Goal: Task Accomplishment & Management: Manage account settings

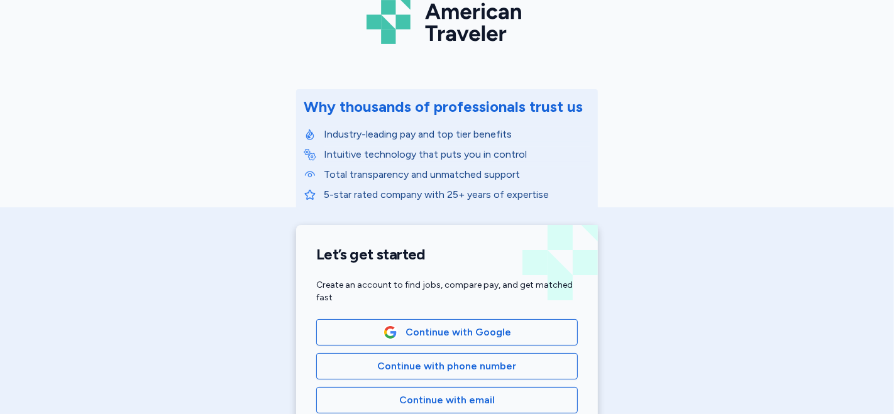
scroll to position [105, 0]
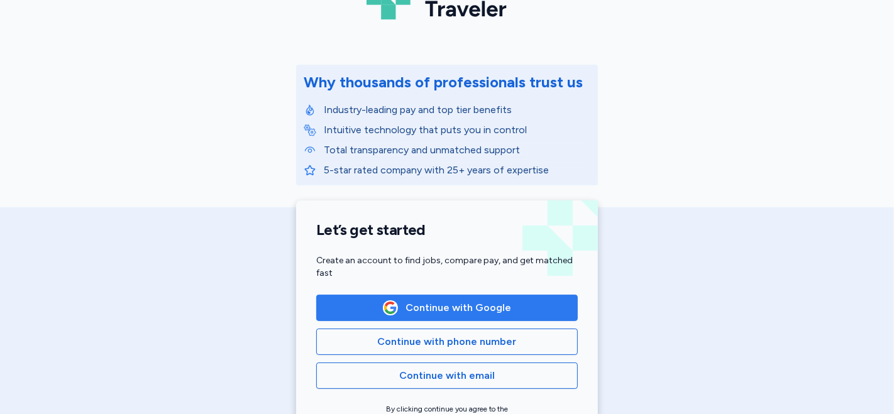
click at [417, 308] on span "Continue with Google" at bounding box center [458, 307] width 106 height 15
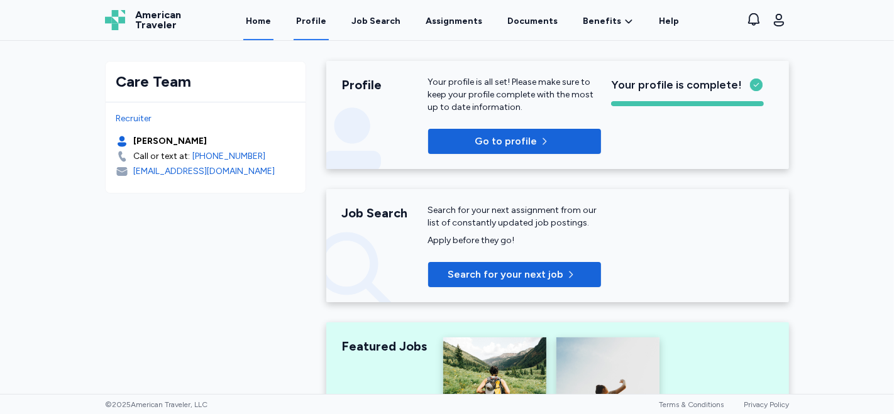
click at [311, 36] on link "Profile" at bounding box center [311, 20] width 35 height 39
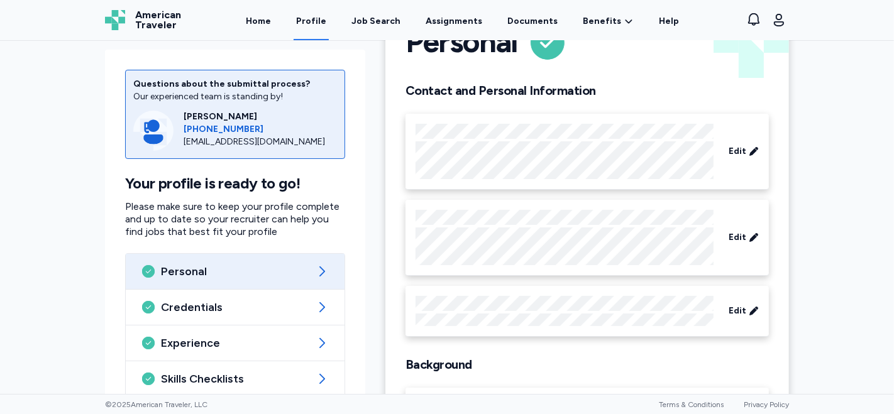
scroll to position [70, 0]
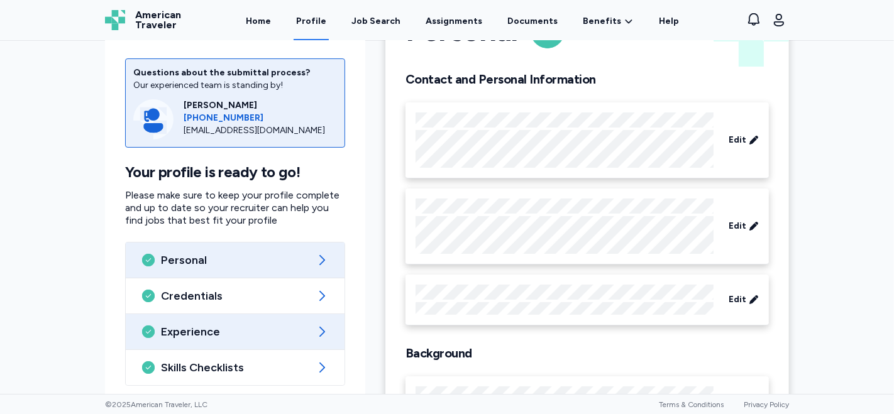
click at [162, 348] on div "Experience" at bounding box center [235, 331] width 219 height 35
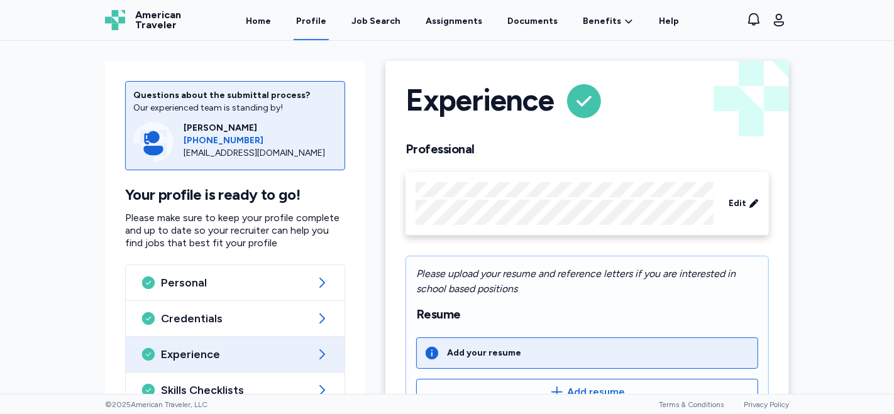
click at [318, 354] on icon at bounding box center [321, 354] width 15 height 15
click at [324, 353] on icon at bounding box center [321, 354] width 15 height 15
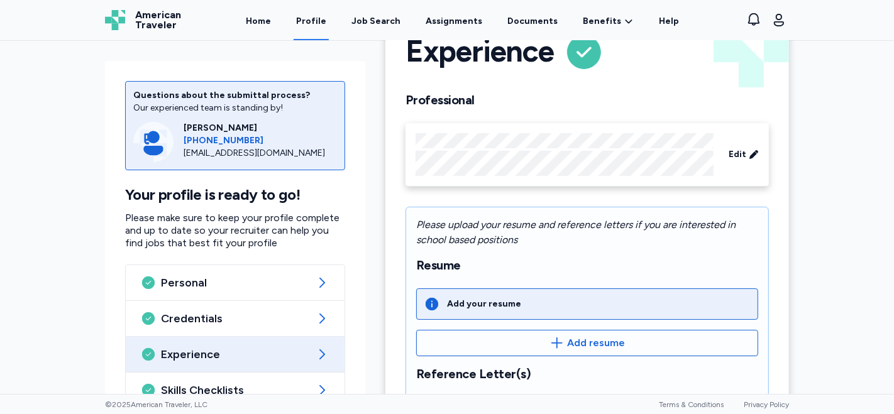
scroll to position [64, 0]
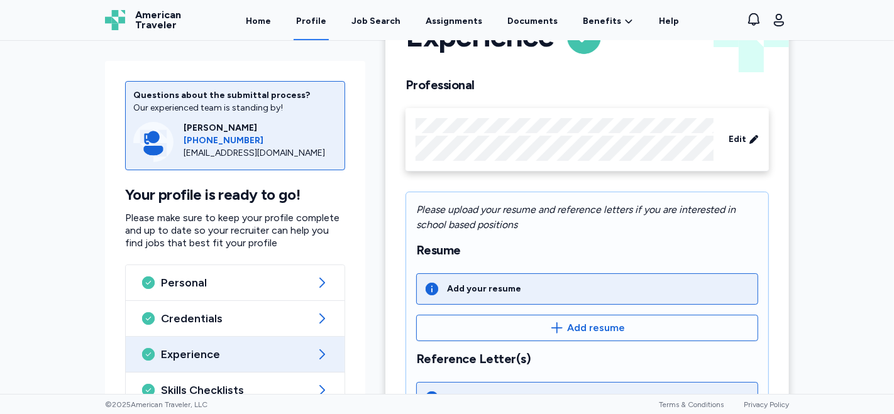
click at [316, 353] on icon at bounding box center [321, 354] width 15 height 15
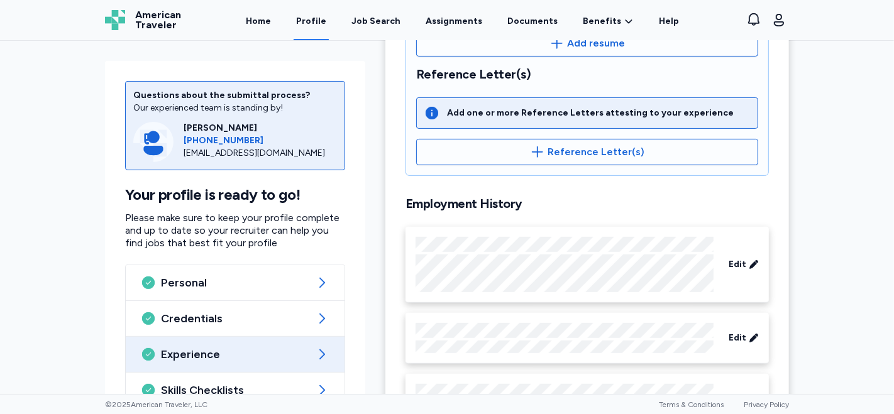
scroll to position [419, 0]
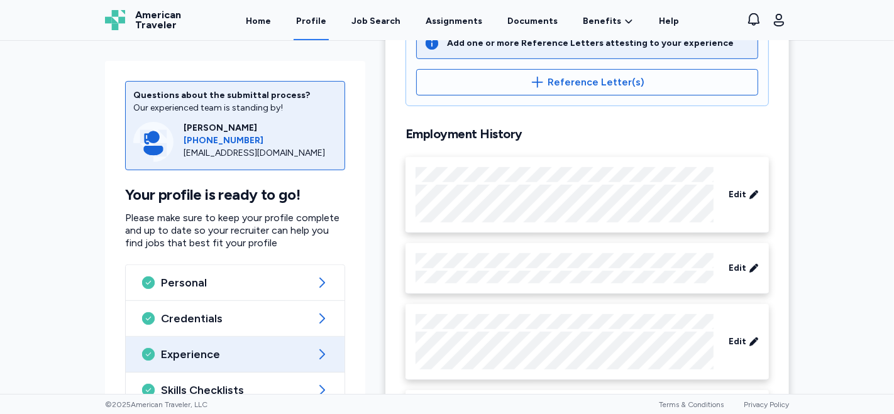
click at [207, 398] on div "© 2025 American Traveler, LLC Terms & Conditions Privacy Policy" at bounding box center [447, 404] width 894 height 20
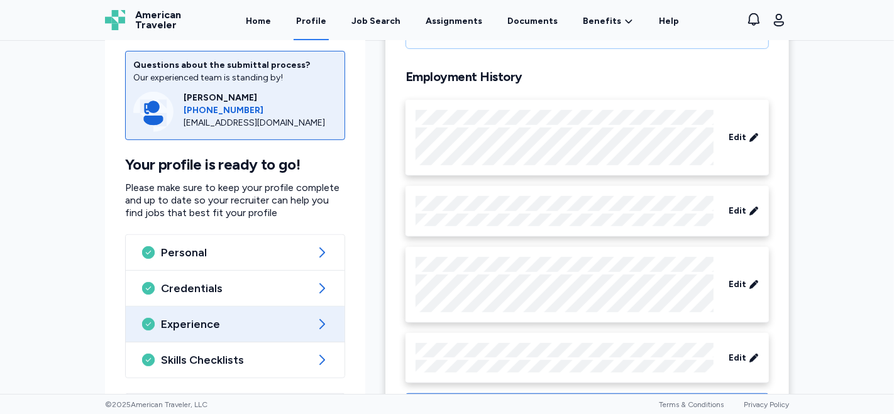
scroll to position [529, 0]
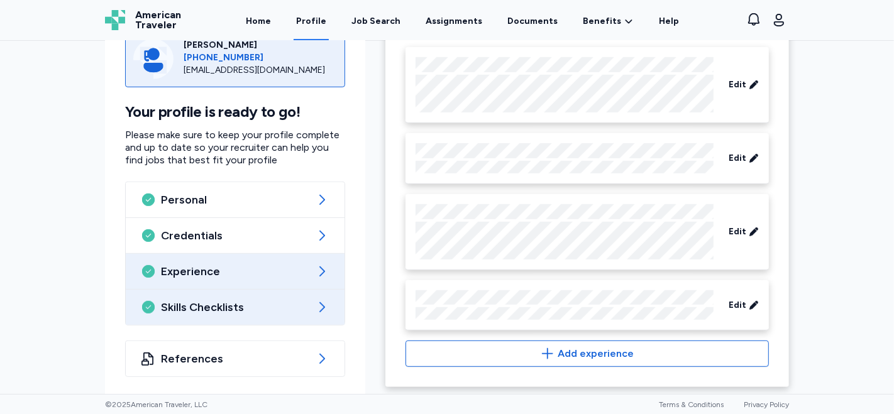
click at [317, 303] on icon at bounding box center [321, 307] width 15 height 15
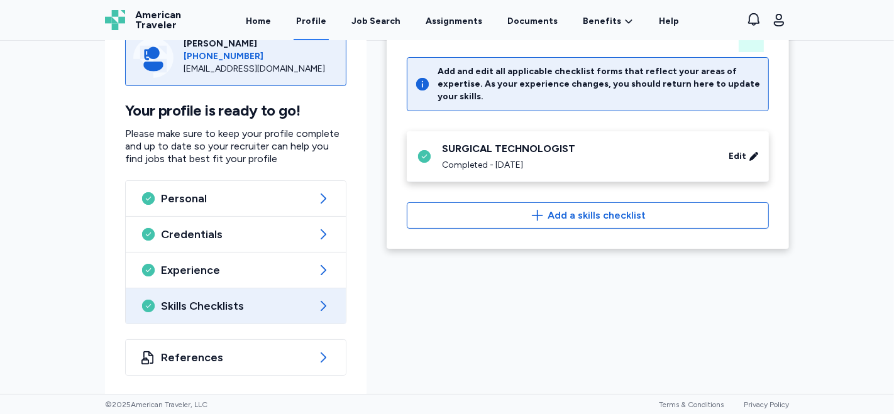
scroll to position [14, 0]
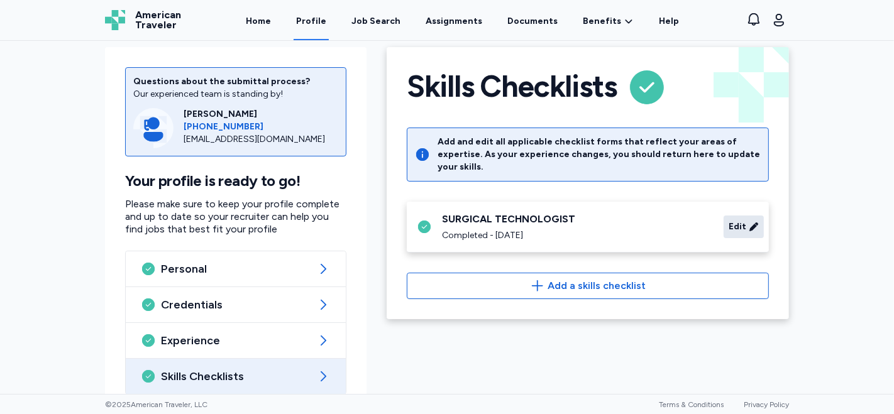
click at [732, 221] on span "Edit" at bounding box center [737, 227] width 18 height 13
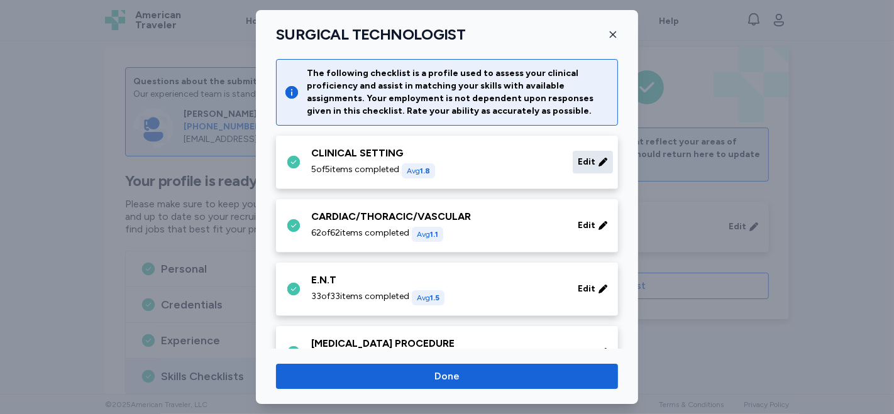
click at [578, 162] on span "Edit" at bounding box center [587, 162] width 18 height 13
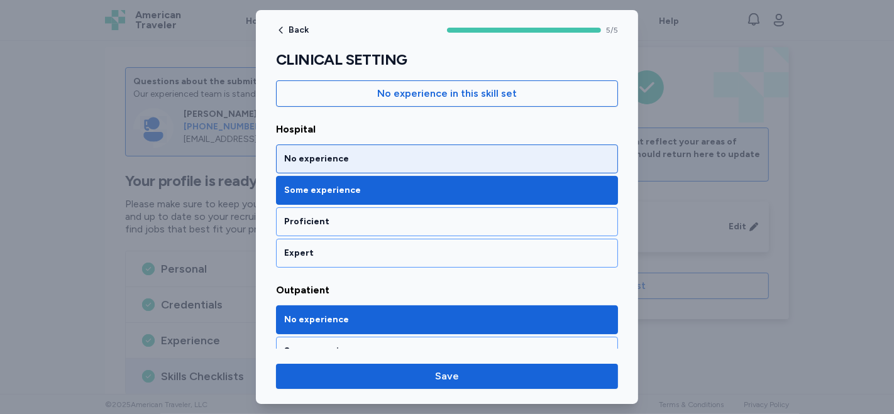
scroll to position [209, 0]
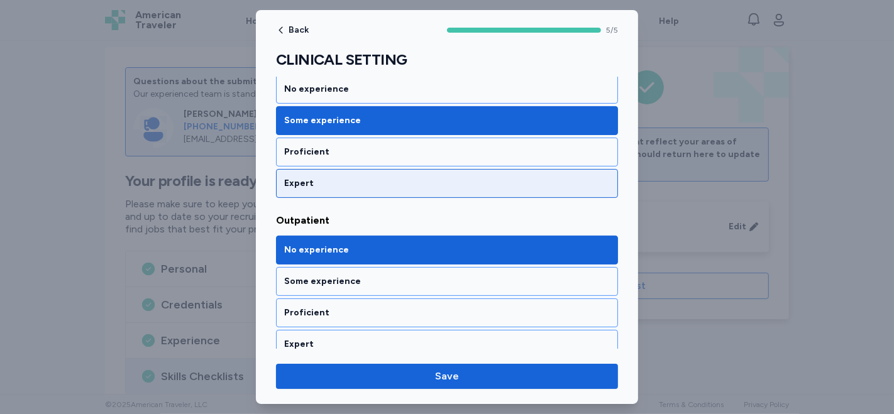
click at [404, 179] on div "Expert" at bounding box center [447, 183] width 326 height 13
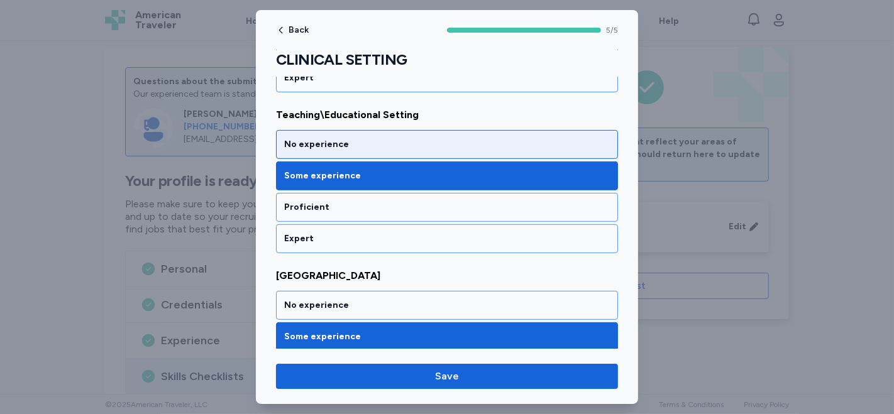
scroll to position [488, 0]
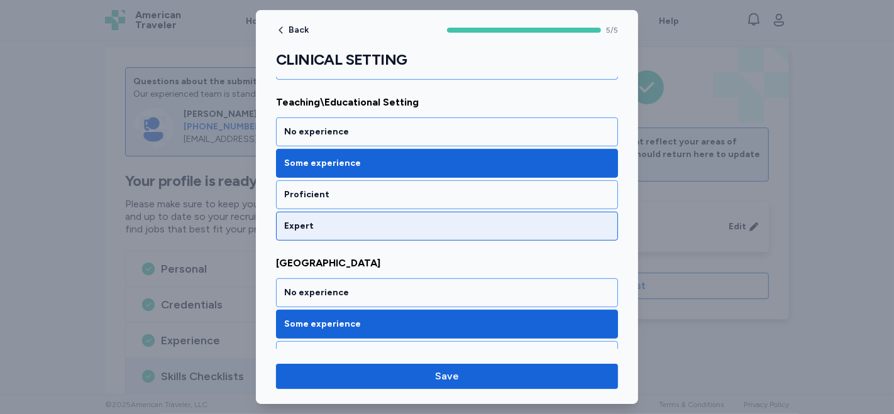
click at [319, 220] on div "Expert" at bounding box center [447, 226] width 326 height 13
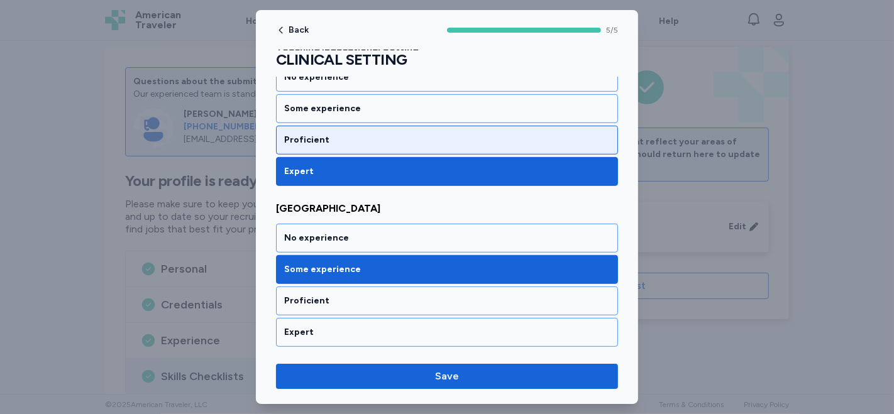
scroll to position [603, 0]
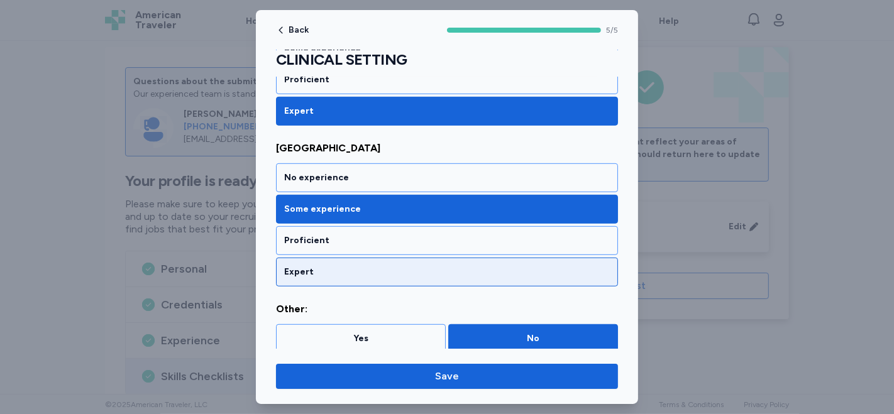
click at [327, 270] on div "Expert" at bounding box center [447, 272] width 326 height 13
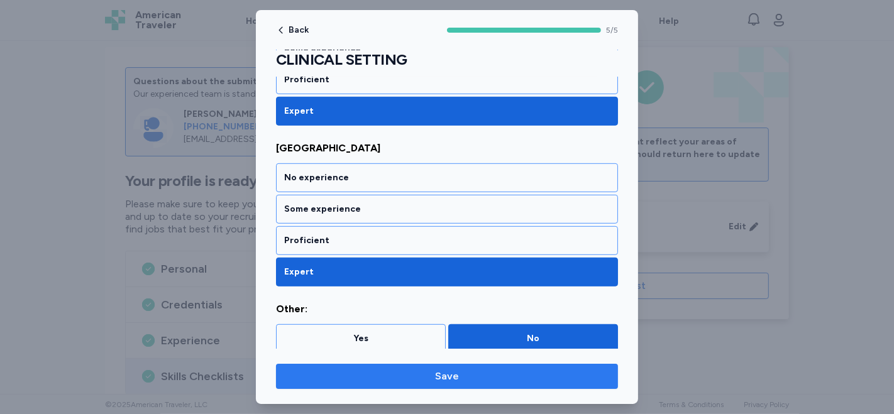
click at [420, 379] on span "Save" at bounding box center [447, 376] width 322 height 15
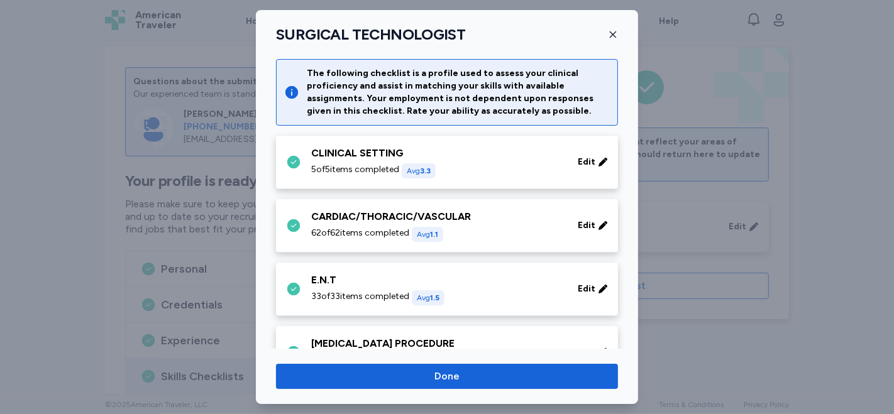
scroll to position [70, 0]
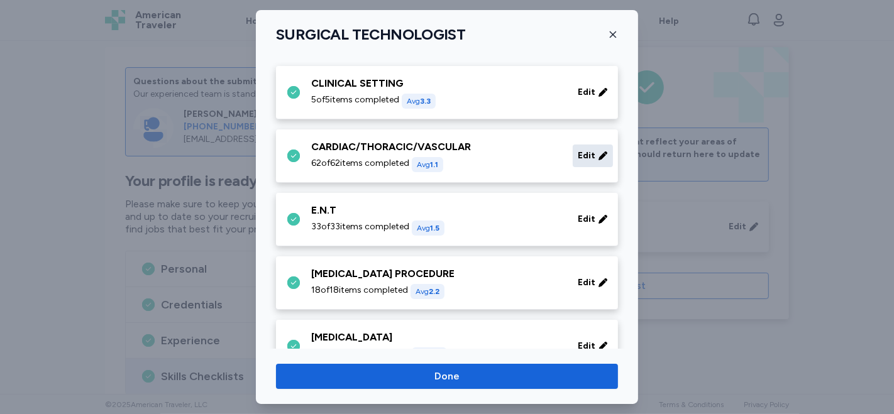
click at [578, 157] on span "Edit" at bounding box center [587, 156] width 18 height 13
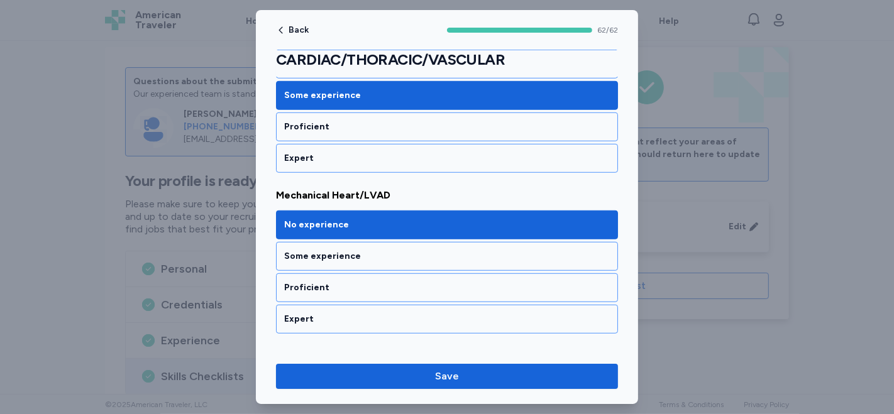
scroll to position [4818, 0]
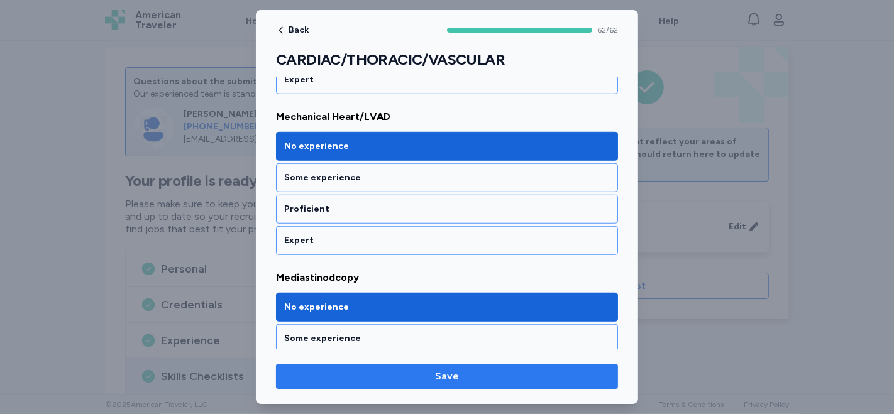
click at [517, 370] on span "Save" at bounding box center [447, 376] width 322 height 15
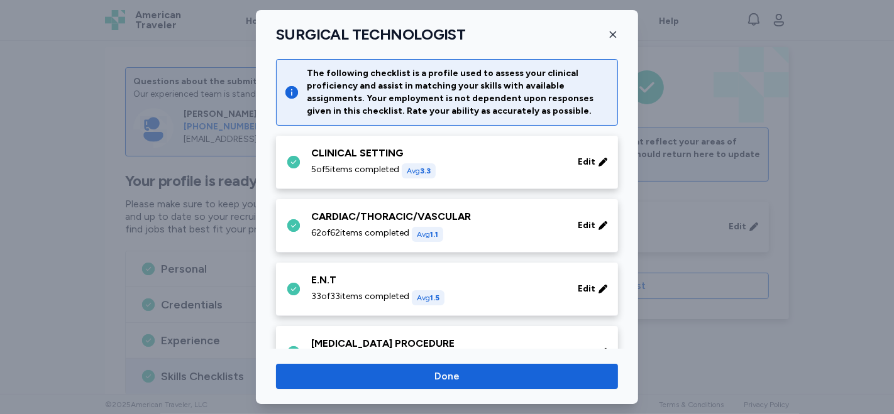
scroll to position [70, 0]
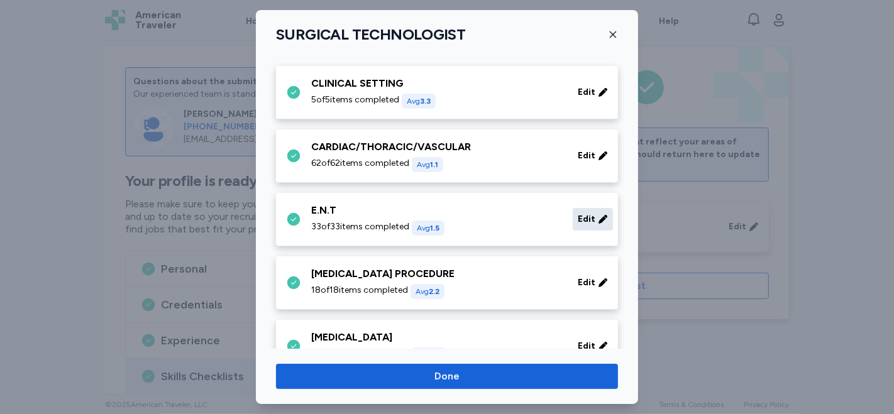
click at [578, 218] on span "Edit" at bounding box center [587, 219] width 18 height 13
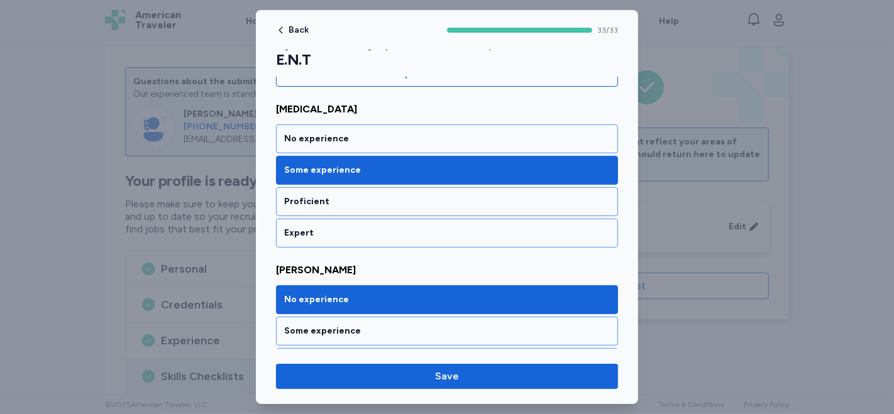
scroll to position [140, 0]
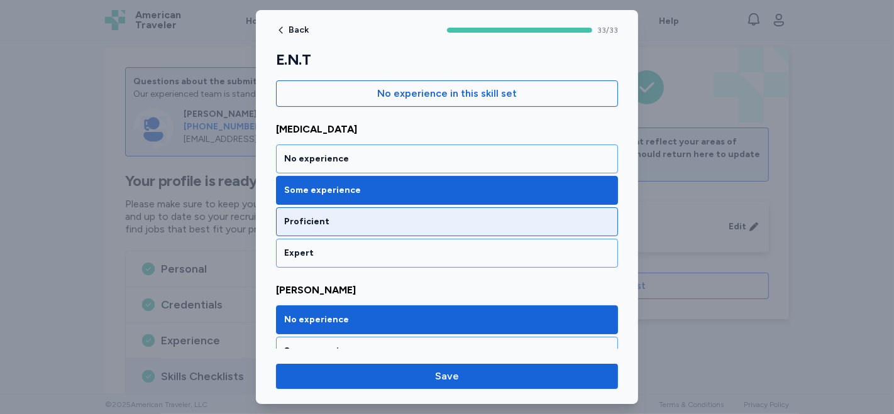
click at [324, 223] on div "Proficient" at bounding box center [447, 222] width 326 height 13
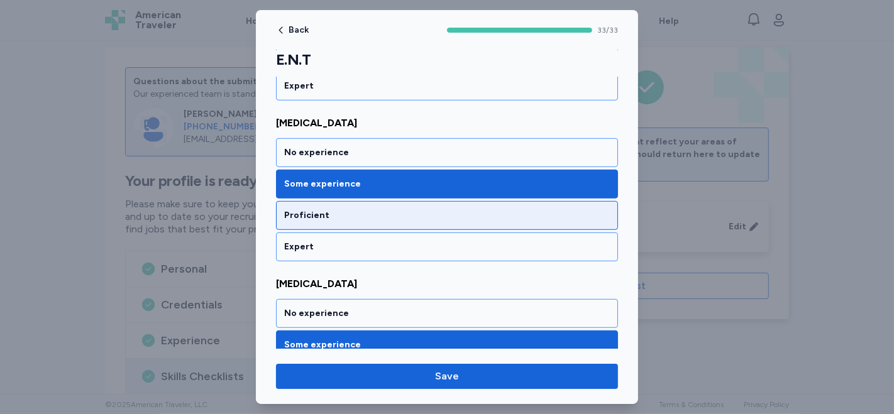
scroll to position [488, 0]
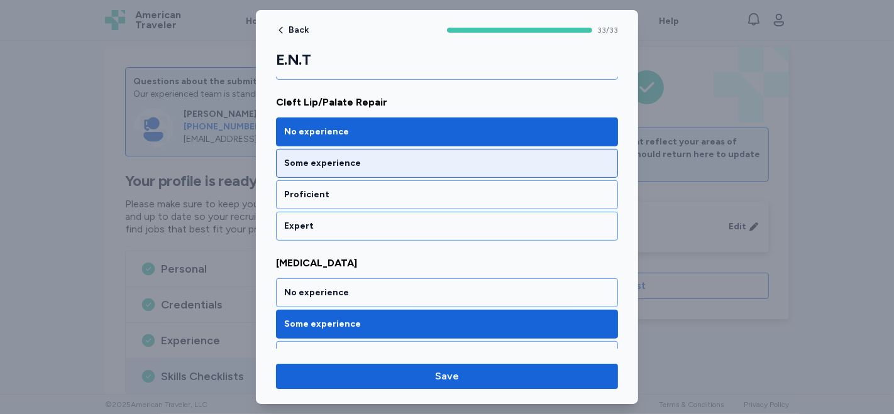
click at [378, 162] on div "Some experience" at bounding box center [447, 163] width 326 height 13
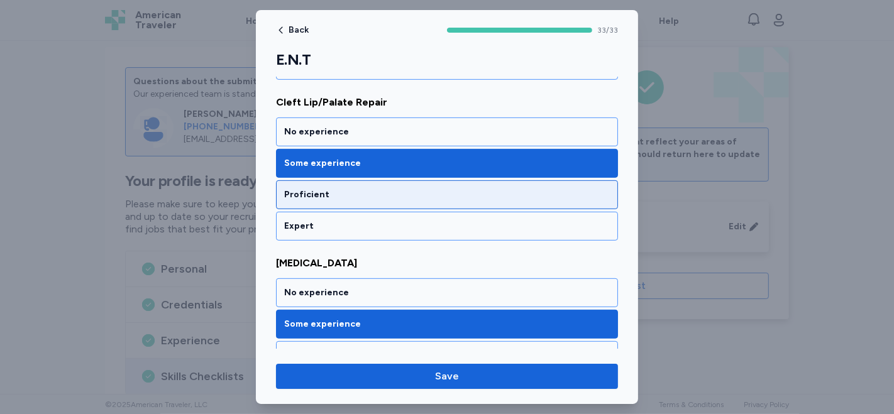
click at [361, 193] on div "Proficient" at bounding box center [447, 195] width 326 height 13
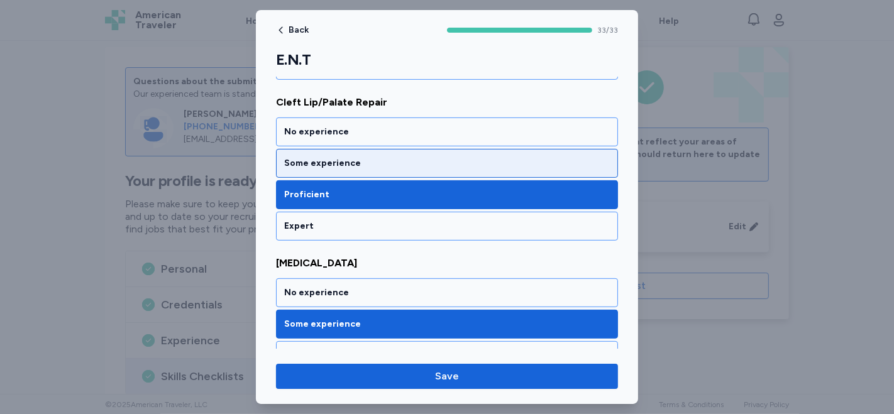
click at [378, 168] on div "Some experience" at bounding box center [447, 163] width 342 height 29
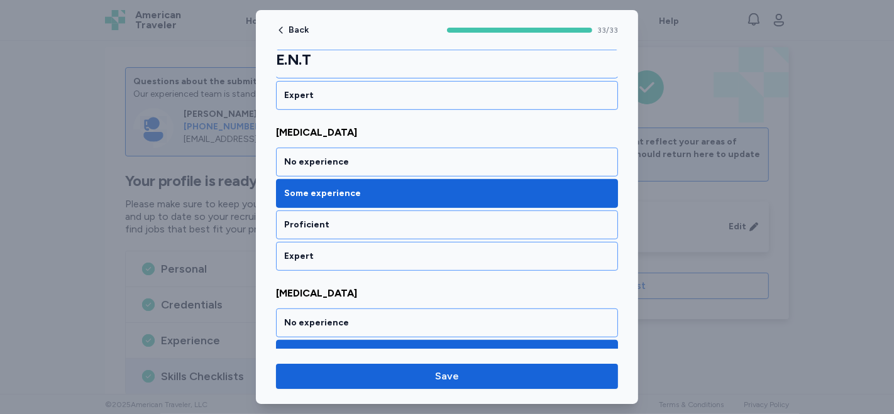
scroll to position [629, 0]
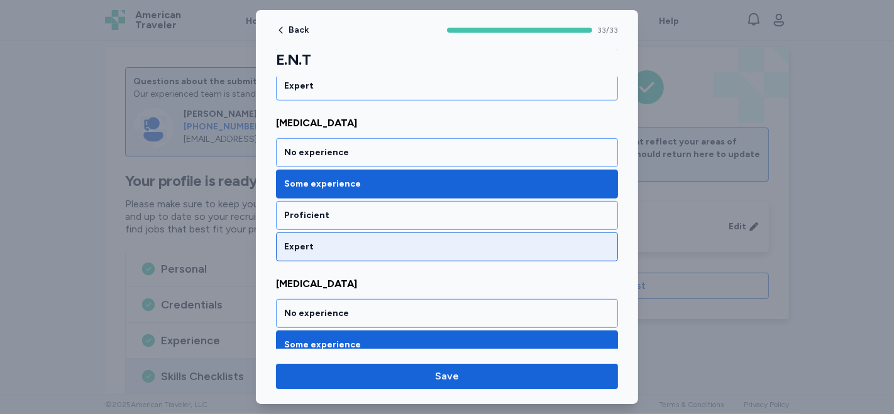
click at [355, 233] on div "Expert" at bounding box center [447, 247] width 342 height 29
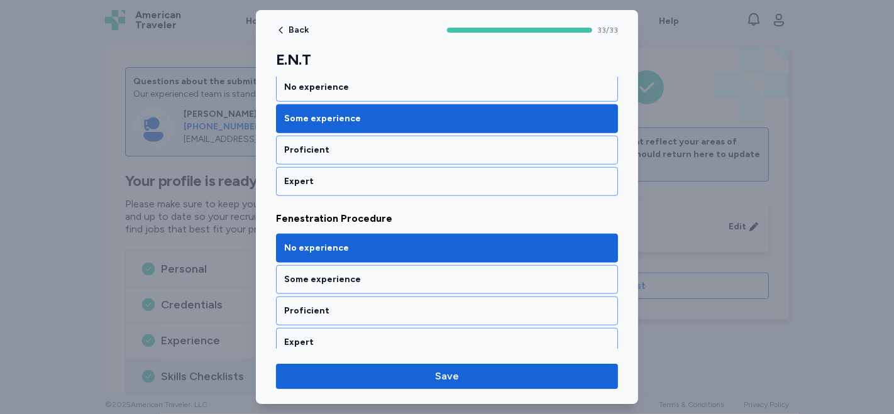
scroll to position [1047, 0]
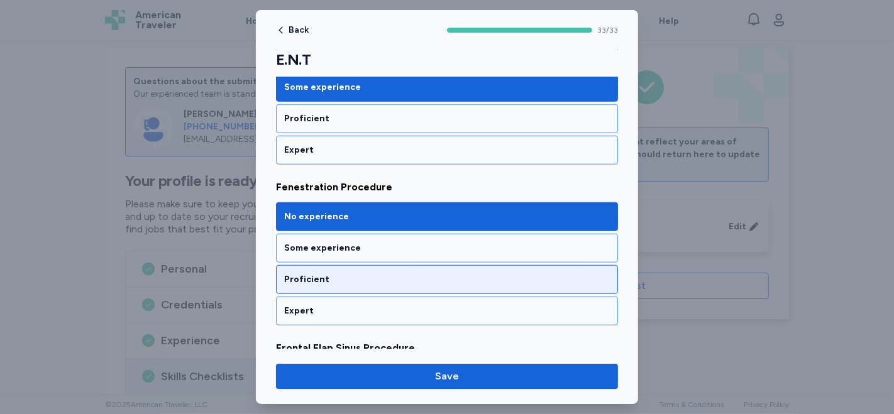
click at [341, 273] on div "Proficient" at bounding box center [447, 279] width 326 height 13
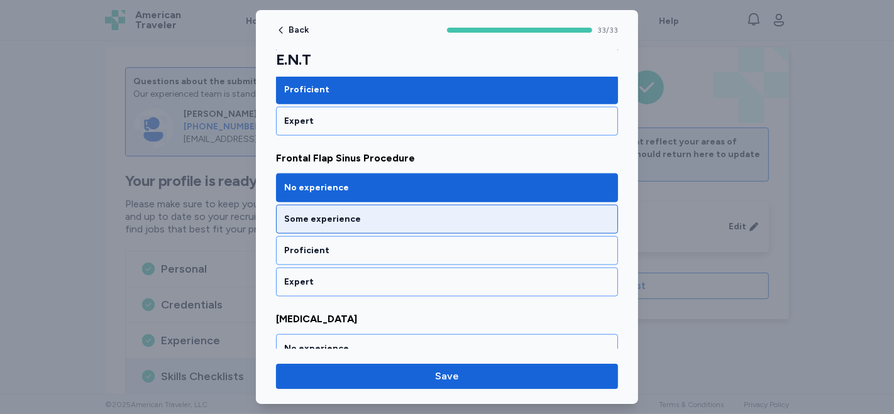
scroll to position [1257, 0]
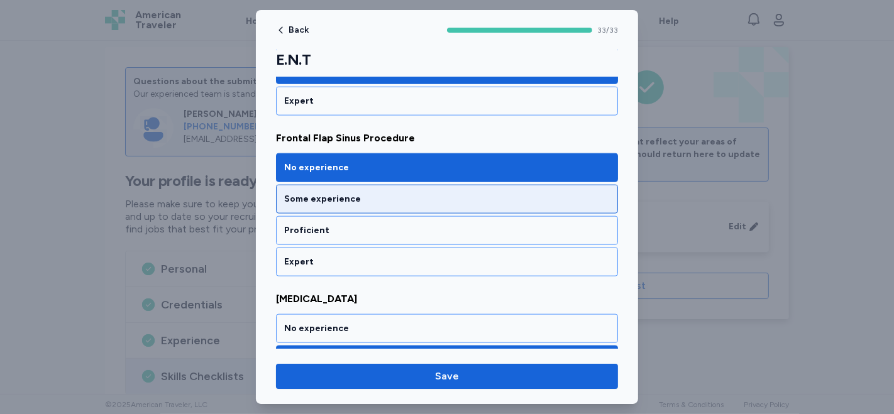
click at [451, 193] on div "Some experience" at bounding box center [447, 199] width 326 height 13
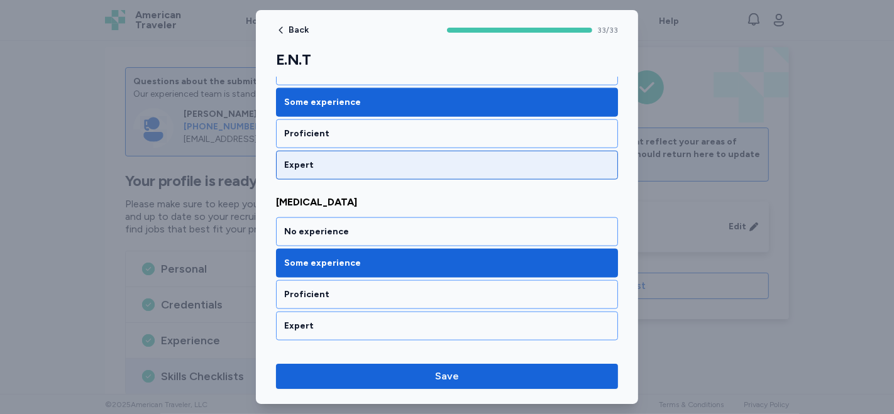
scroll to position [1327, 0]
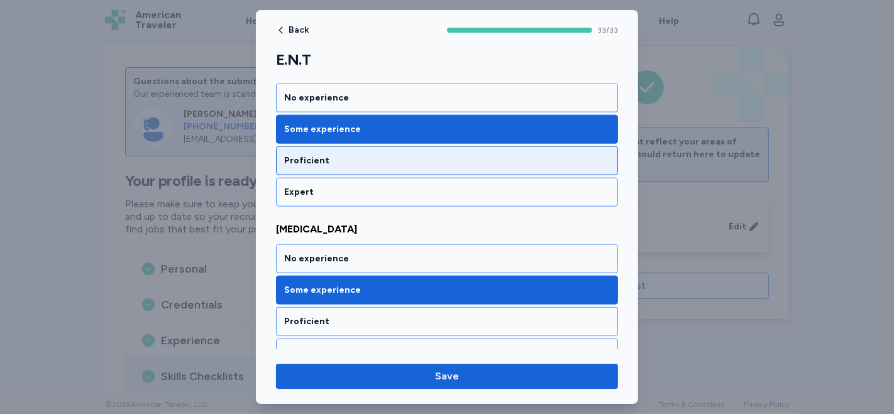
click at [455, 158] on div "Proficient" at bounding box center [447, 160] width 342 height 29
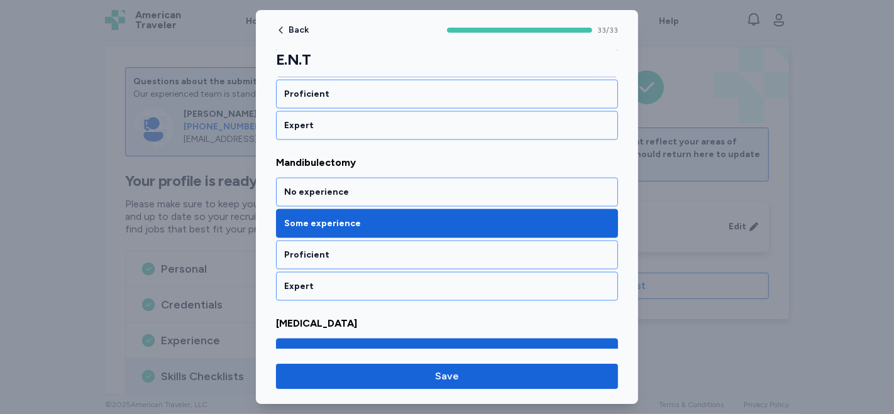
scroll to position [1745, 0]
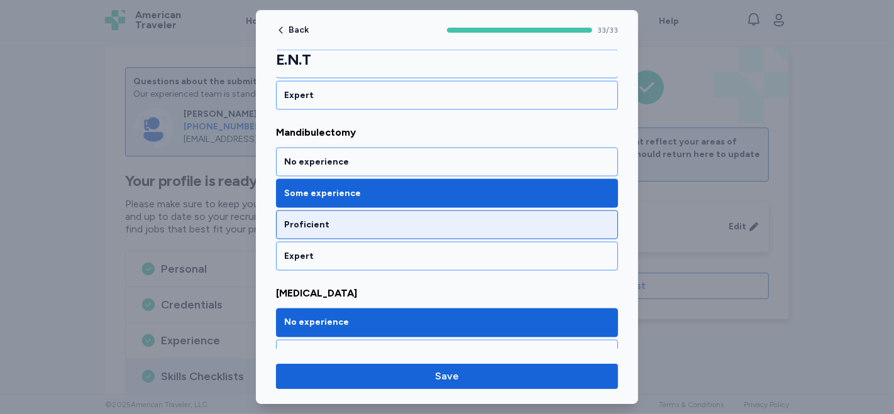
click at [338, 219] on div "Proficient" at bounding box center [447, 225] width 326 height 13
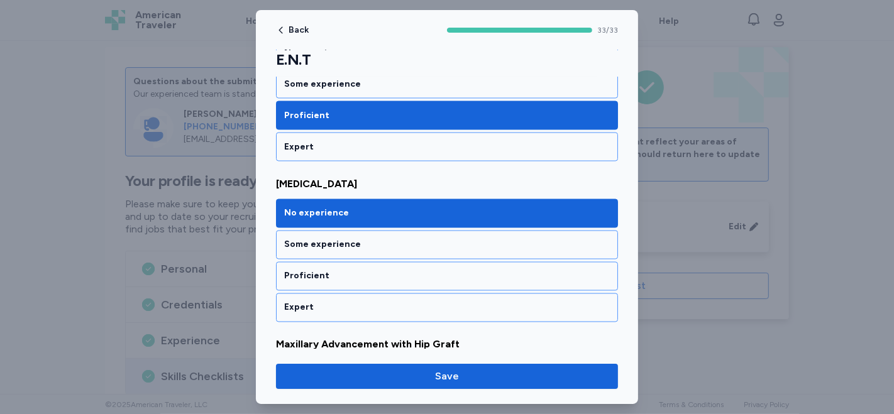
scroll to position [1886, 0]
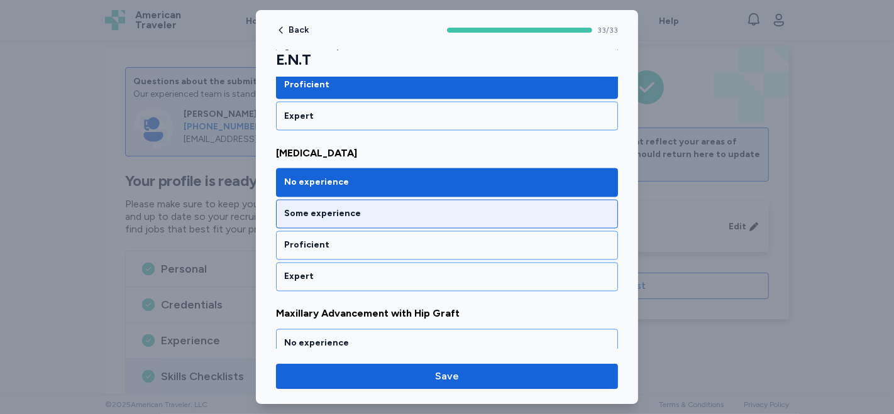
click at [375, 208] on div "Some experience" at bounding box center [447, 214] width 326 height 13
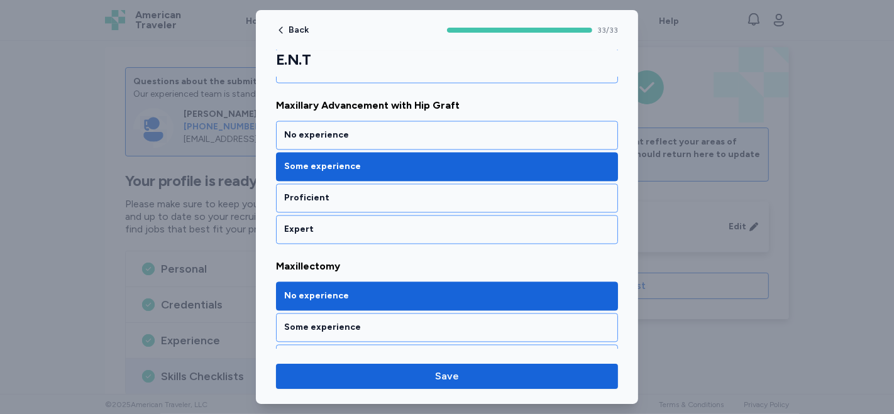
scroll to position [2095, 0]
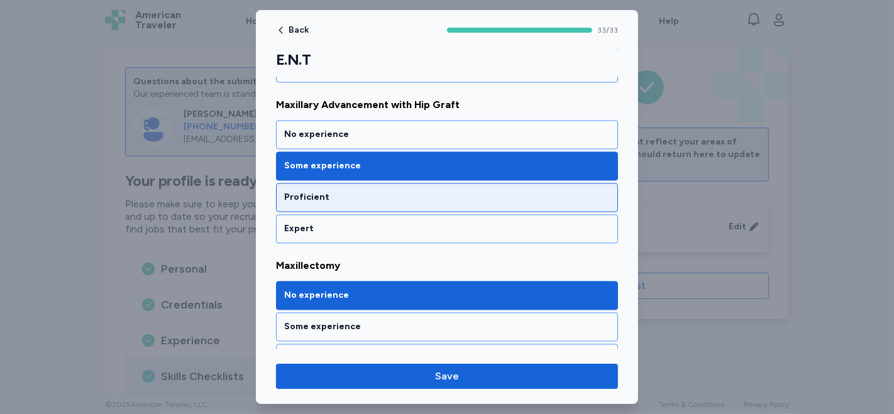
click at [381, 191] on div "Proficient" at bounding box center [447, 197] width 326 height 13
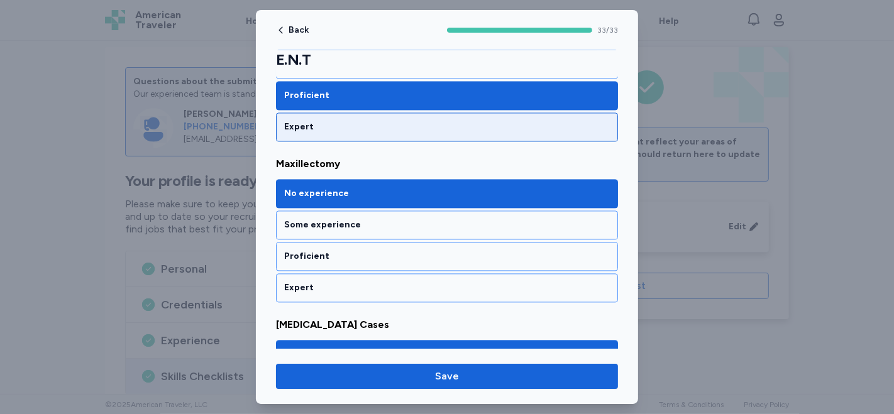
scroll to position [2234, 0]
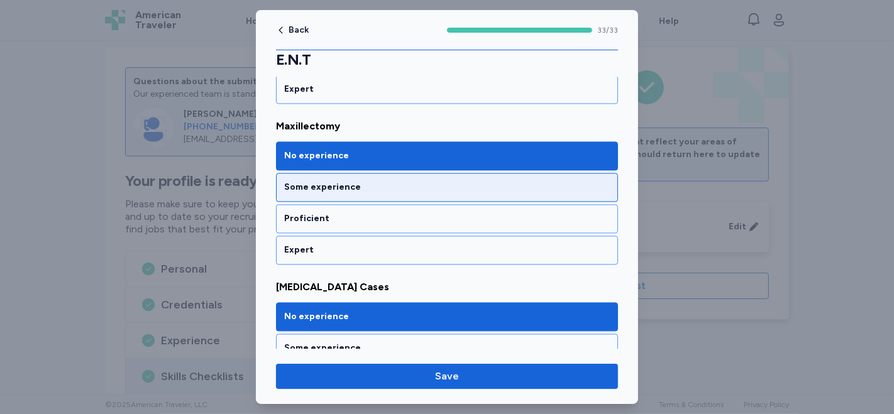
click at [312, 181] on div "Some experience" at bounding box center [447, 187] width 326 height 13
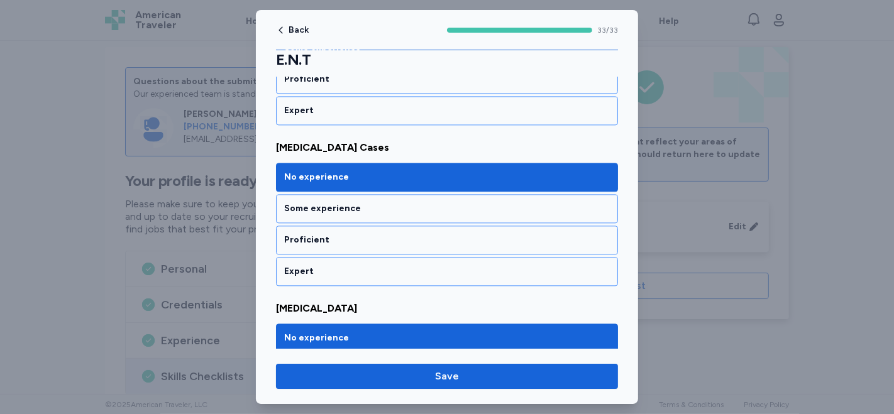
scroll to position [2374, 0]
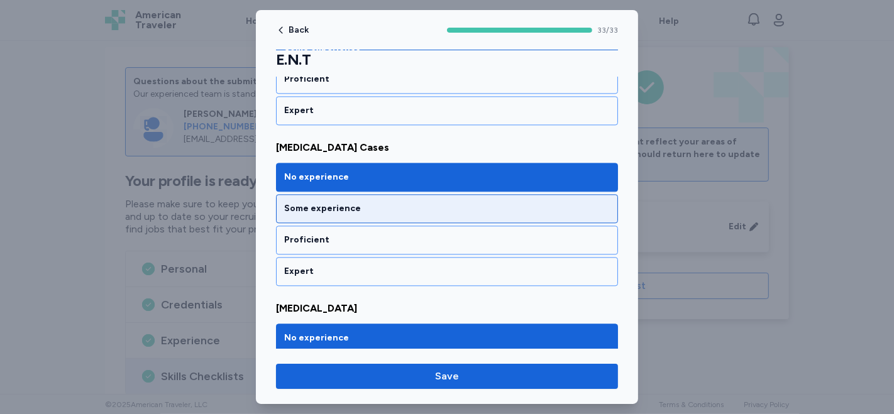
click at [380, 197] on div "Some experience" at bounding box center [447, 208] width 342 height 29
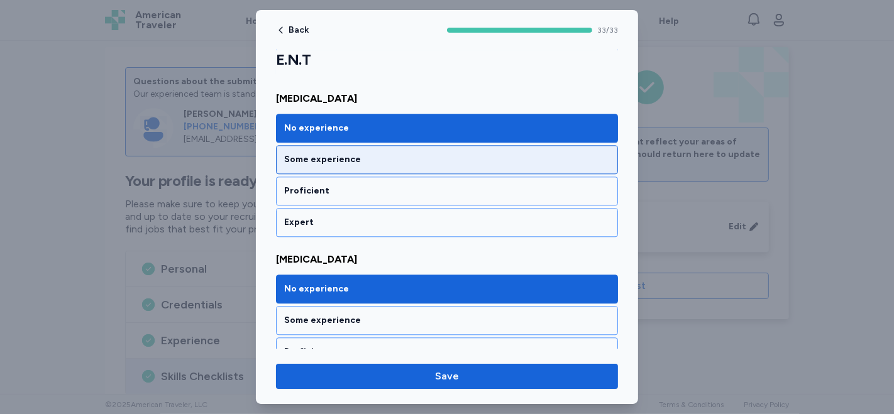
scroll to position [2654, 0]
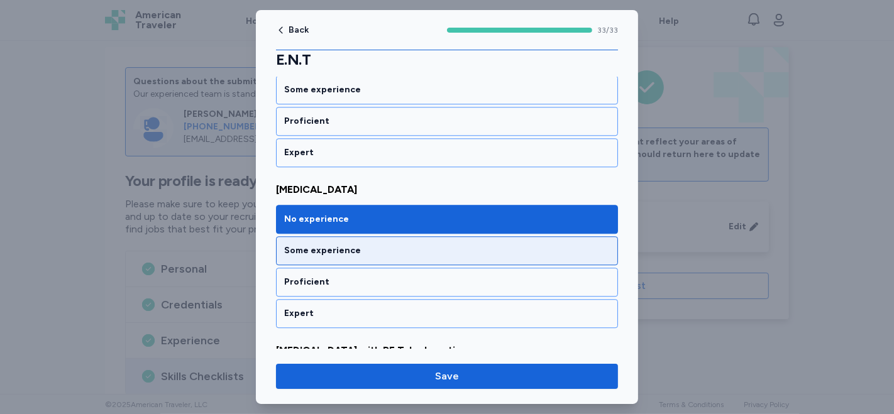
click at [380, 244] on div "Some experience" at bounding box center [447, 250] width 326 height 13
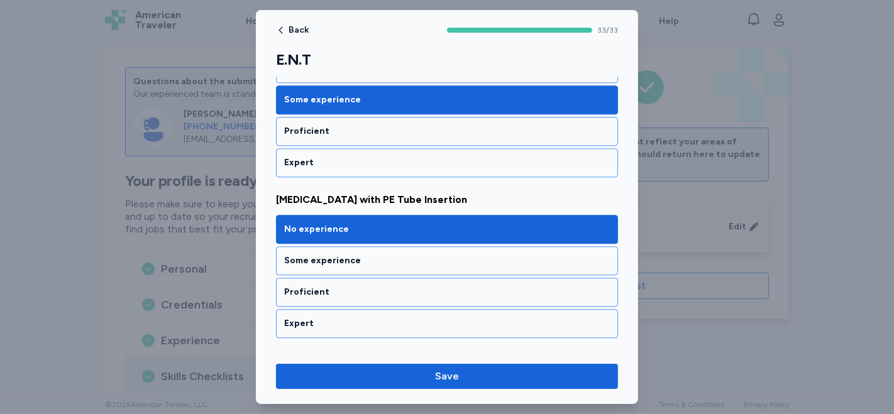
scroll to position [2793, 0]
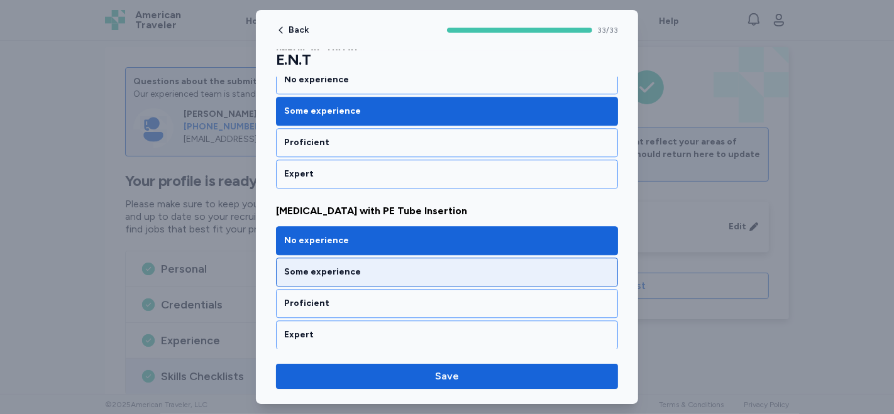
click at [385, 258] on div "Some experience" at bounding box center [447, 272] width 342 height 29
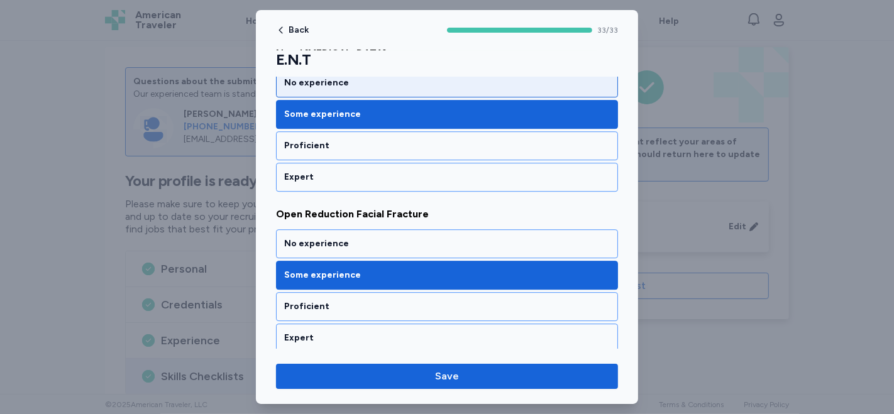
scroll to position [3143, 0]
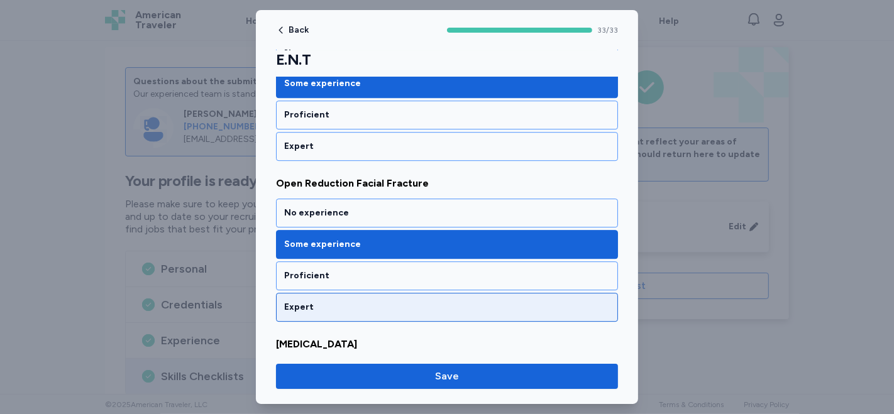
click at [352, 301] on div "Expert" at bounding box center [447, 307] width 326 height 13
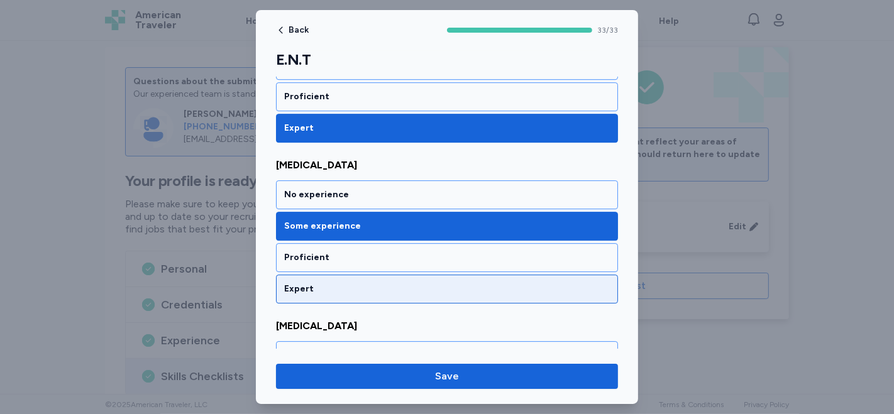
scroll to position [3352, 0]
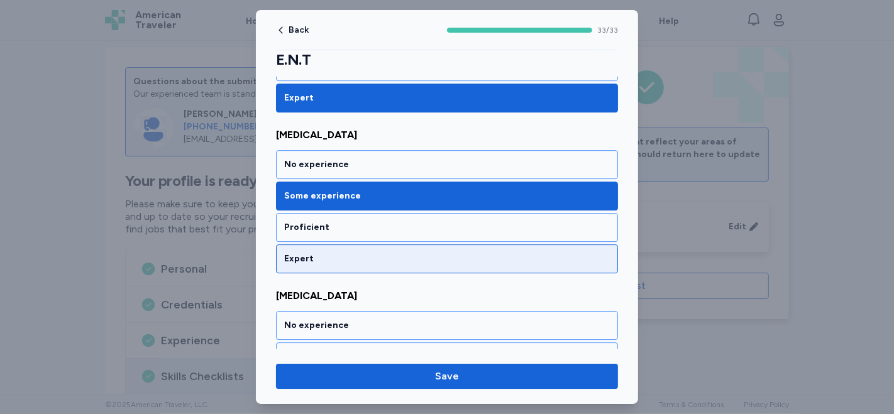
click at [378, 244] on div "Expert" at bounding box center [447, 258] width 342 height 29
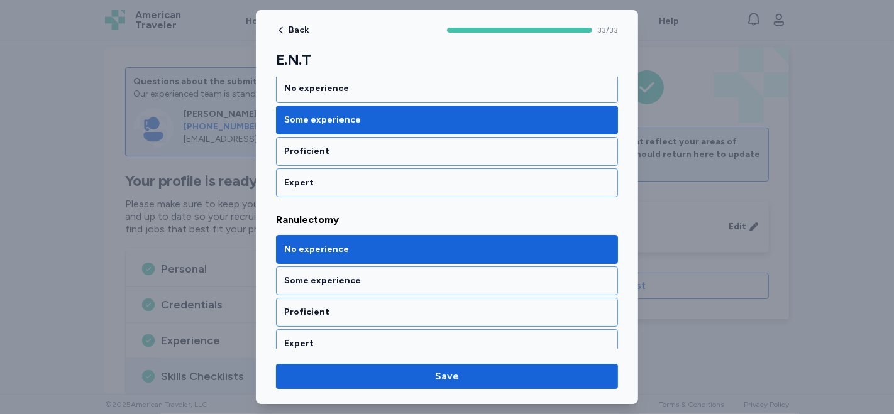
scroll to position [3841, 0]
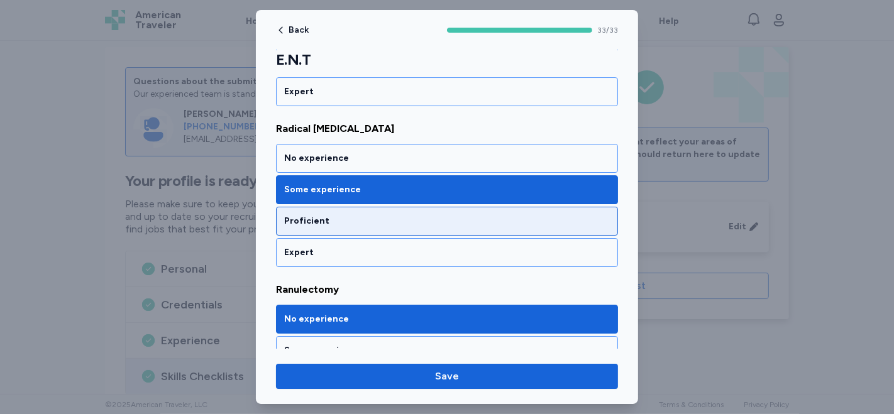
click at [417, 207] on div "Proficient" at bounding box center [447, 221] width 342 height 29
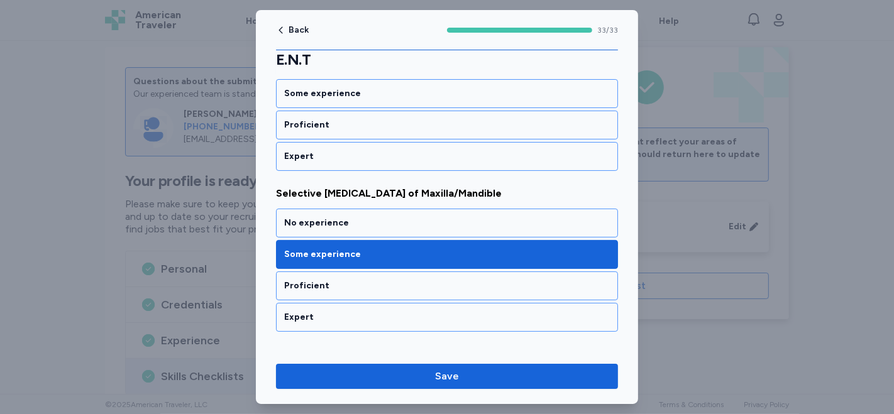
scroll to position [4120, 0]
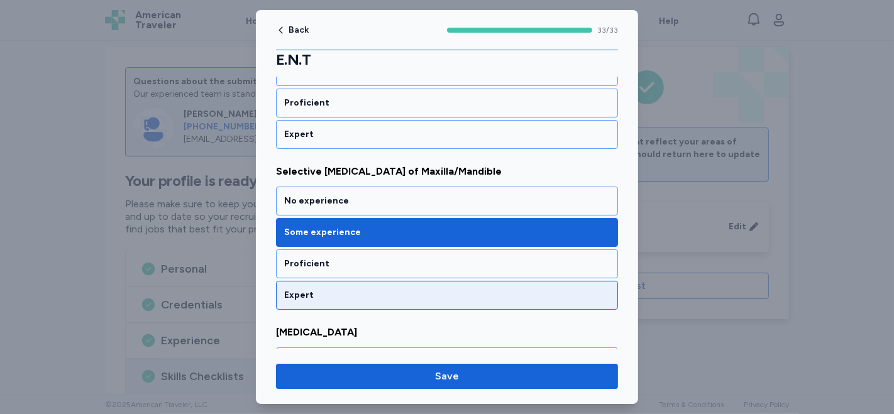
click at [330, 289] on div "Expert" at bounding box center [447, 295] width 326 height 13
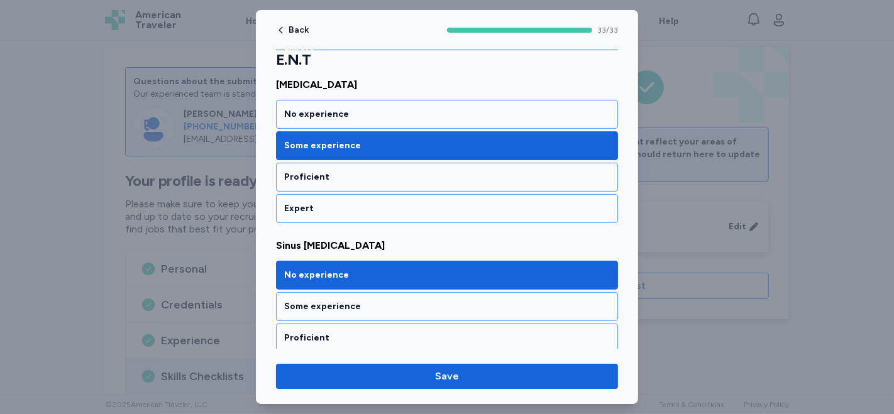
scroll to position [4400, 0]
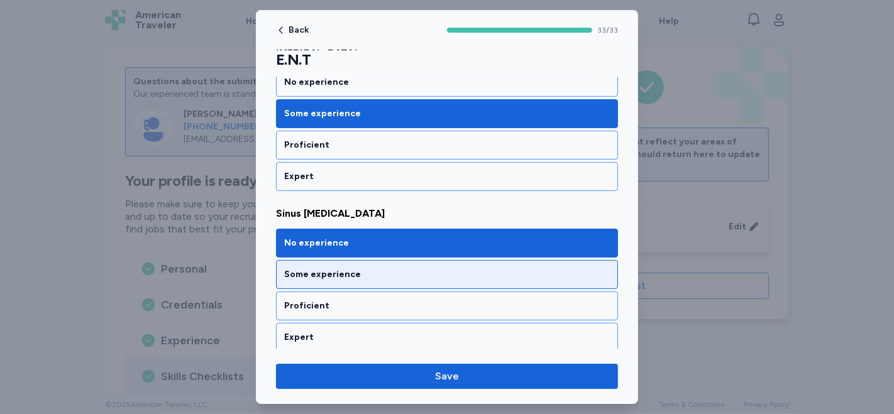
click at [476, 268] on div "Some experience" at bounding box center [447, 274] width 326 height 13
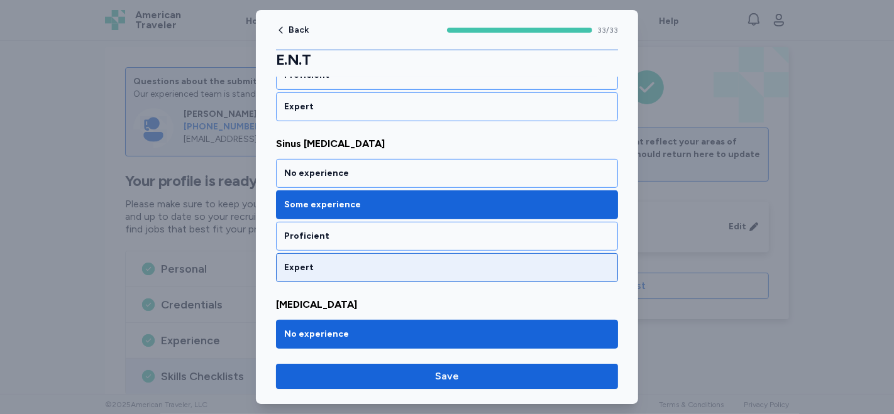
scroll to position [4539, 0]
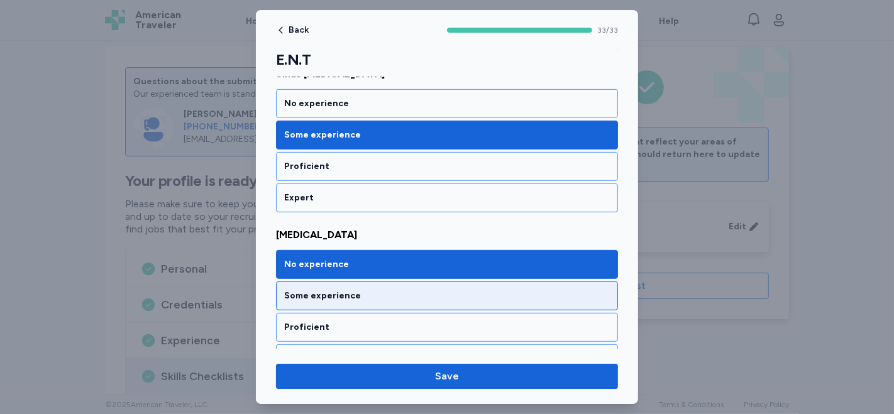
click at [503, 282] on div "Some experience" at bounding box center [447, 296] width 342 height 29
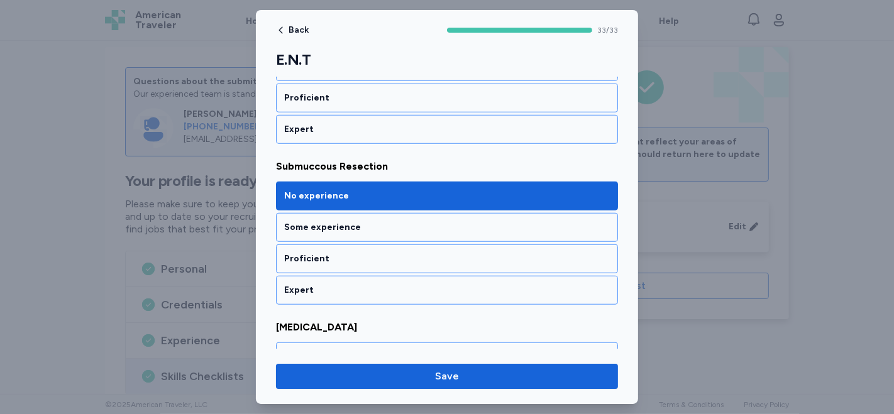
scroll to position [4958, 0]
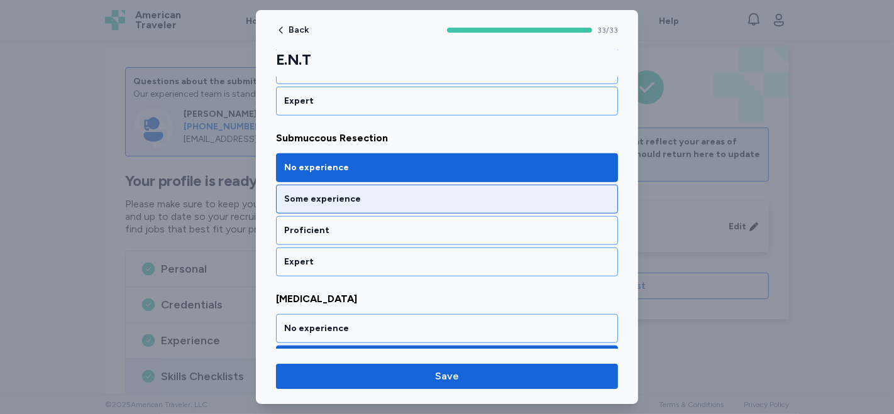
click at [478, 193] on div "Some experience" at bounding box center [447, 199] width 326 height 13
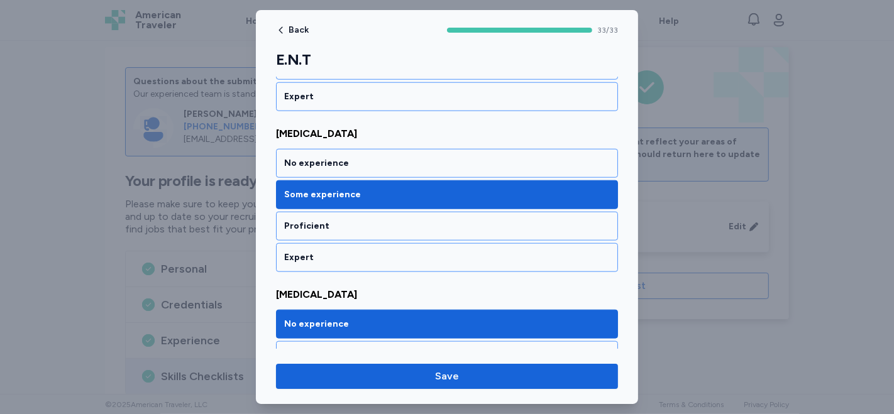
scroll to position [5094, 0]
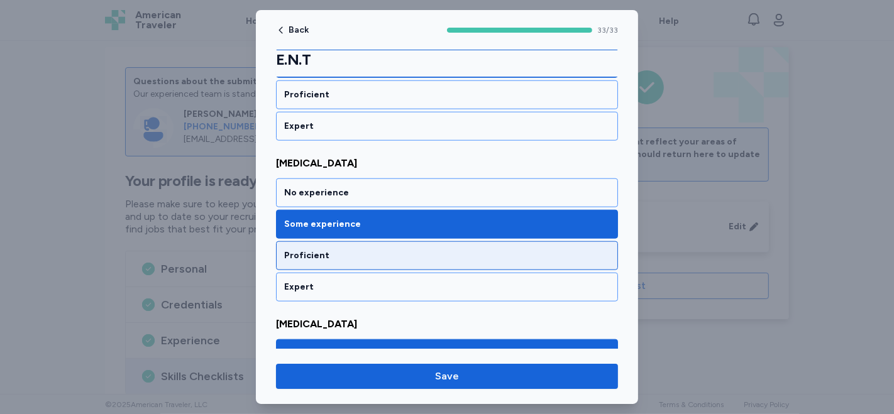
click at [480, 250] on div "Proficient" at bounding box center [447, 256] width 326 height 13
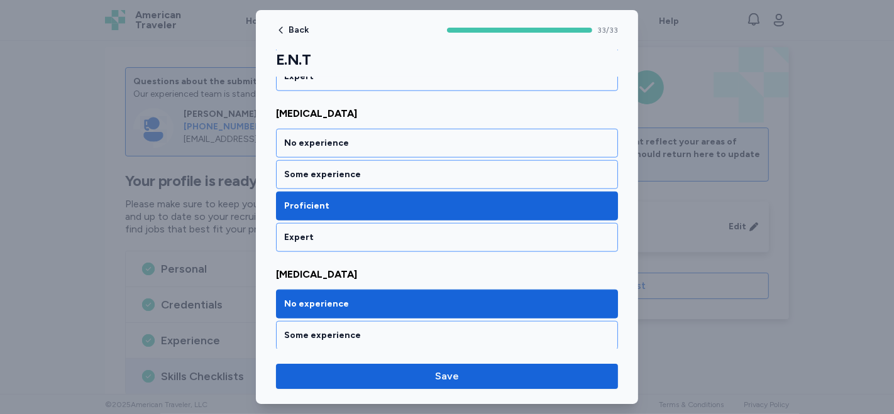
scroll to position [5163, 0]
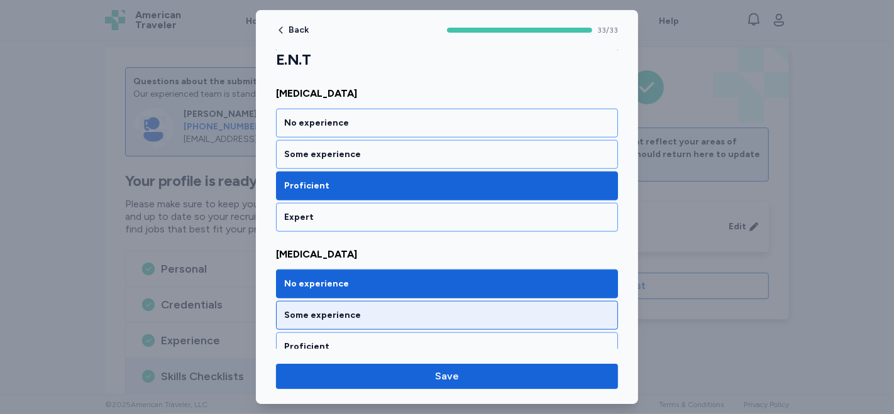
click at [417, 309] on div "Some experience" at bounding box center [447, 315] width 326 height 13
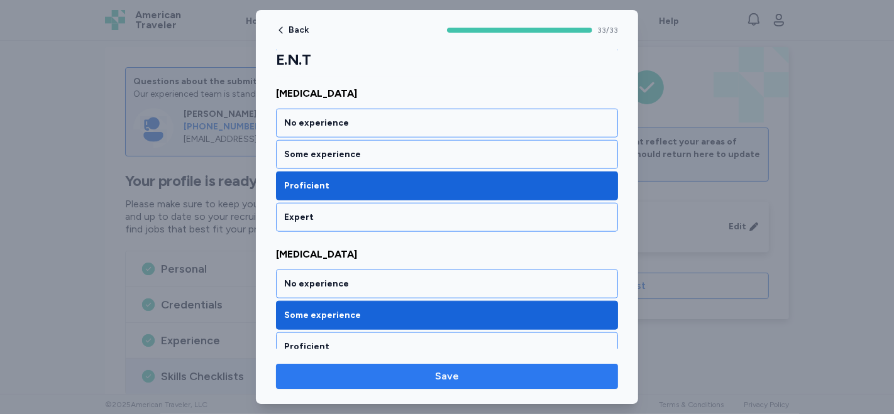
click at [453, 374] on span "Save" at bounding box center [447, 376] width 24 height 15
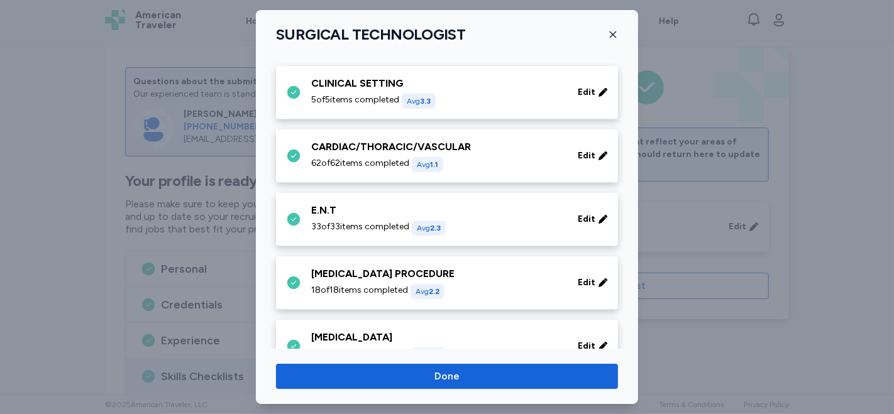
scroll to position [140, 0]
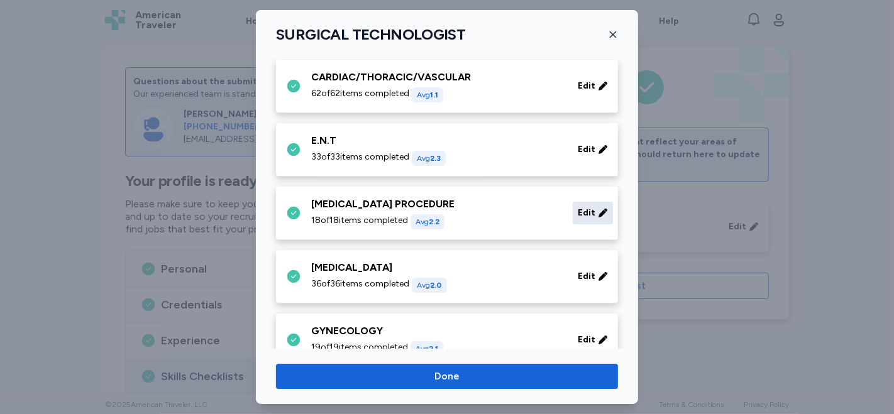
click at [578, 209] on span "Edit" at bounding box center [587, 213] width 18 height 13
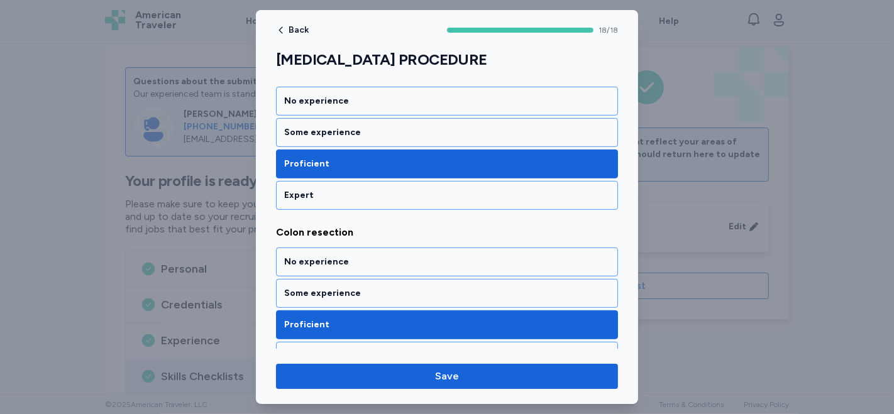
scroll to position [488, 0]
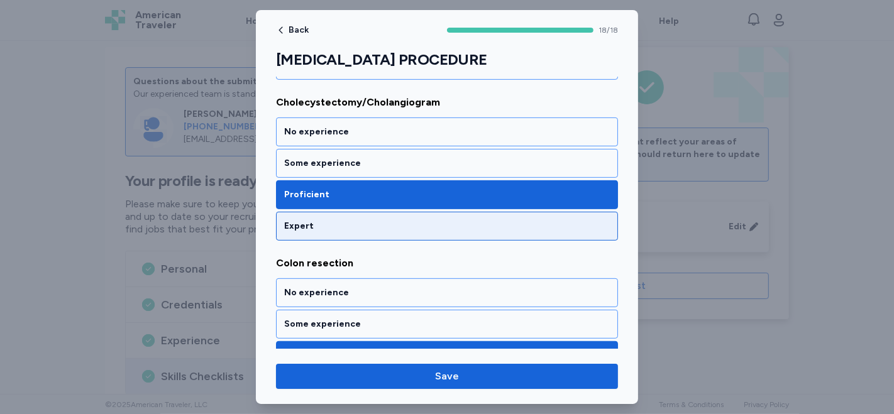
click at [345, 220] on div "Expert" at bounding box center [447, 226] width 326 height 13
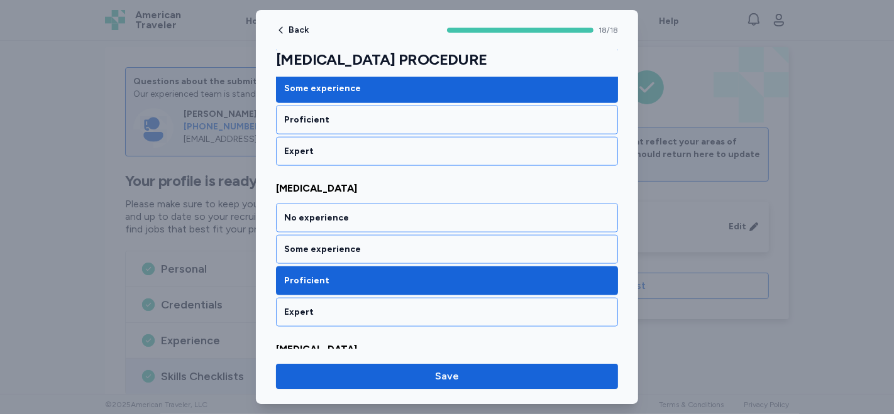
scroll to position [1397, 0]
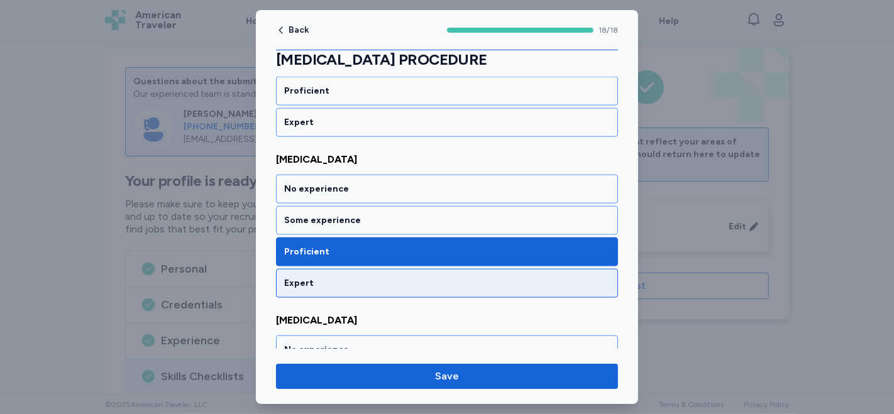
click at [360, 277] on div "Expert" at bounding box center [447, 283] width 326 height 13
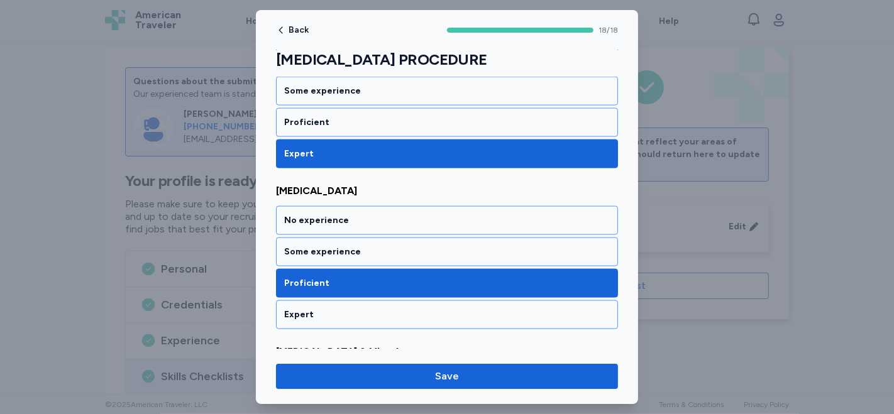
scroll to position [1536, 0]
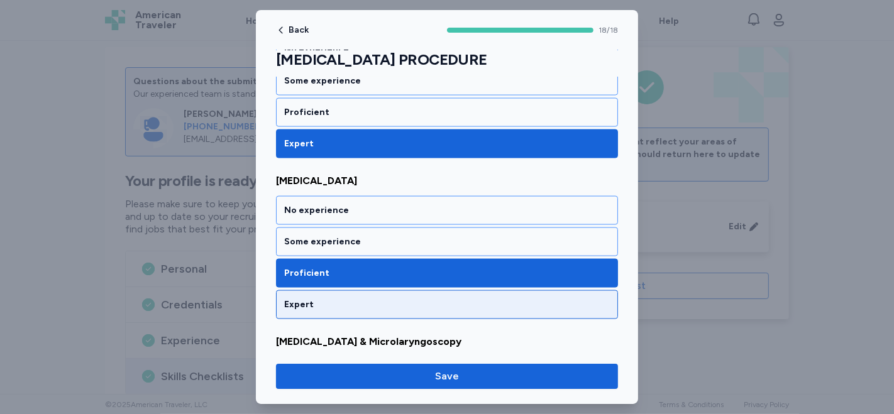
click at [411, 290] on div "Expert" at bounding box center [447, 304] width 342 height 29
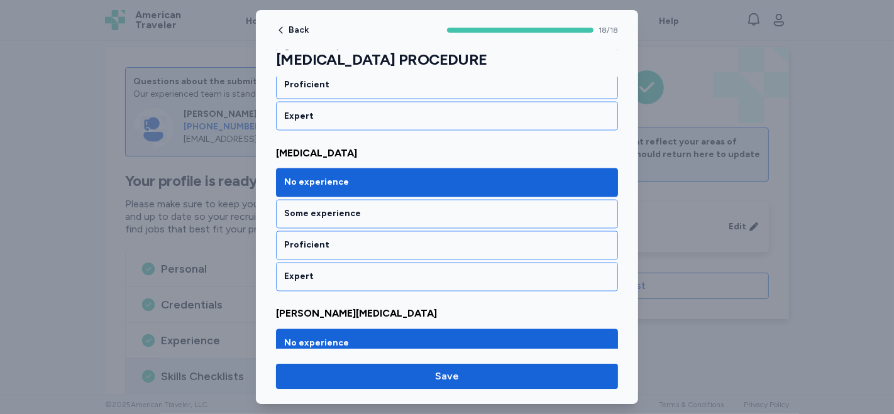
scroll to position [1886, 0]
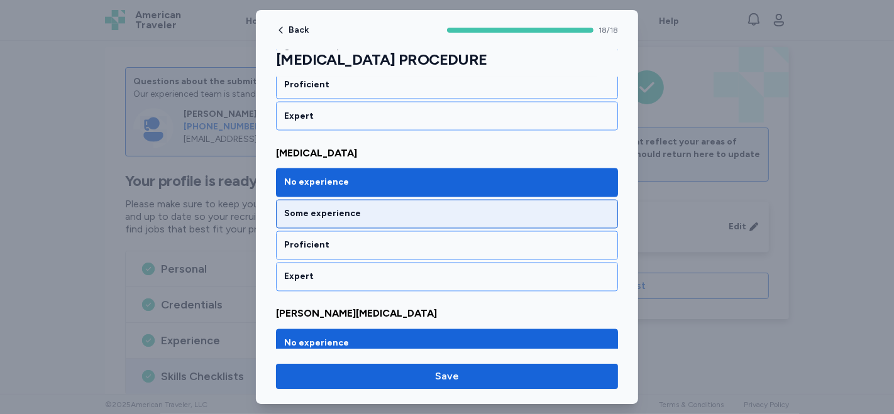
click at [365, 200] on div "Some experience" at bounding box center [447, 214] width 342 height 29
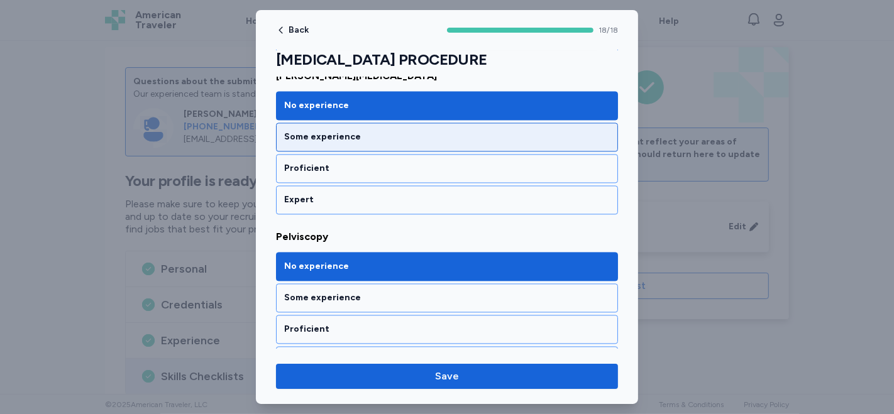
scroll to position [2095, 0]
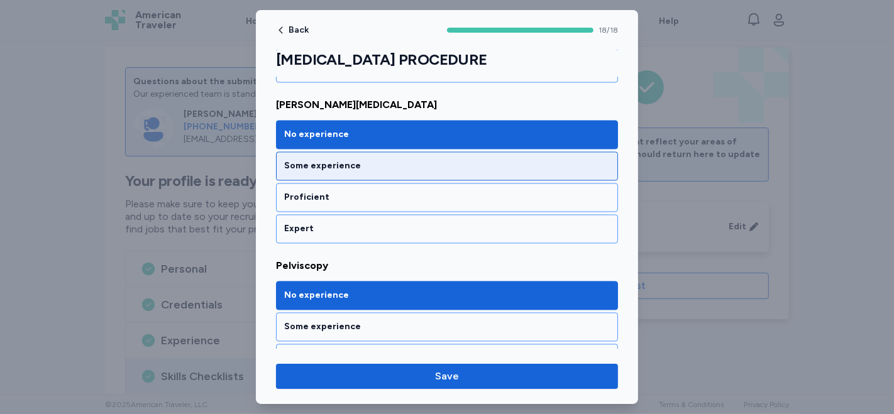
click at [343, 160] on div "Some experience" at bounding box center [447, 166] width 326 height 13
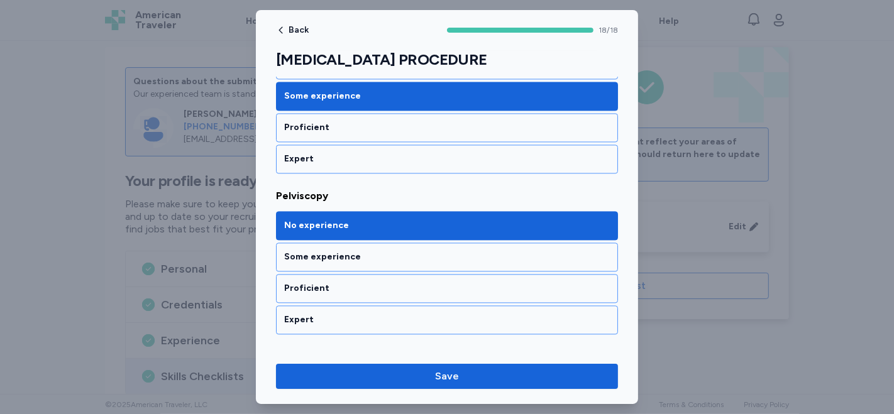
scroll to position [2234, 0]
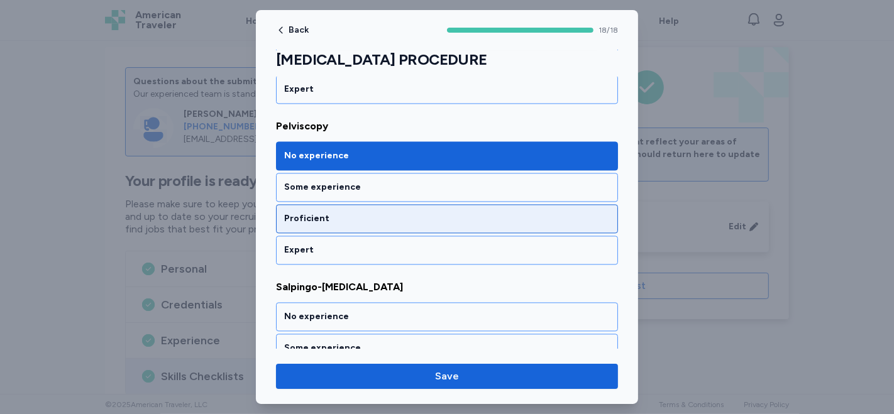
click at [310, 212] on div "Proficient" at bounding box center [447, 218] width 326 height 13
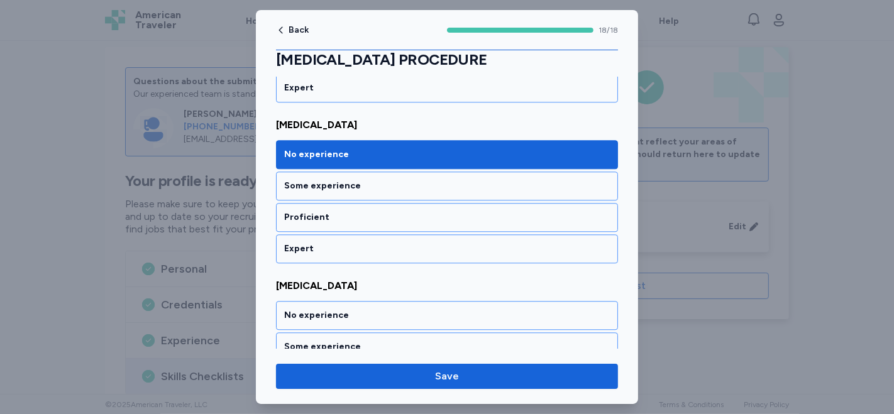
scroll to position [2723, 0]
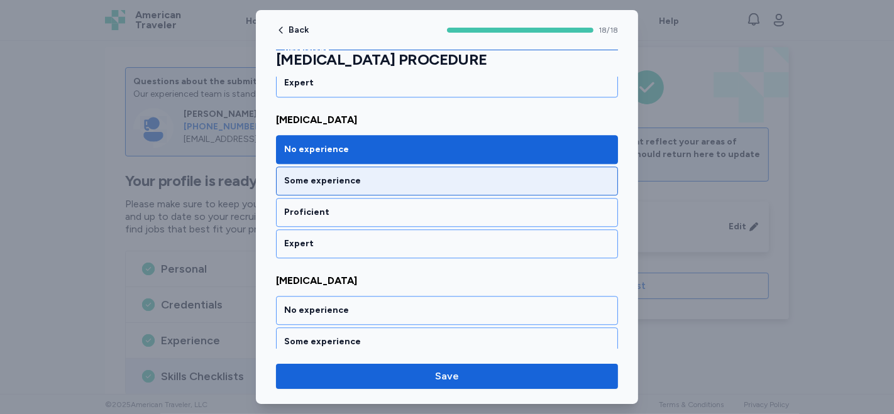
click at [472, 167] on div "Some experience" at bounding box center [447, 181] width 342 height 29
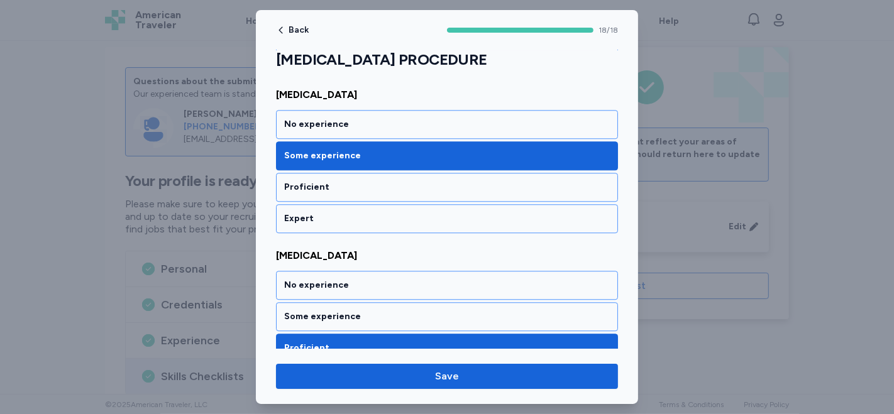
scroll to position [2771, 0]
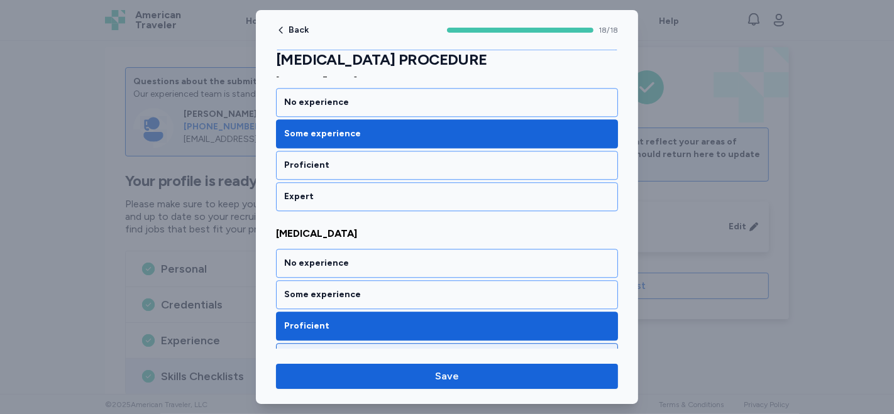
click at [324, 351] on div "Expert" at bounding box center [447, 357] width 326 height 13
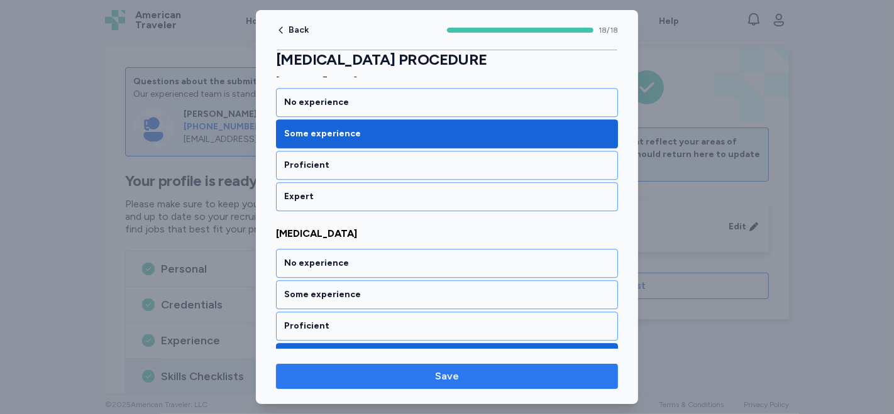
click at [438, 374] on span "Save" at bounding box center [447, 376] width 24 height 15
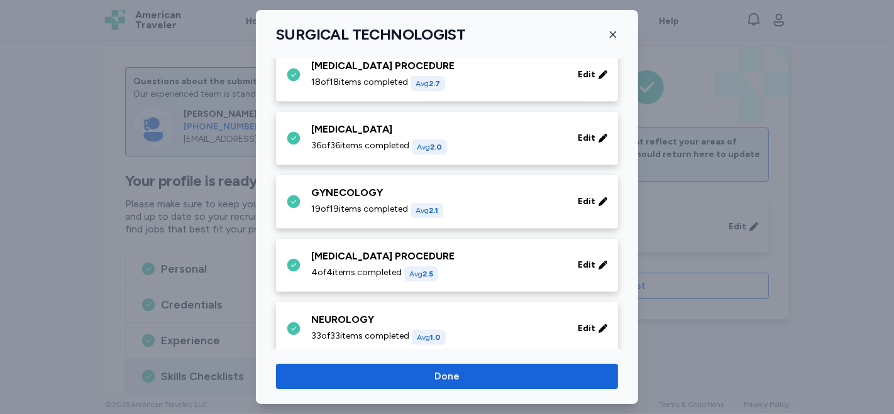
scroll to position [279, 0]
click at [578, 133] on span "Edit" at bounding box center [587, 137] width 18 height 13
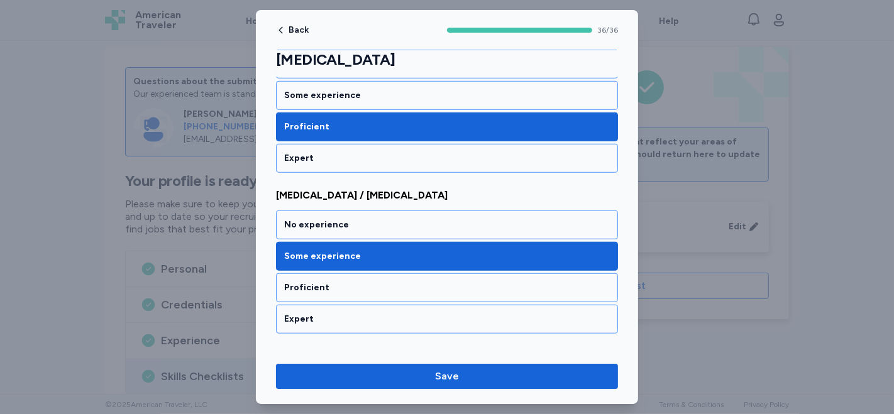
scroll to position [908, 0]
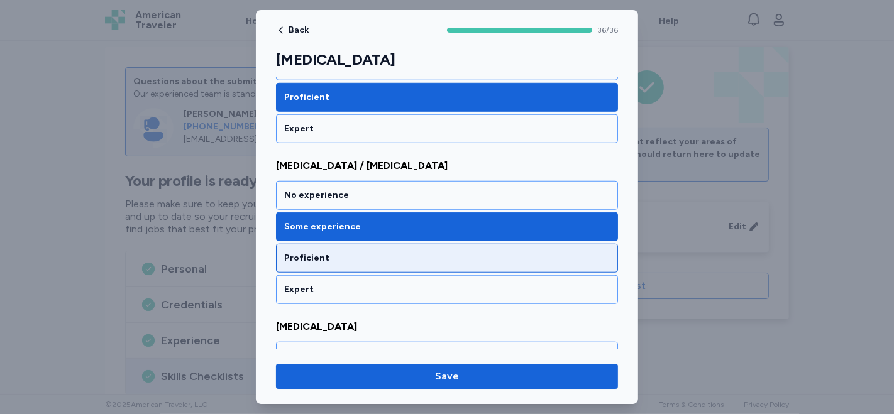
click at [332, 252] on div "Proficient" at bounding box center [447, 258] width 326 height 13
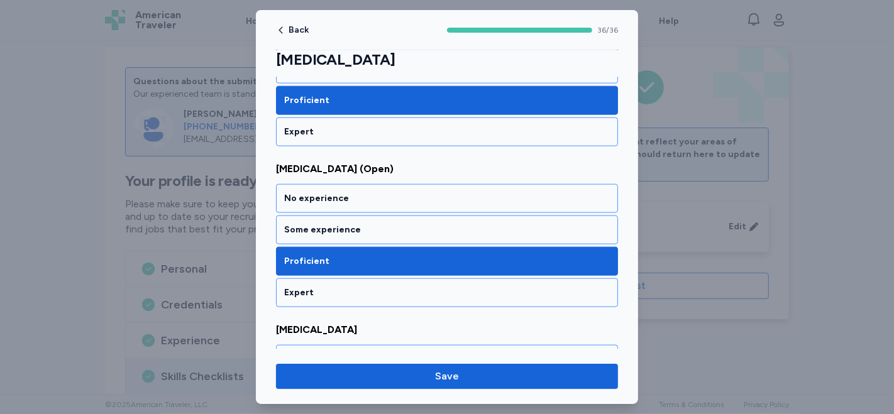
scroll to position [1257, 0]
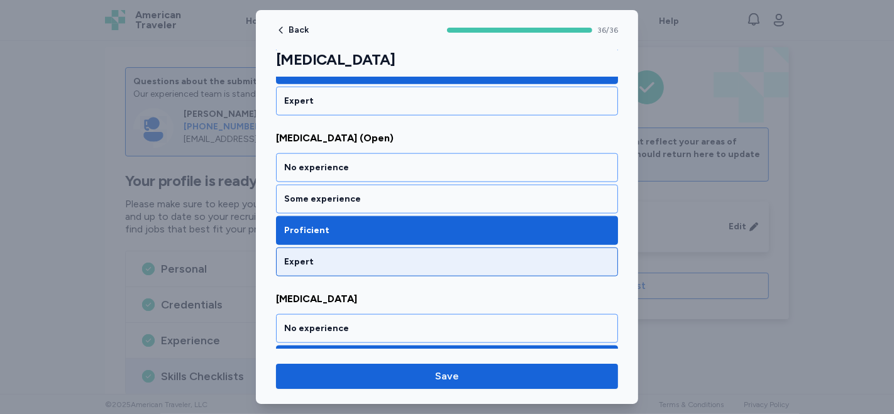
click at [316, 256] on div "Expert" at bounding box center [447, 262] width 326 height 13
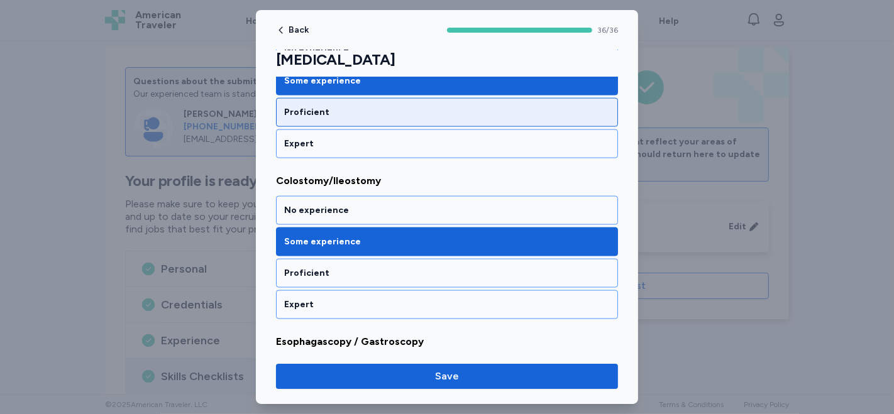
scroll to position [1606, 0]
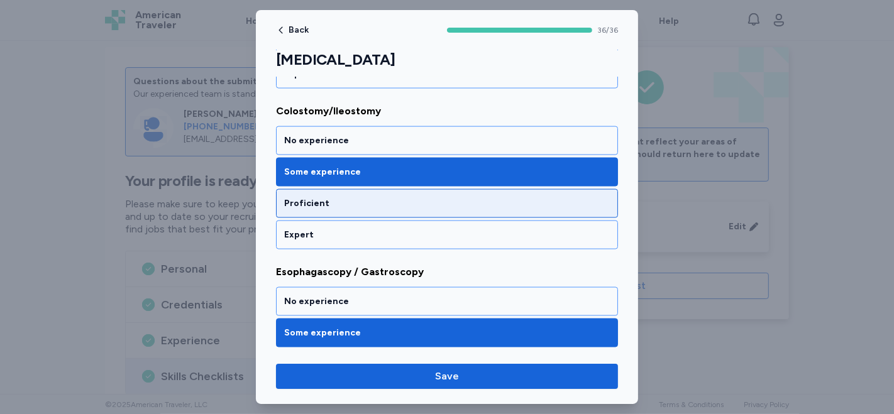
click at [366, 197] on div "Proficient" at bounding box center [447, 203] width 326 height 13
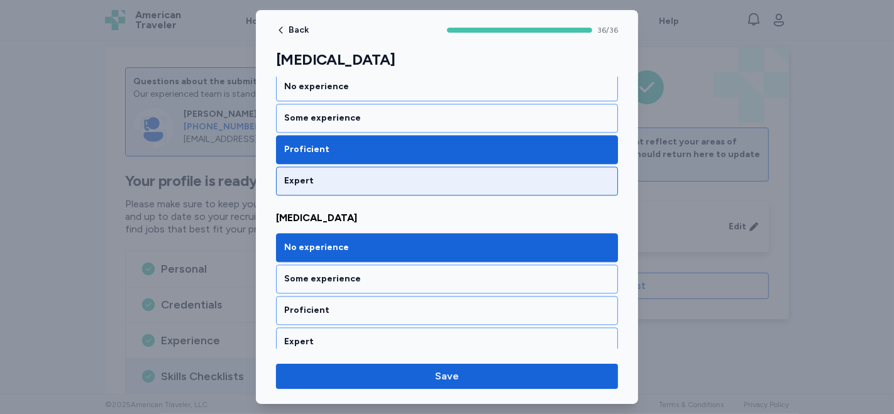
scroll to position [2304, 0]
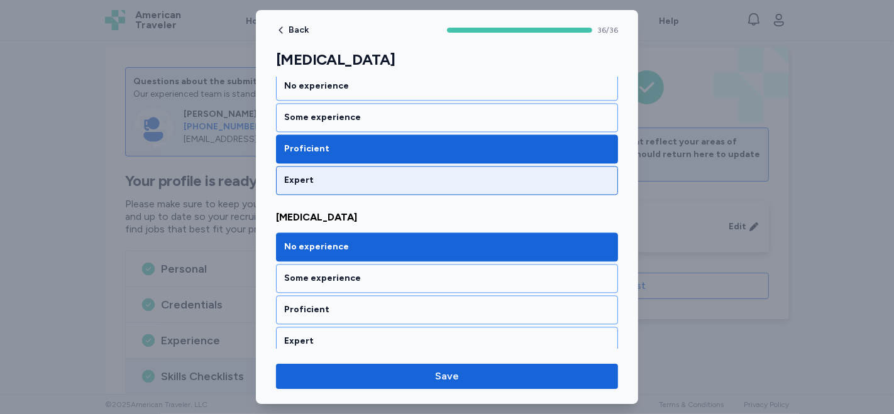
click at [448, 166] on div "Expert" at bounding box center [447, 180] width 342 height 29
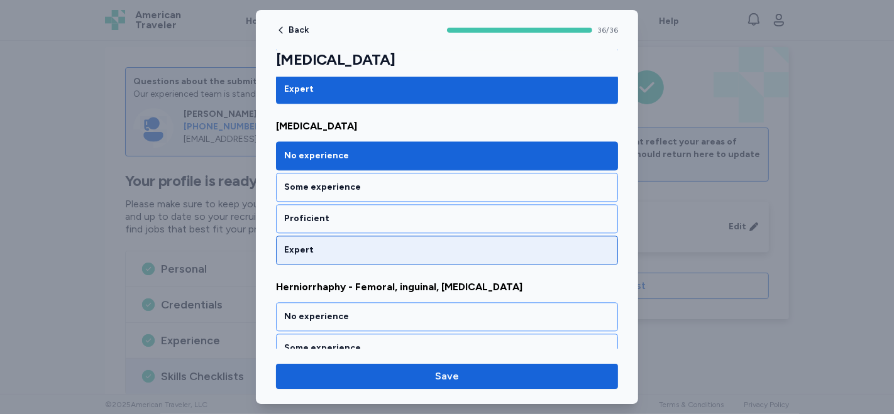
scroll to position [2374, 0]
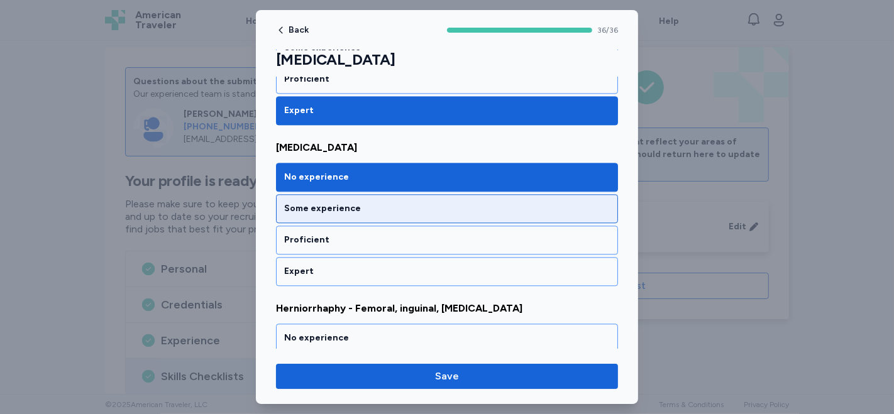
click at [432, 202] on div "Some experience" at bounding box center [447, 208] width 326 height 13
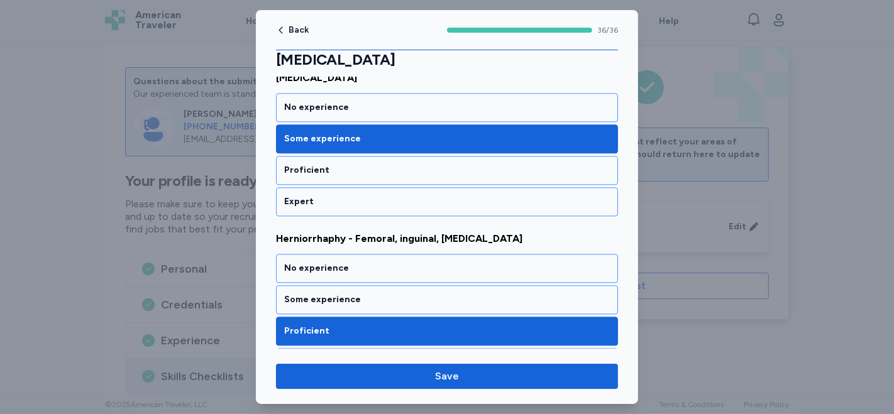
scroll to position [2514, 0]
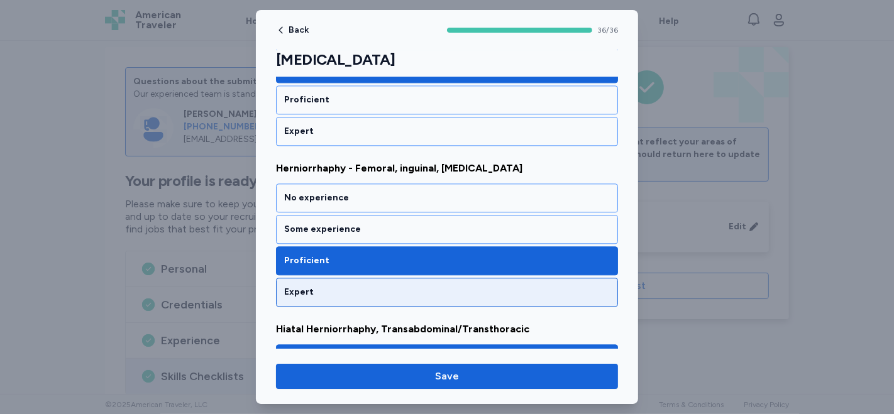
click at [370, 286] on div "Expert" at bounding box center [447, 292] width 326 height 13
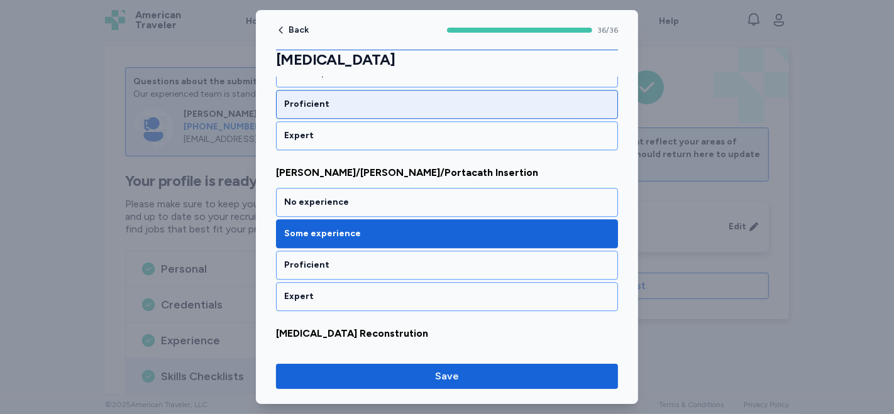
scroll to position [2863, 0]
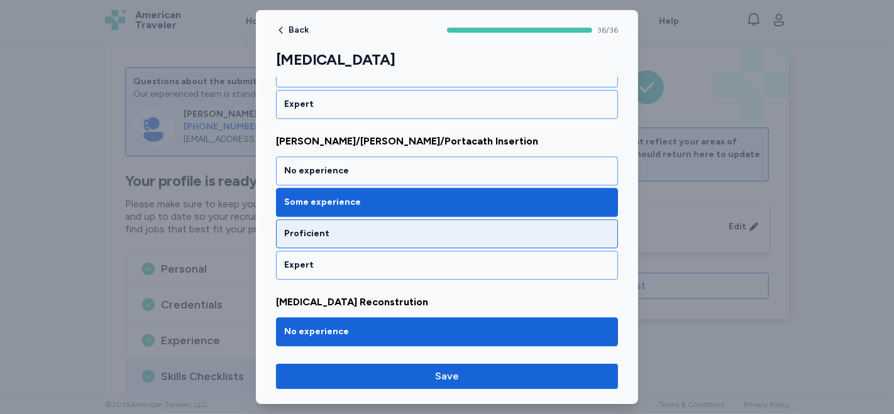
click at [385, 228] on div "Proficient" at bounding box center [447, 234] width 326 height 13
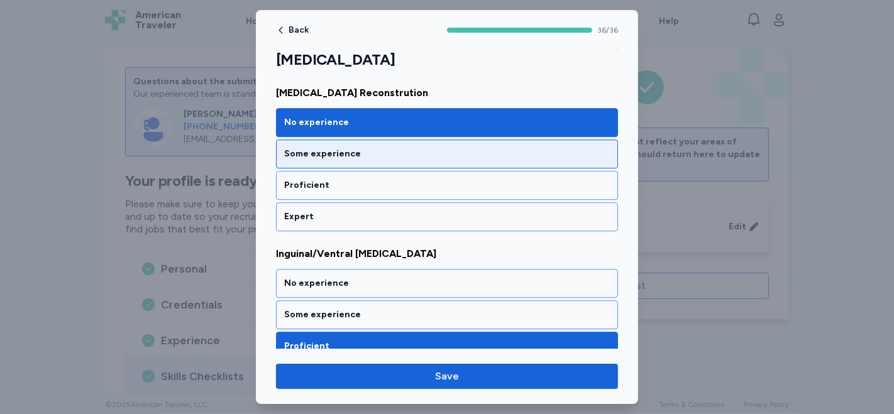
scroll to position [3002, 0]
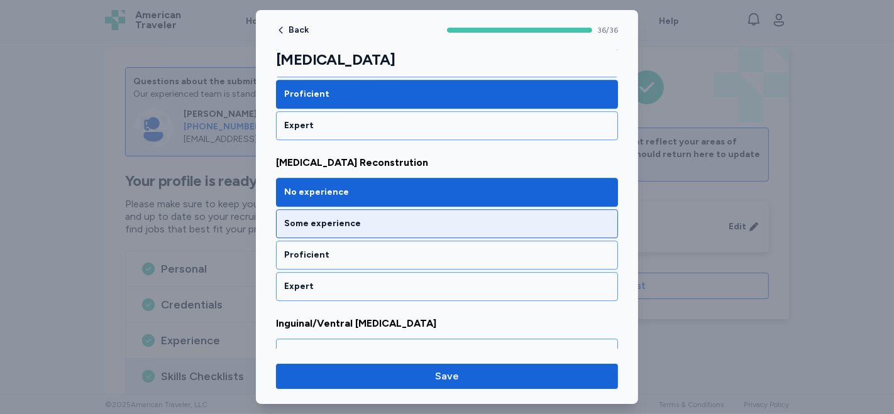
click at [351, 217] on div "Some experience" at bounding box center [447, 223] width 326 height 13
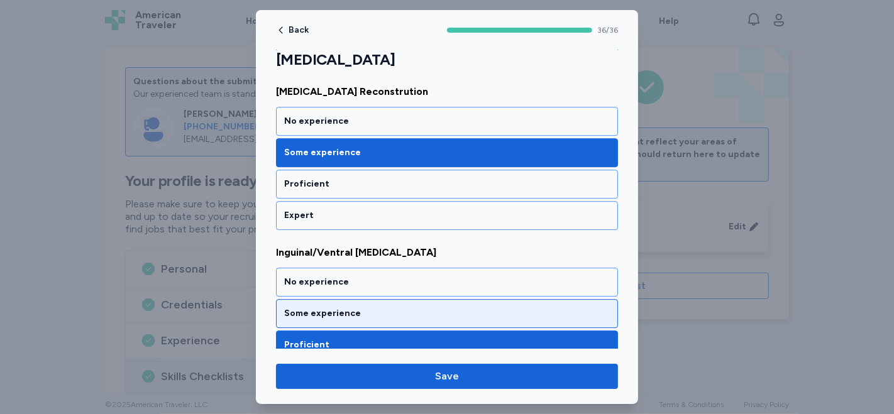
scroll to position [3072, 0]
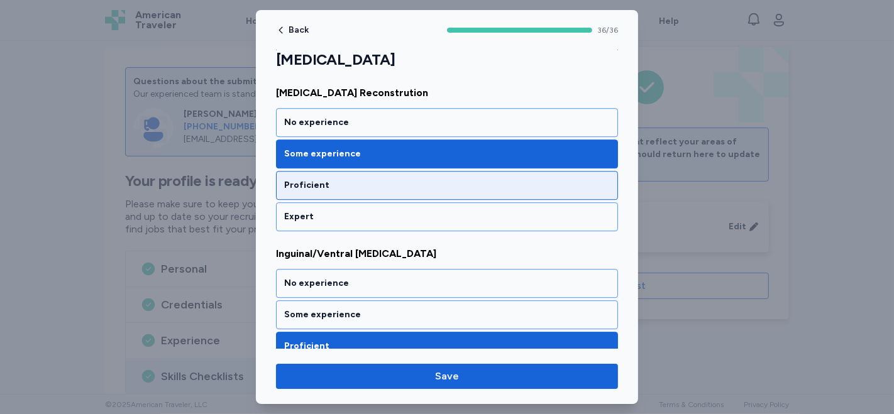
click at [377, 171] on div "Proficient" at bounding box center [447, 185] width 342 height 29
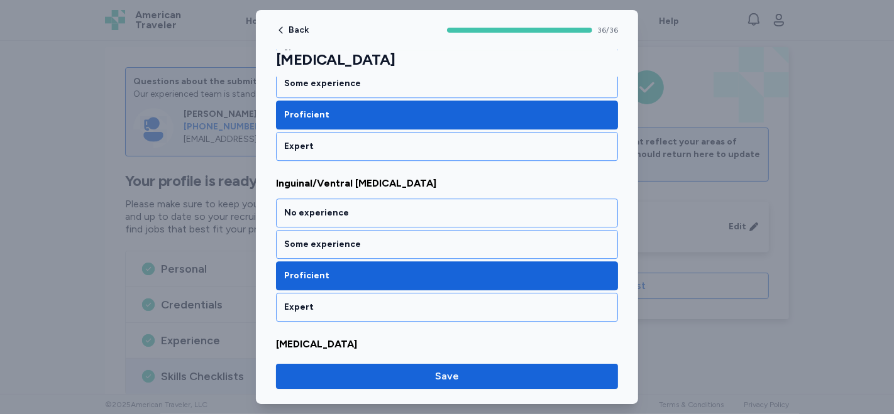
scroll to position [3212, 0]
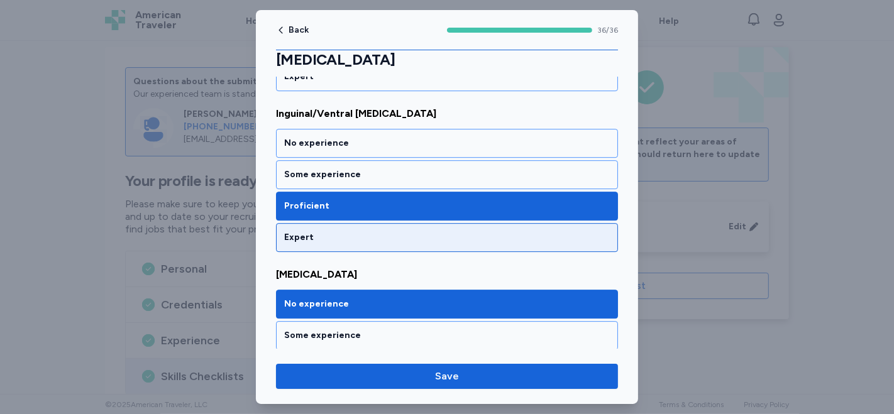
click at [382, 231] on div "Expert" at bounding box center [447, 237] width 326 height 13
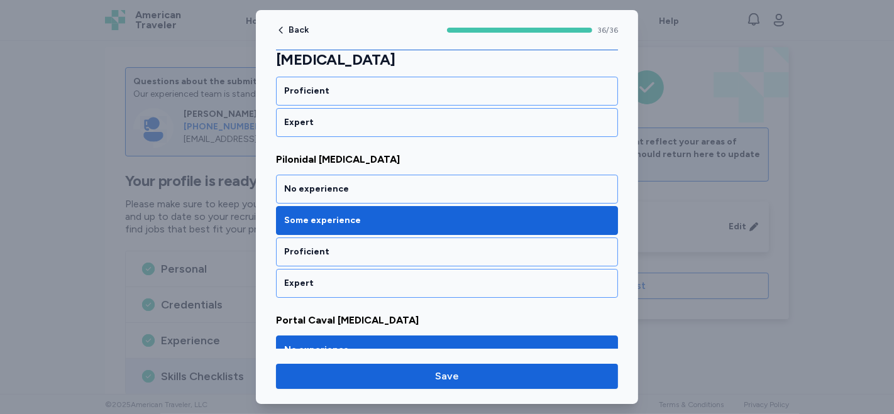
scroll to position [3841, 0]
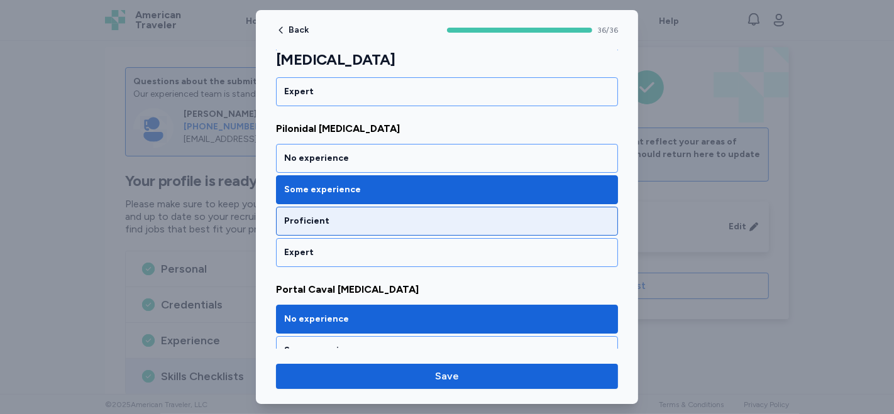
click at [439, 215] on div "Proficient" at bounding box center [447, 221] width 326 height 13
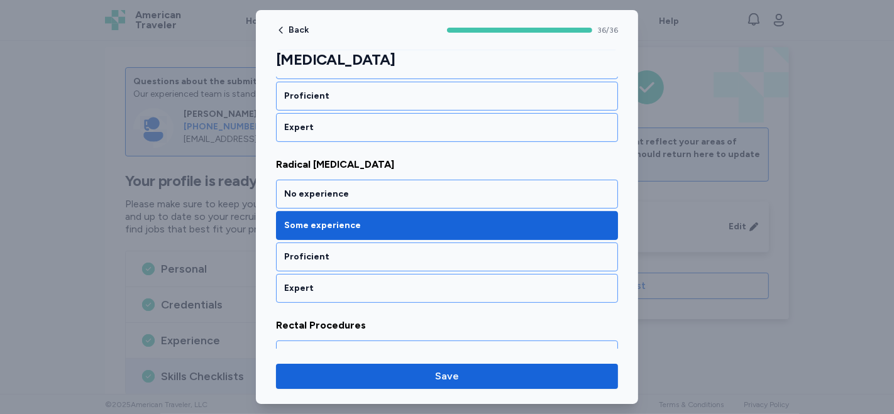
scroll to position [4260, 0]
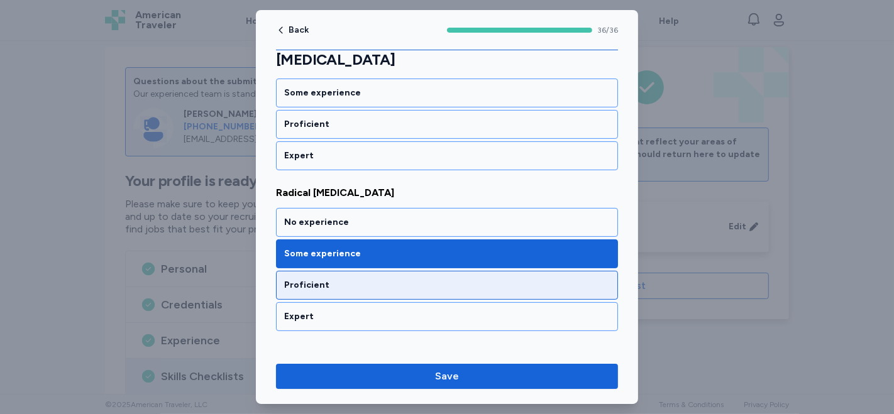
click at [414, 279] on div "Proficient" at bounding box center [447, 285] width 326 height 13
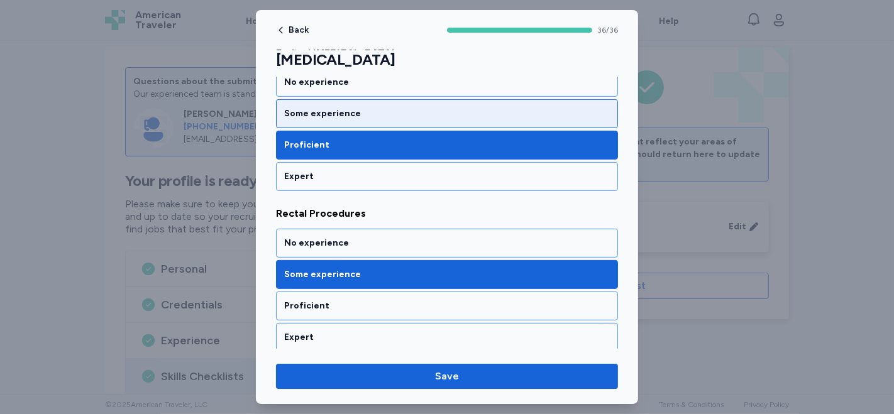
scroll to position [4329, 0]
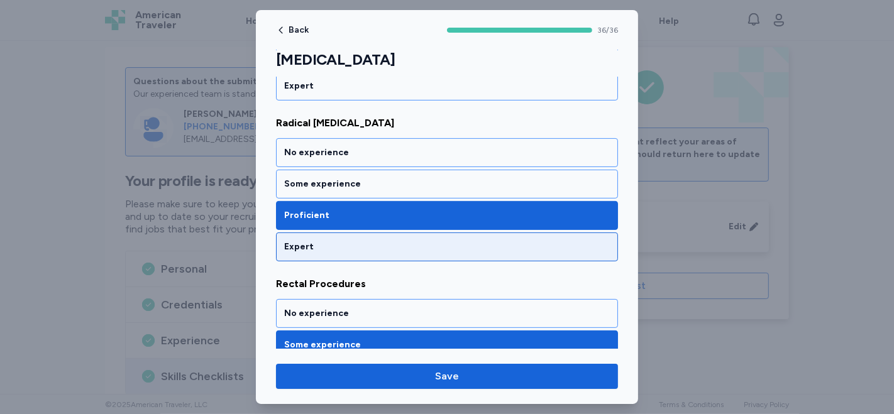
click at [377, 241] on div "Expert" at bounding box center [447, 247] width 326 height 13
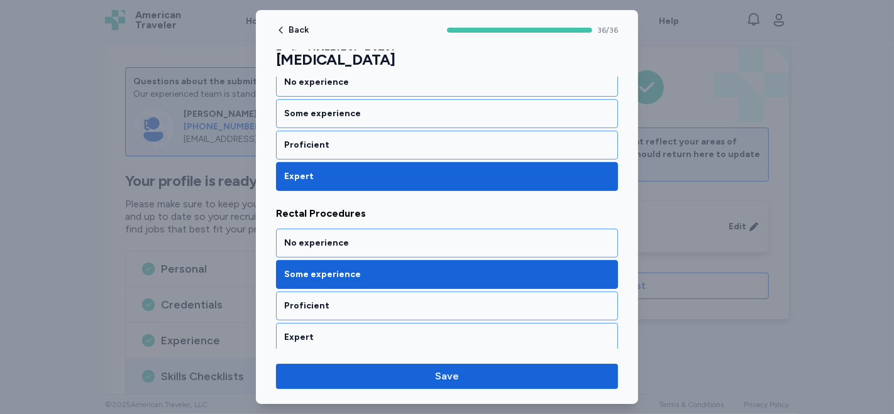
scroll to position [4469, 0]
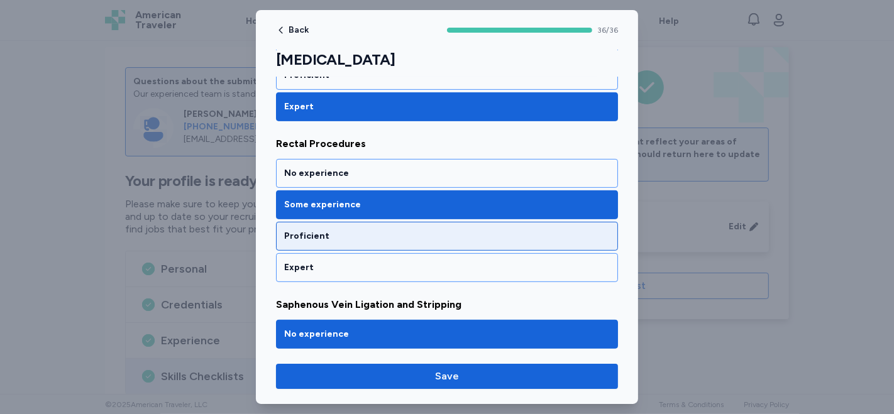
click at [392, 230] on div "Proficient" at bounding box center [447, 236] width 326 height 13
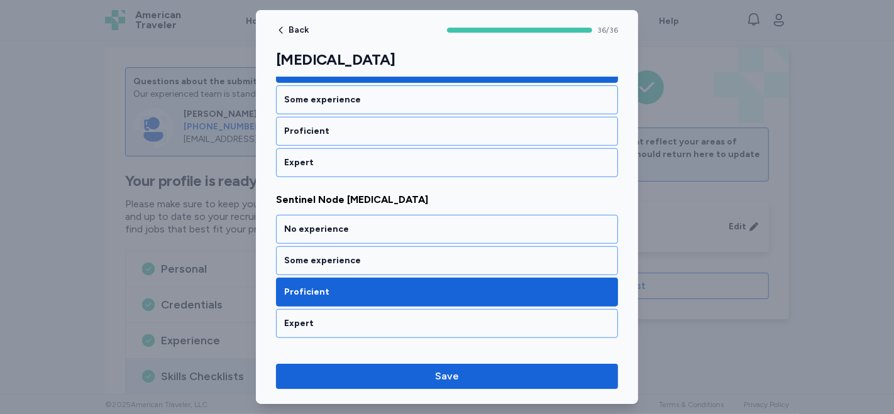
scroll to position [4749, 0]
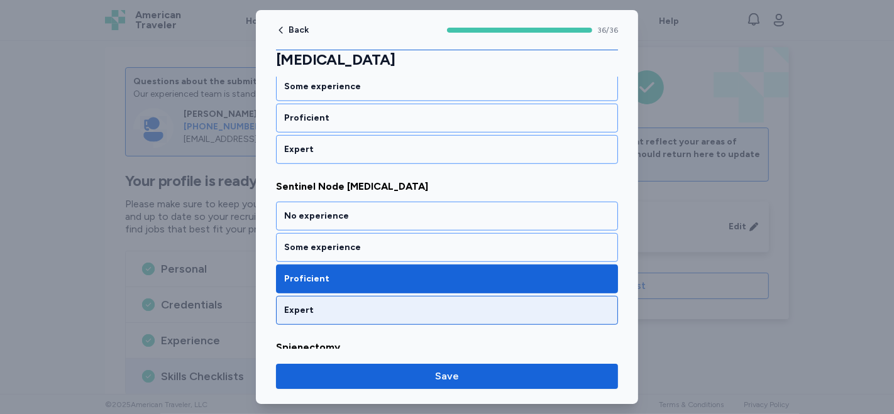
click at [350, 296] on div "Expert" at bounding box center [447, 310] width 342 height 29
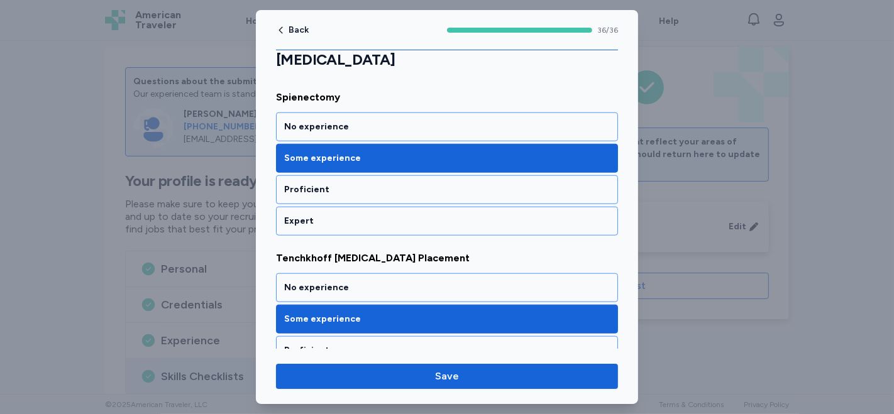
scroll to position [5028, 0]
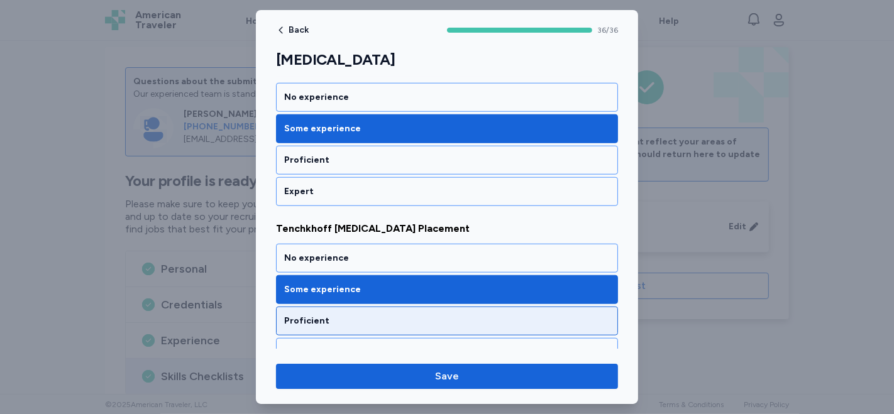
click at [369, 307] on div "Proficient" at bounding box center [447, 321] width 342 height 29
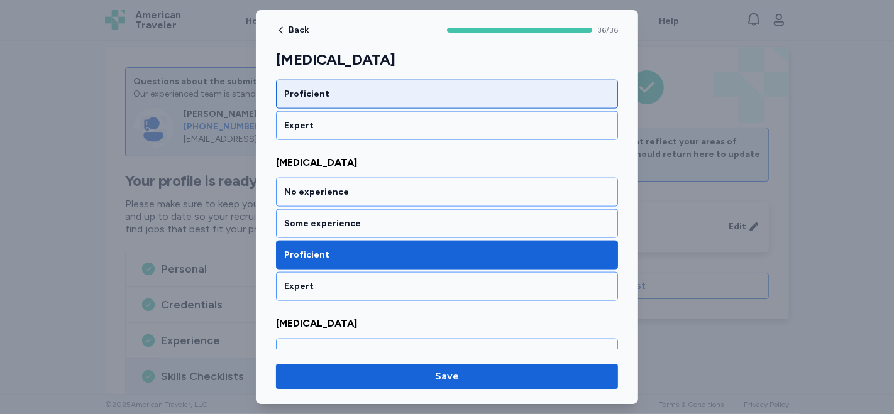
scroll to position [5447, 0]
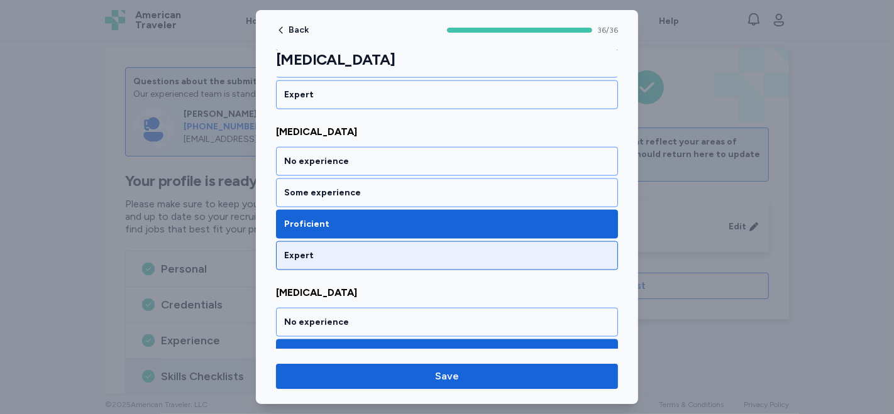
click at [404, 250] on div "Expert" at bounding box center [447, 256] width 326 height 13
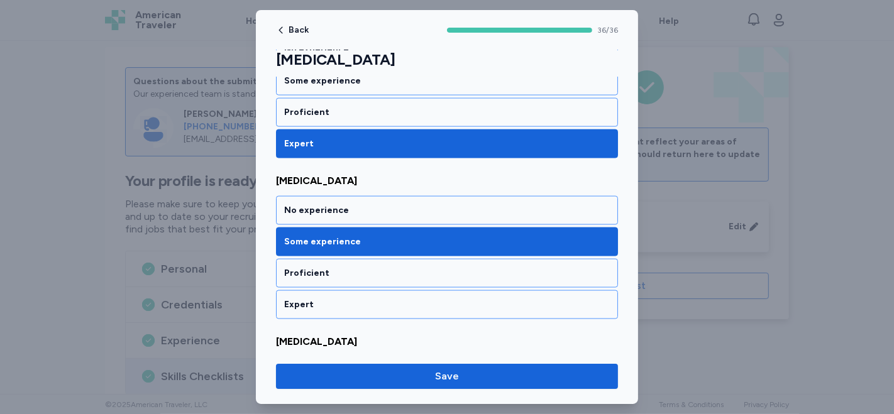
scroll to position [5586, 0]
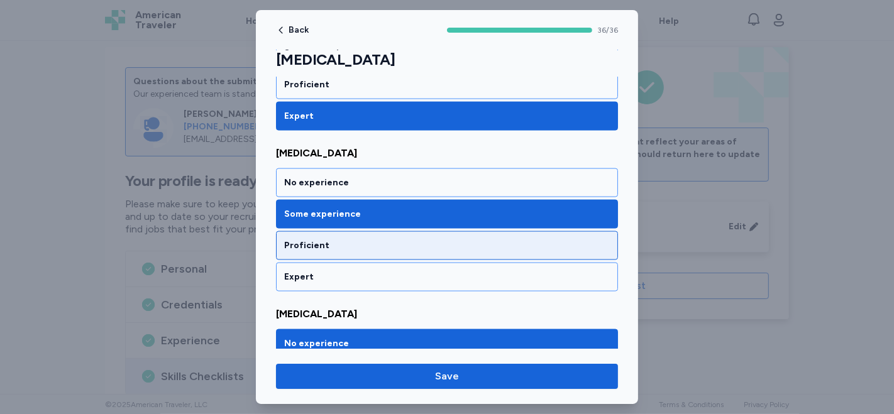
click at [412, 239] on div "Proficient" at bounding box center [447, 245] width 326 height 13
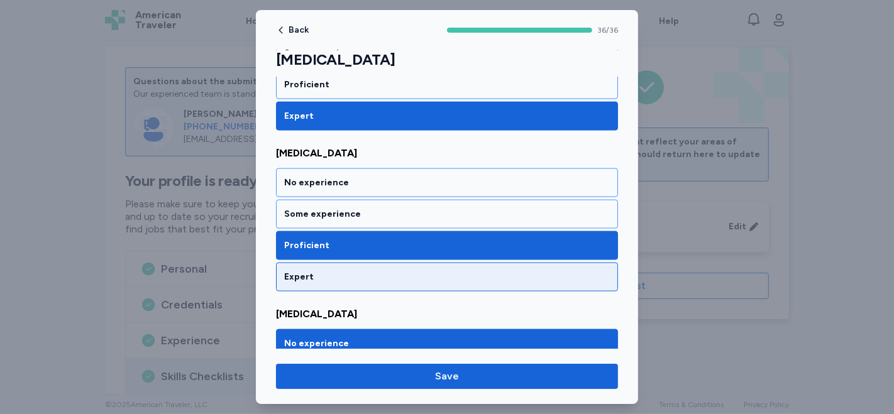
scroll to position [5642, 0]
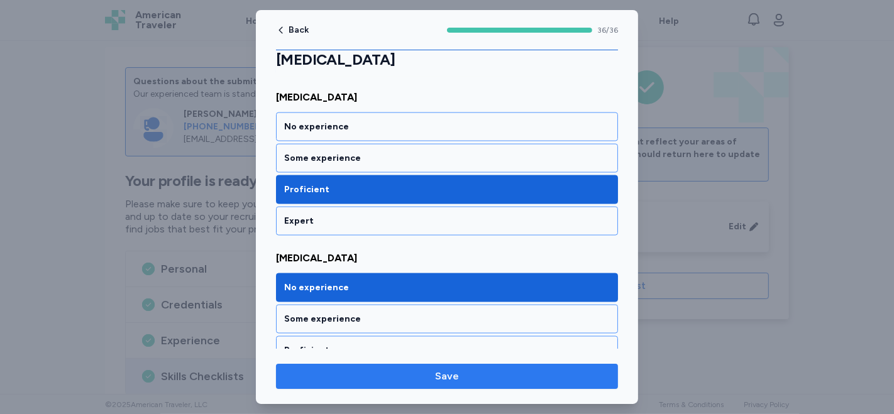
click at [432, 372] on span "Save" at bounding box center [447, 376] width 322 height 15
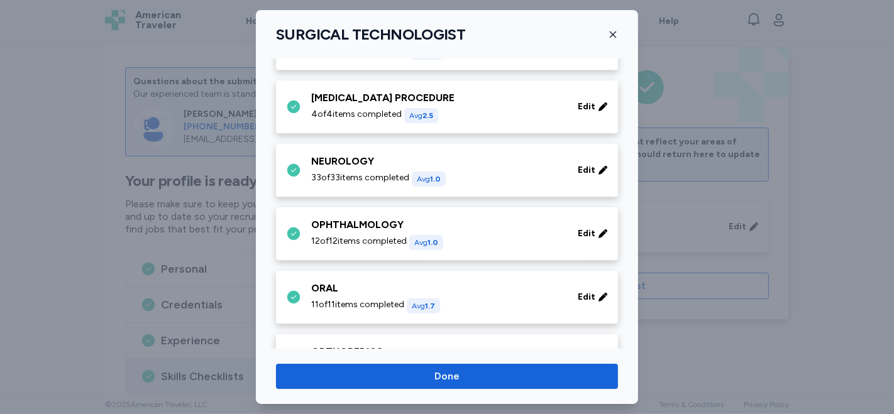
scroll to position [419, 0]
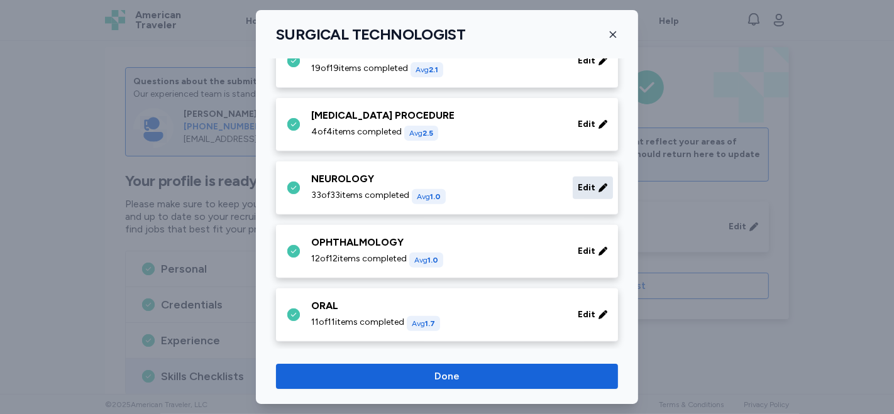
click at [583, 187] on span "Edit" at bounding box center [587, 188] width 18 height 13
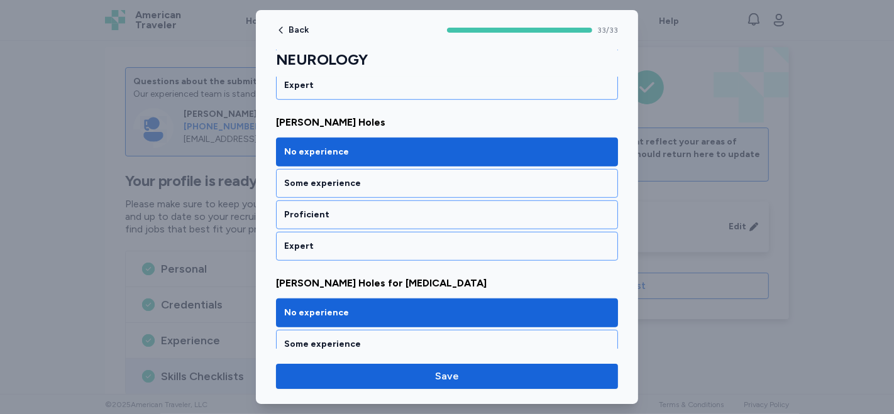
scroll to position [768, 0]
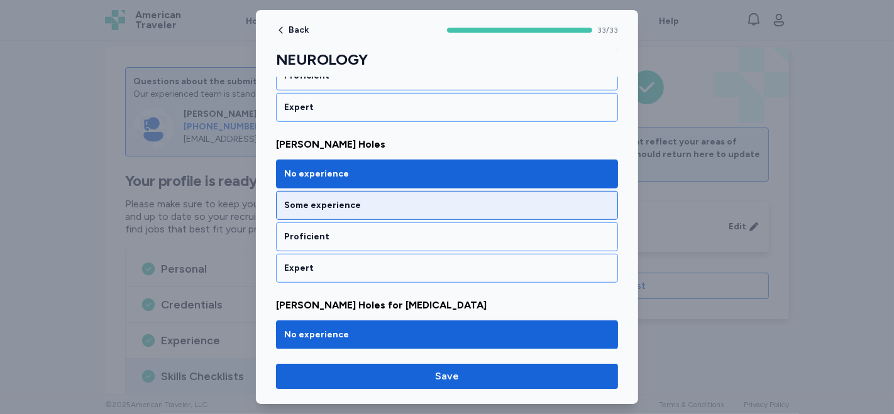
click at [515, 206] on div "Some experience" at bounding box center [447, 205] width 342 height 29
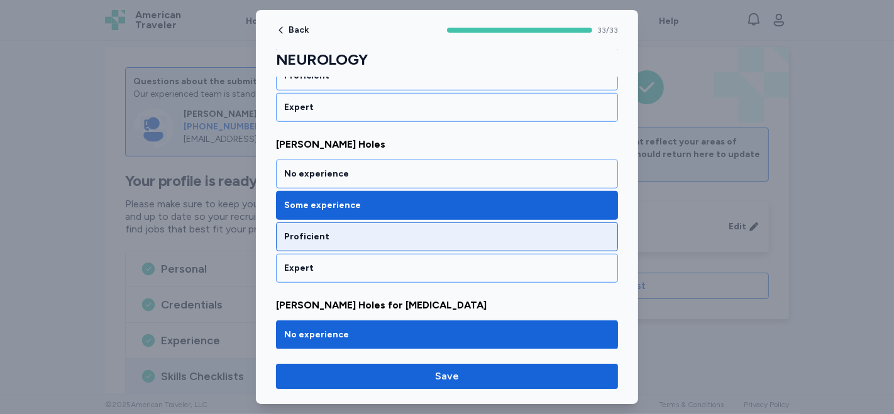
scroll to position [838, 0]
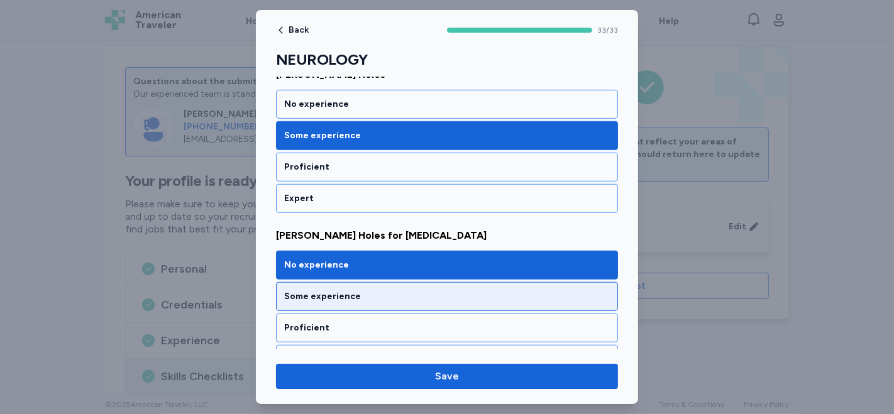
click at [459, 290] on div "Some experience" at bounding box center [447, 296] width 326 height 13
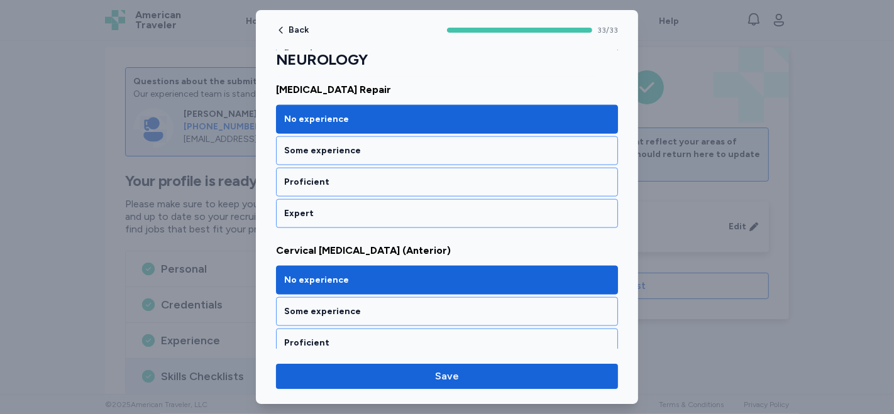
scroll to position [1327, 0]
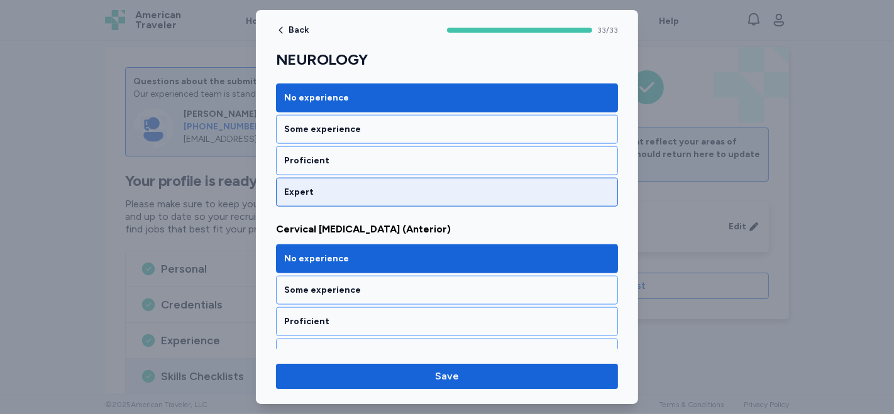
click at [380, 186] on div "Expert" at bounding box center [447, 192] width 326 height 13
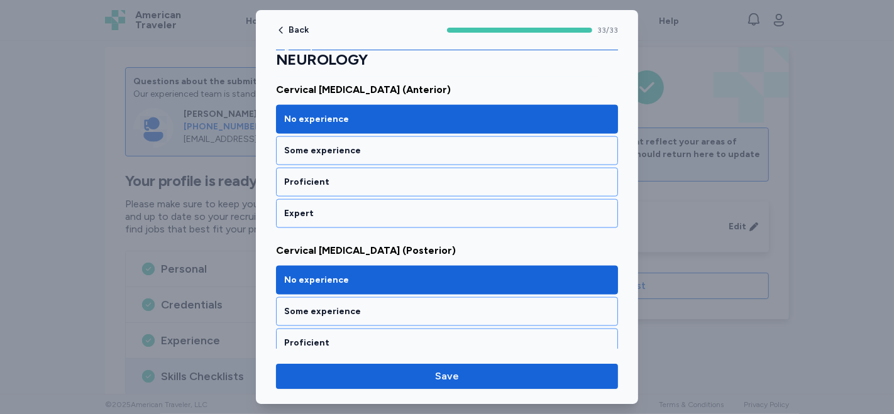
scroll to position [1397, 0]
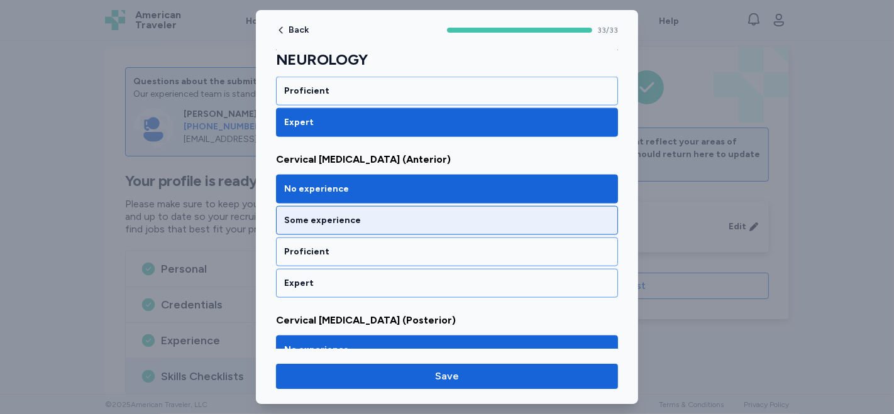
click at [410, 216] on div "Some experience" at bounding box center [447, 220] width 342 height 29
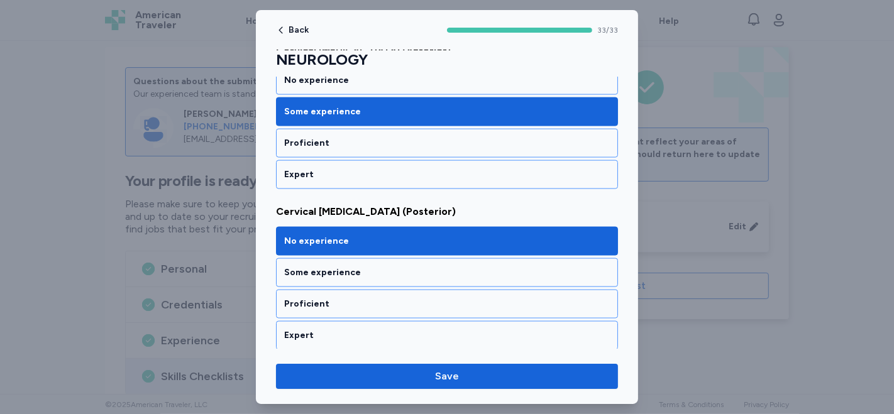
scroll to position [1536, 0]
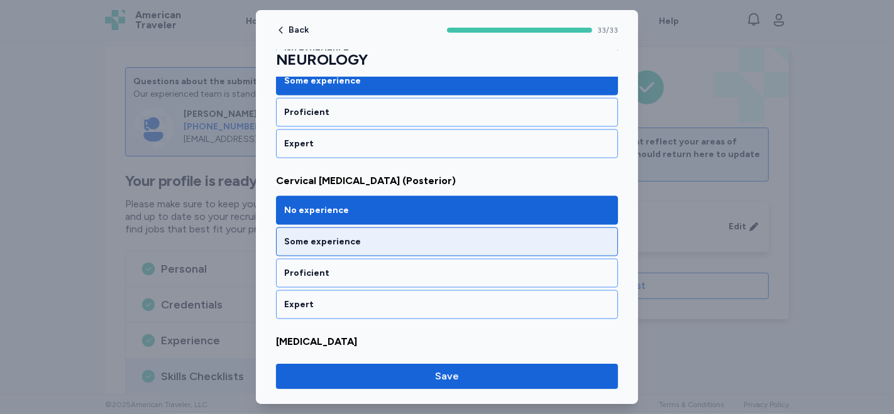
click at [404, 236] on div "Some experience" at bounding box center [447, 242] width 326 height 13
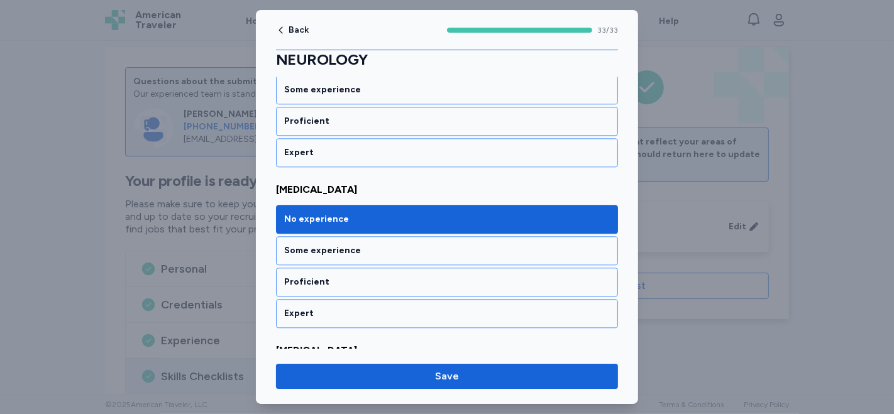
scroll to position [2723, 0]
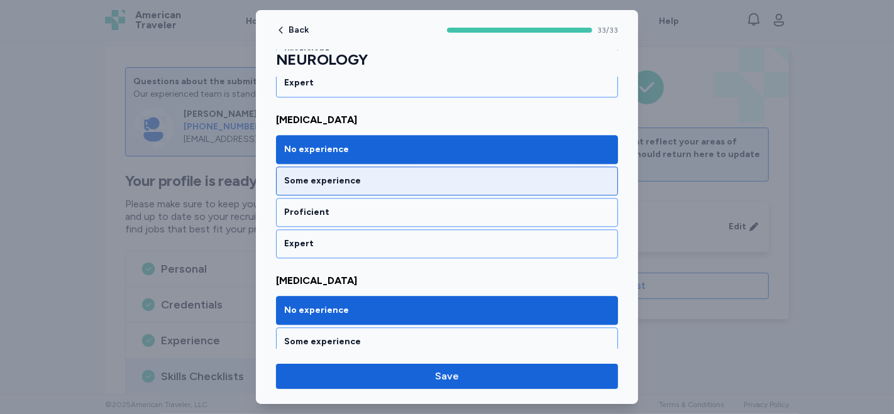
click at [412, 175] on div "Some experience" at bounding box center [447, 181] width 326 height 13
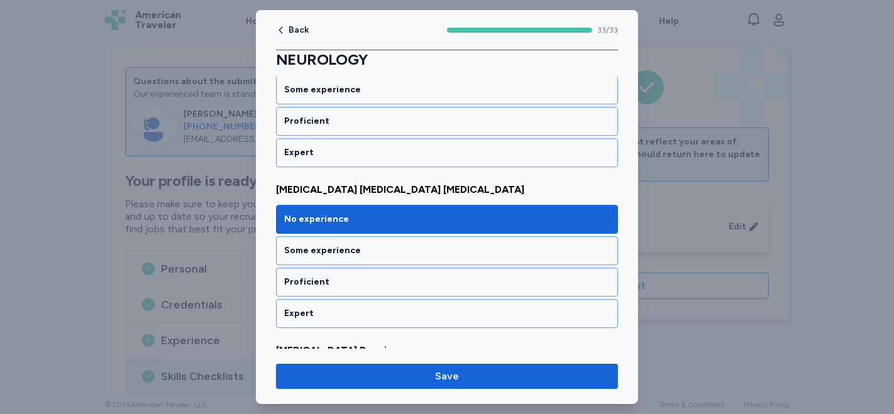
scroll to position [3143, 0]
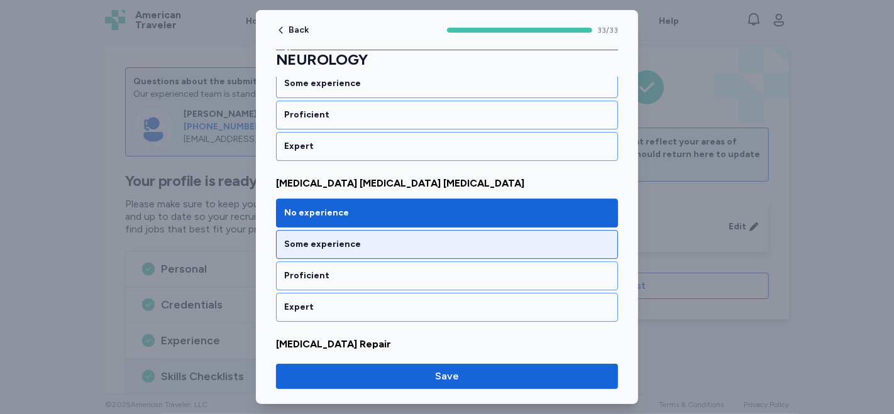
click at [454, 238] on div "Some experience" at bounding box center [447, 244] width 326 height 13
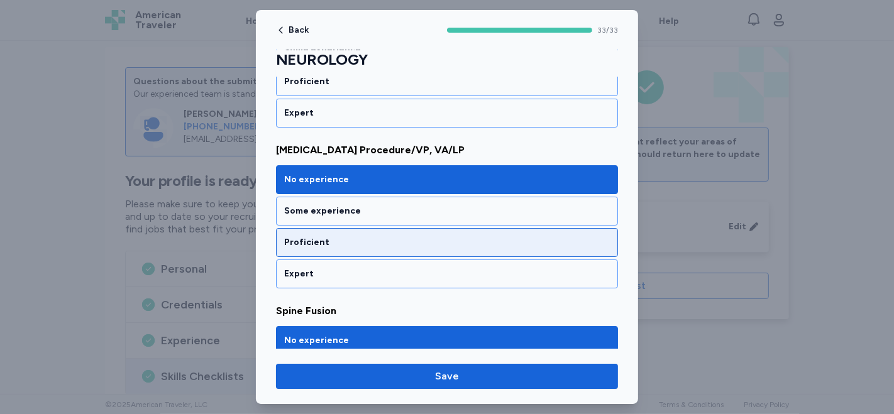
scroll to position [4120, 0]
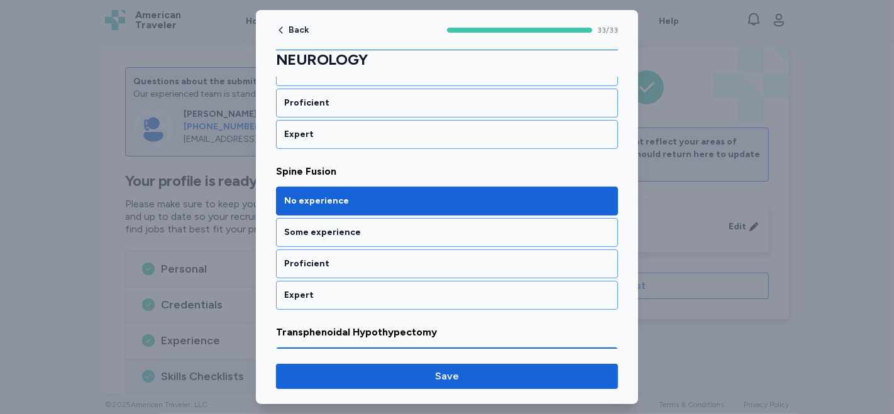
click at [423, 212] on div "No experience Some experience Proficient Expert" at bounding box center [447, 248] width 342 height 123
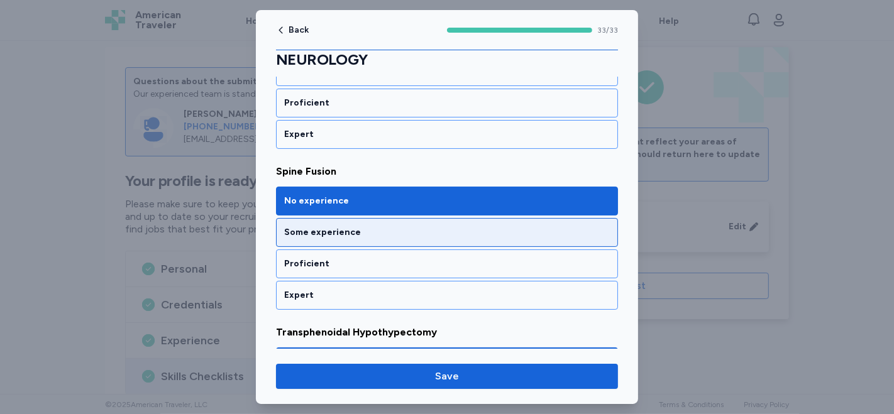
click at [436, 226] on div "Some experience" at bounding box center [447, 232] width 326 height 13
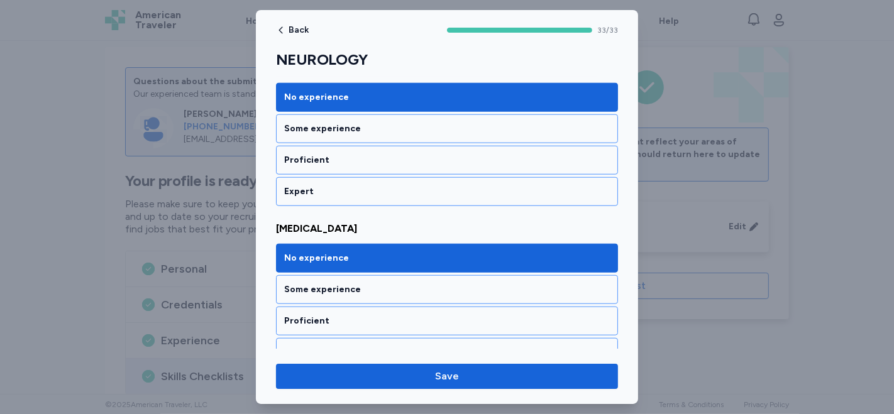
scroll to position [5163, 0]
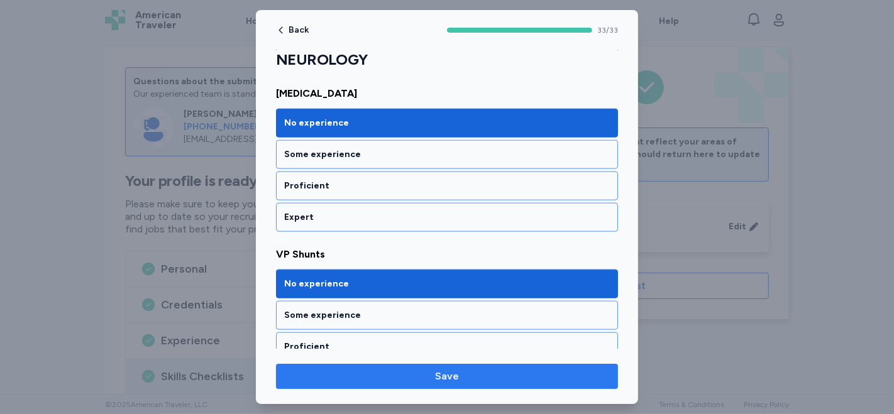
click at [421, 382] on span "Save" at bounding box center [447, 376] width 322 height 15
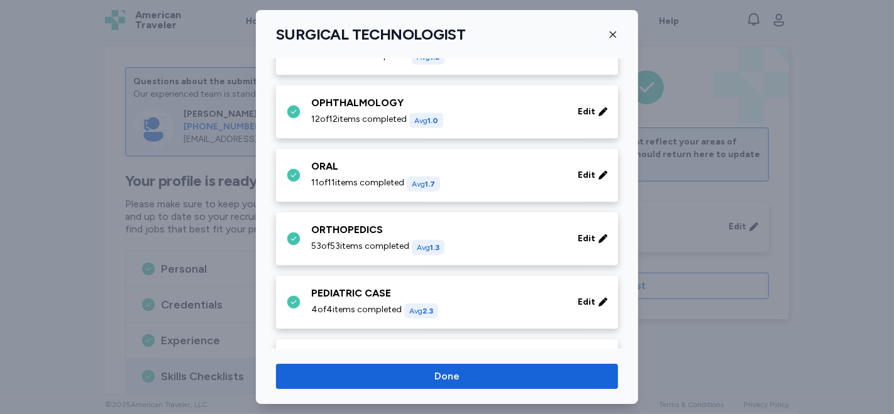
scroll to position [488, 0]
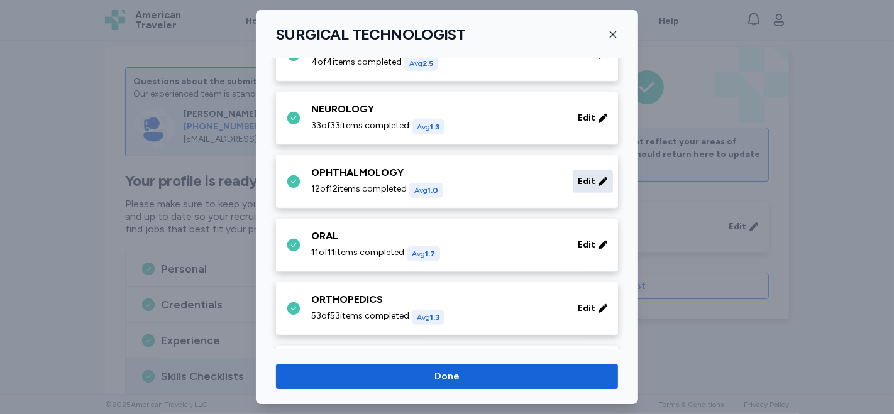
click at [578, 180] on span "Edit" at bounding box center [587, 181] width 18 height 13
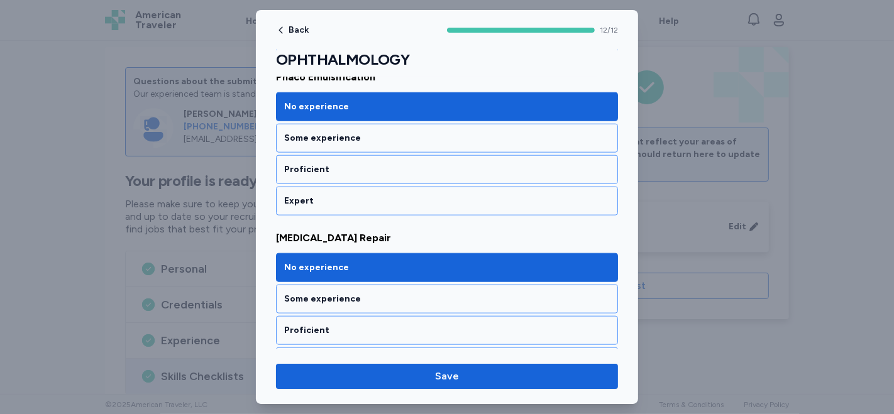
scroll to position [1257, 0]
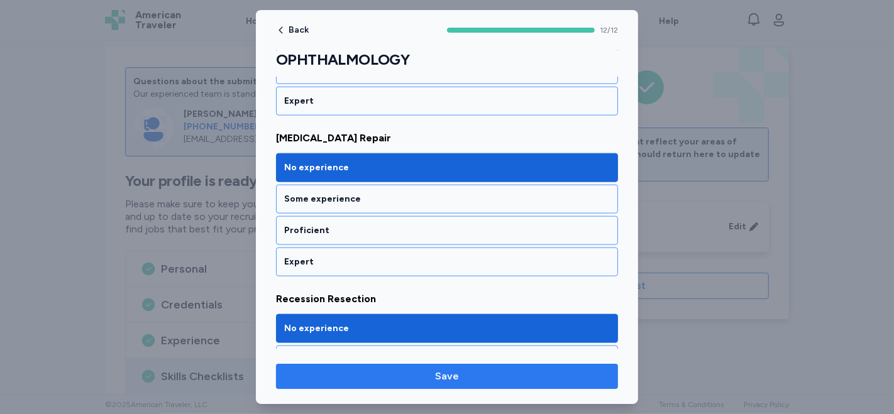
click at [418, 372] on span "Save" at bounding box center [447, 376] width 322 height 15
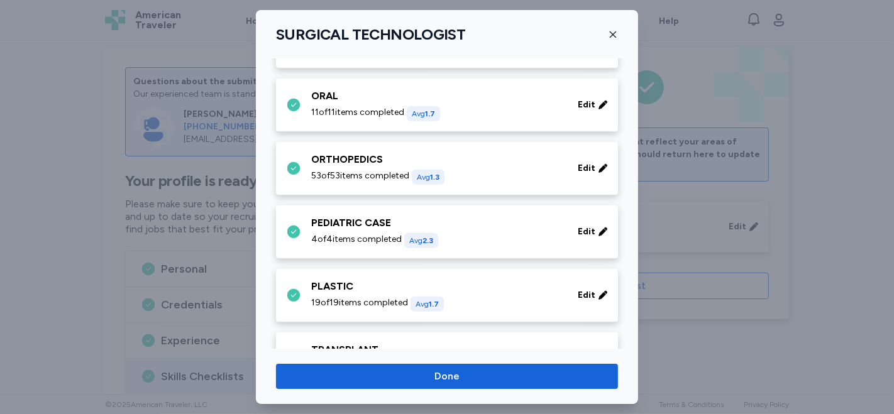
scroll to position [558, 0]
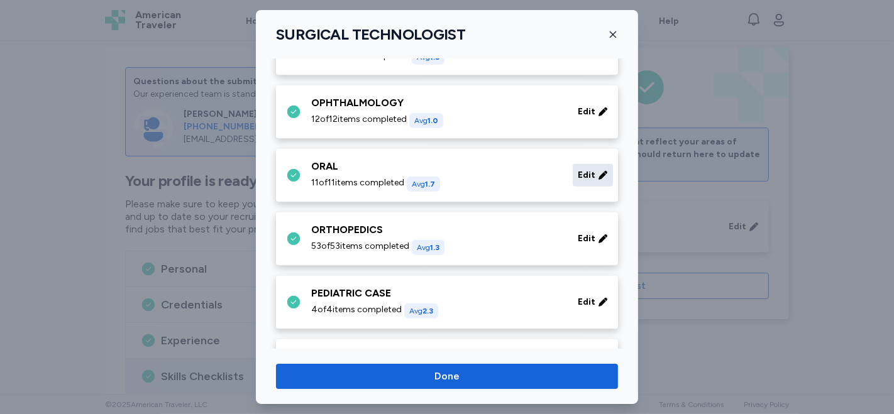
click at [598, 177] on icon at bounding box center [603, 175] width 10 height 13
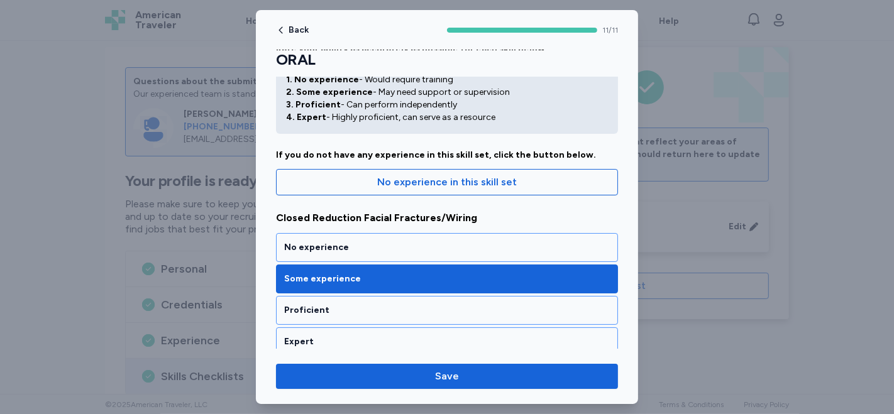
scroll to position [140, 0]
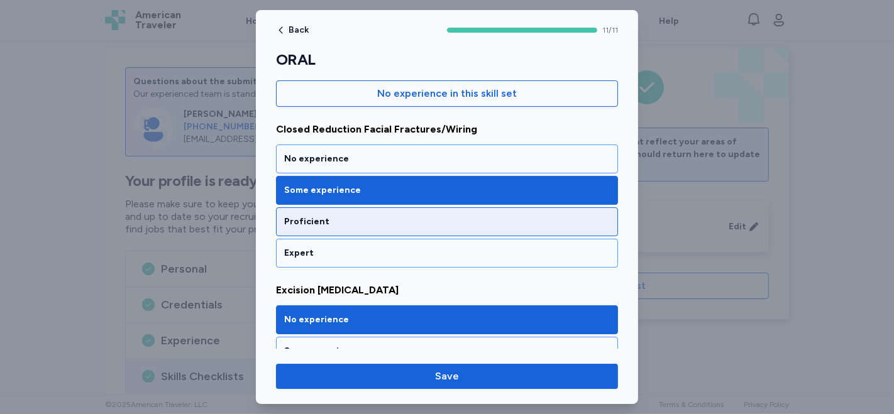
click at [369, 226] on div "Proficient" at bounding box center [447, 222] width 326 height 13
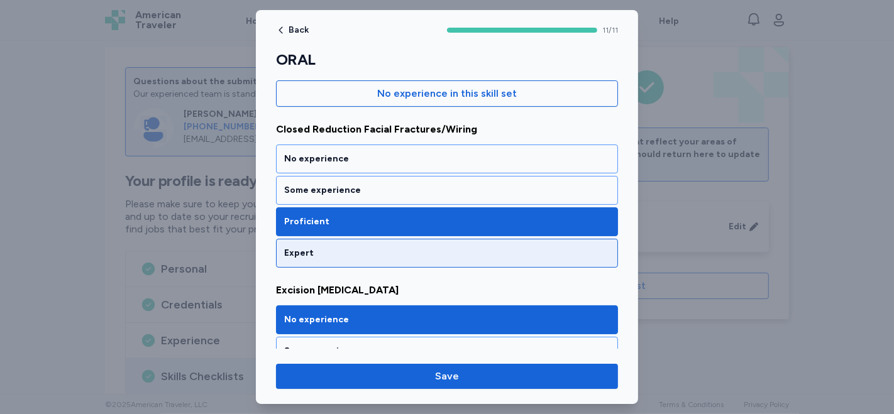
click at [360, 242] on div "Expert" at bounding box center [447, 253] width 342 height 29
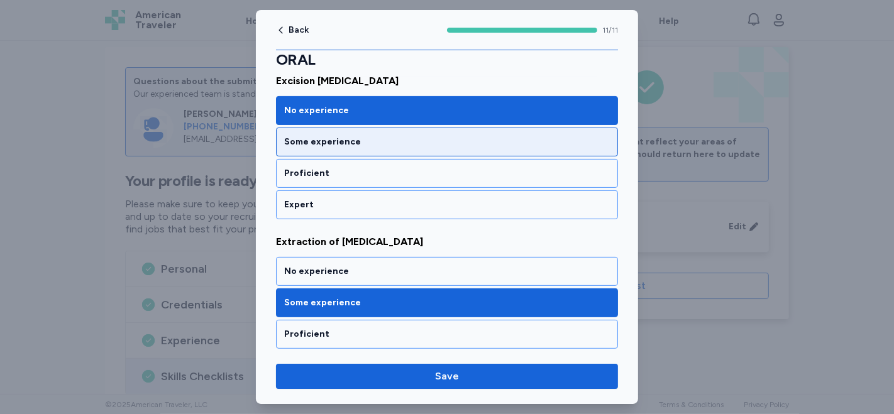
scroll to position [279, 0]
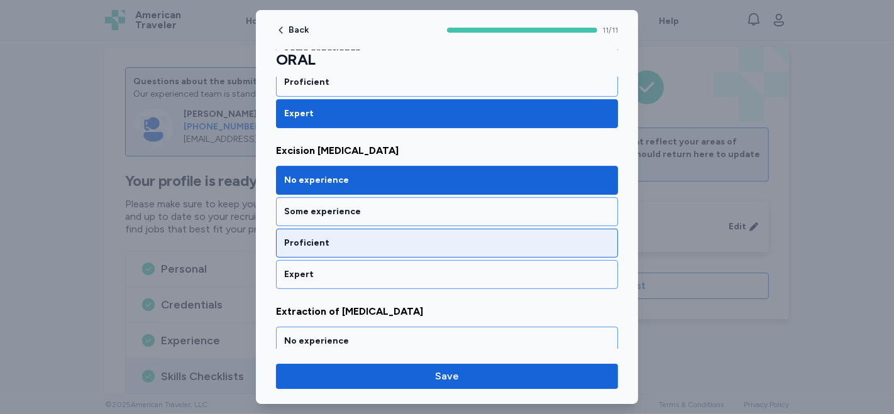
click at [423, 243] on div "Proficient" at bounding box center [447, 243] width 326 height 13
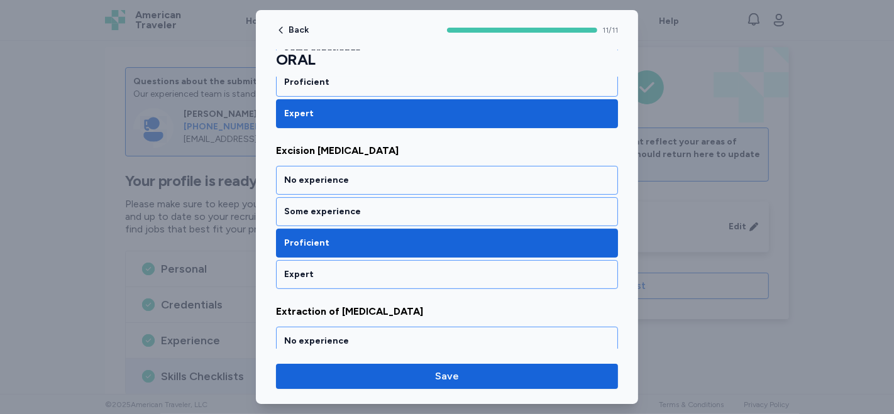
scroll to position [419, 0]
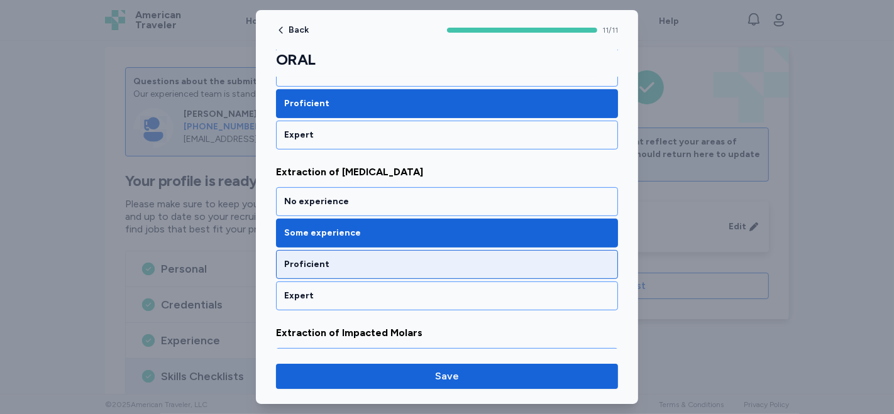
click at [423, 261] on div "Proficient" at bounding box center [447, 264] width 326 height 13
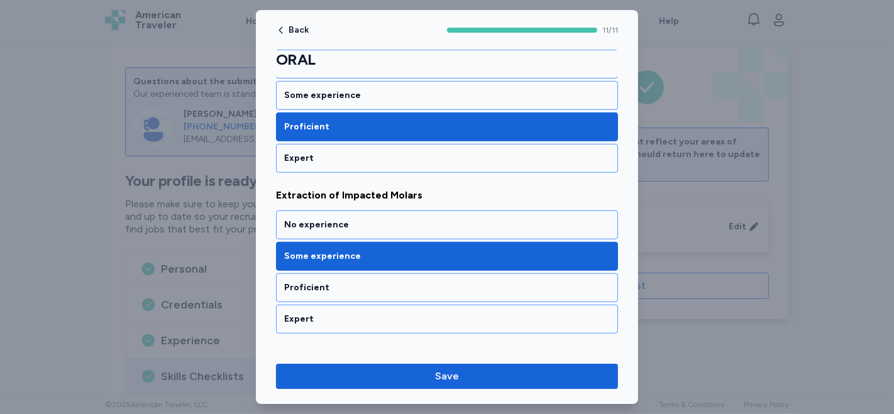
scroll to position [558, 0]
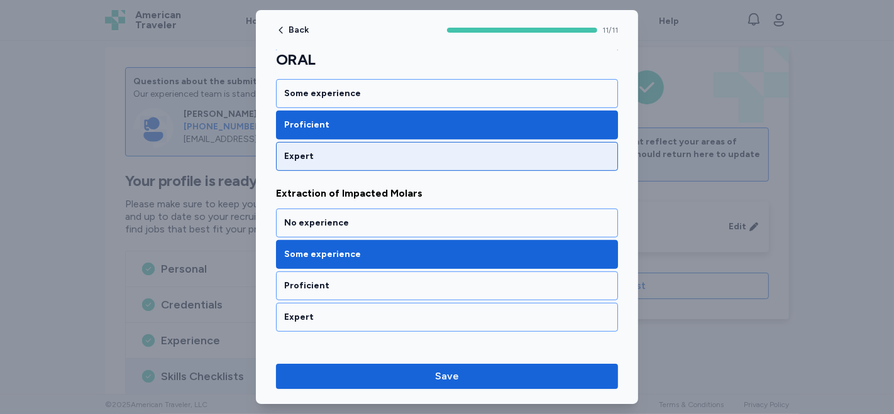
click at [434, 156] on div "Expert" at bounding box center [447, 156] width 326 height 13
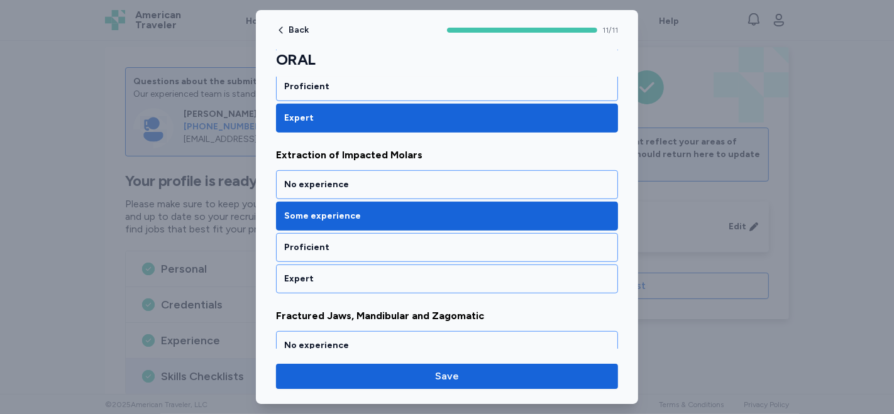
scroll to position [629, 0]
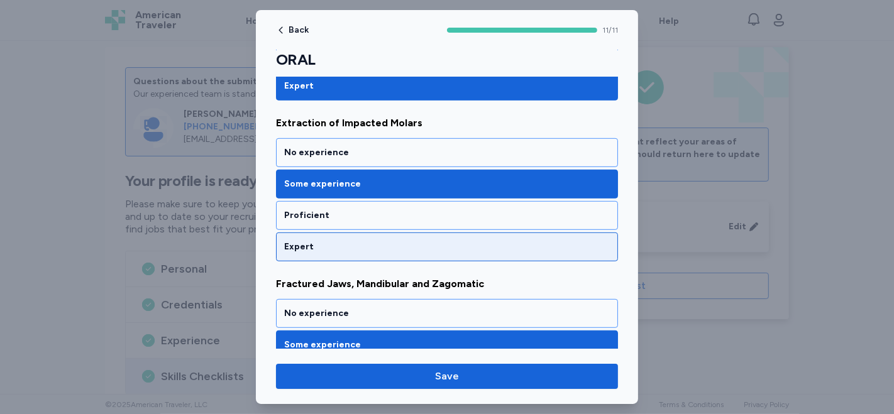
click at [392, 242] on div "Expert" at bounding box center [447, 247] width 326 height 13
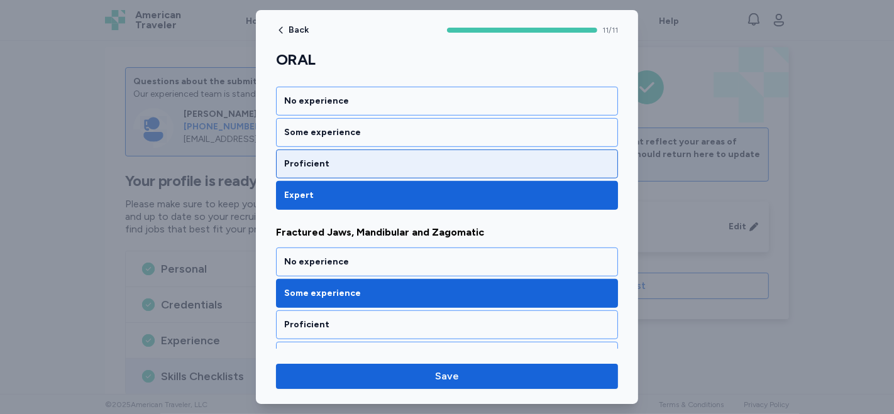
scroll to position [768, 0]
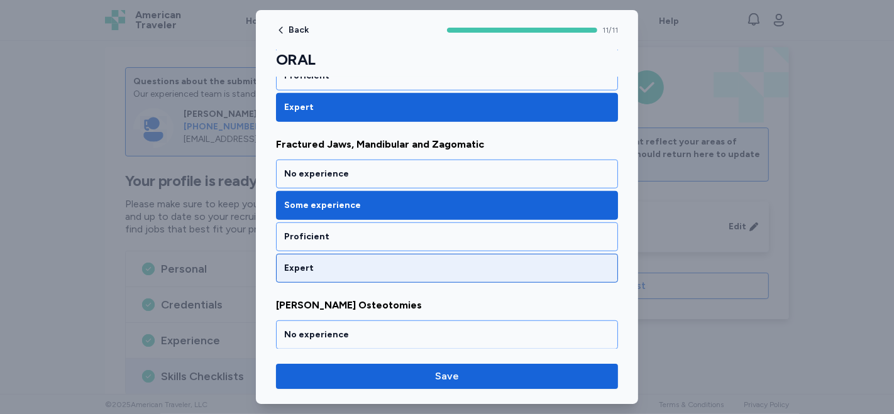
click at [320, 268] on div "Expert" at bounding box center [447, 268] width 342 height 29
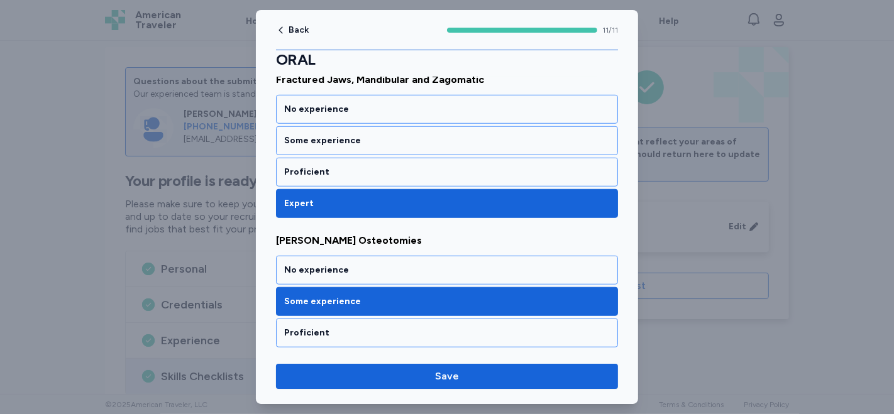
scroll to position [908, 0]
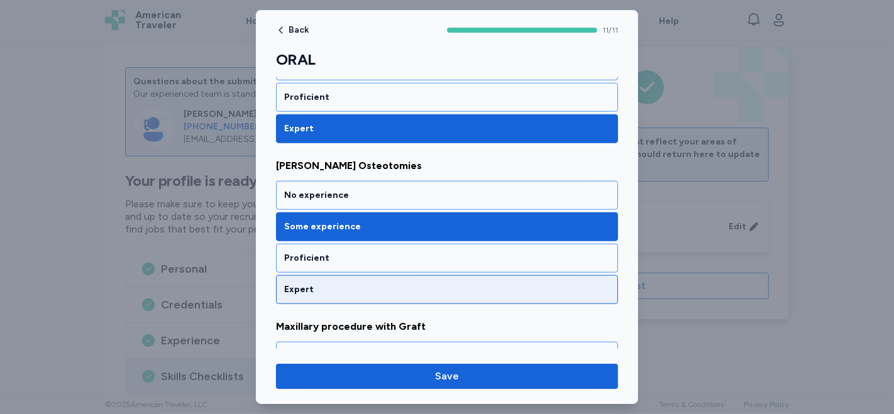
click at [394, 283] on div "Expert" at bounding box center [447, 289] width 326 height 13
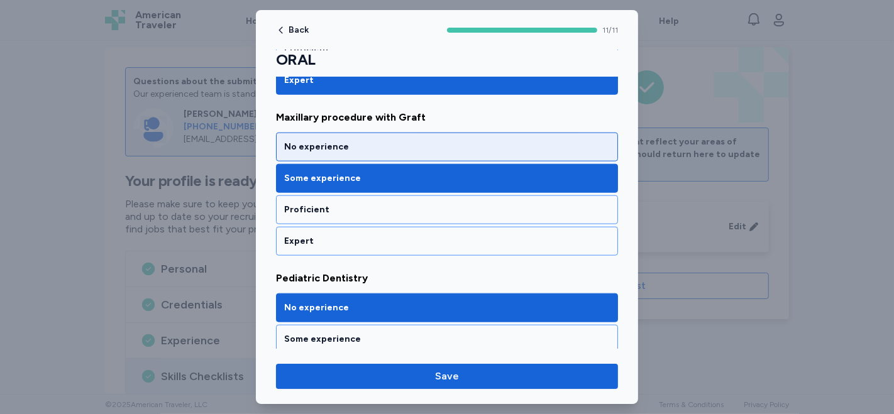
scroll to position [1047, 0]
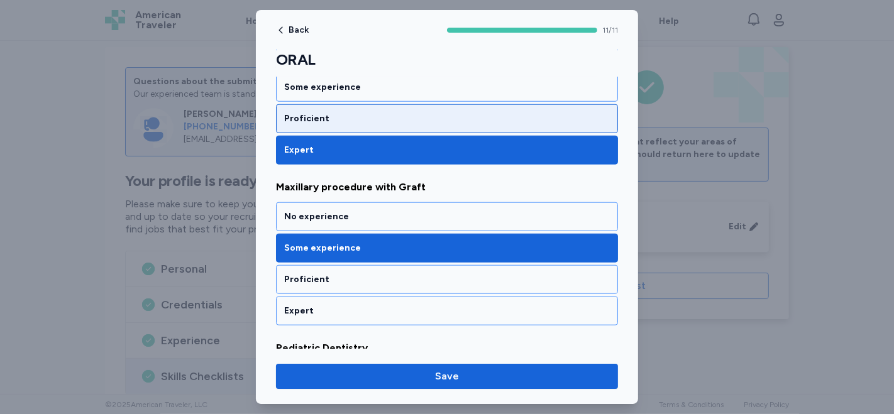
click at [422, 117] on div "Proficient" at bounding box center [447, 118] width 342 height 29
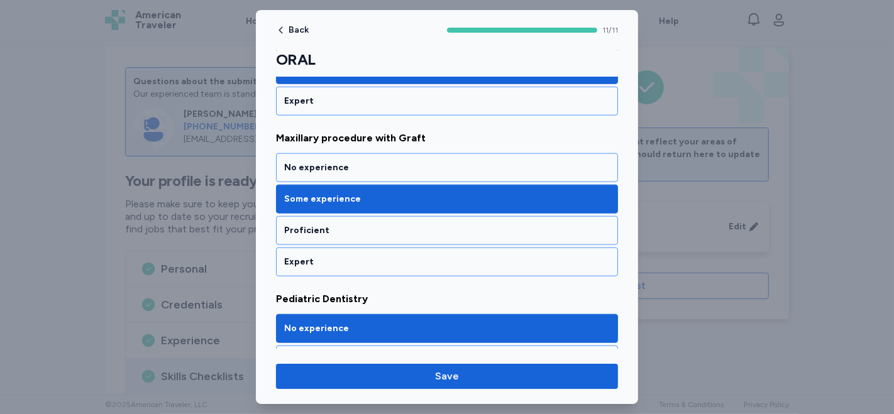
scroll to position [1117, 0]
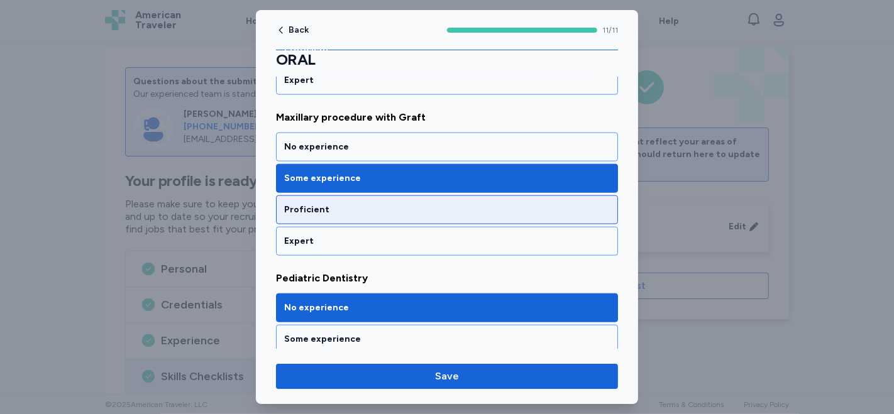
click at [412, 211] on div "Proficient" at bounding box center [447, 209] width 342 height 29
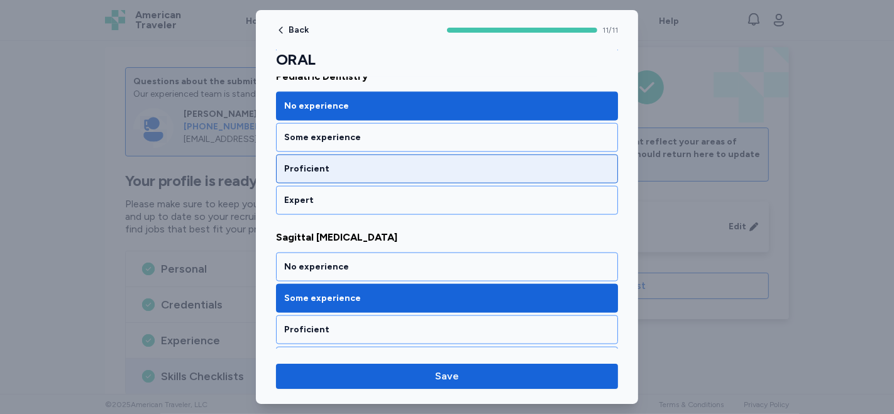
scroll to position [1397, 0]
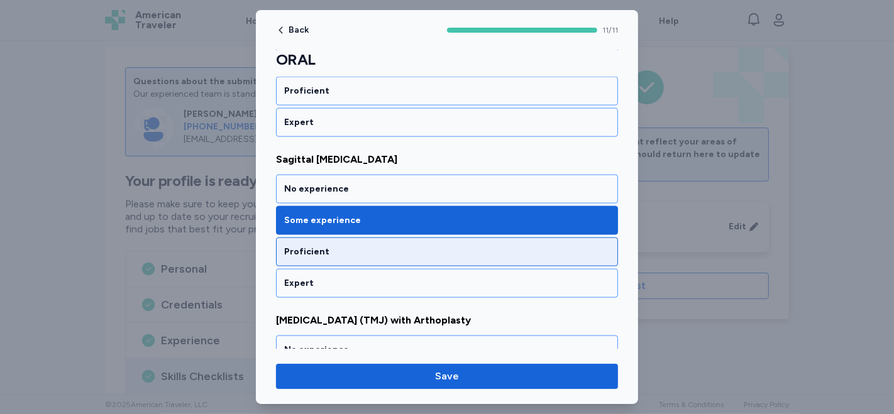
click at [415, 246] on div "Proficient" at bounding box center [447, 252] width 326 height 13
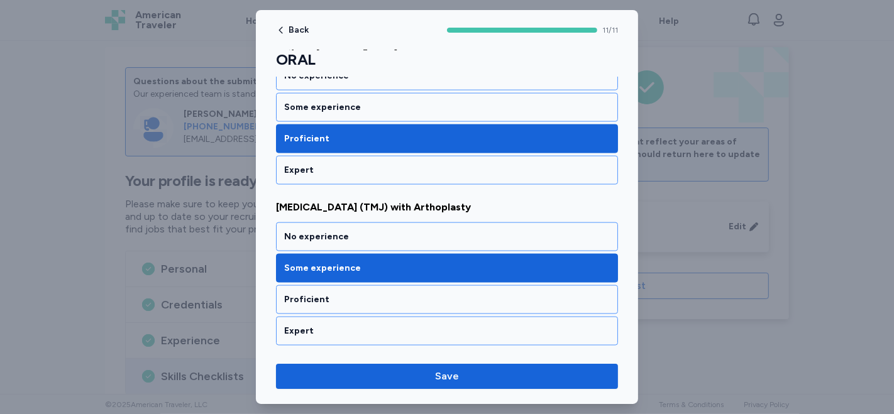
scroll to position [1536, 0]
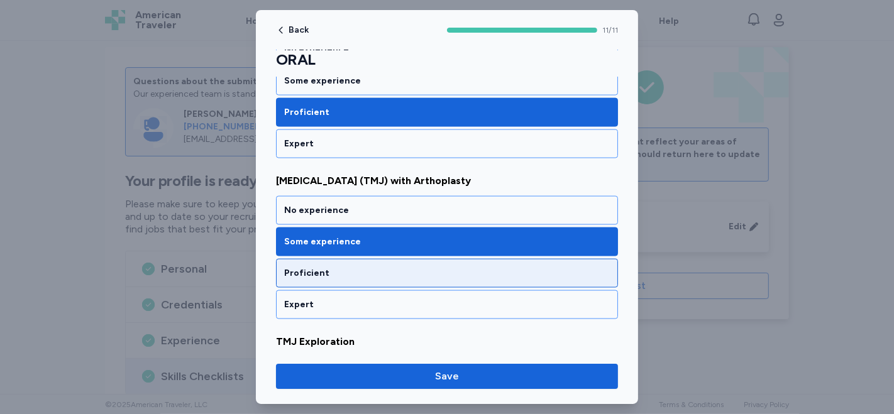
click at [391, 270] on div "Proficient" at bounding box center [447, 273] width 342 height 29
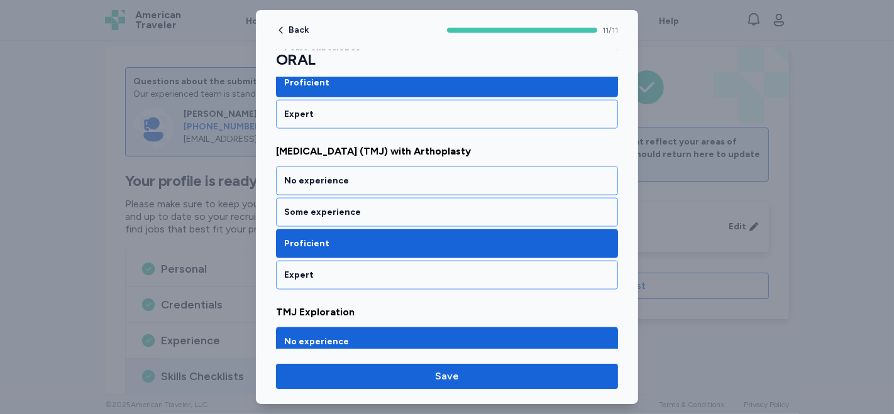
scroll to position [1654, 0]
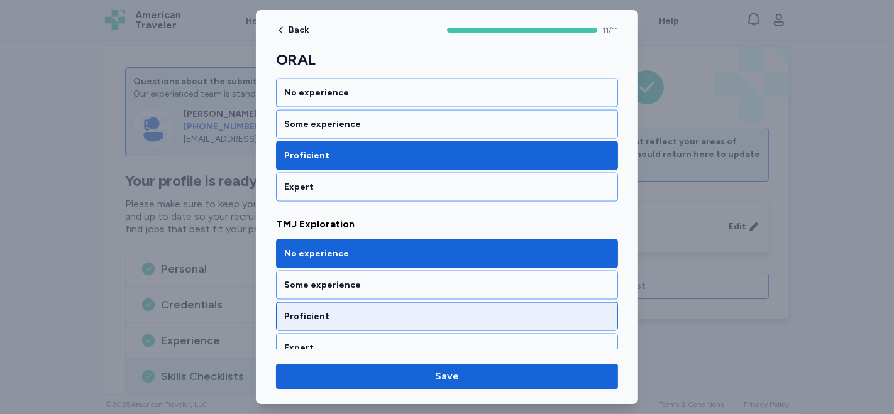
click at [377, 302] on div "Proficient" at bounding box center [447, 316] width 342 height 29
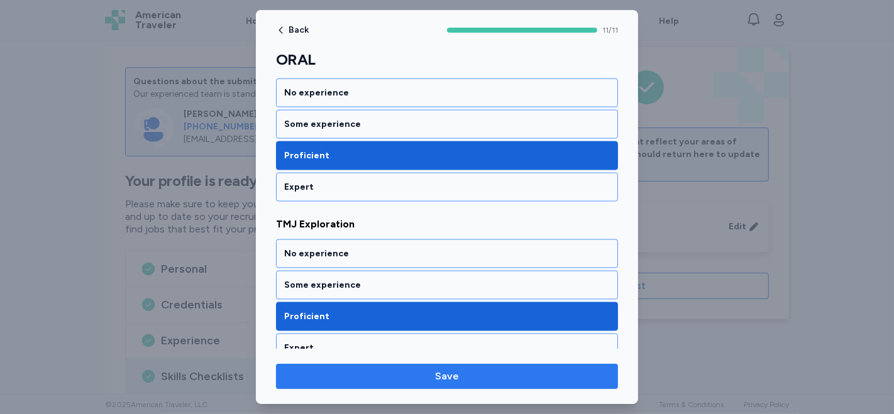
click at [392, 379] on span "Save" at bounding box center [447, 376] width 322 height 15
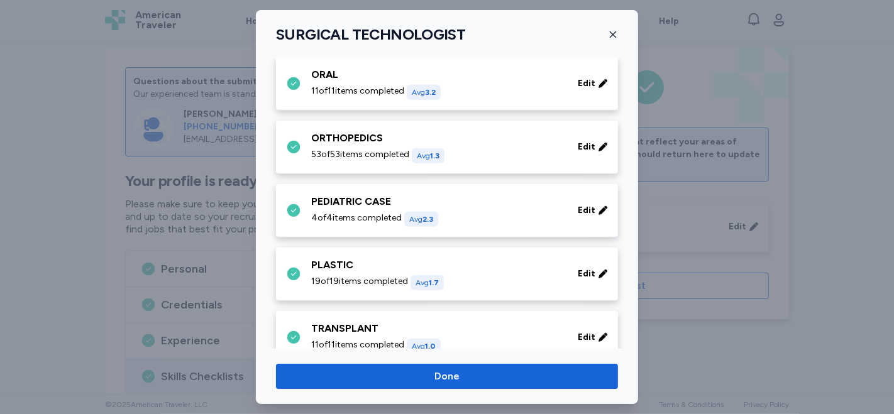
scroll to position [629, 0]
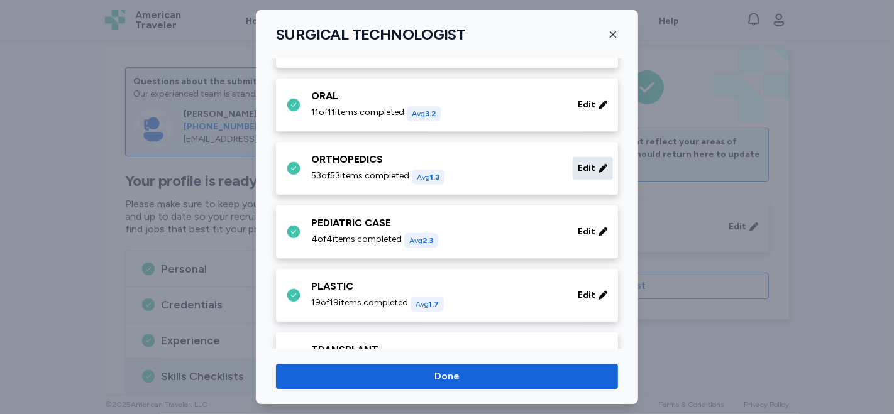
click at [578, 168] on span "Edit" at bounding box center [587, 168] width 18 height 13
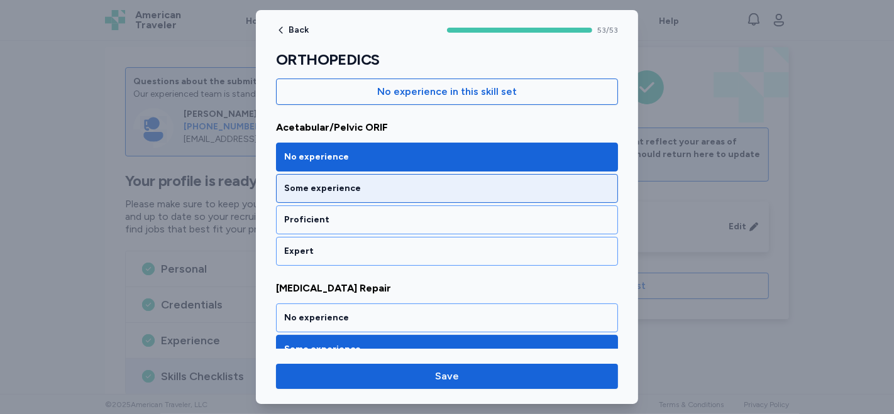
scroll to position [140, 0]
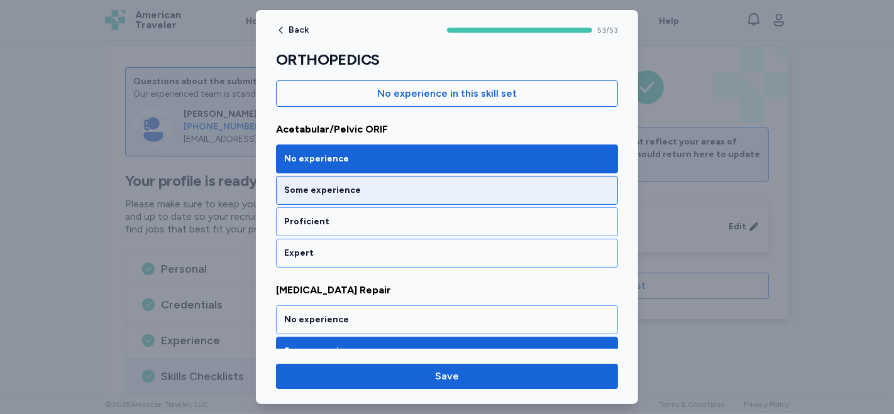
click at [412, 190] on div "Some experience" at bounding box center [447, 190] width 326 height 13
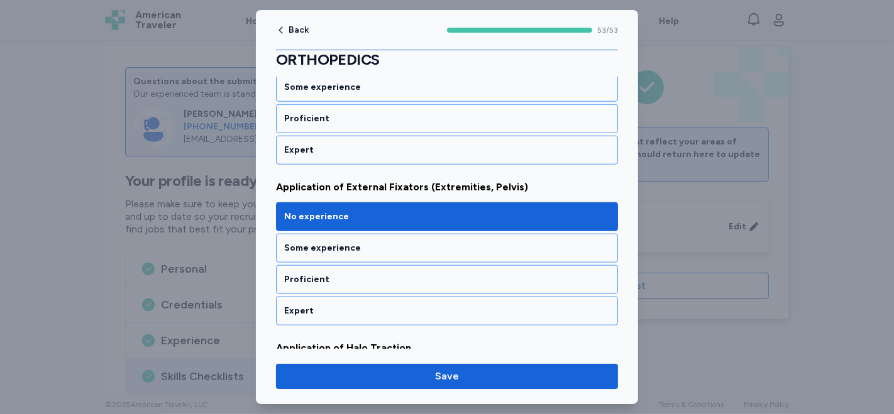
scroll to position [1117, 0]
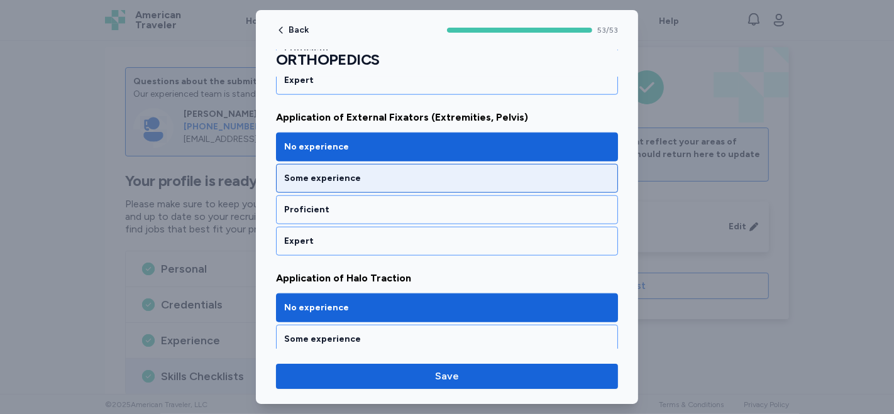
click at [405, 172] on div "Some experience" at bounding box center [447, 178] width 326 height 13
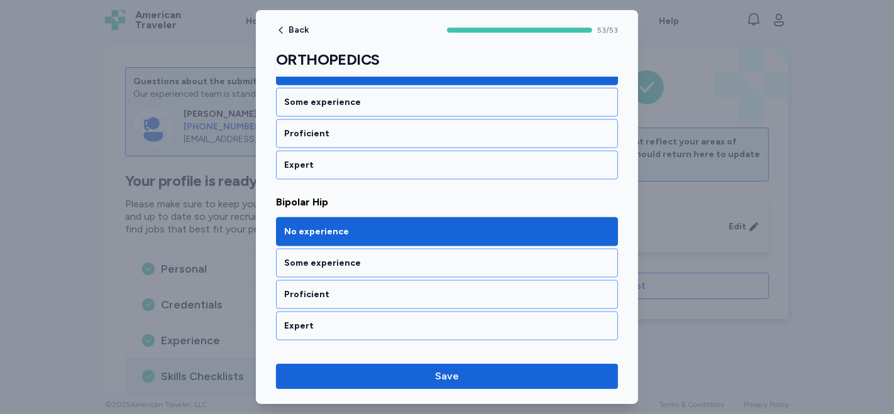
scroll to position [1745, 0]
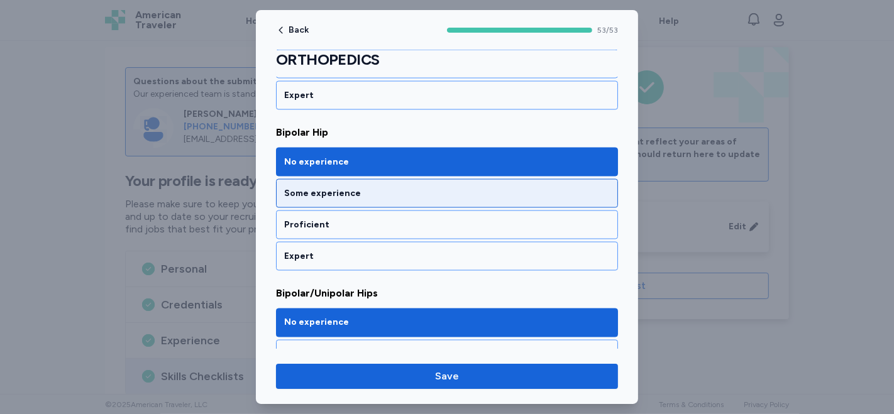
click at [434, 187] on div "Some experience" at bounding box center [447, 193] width 326 height 13
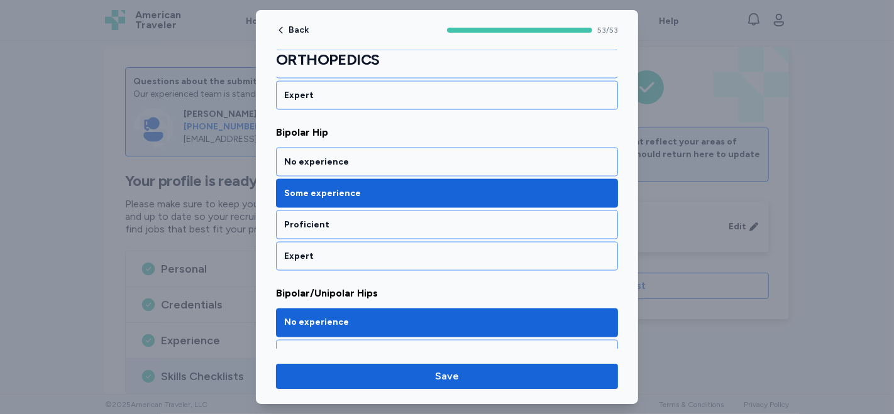
scroll to position [1886, 0]
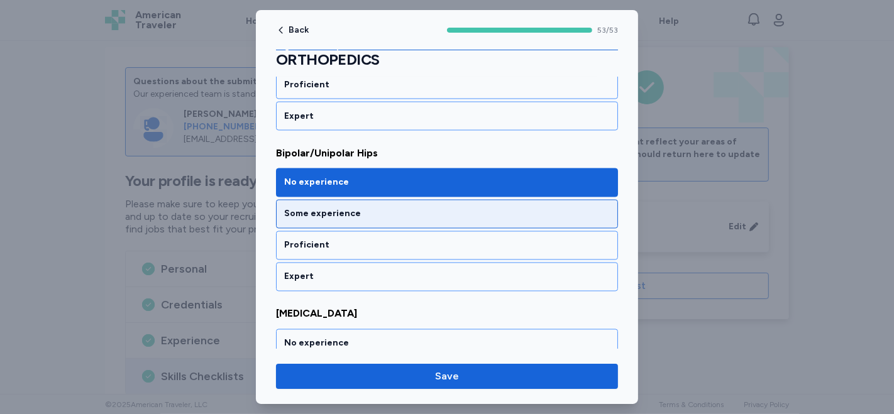
click at [419, 208] on div "Some experience" at bounding box center [447, 214] width 326 height 13
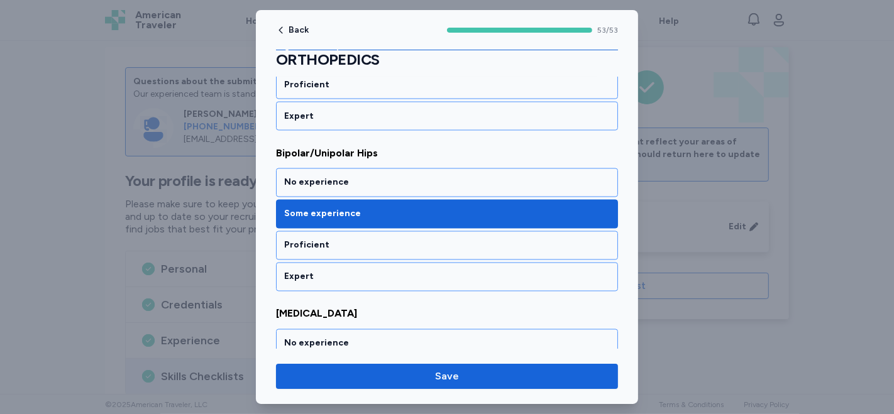
scroll to position [2025, 0]
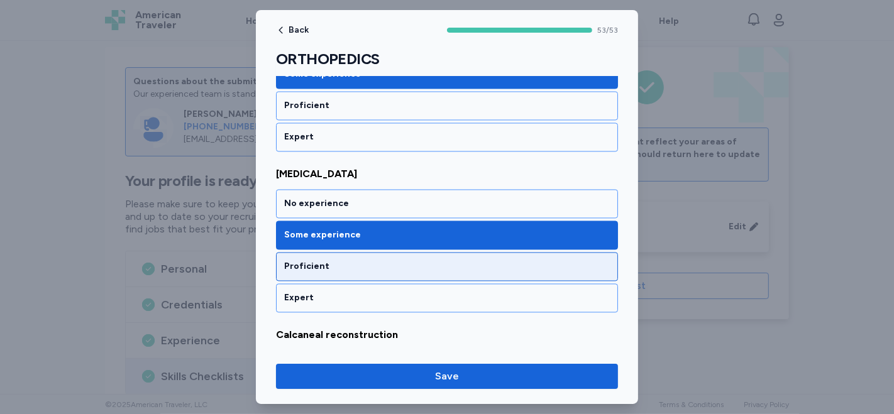
click at [392, 261] on div "Proficient" at bounding box center [447, 267] width 326 height 13
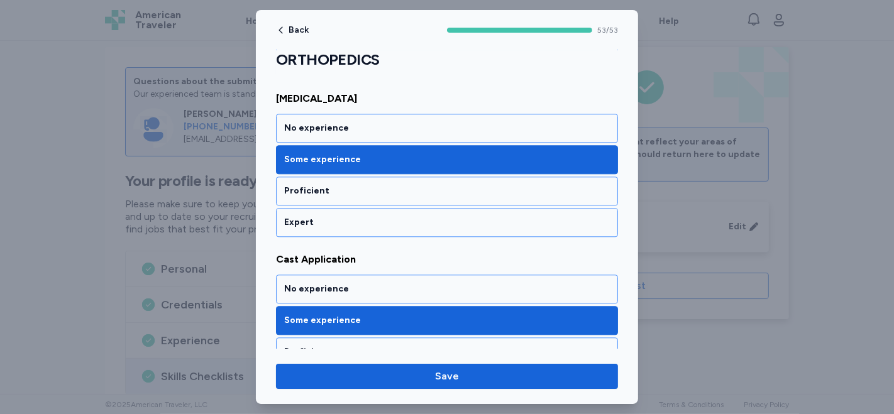
scroll to position [2514, 0]
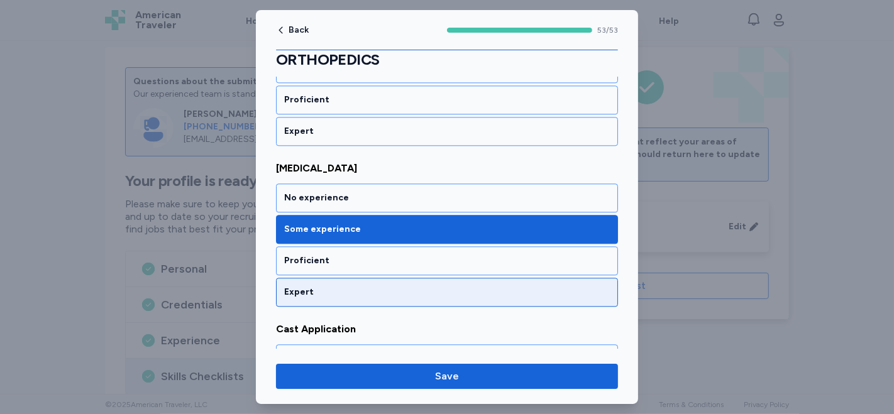
click at [364, 286] on div "Expert" at bounding box center [447, 292] width 326 height 13
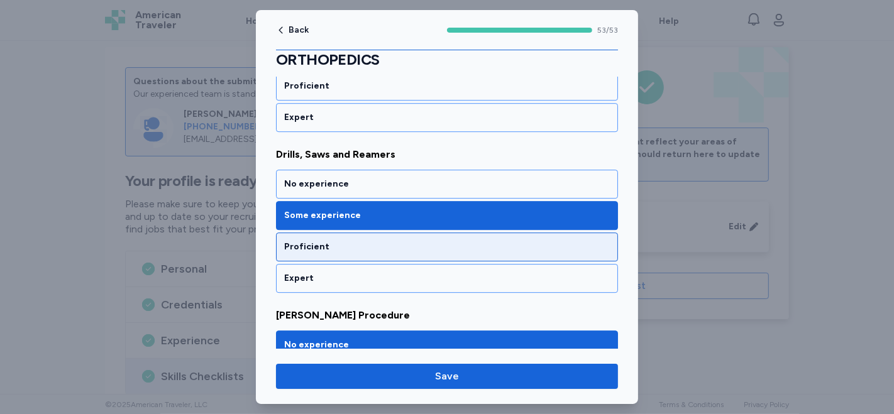
scroll to position [3143, 0]
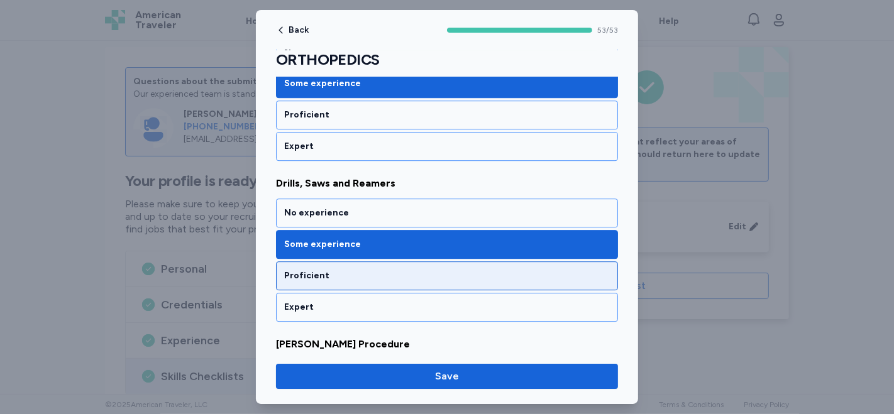
click at [397, 270] on div "Proficient" at bounding box center [447, 276] width 326 height 13
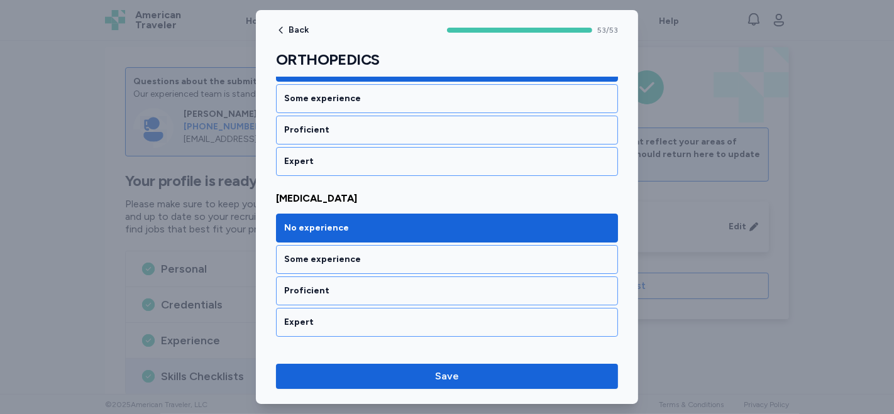
scroll to position [3841, 0]
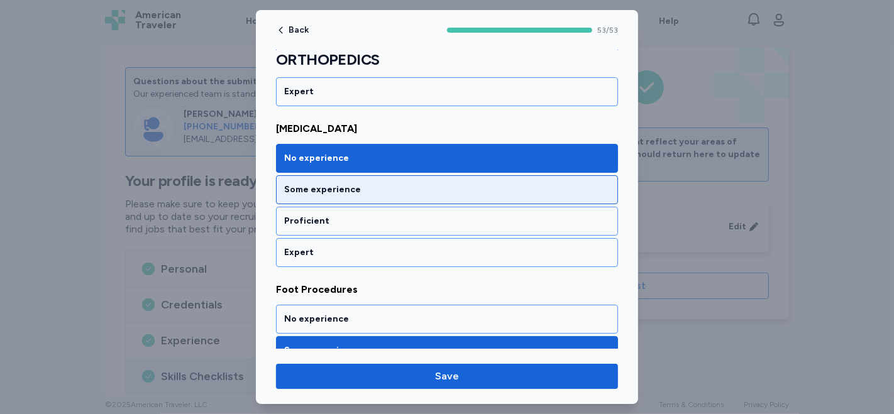
click at [456, 184] on div "Some experience" at bounding box center [447, 190] width 326 height 13
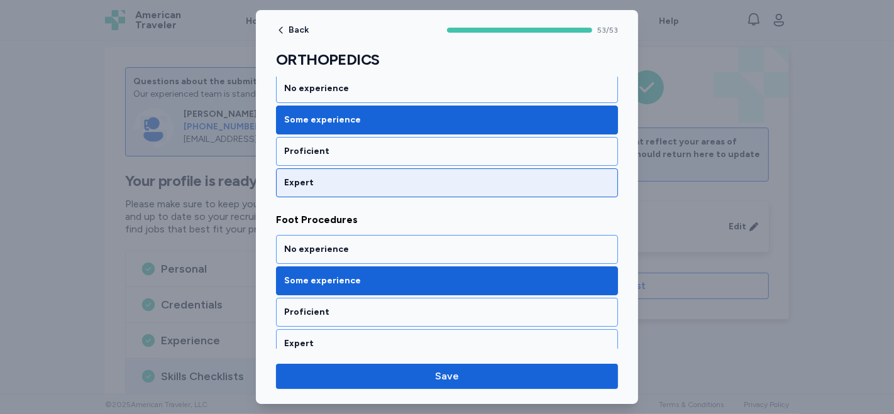
scroll to position [3980, 0]
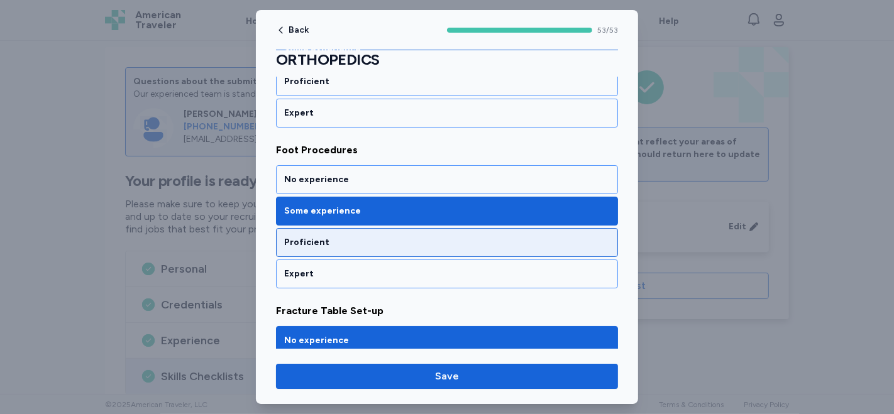
click at [432, 236] on div "Proficient" at bounding box center [447, 242] width 326 height 13
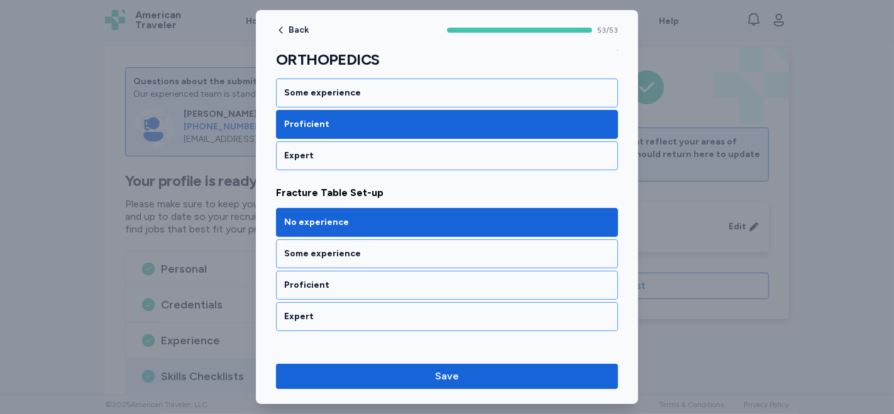
scroll to position [4120, 0]
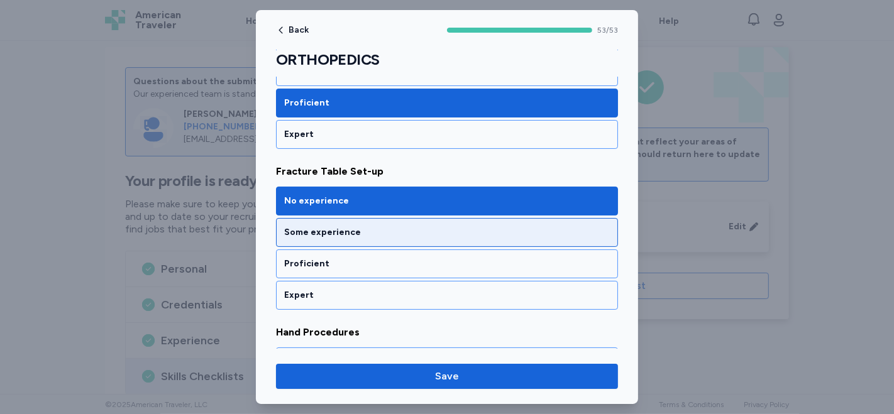
click at [439, 226] on div "Some experience" at bounding box center [447, 232] width 326 height 13
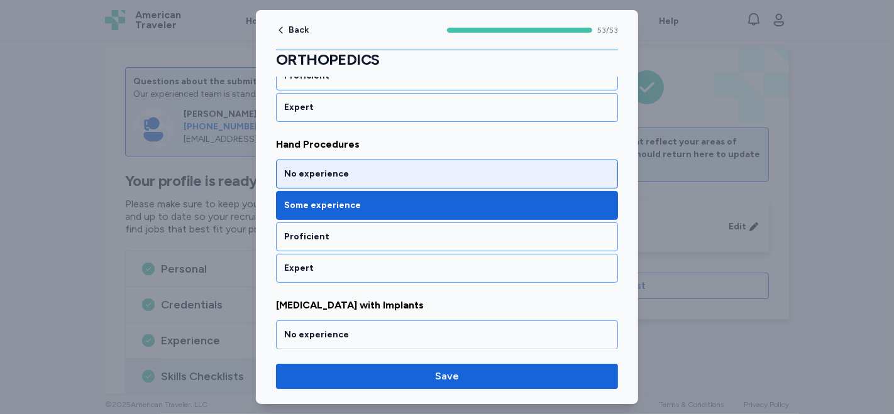
scroll to position [4329, 0]
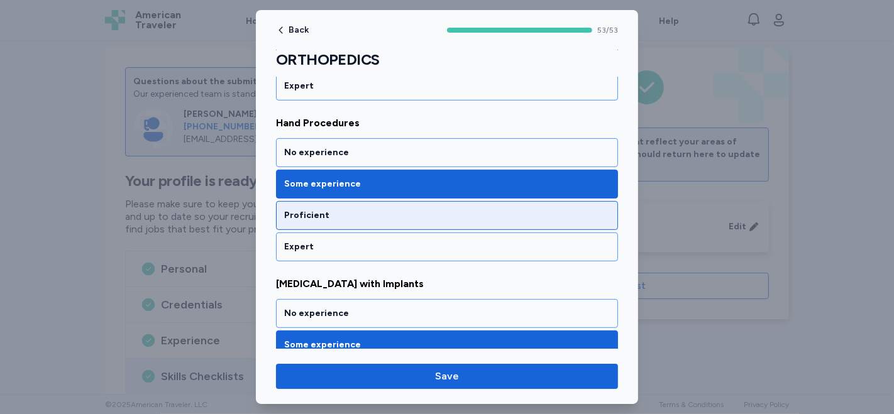
click at [409, 209] on div "Proficient" at bounding box center [447, 215] width 326 height 13
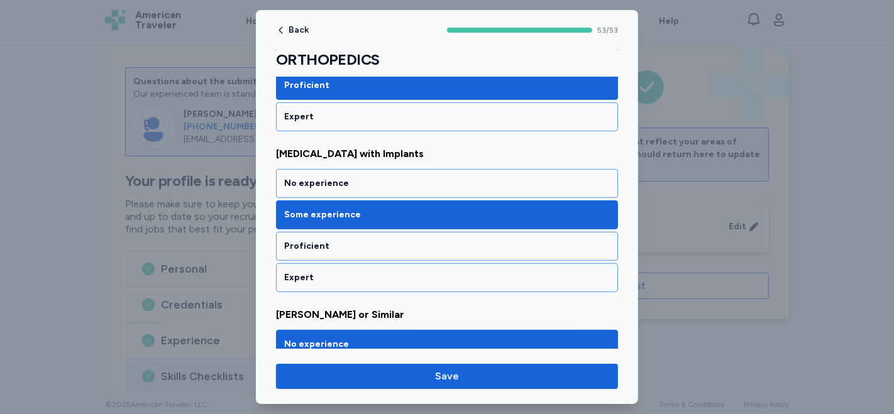
scroll to position [4469, 0]
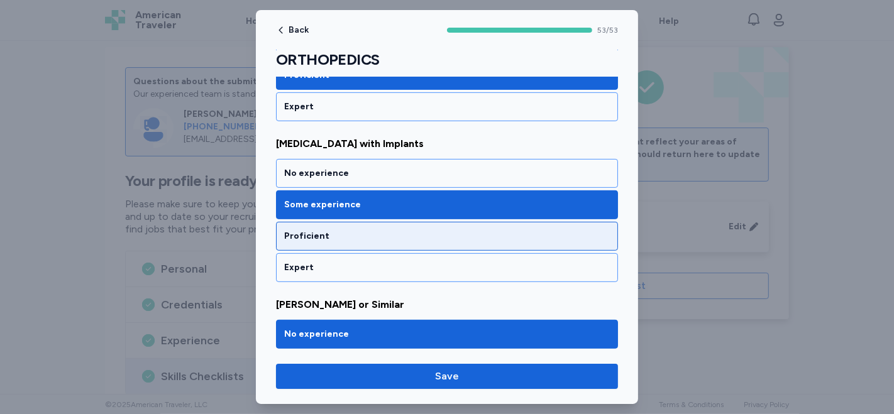
click at [388, 230] on div "Proficient" at bounding box center [447, 236] width 326 height 13
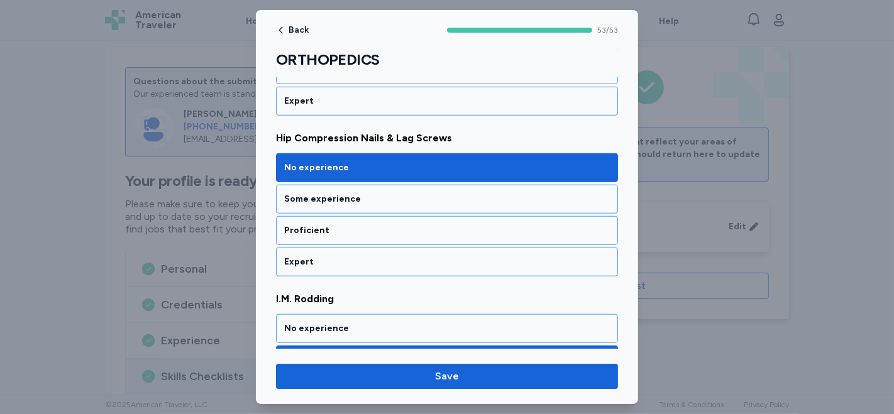
scroll to position [4888, 0]
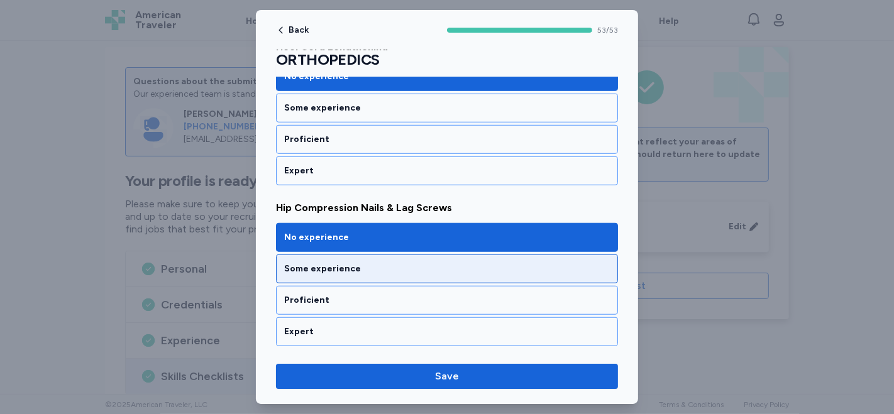
click at [384, 263] on div "Some experience" at bounding box center [447, 269] width 326 height 13
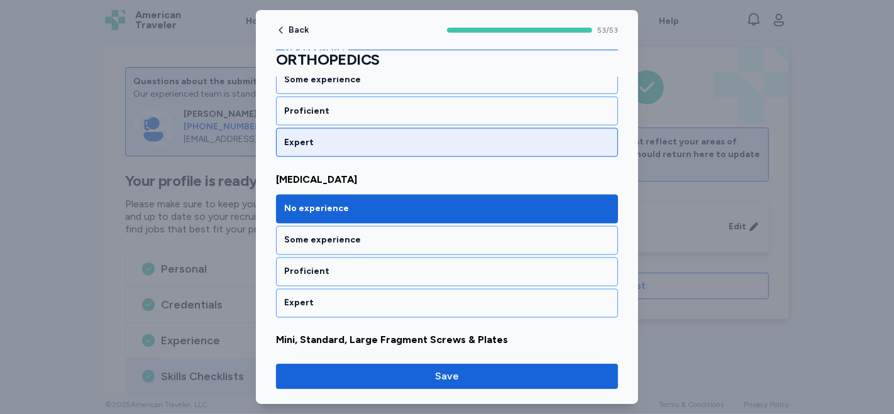
scroll to position [5866, 0]
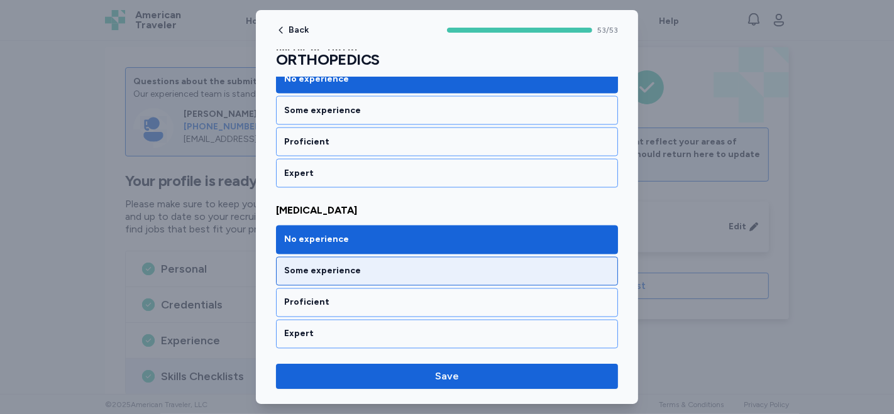
click at [405, 265] on div "Some experience" at bounding box center [447, 271] width 326 height 13
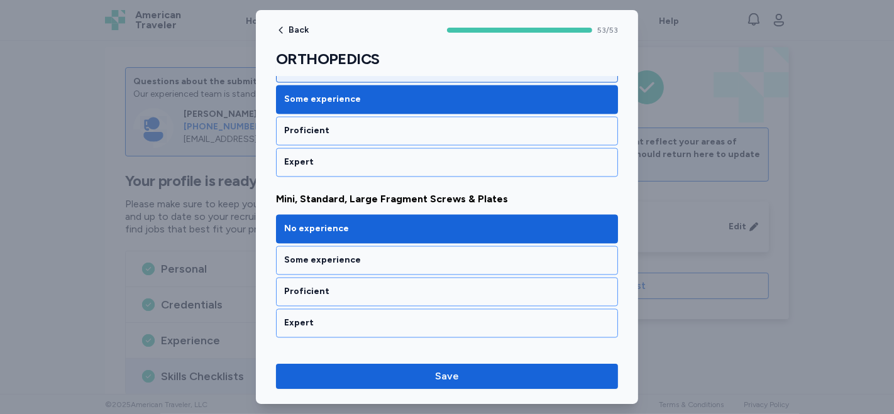
scroll to position [6075, 0]
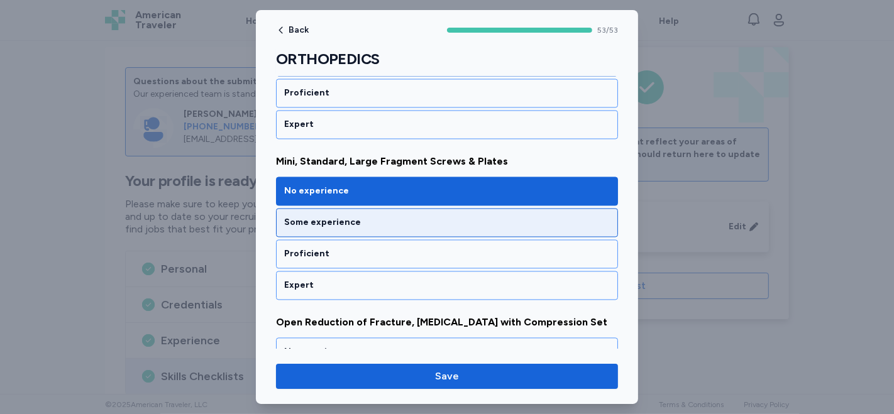
click at [345, 217] on div "Some experience" at bounding box center [447, 223] width 326 height 13
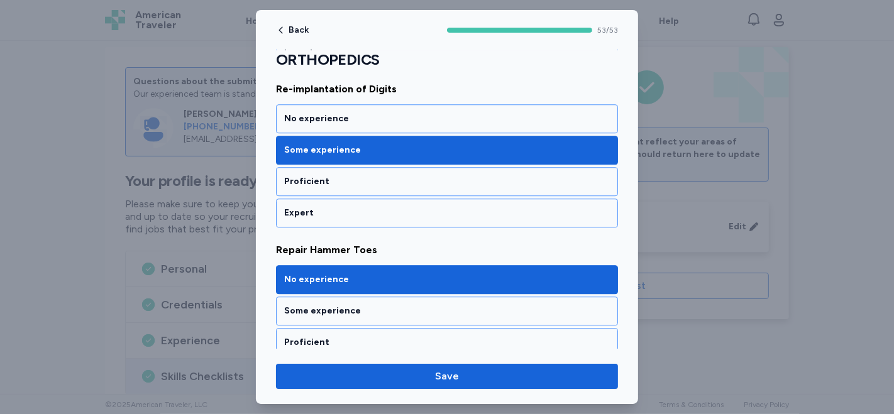
scroll to position [6984, 0]
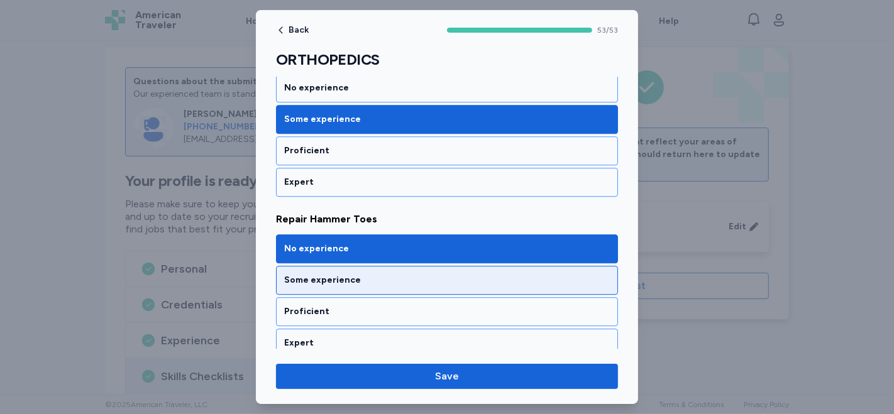
click at [297, 266] on div "Some experience" at bounding box center [447, 280] width 342 height 29
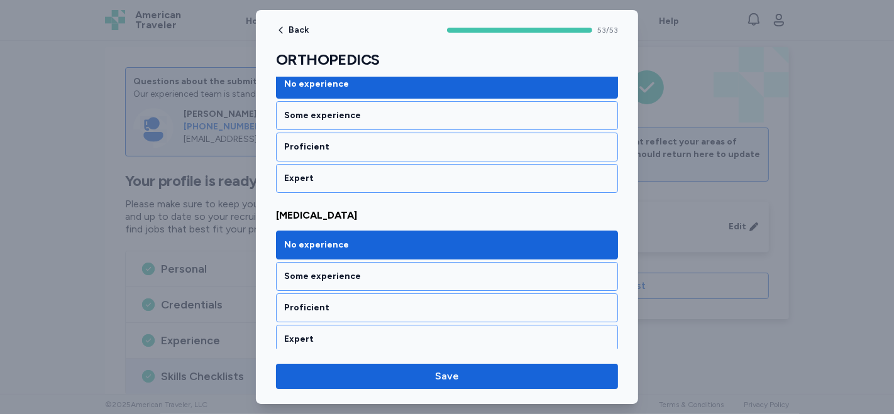
scroll to position [7821, 0]
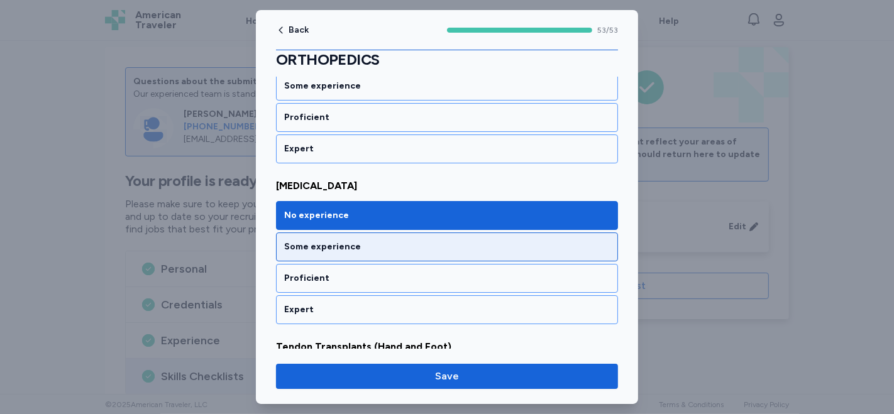
click at [412, 241] on div "Some experience" at bounding box center [447, 247] width 326 height 13
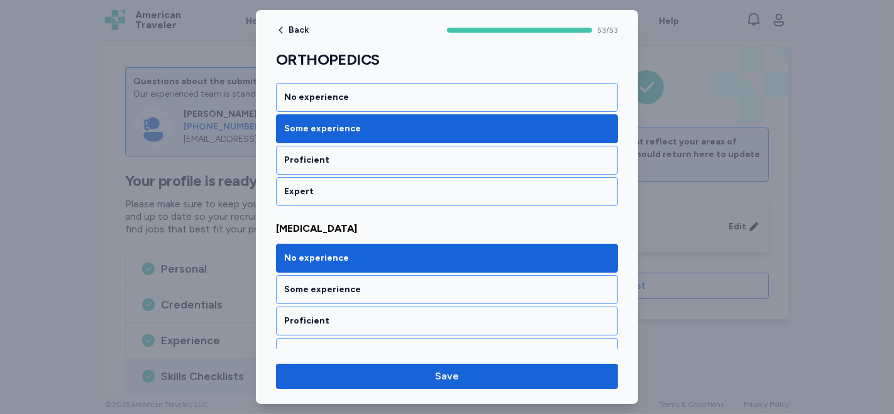
scroll to position [8171, 0]
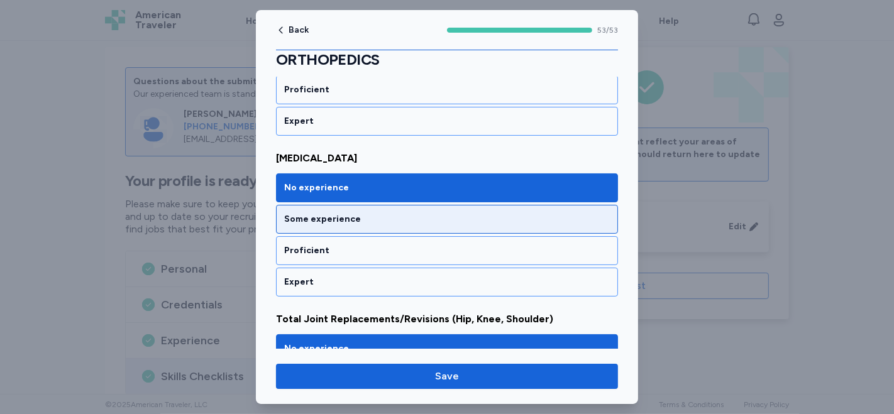
click at [392, 213] on div "Some experience" at bounding box center [447, 219] width 326 height 13
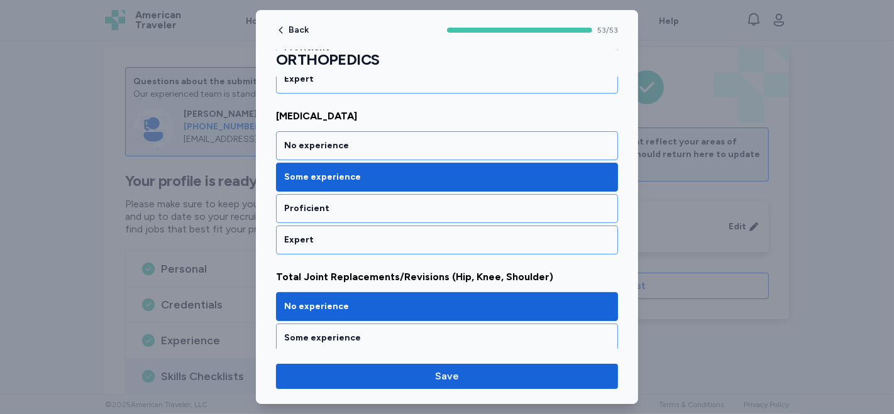
scroll to position [8241, 0]
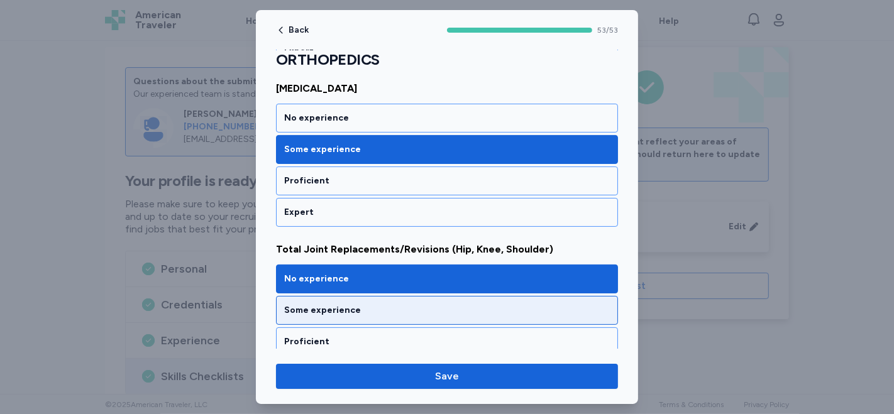
click at [380, 304] on div "Some experience" at bounding box center [447, 310] width 326 height 13
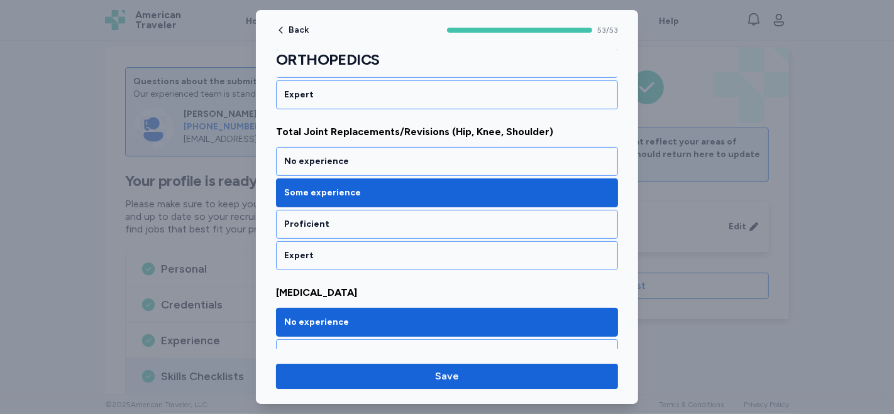
scroll to position [8369, 0]
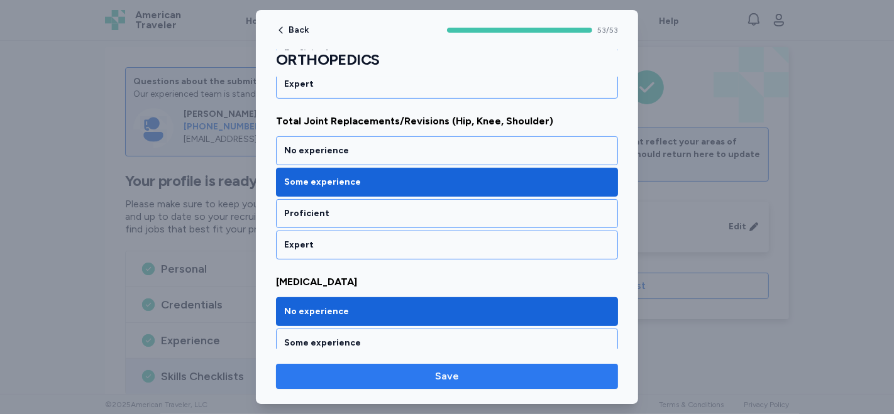
click at [421, 375] on span "Save" at bounding box center [447, 376] width 322 height 15
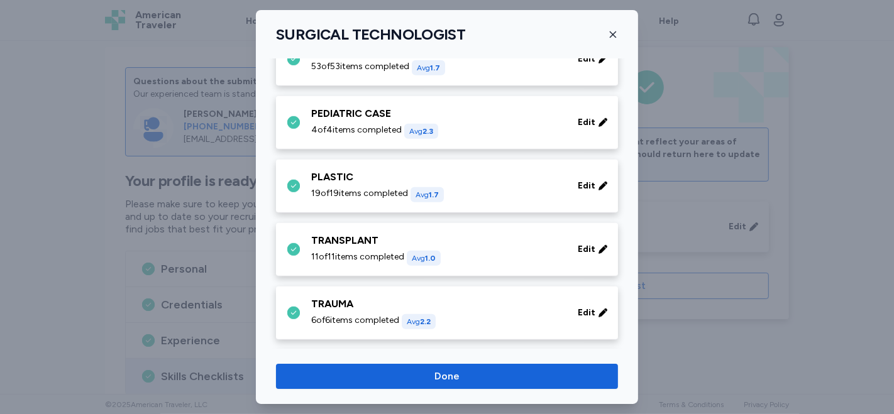
scroll to position [698, 0]
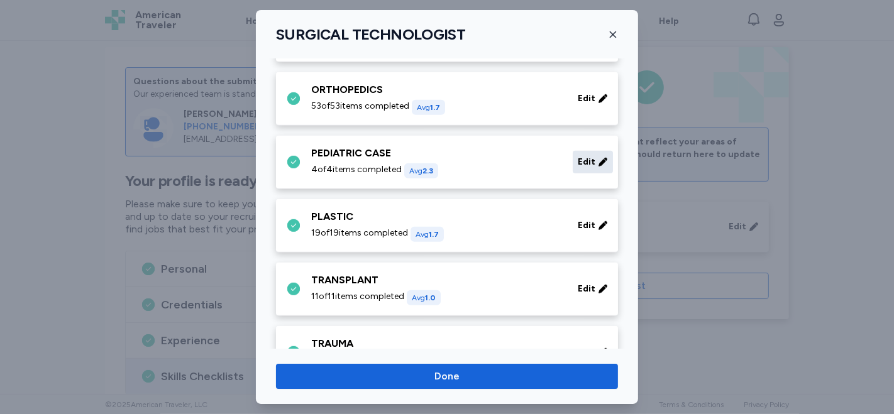
click at [586, 157] on div "Edit" at bounding box center [593, 162] width 40 height 23
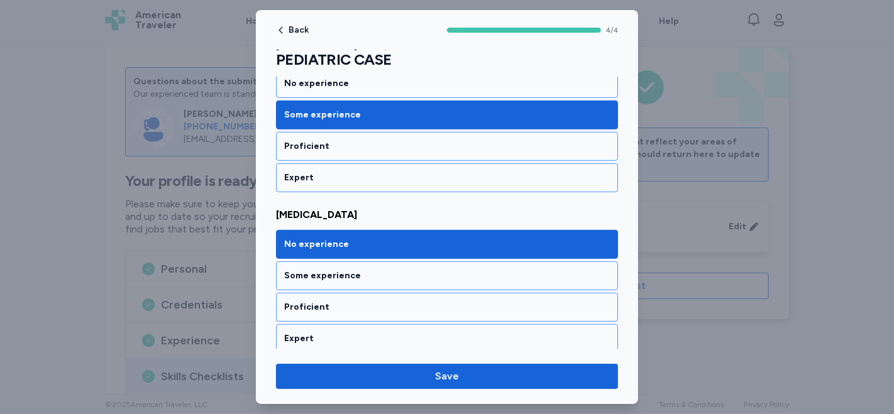
scroll to position [537, 0]
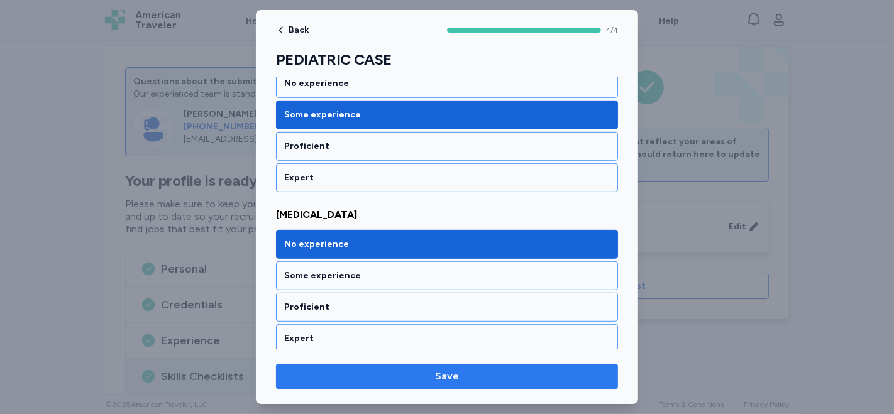
click at [470, 380] on span "Save" at bounding box center [447, 376] width 322 height 15
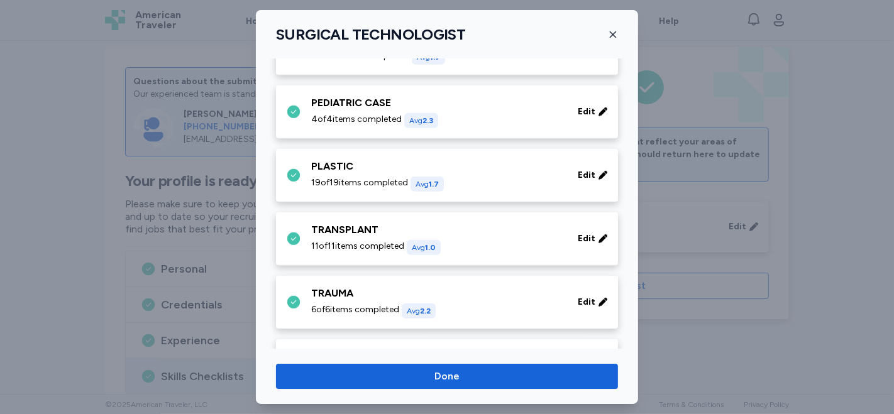
scroll to position [768, 0]
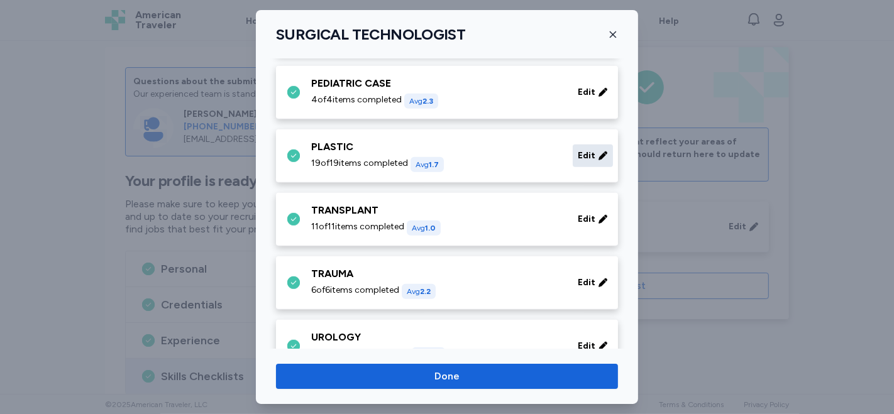
click at [578, 150] on span "Edit" at bounding box center [587, 156] width 18 height 13
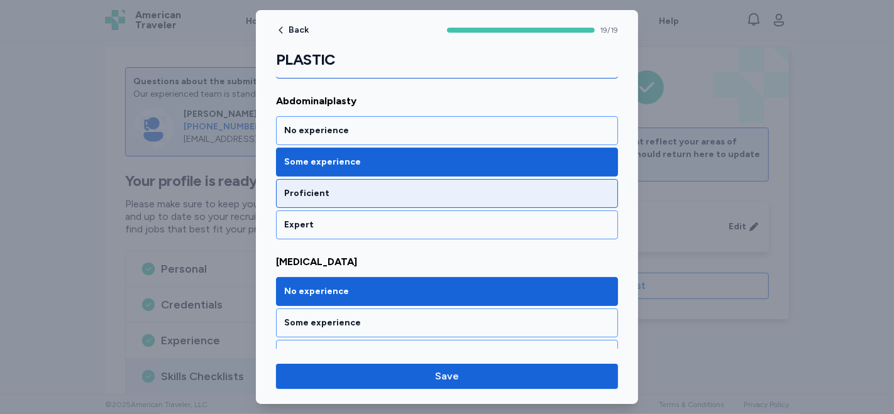
scroll to position [140, 0]
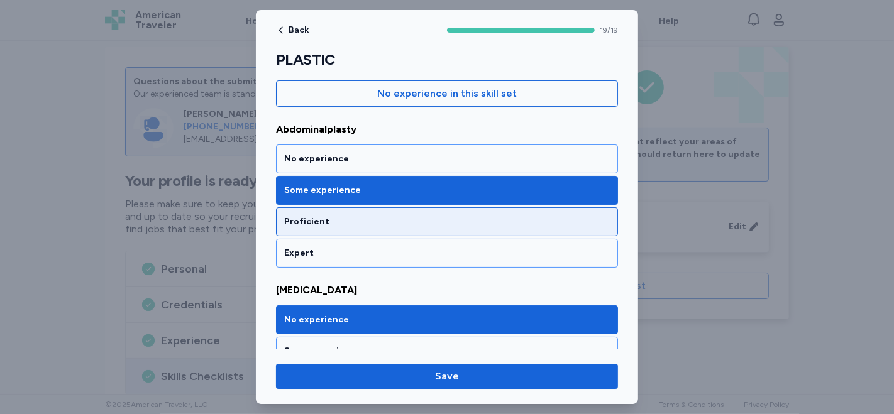
click at [349, 225] on div "Proficient" at bounding box center [447, 222] width 326 height 13
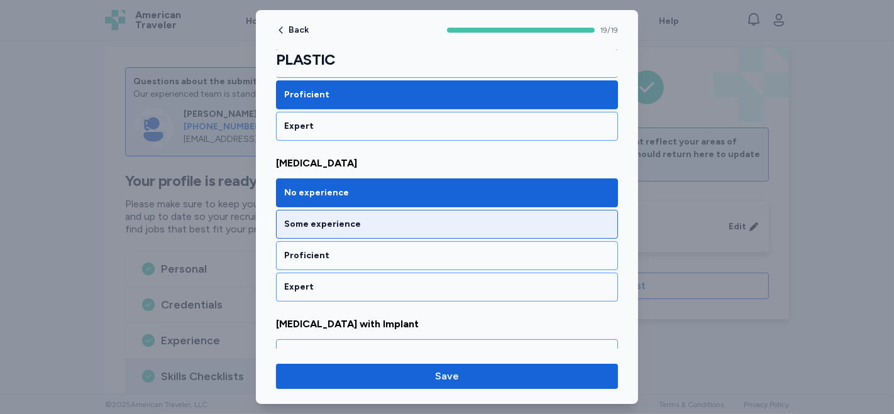
scroll to position [279, 0]
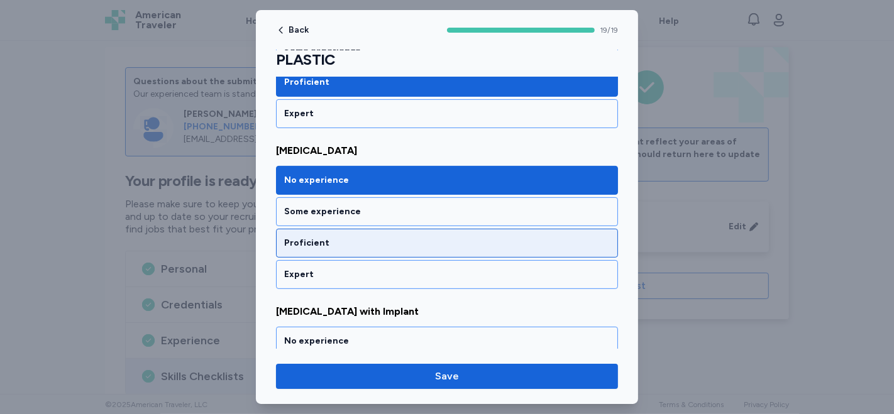
click at [331, 239] on div "Proficient" at bounding box center [447, 243] width 326 height 13
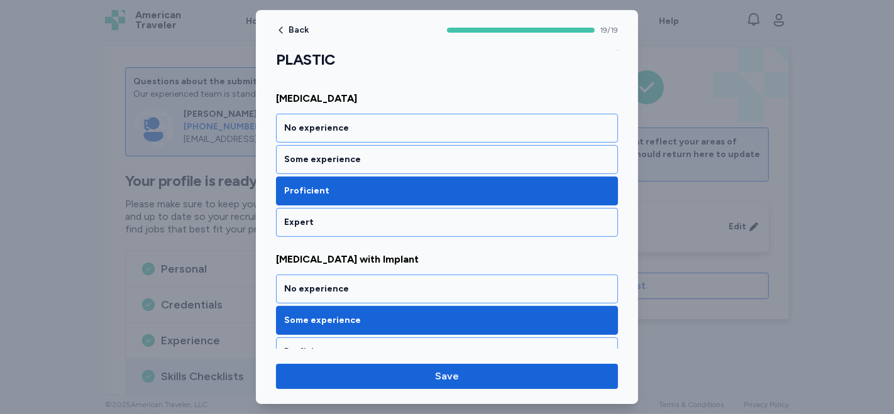
scroll to position [419, 0]
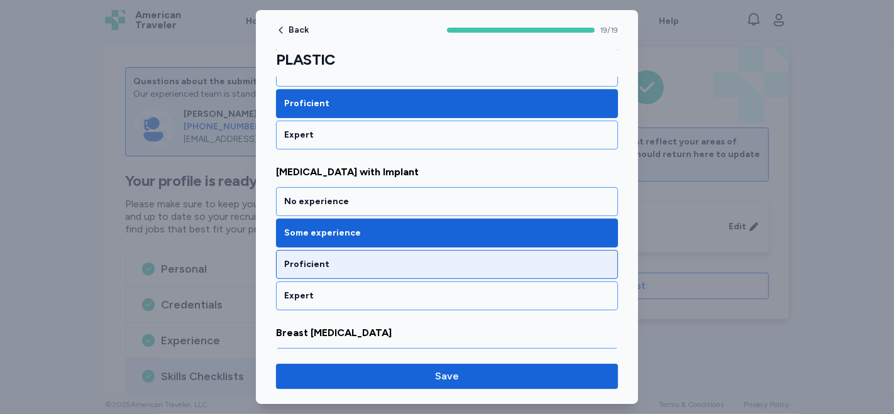
click at [386, 263] on div "Proficient" at bounding box center [447, 264] width 326 height 13
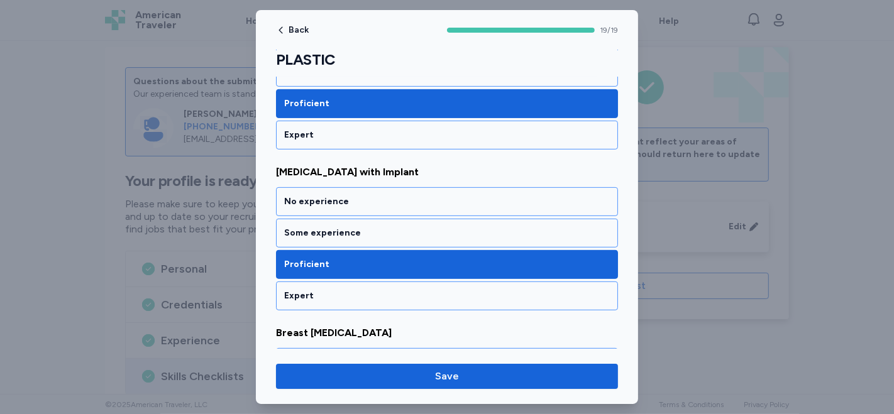
scroll to position [558, 0]
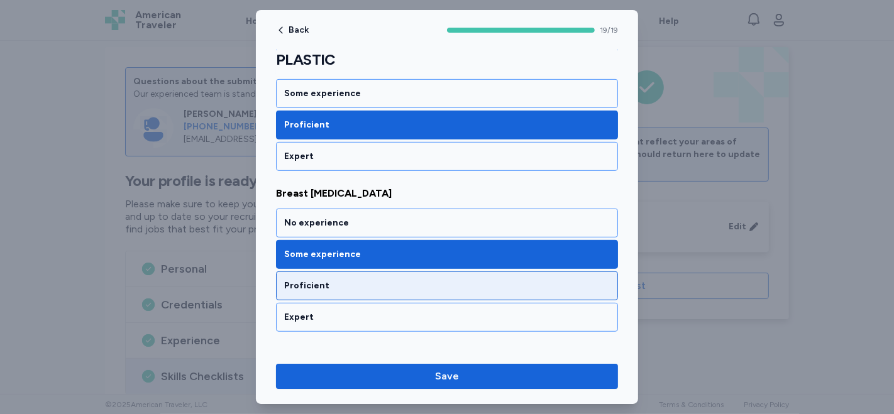
click at [418, 286] on div "Proficient" at bounding box center [447, 286] width 326 height 13
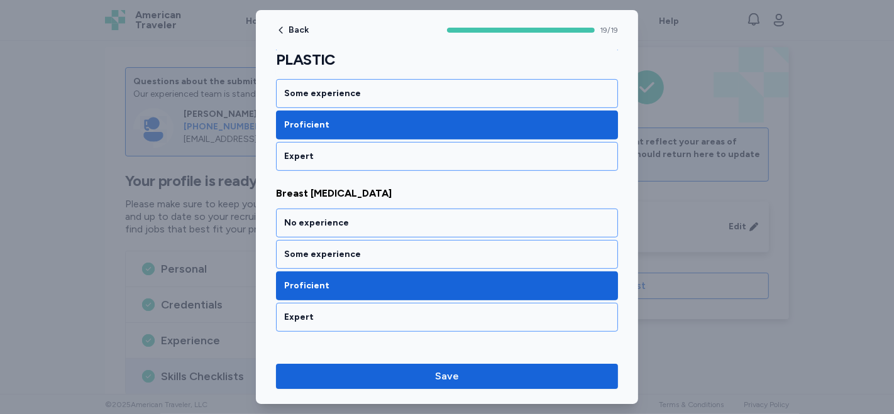
scroll to position [698, 0]
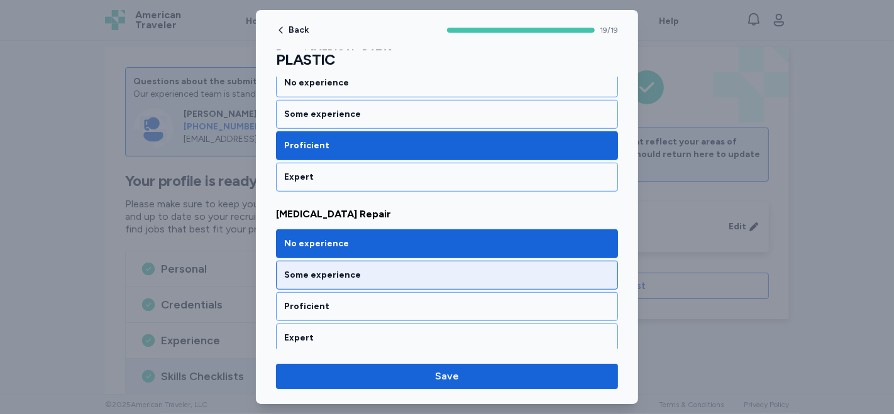
click at [420, 269] on div "Some experience" at bounding box center [447, 275] width 326 height 13
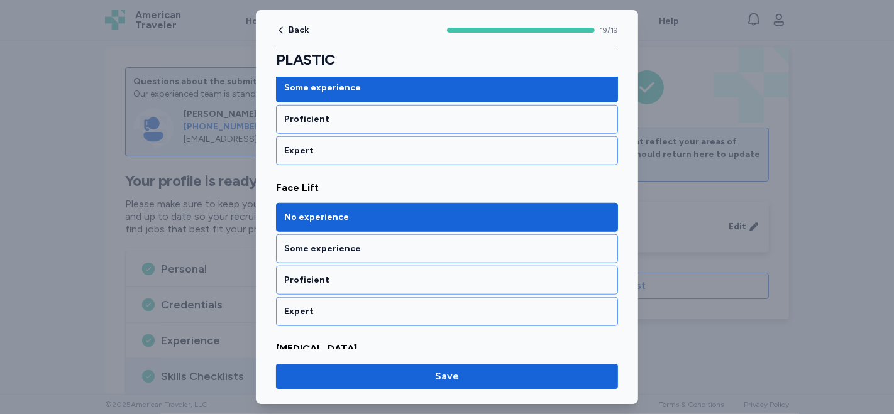
scroll to position [908, 0]
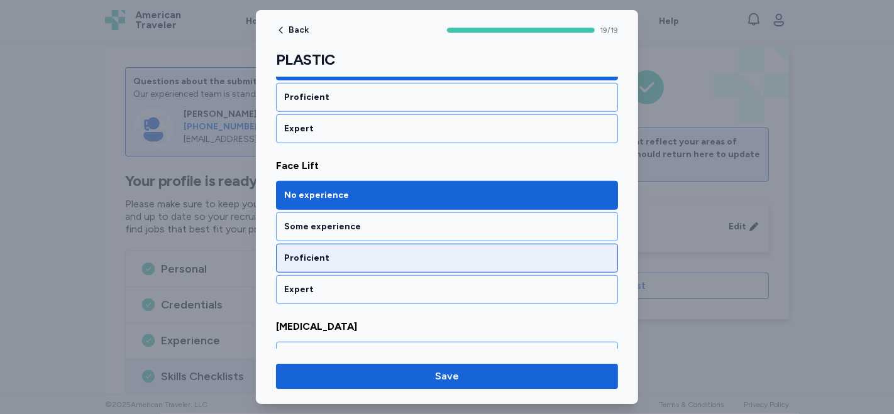
click at [417, 252] on div "Proficient" at bounding box center [447, 258] width 326 height 13
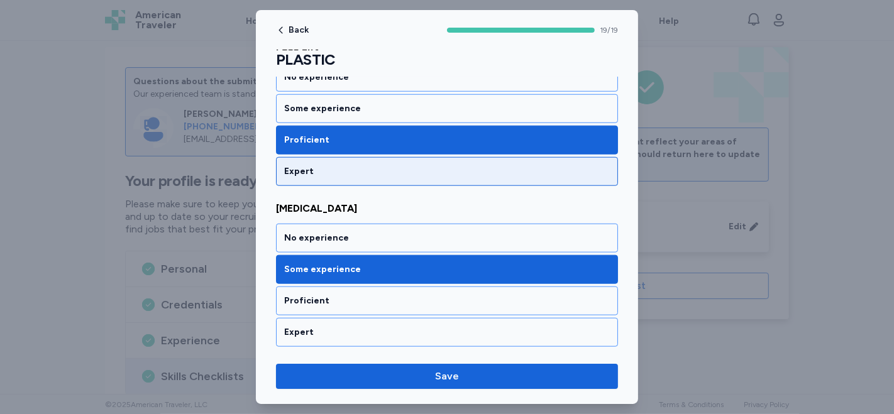
scroll to position [1047, 0]
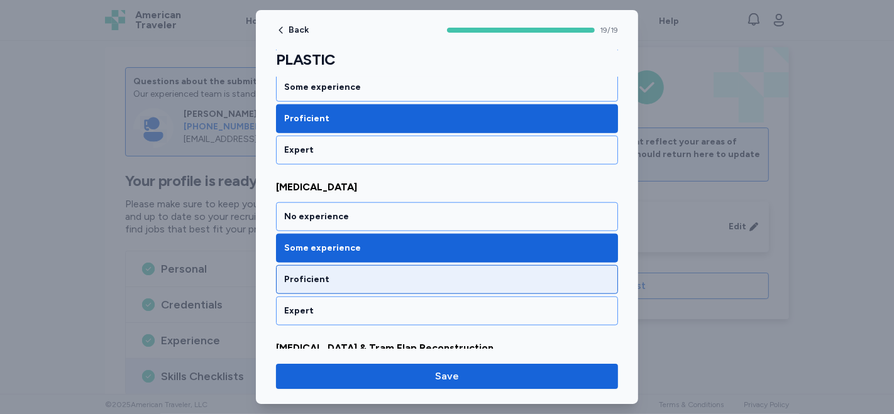
click at [412, 265] on div "Proficient" at bounding box center [447, 279] width 342 height 29
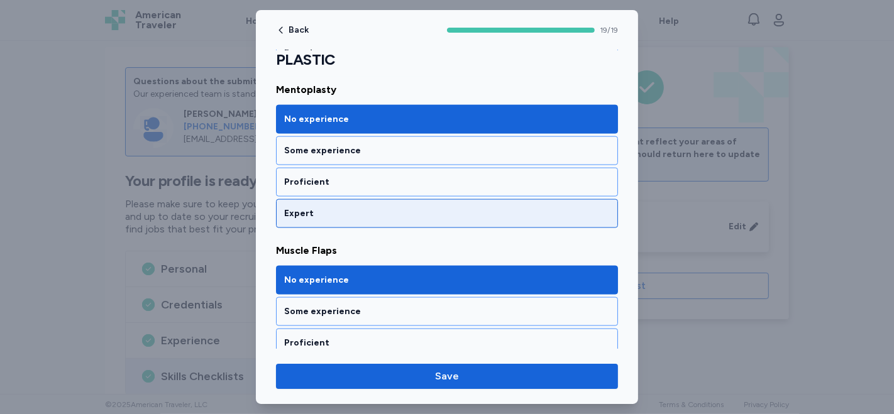
scroll to position [1397, 0]
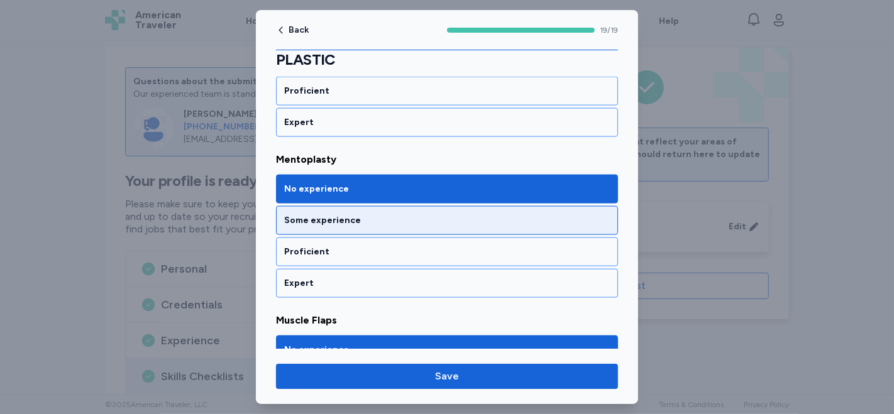
click at [372, 219] on div "Some experience" at bounding box center [447, 220] width 342 height 29
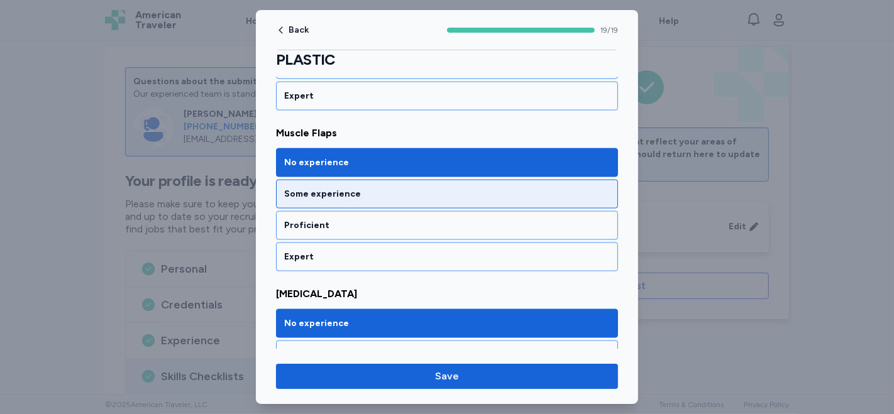
scroll to position [1606, 0]
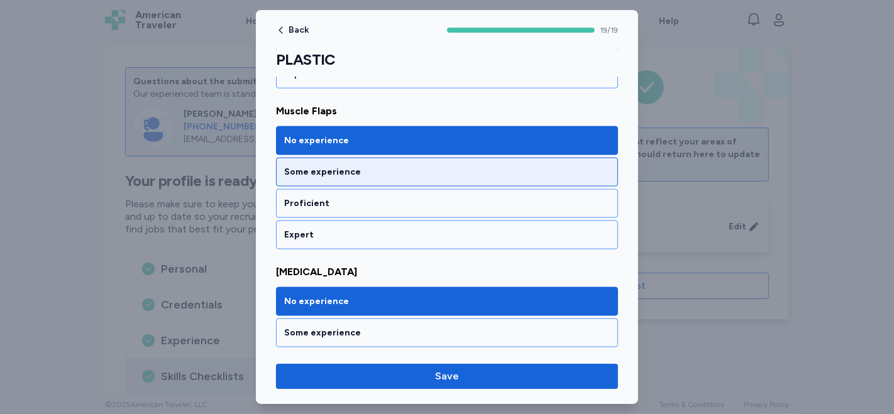
click at [470, 171] on div "Some experience" at bounding box center [447, 172] width 342 height 29
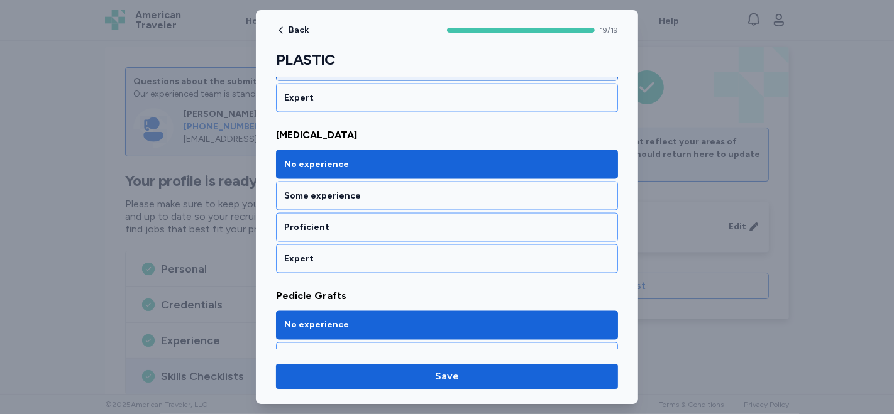
scroll to position [1745, 0]
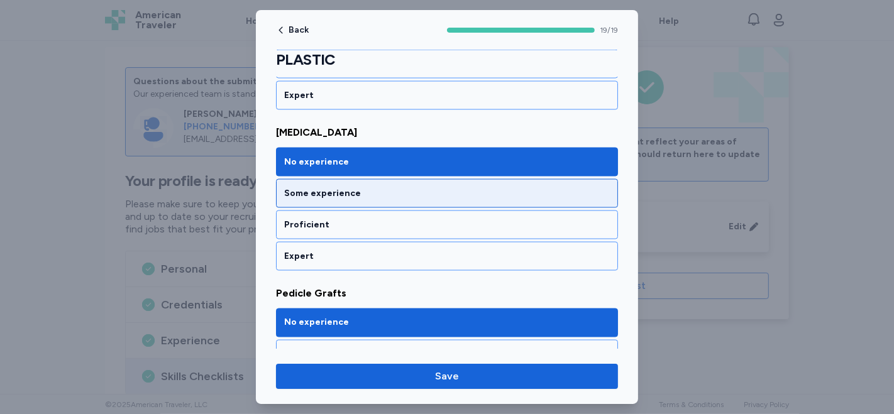
click at [466, 187] on div "Some experience" at bounding box center [447, 193] width 326 height 13
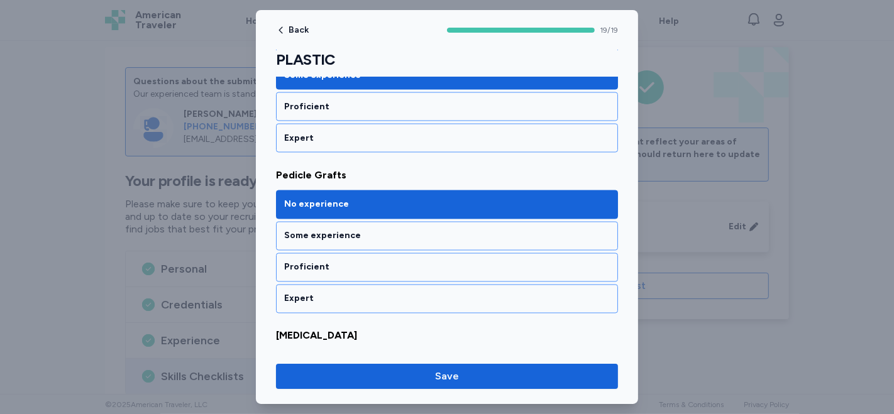
scroll to position [1886, 0]
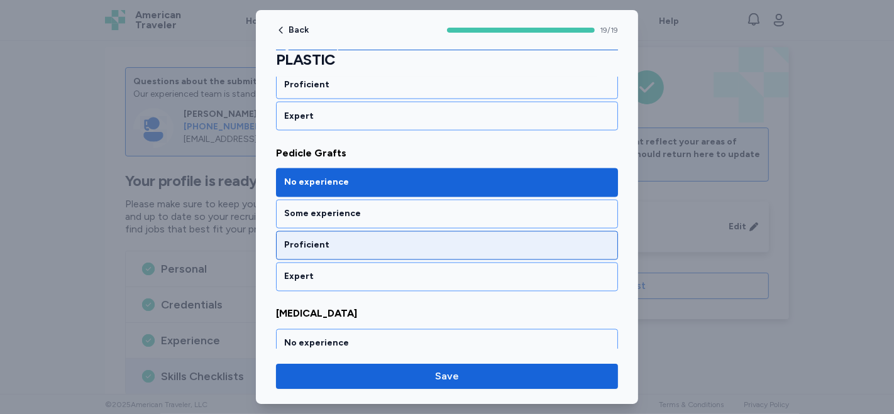
click at [423, 236] on div "Proficient" at bounding box center [447, 245] width 342 height 29
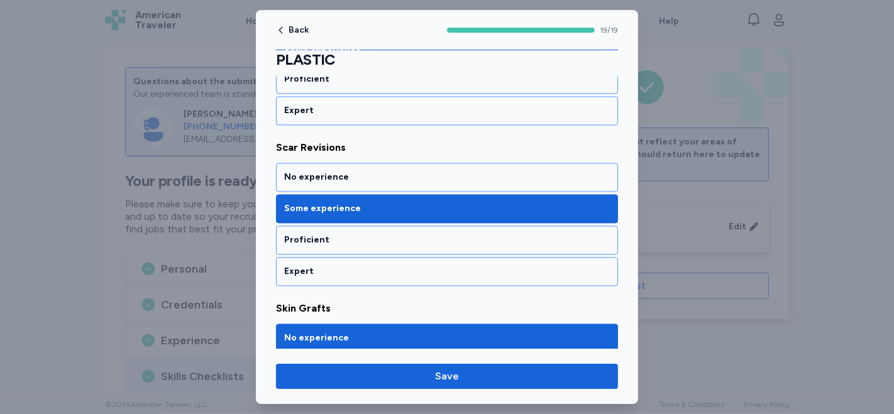
scroll to position [2234, 0]
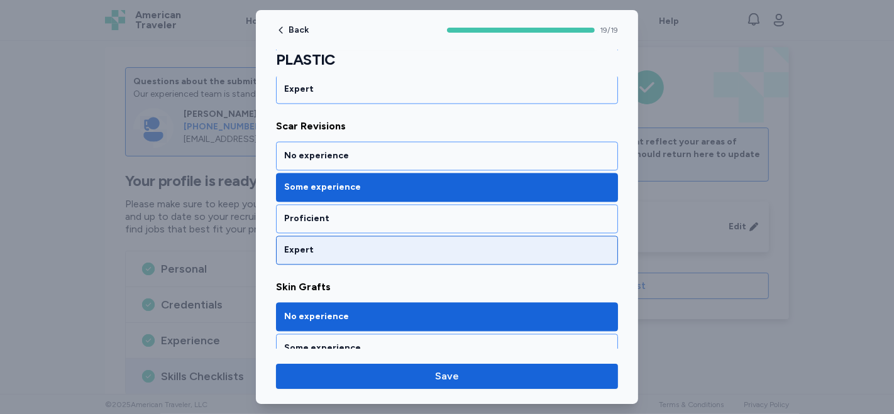
click at [391, 236] on div "Expert" at bounding box center [447, 250] width 342 height 29
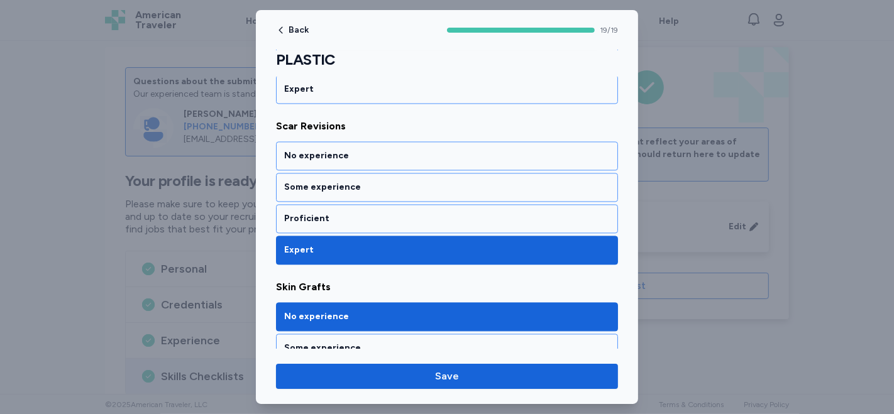
scroll to position [2374, 0]
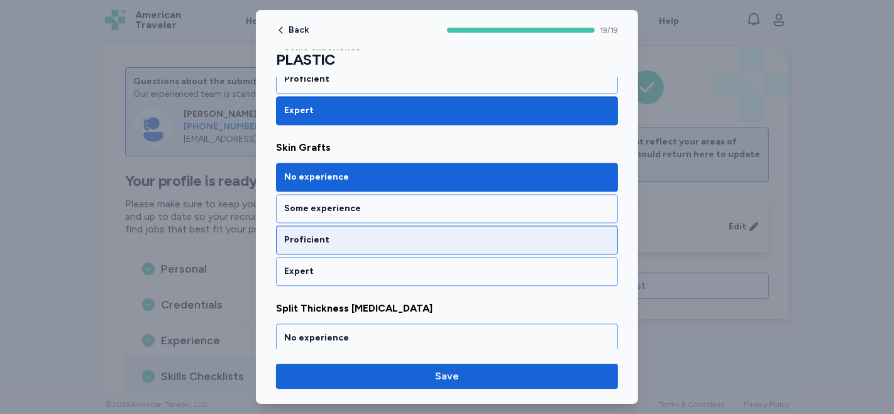
click at [395, 234] on div "Proficient" at bounding box center [447, 240] width 326 height 13
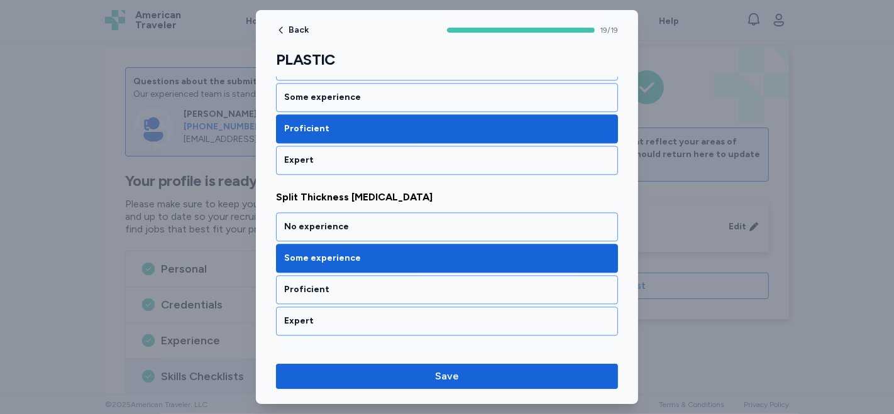
scroll to position [2514, 0]
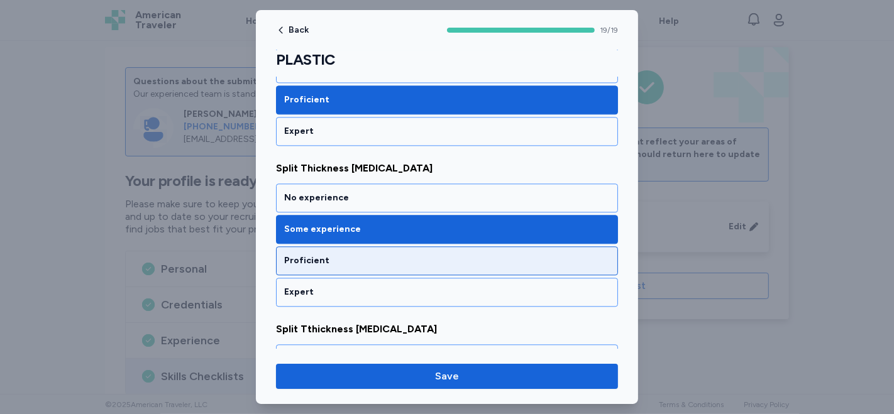
click at [391, 255] on div "Proficient" at bounding box center [447, 261] width 326 height 13
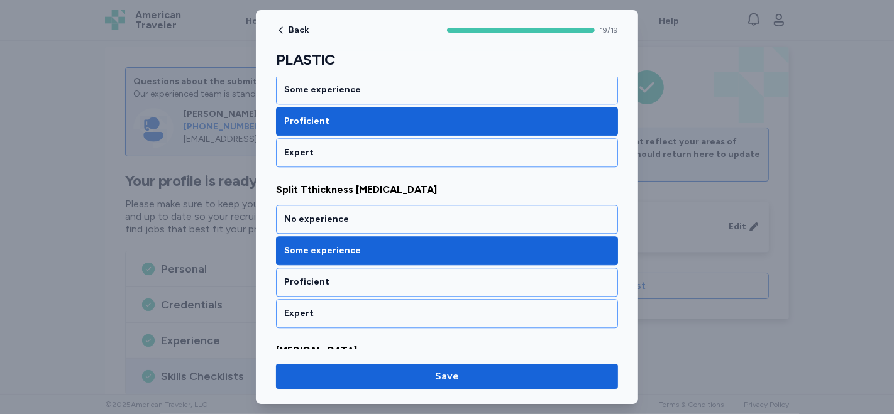
scroll to position [2723, 0]
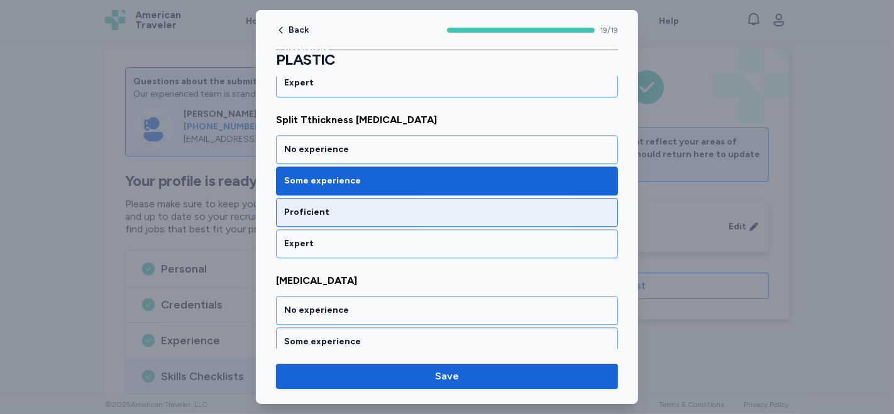
click at [377, 206] on div "Proficient" at bounding box center [447, 212] width 326 height 13
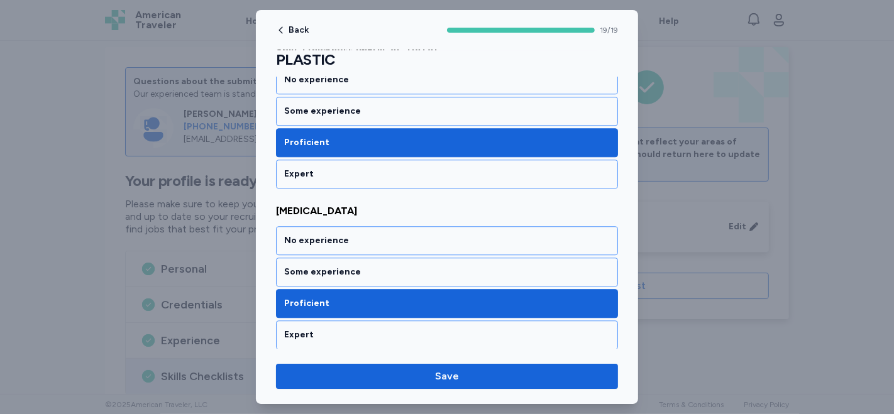
scroll to position [2930, 0]
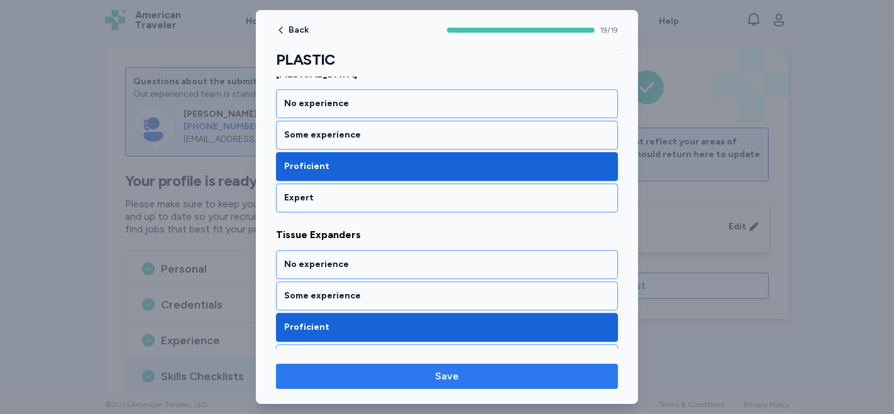
click at [433, 377] on span "Save" at bounding box center [447, 376] width 322 height 15
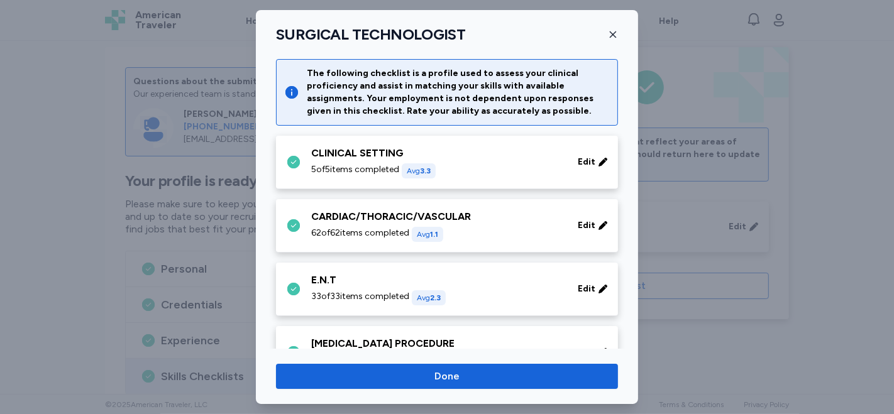
scroll to position [768, 0]
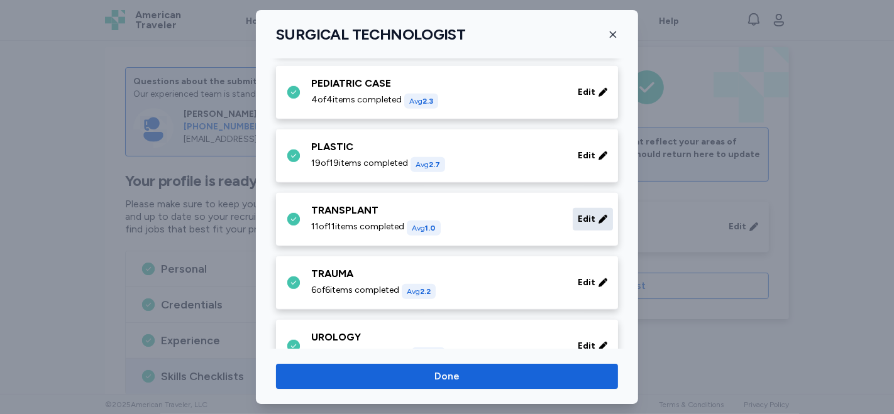
click at [580, 213] on span "Edit" at bounding box center [587, 219] width 18 height 13
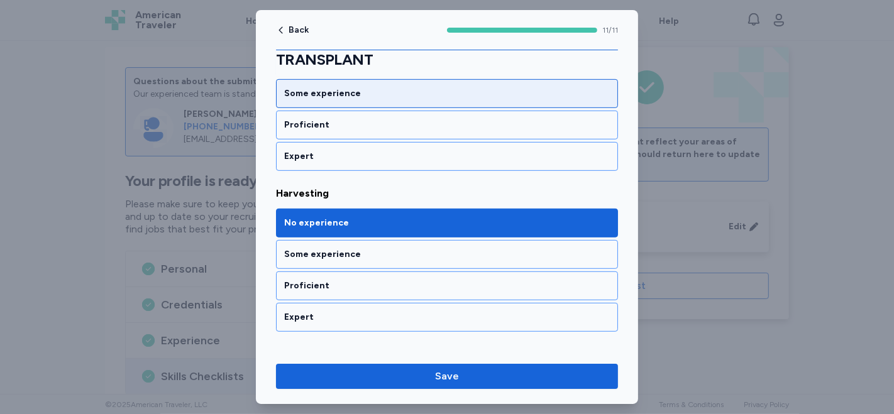
scroll to position [629, 0]
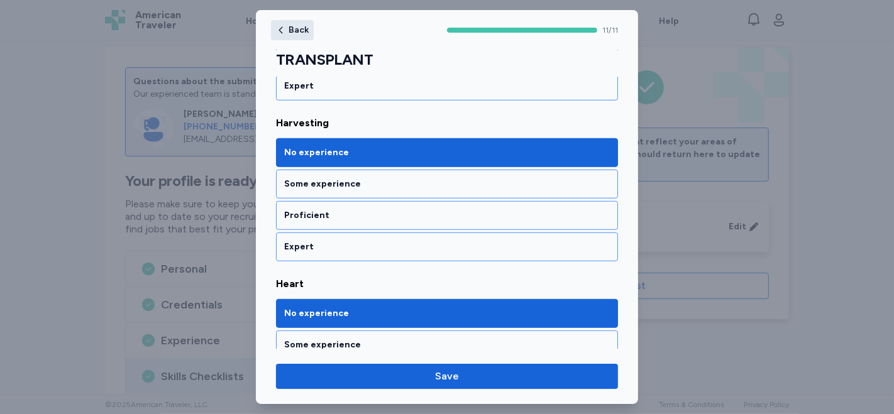
click at [292, 30] on span "Back" at bounding box center [298, 30] width 20 height 9
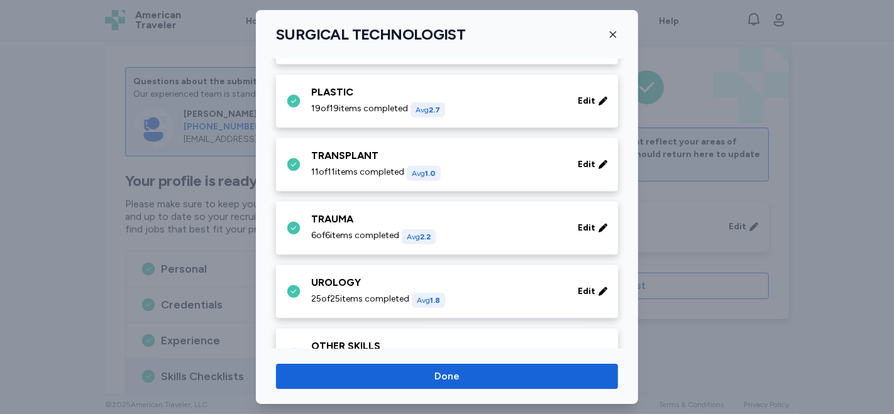
scroll to position [908, 0]
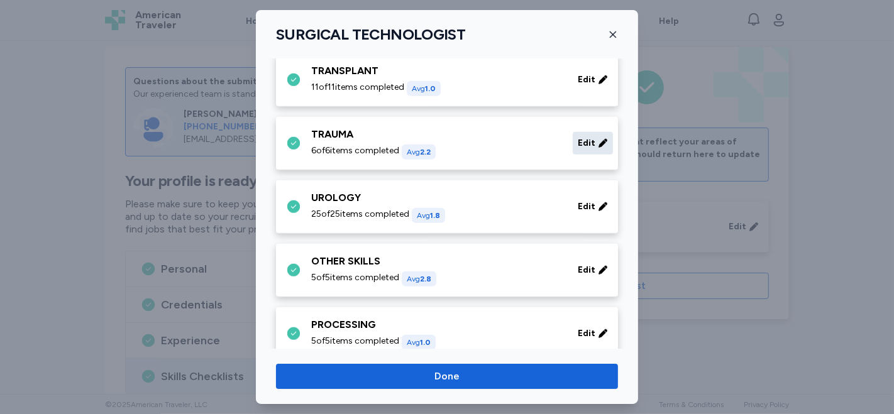
click at [598, 141] on icon at bounding box center [603, 143] width 10 height 13
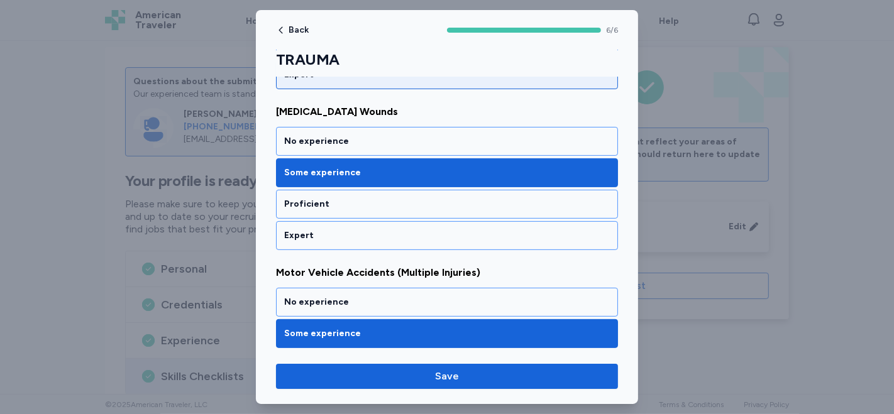
scroll to position [349, 0]
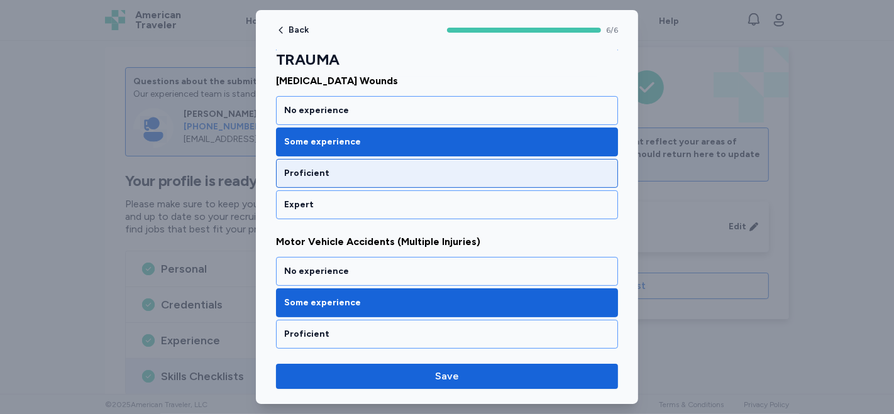
click at [372, 170] on div "Proficient" at bounding box center [447, 173] width 326 height 13
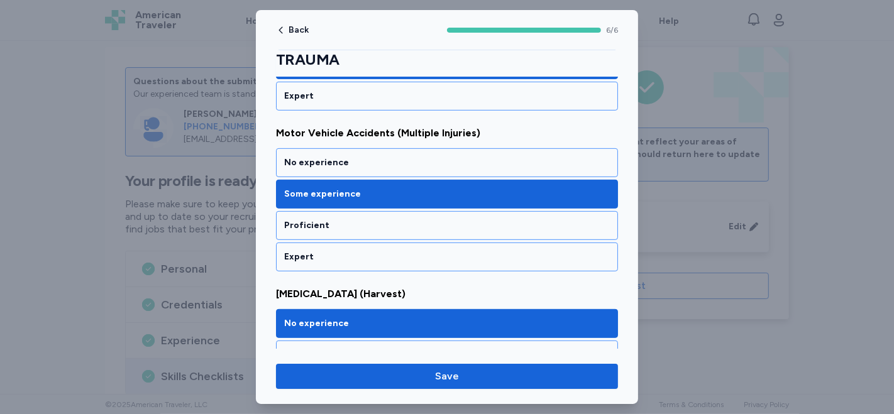
scroll to position [488, 0]
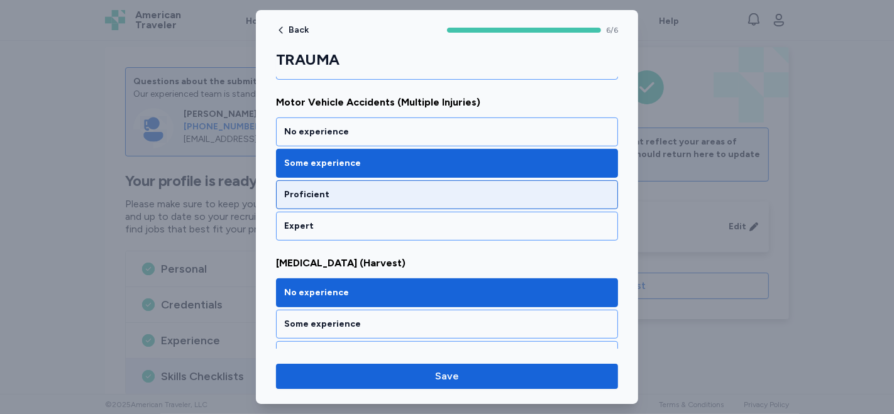
click at [353, 198] on div "Proficient" at bounding box center [447, 194] width 342 height 29
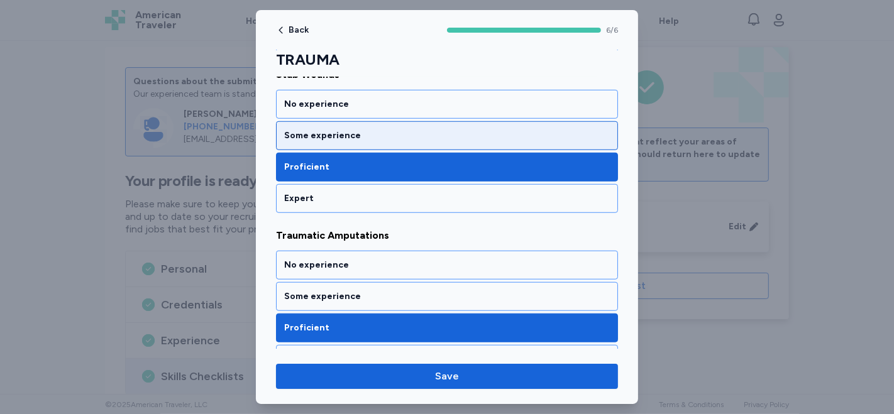
scroll to position [856, 0]
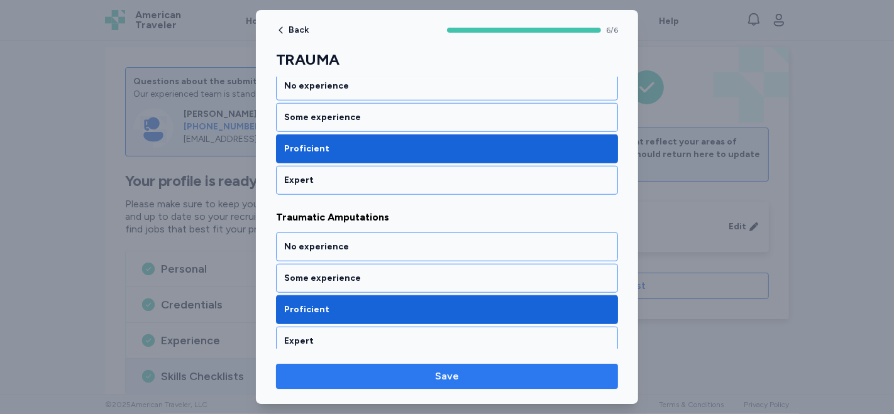
click at [427, 371] on span "Save" at bounding box center [447, 376] width 322 height 15
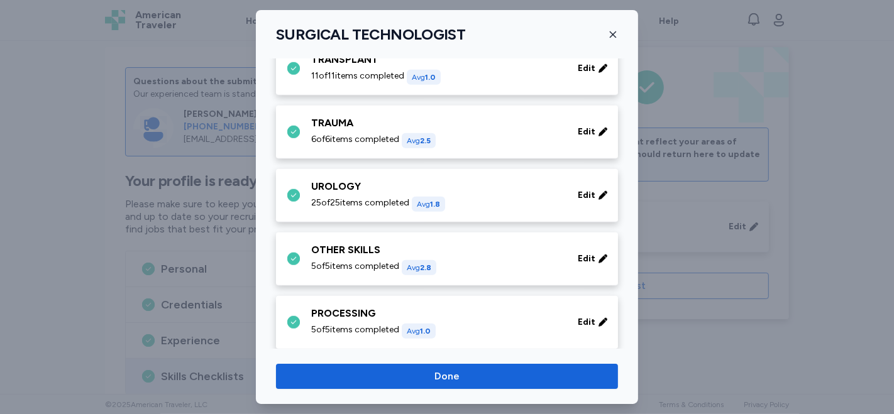
scroll to position [908, 0]
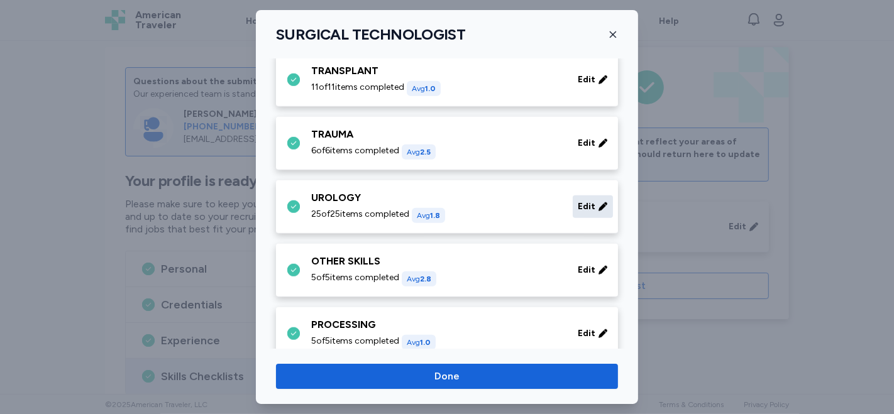
click at [578, 202] on span "Edit" at bounding box center [587, 206] width 18 height 13
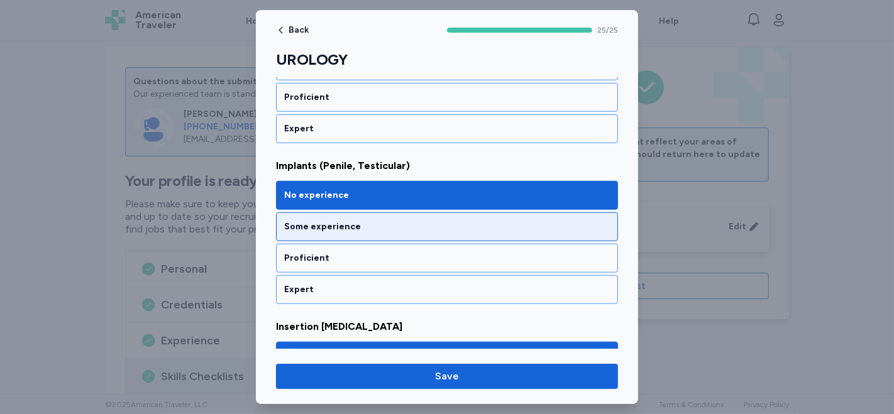
scroll to position [838, 0]
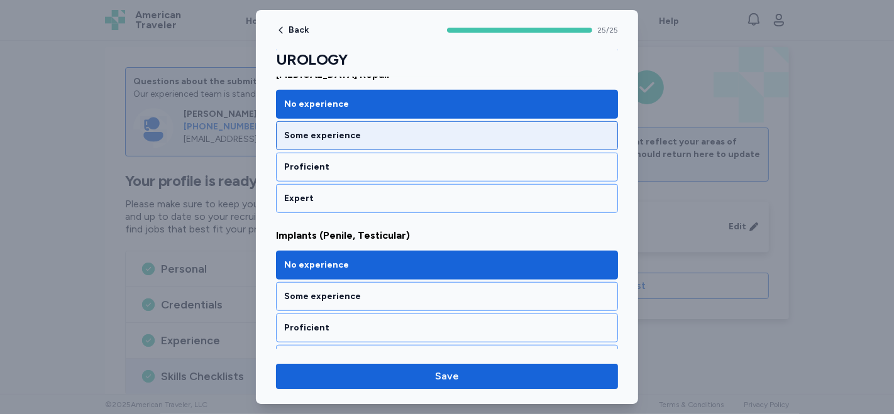
click at [383, 129] on div "Some experience" at bounding box center [447, 135] width 326 height 13
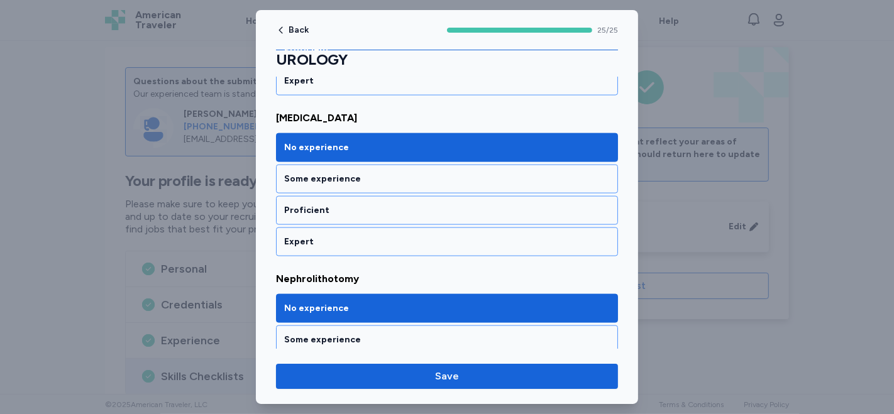
scroll to position [1466, 0]
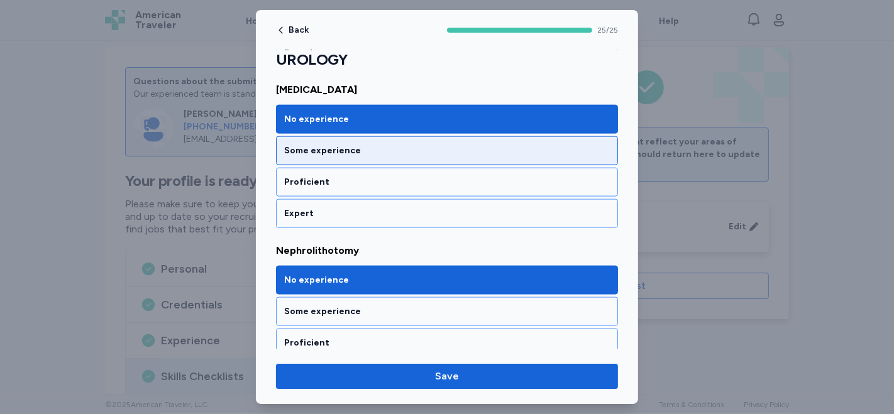
click at [445, 145] on div "Some experience" at bounding box center [447, 151] width 326 height 13
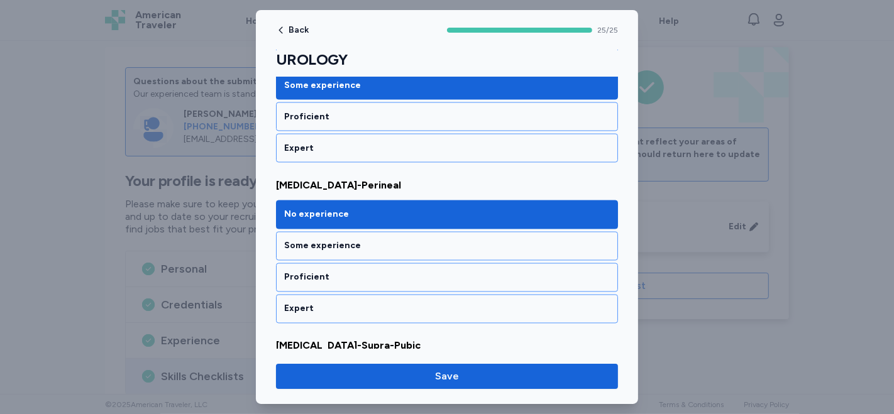
scroll to position [1886, 0]
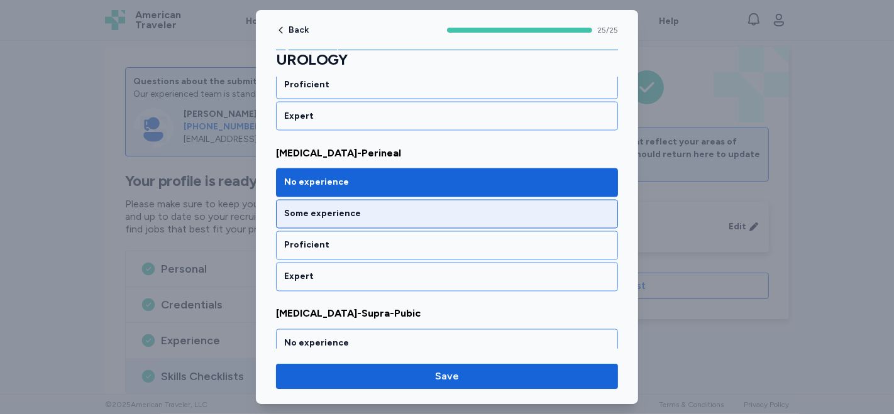
click at [404, 208] on div "Some experience" at bounding box center [447, 214] width 326 height 13
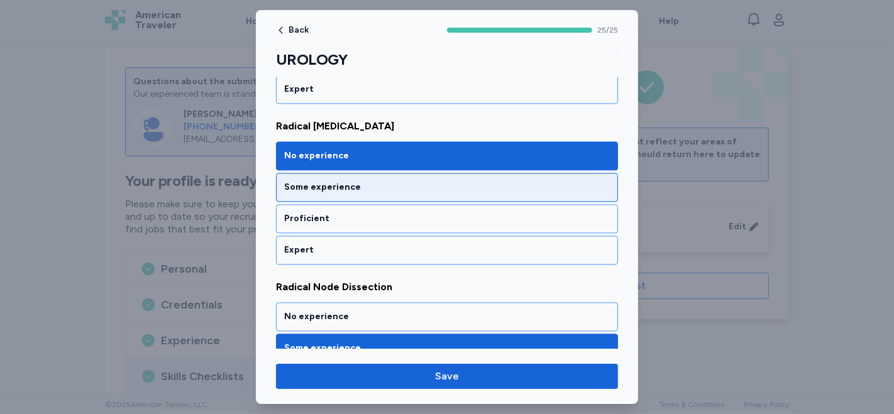
scroll to position [2374, 0]
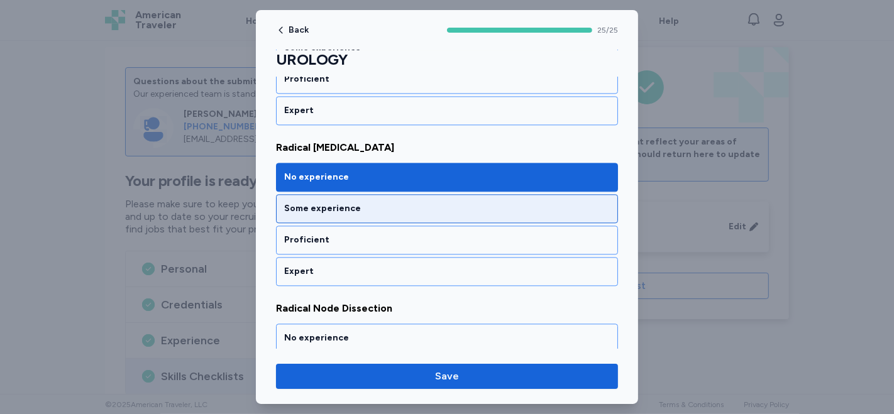
click at [449, 202] on div "Some experience" at bounding box center [447, 208] width 326 height 13
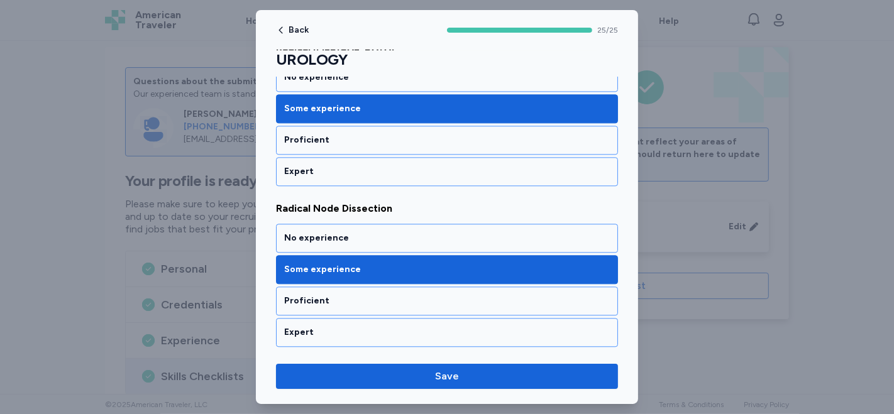
scroll to position [2444, 0]
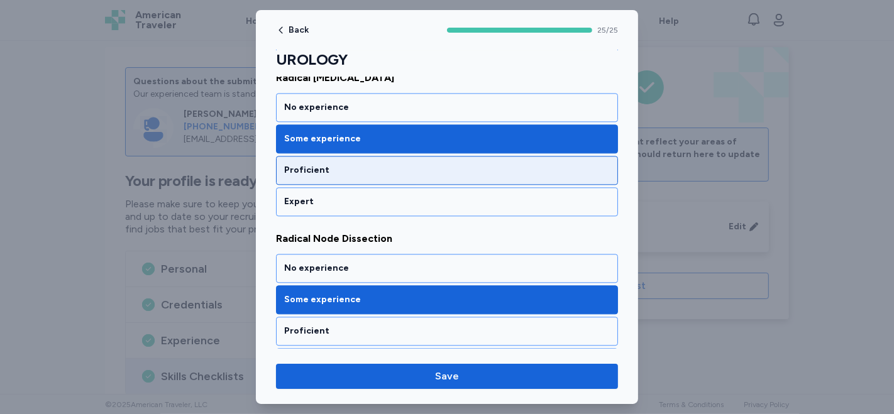
click at [456, 156] on div "Proficient" at bounding box center [447, 170] width 342 height 29
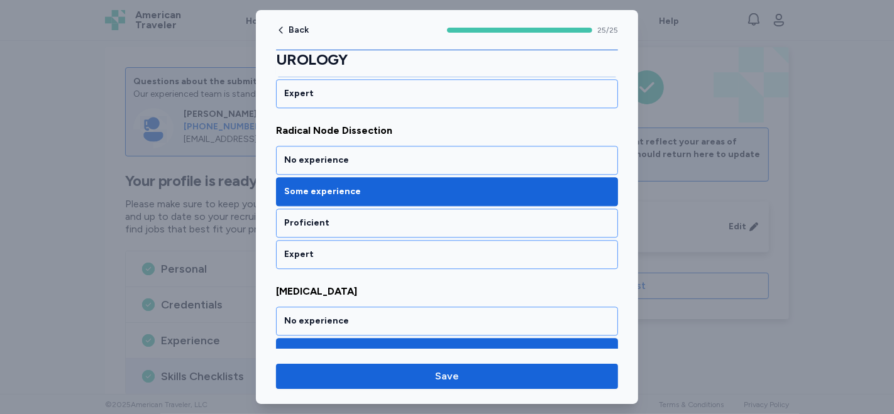
scroll to position [2584, 0]
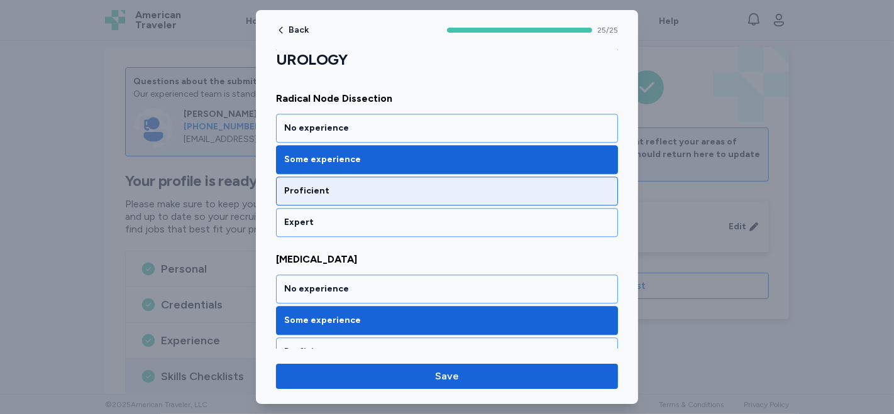
click at [427, 185] on div "Proficient" at bounding box center [447, 191] width 326 height 13
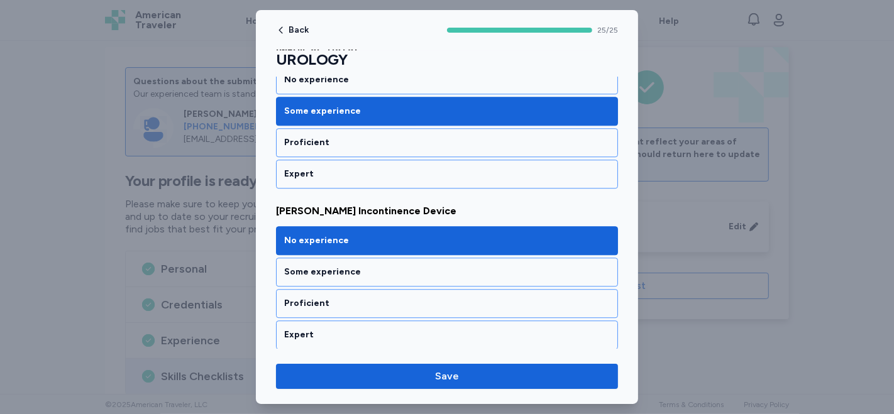
scroll to position [2863, 0]
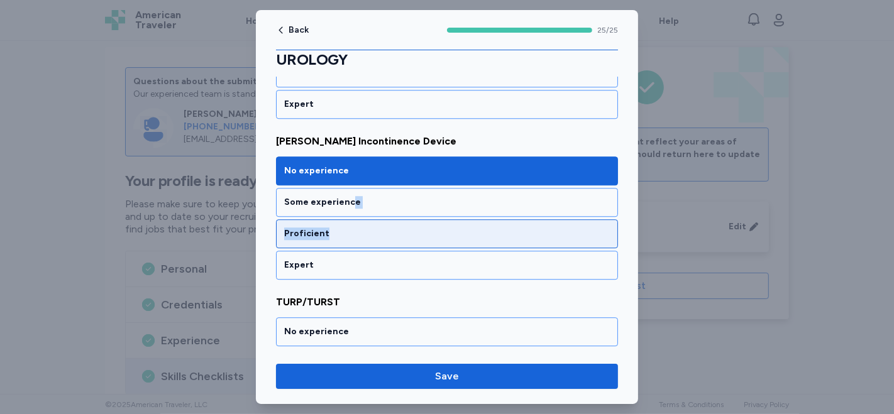
drag, startPoint x: 350, startPoint y: 183, endPoint x: 419, endPoint y: 204, distance: 72.2
click at [419, 204] on div "No experience Some experience Proficient Expert" at bounding box center [447, 218] width 342 height 123
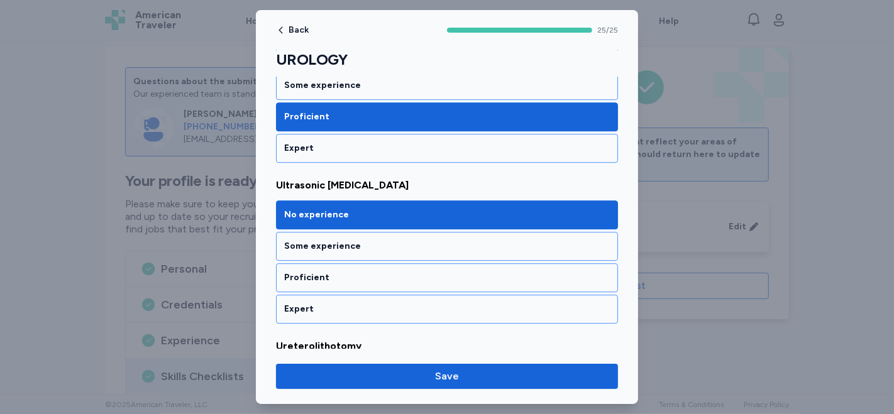
scroll to position [3143, 0]
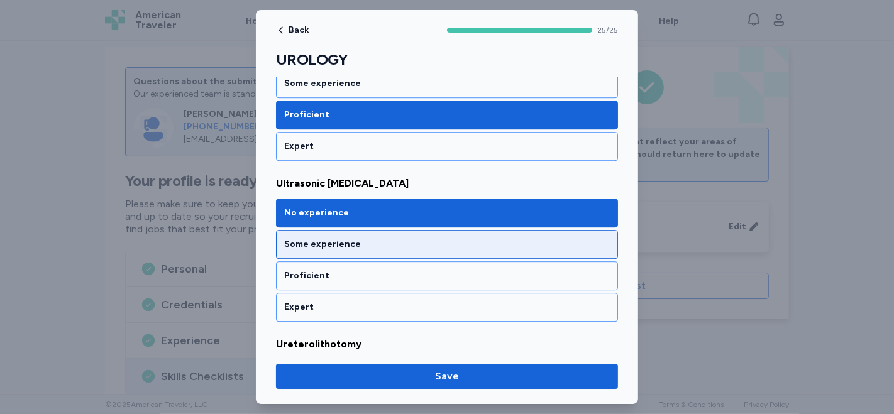
click at [399, 238] on div "Some experience" at bounding box center [447, 244] width 326 height 13
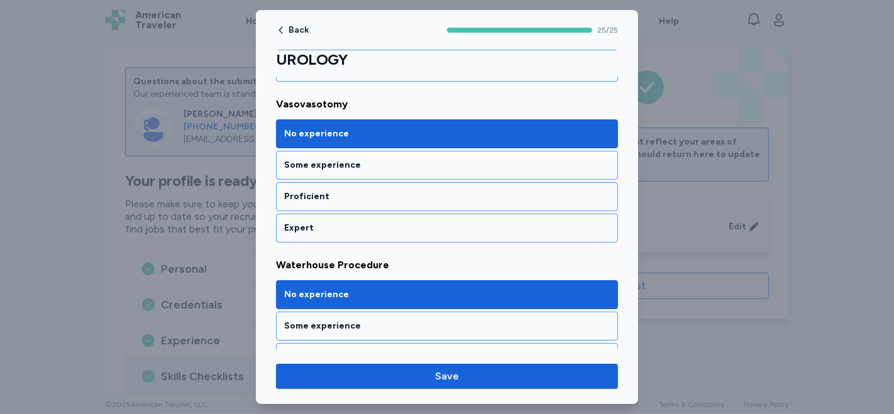
scroll to position [3887, 0]
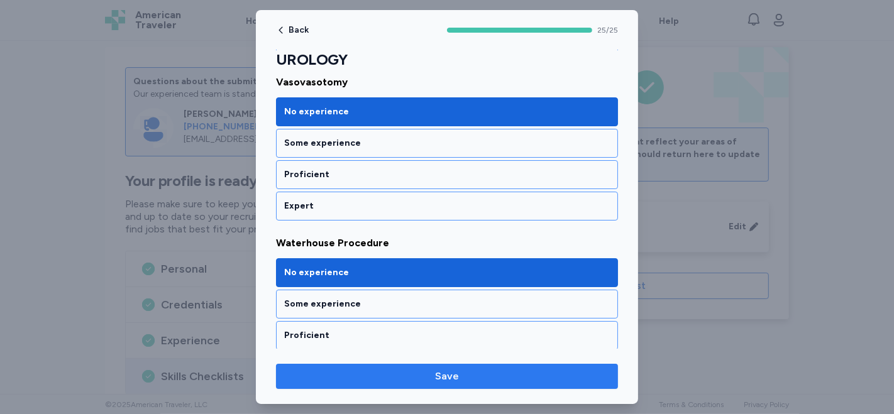
click at [459, 377] on span "Save" at bounding box center [447, 376] width 322 height 15
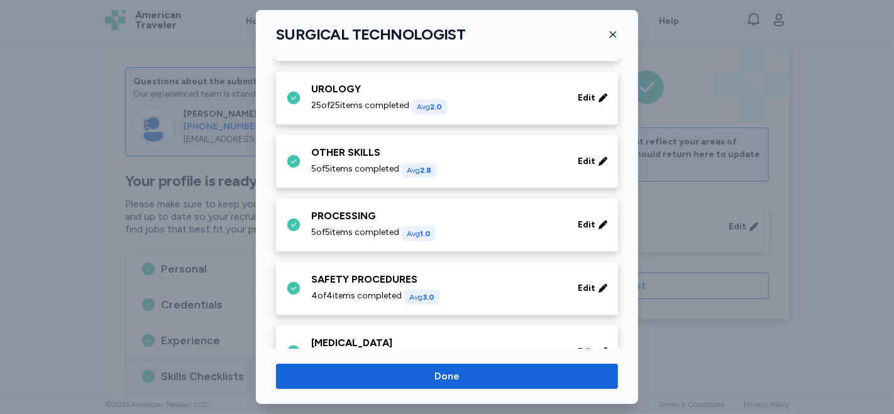
scroll to position [1047, 0]
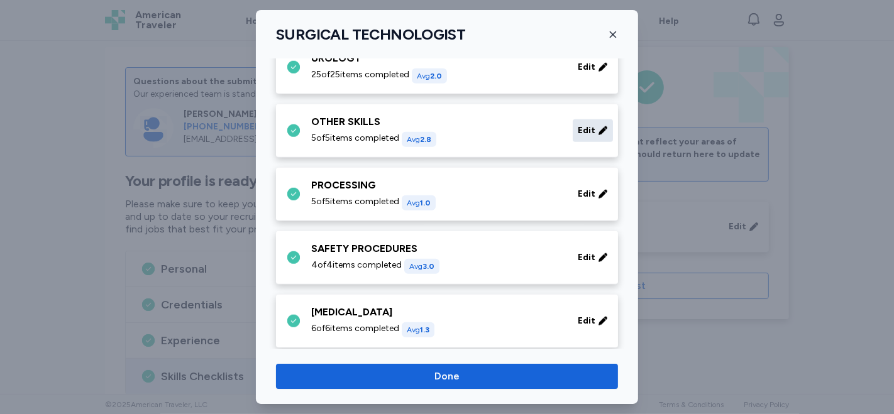
click at [598, 125] on icon at bounding box center [603, 130] width 10 height 13
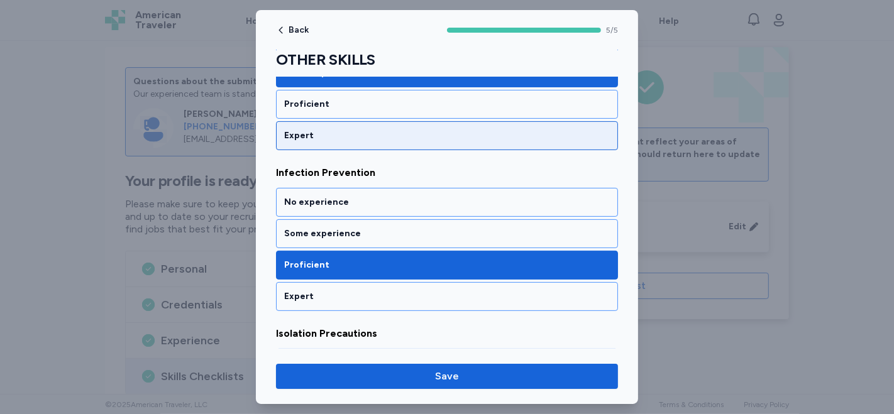
scroll to position [279, 0]
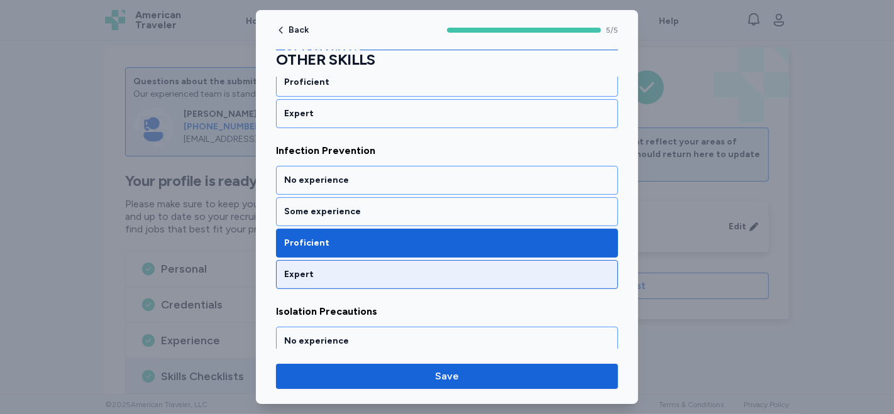
click at [425, 275] on div "Expert" at bounding box center [447, 274] width 326 height 13
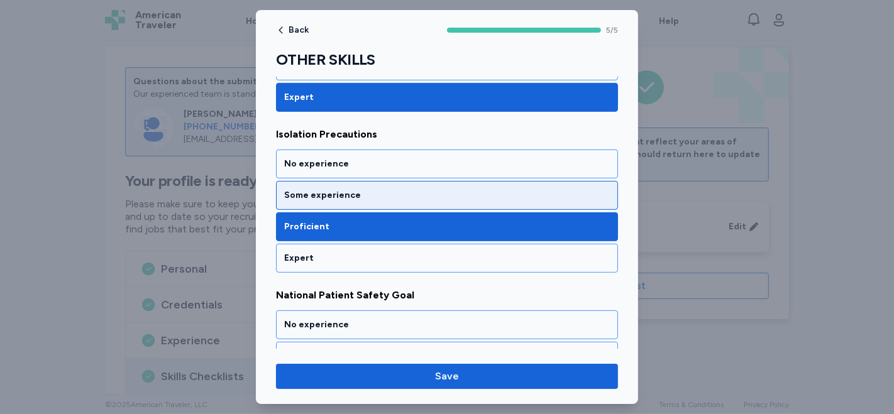
scroll to position [488, 0]
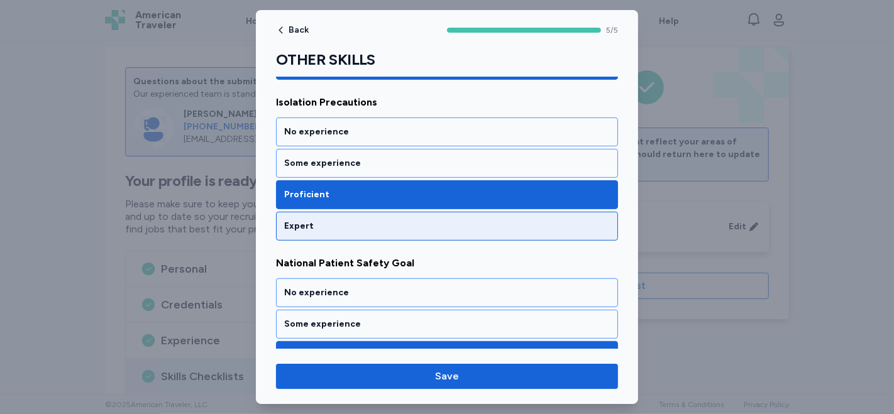
click at [350, 222] on div "Expert" at bounding box center [447, 226] width 326 height 13
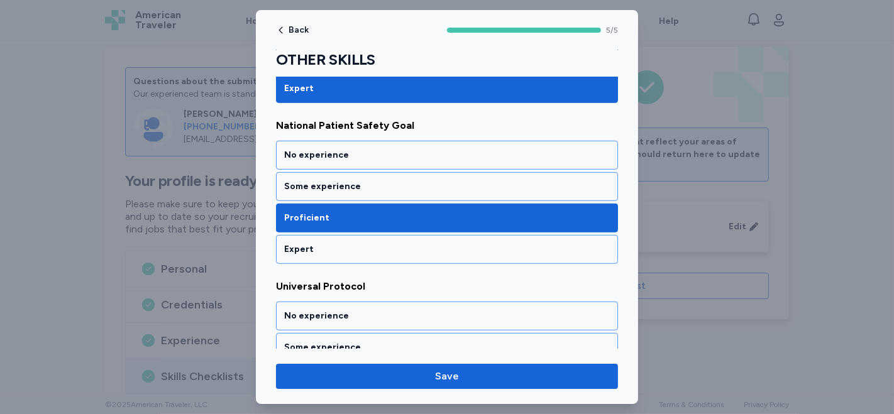
scroll to position [629, 0]
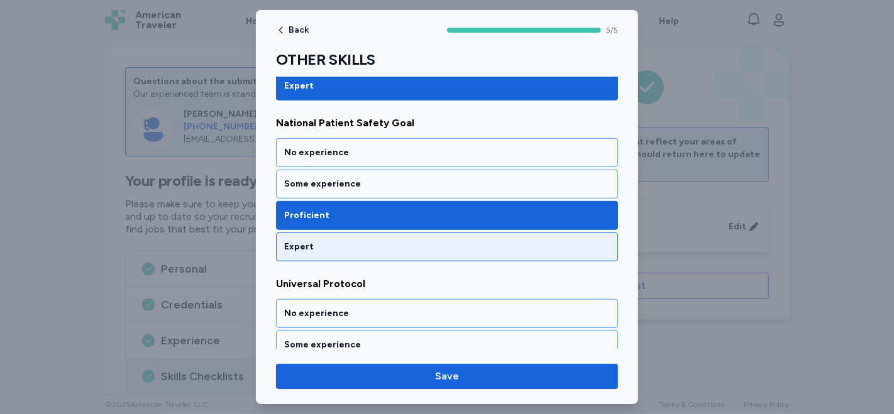
click at [390, 241] on div "Expert" at bounding box center [447, 247] width 326 height 13
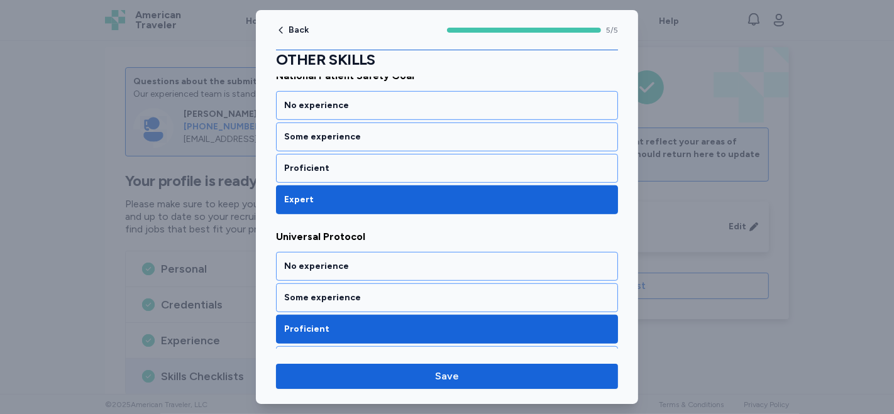
scroll to position [696, 0]
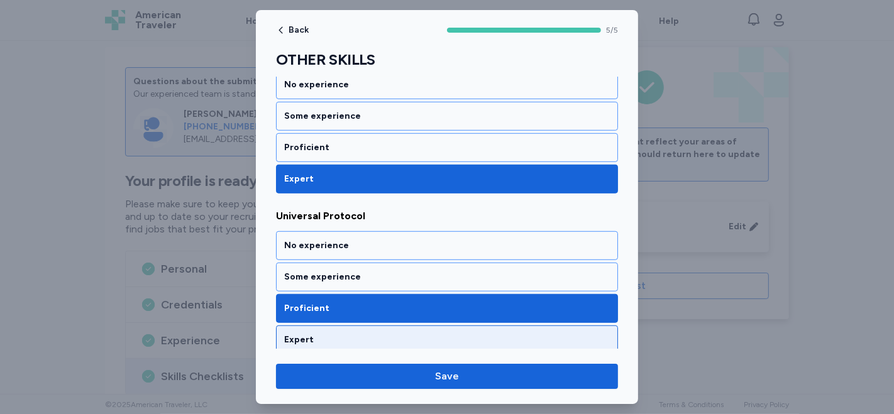
click at [354, 334] on div "Expert" at bounding box center [447, 340] width 326 height 13
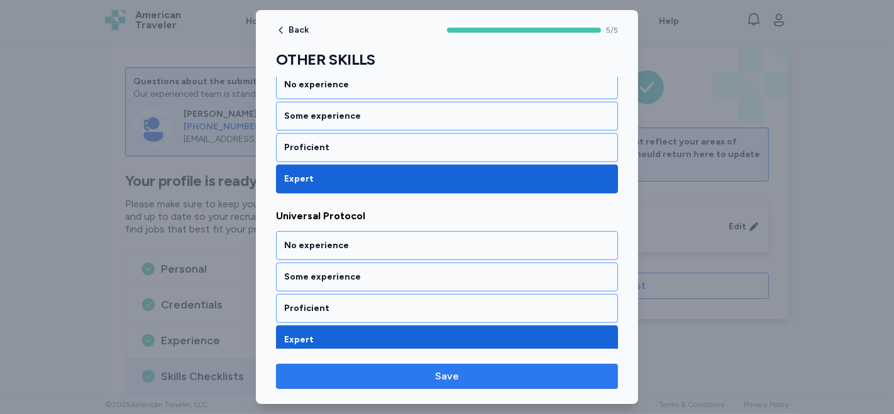
click at [443, 374] on span "Save" at bounding box center [447, 376] width 24 height 15
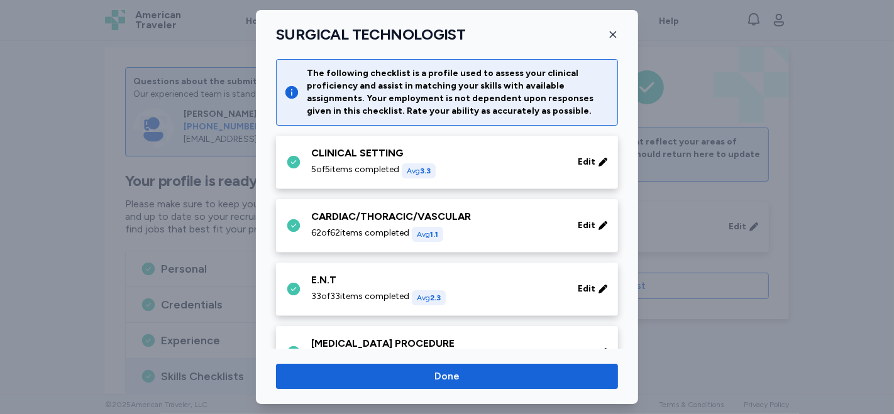
scroll to position [1047, 0]
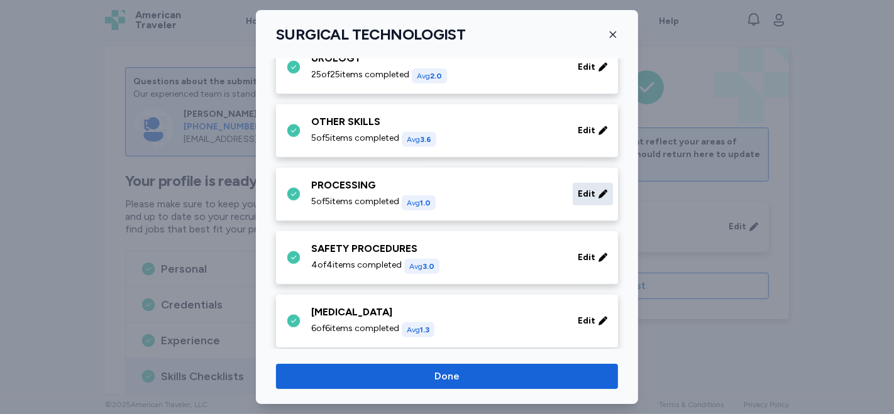
click at [598, 195] on icon at bounding box center [603, 194] width 10 height 13
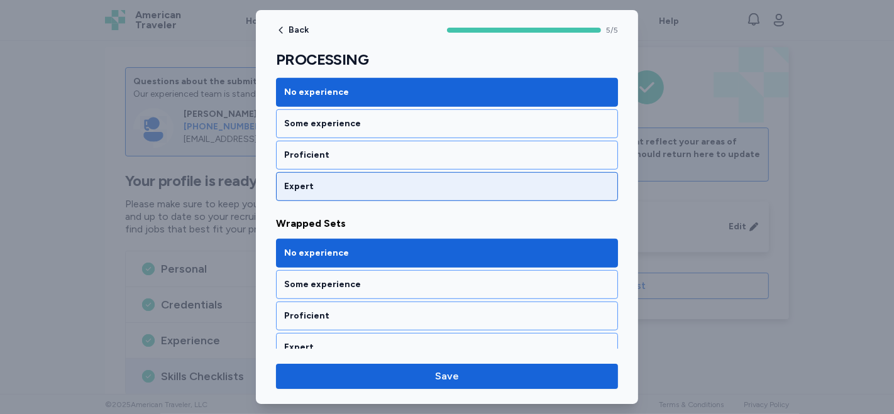
scroll to position [696, 0]
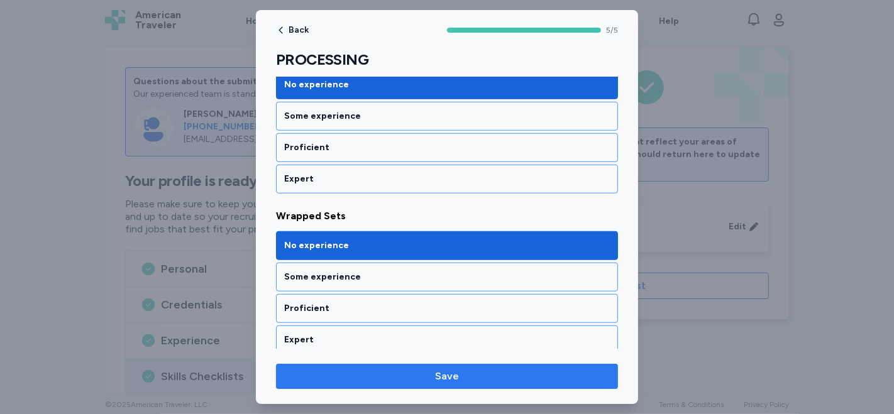
click at [464, 371] on span "Save" at bounding box center [447, 376] width 322 height 15
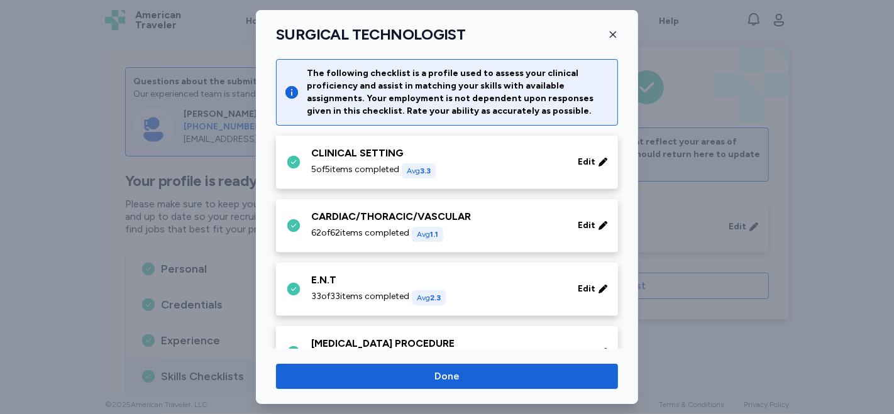
scroll to position [1047, 0]
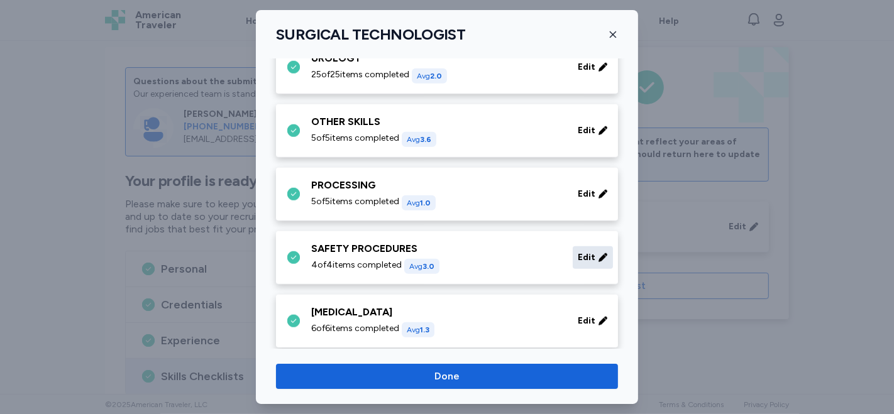
click at [578, 254] on span "Edit" at bounding box center [587, 257] width 18 height 13
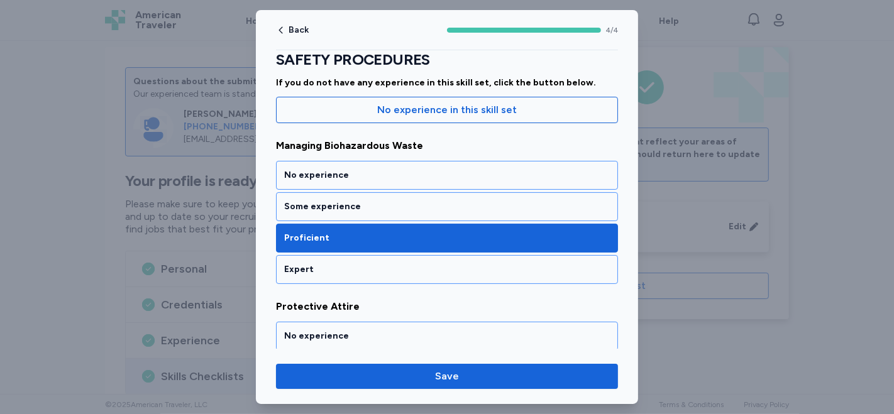
scroll to position [140, 0]
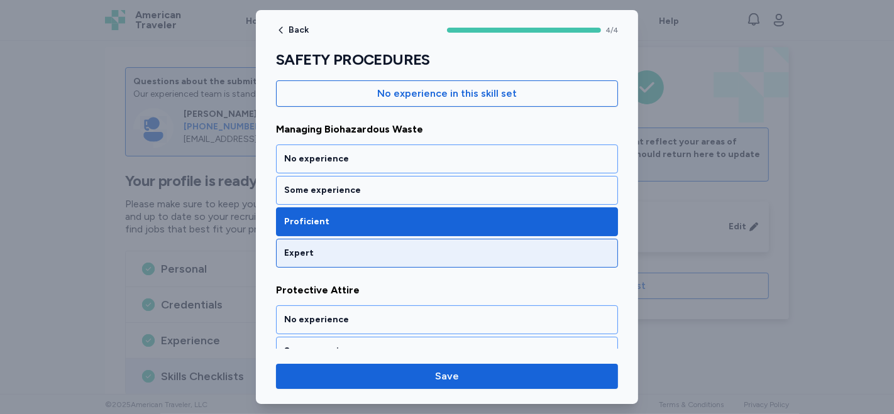
click at [368, 255] on div "Expert" at bounding box center [447, 253] width 326 height 13
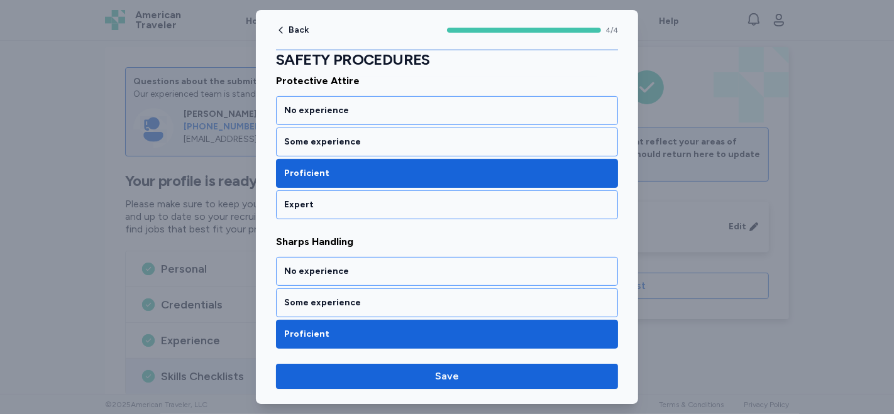
scroll to position [279, 0]
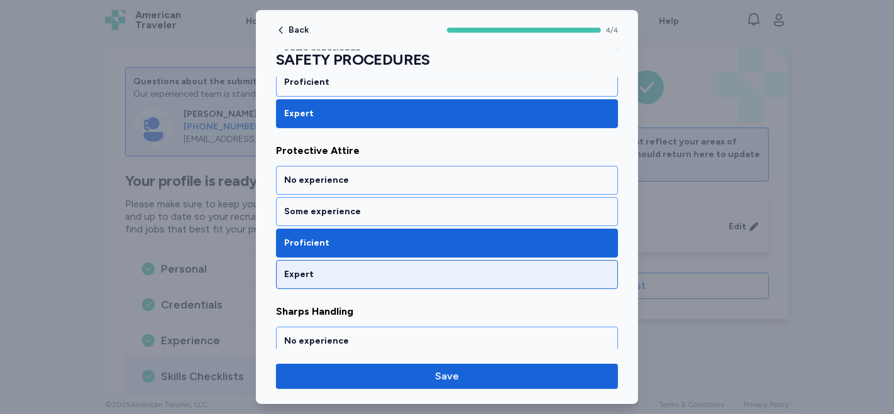
click at [321, 261] on div "Expert" at bounding box center [447, 274] width 342 height 29
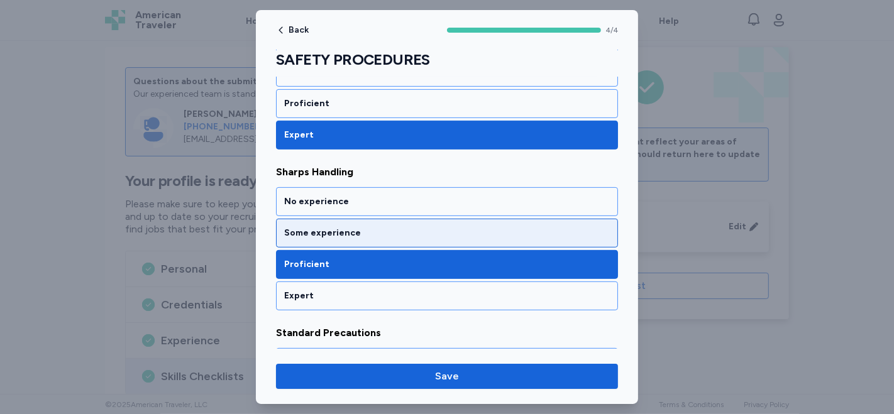
scroll to position [488, 0]
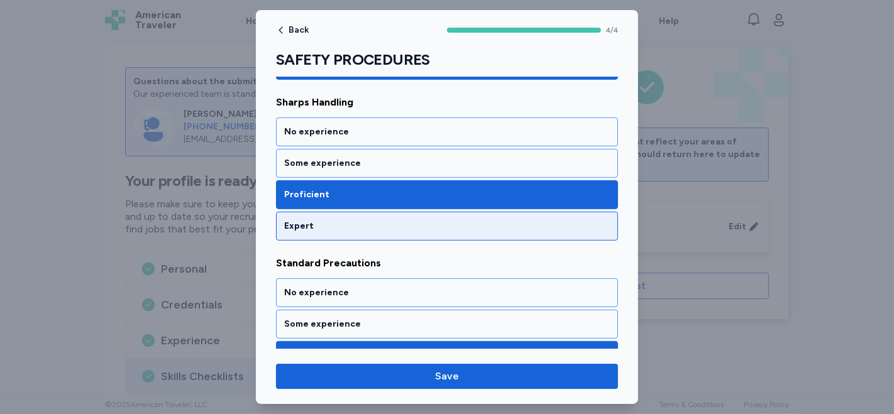
click at [385, 222] on div "Expert" at bounding box center [447, 226] width 326 height 13
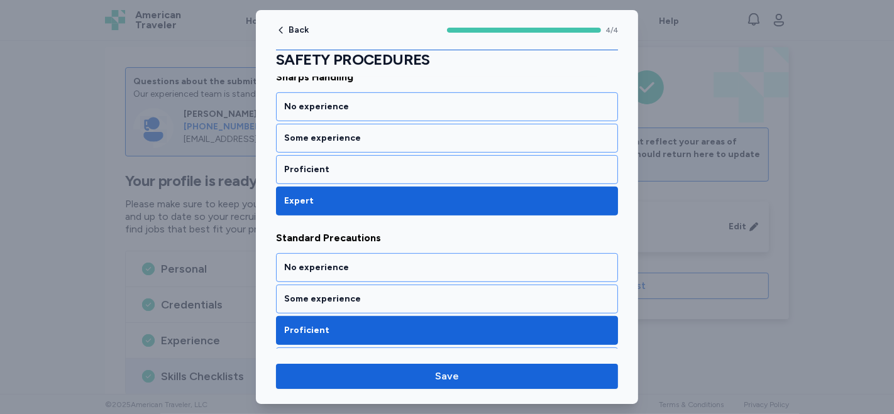
scroll to position [537, 0]
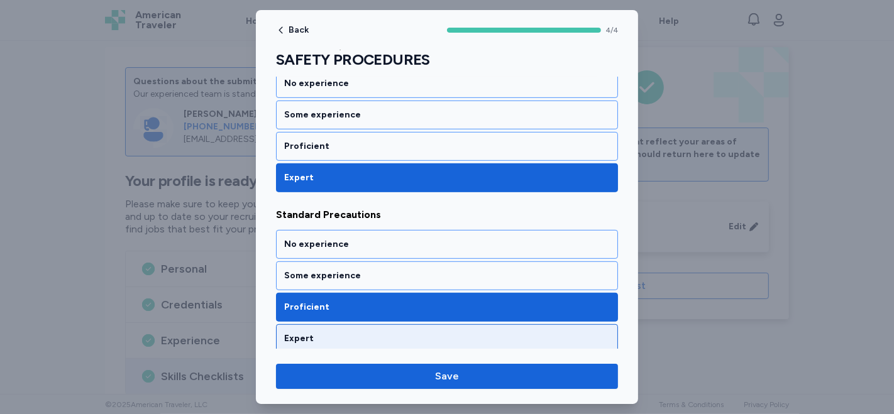
click at [360, 339] on div "Expert" at bounding box center [447, 338] width 342 height 29
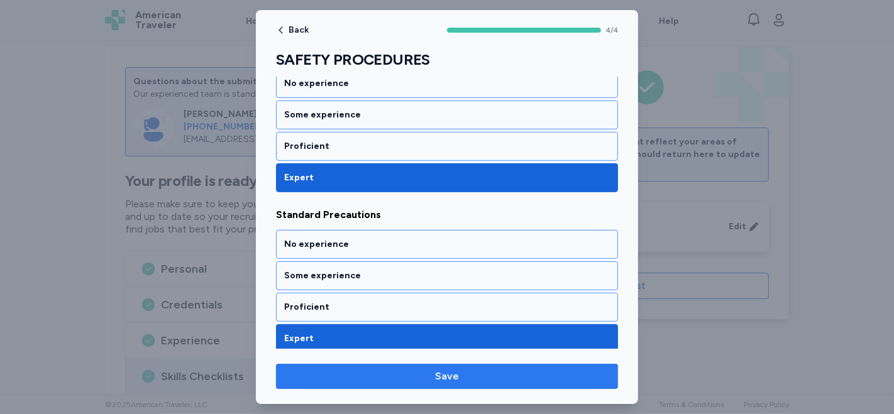
click at [412, 380] on span "Save" at bounding box center [447, 376] width 322 height 15
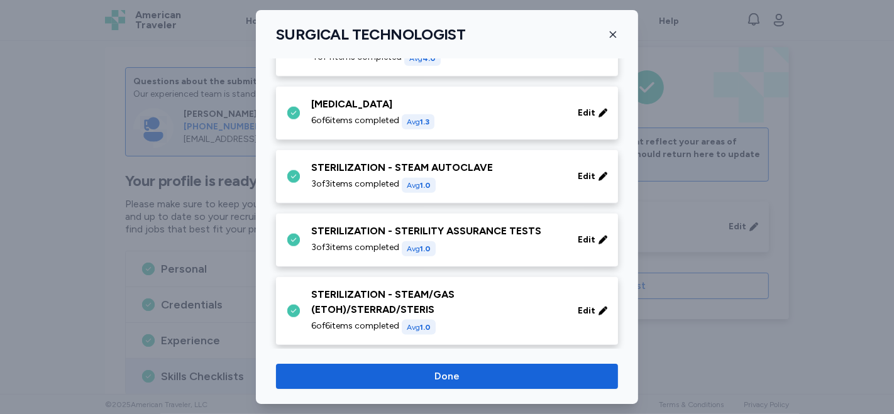
scroll to position [1257, 0]
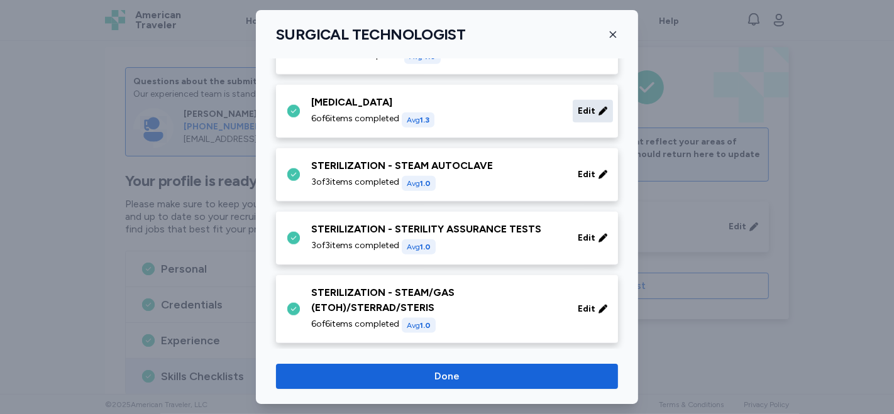
click at [598, 108] on icon at bounding box center [602, 111] width 8 height 8
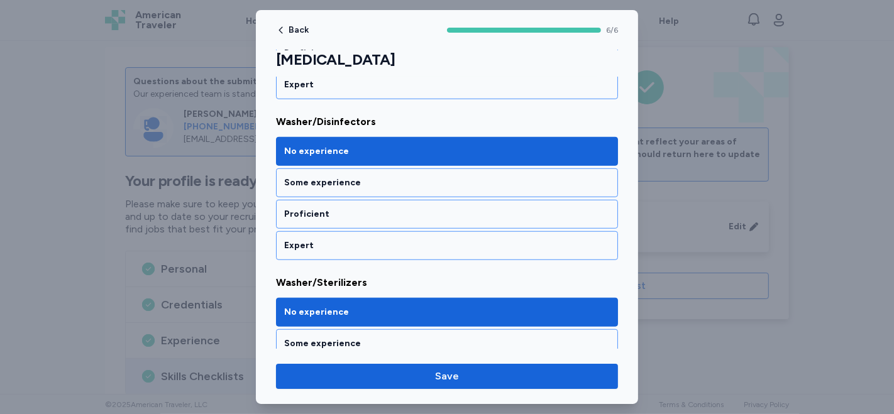
scroll to position [856, 0]
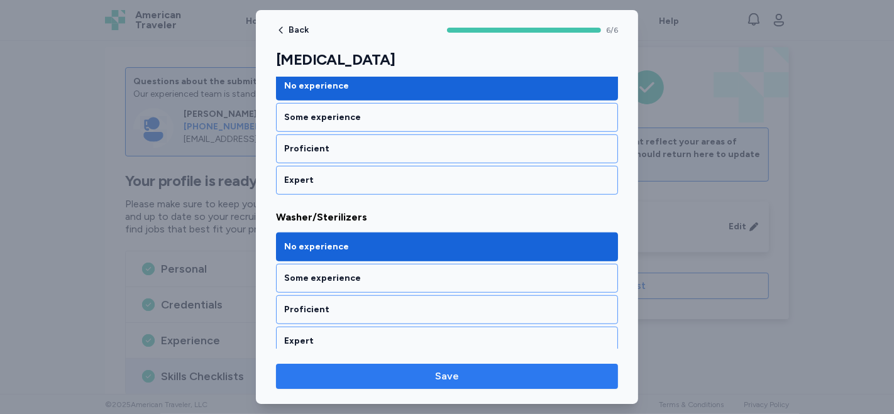
click at [449, 380] on span "Save" at bounding box center [447, 376] width 24 height 15
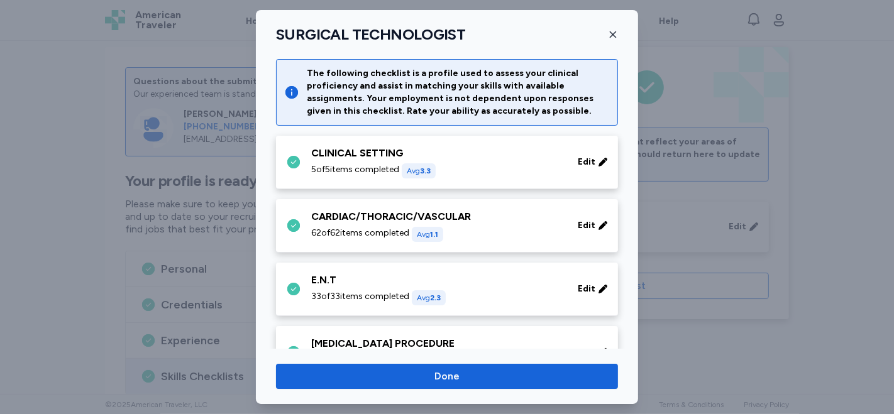
scroll to position [1257, 0]
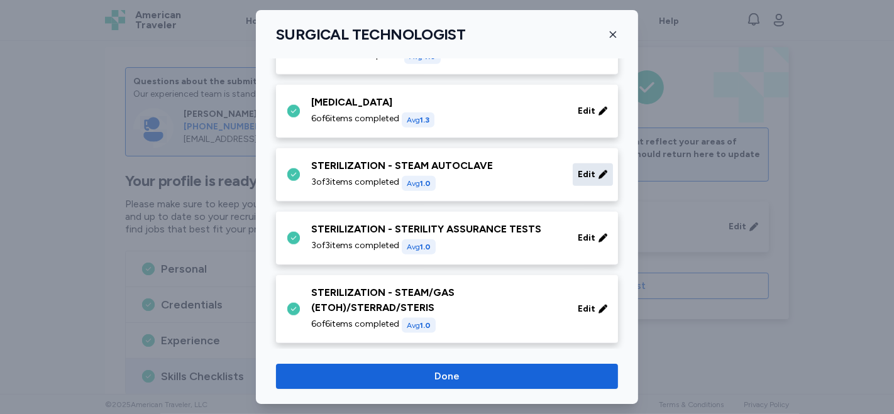
click at [586, 163] on div "Edit" at bounding box center [593, 174] width 40 height 23
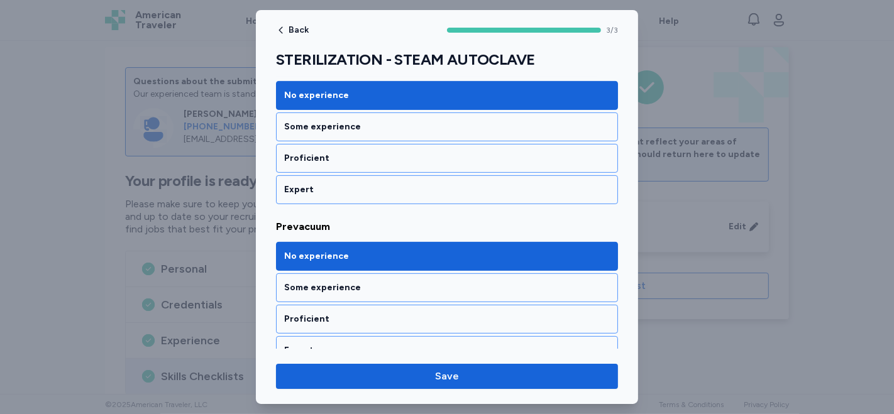
scroll to position [378, 0]
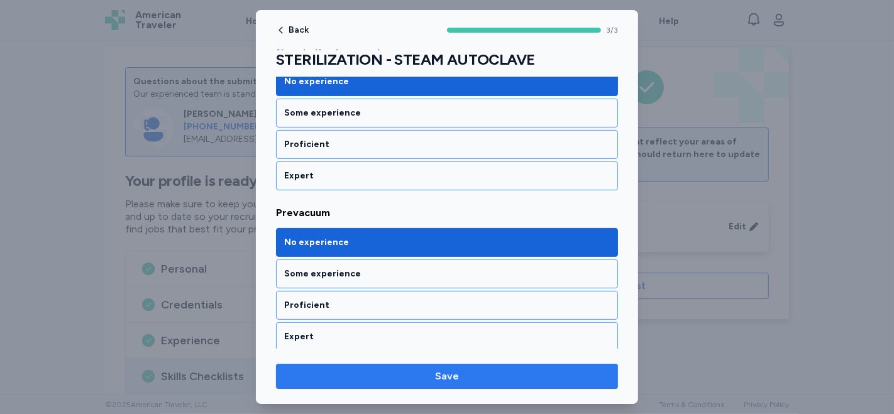
click at [451, 366] on button "Save" at bounding box center [447, 376] width 342 height 25
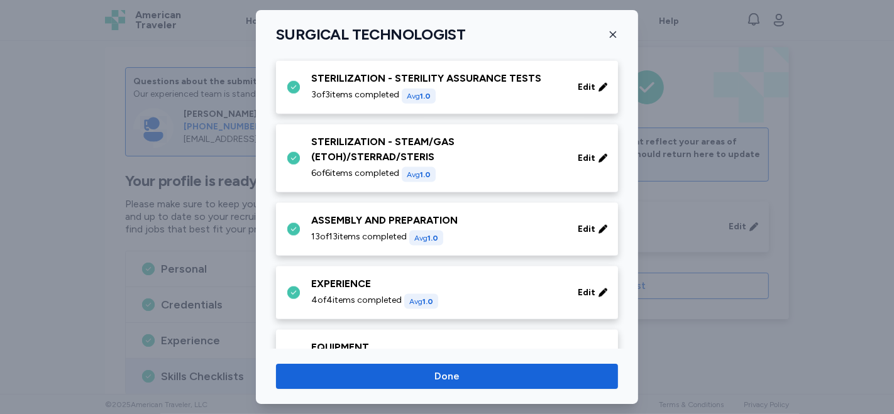
scroll to position [1397, 0]
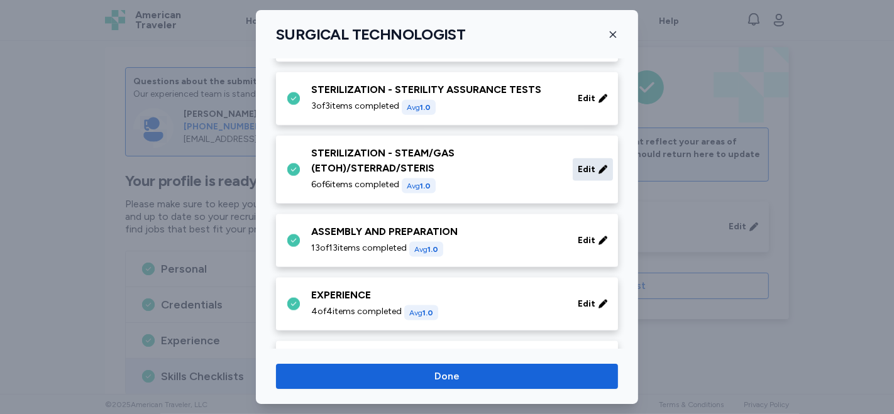
click at [581, 169] on span "Edit" at bounding box center [587, 169] width 18 height 13
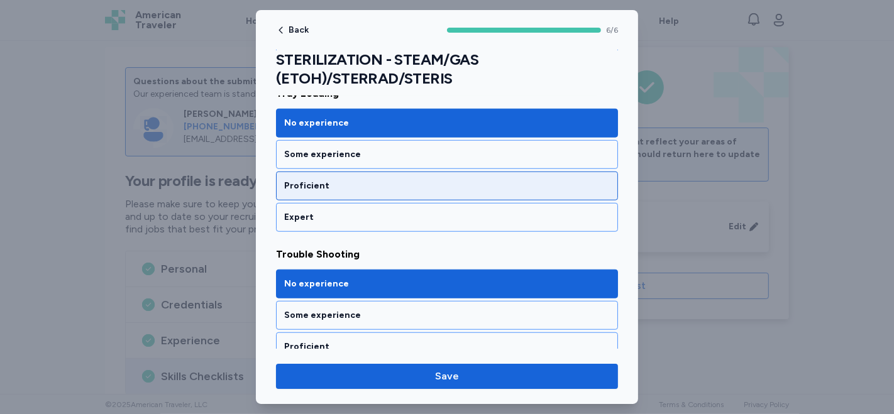
scroll to position [875, 0]
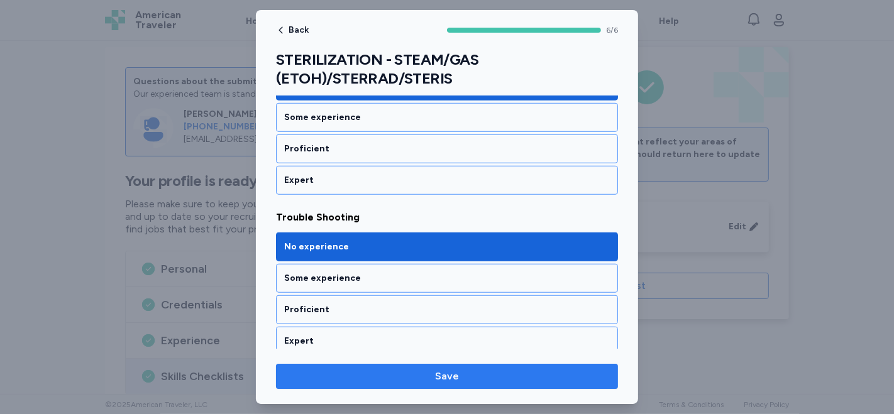
click at [426, 377] on span "Save" at bounding box center [447, 376] width 322 height 15
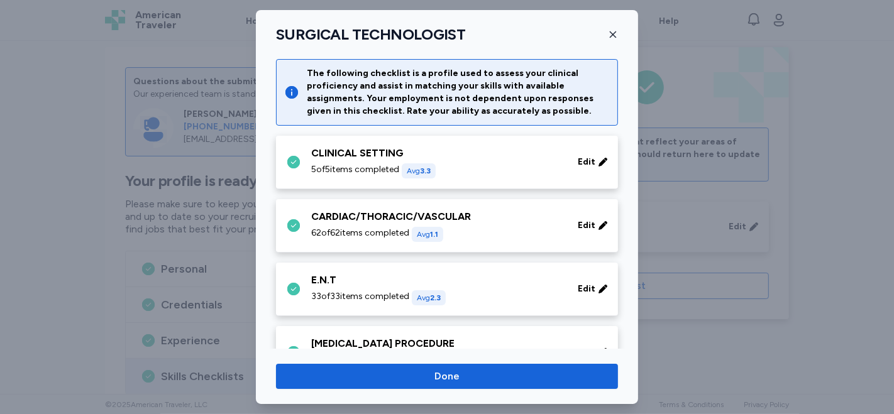
scroll to position [1397, 0]
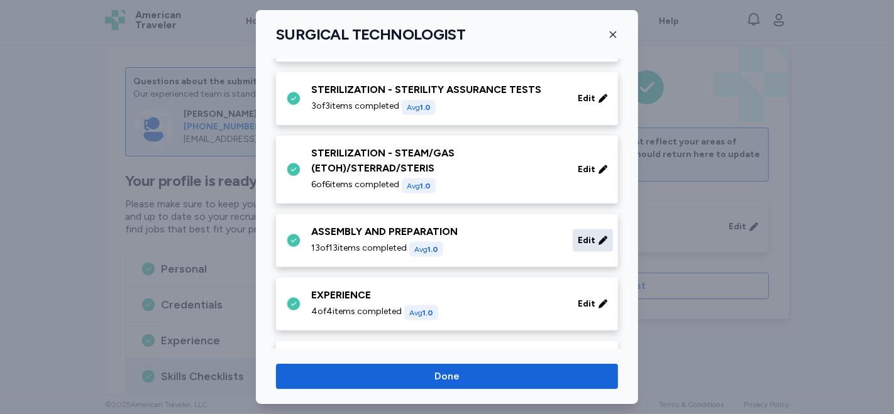
click at [578, 234] on span "Edit" at bounding box center [587, 240] width 18 height 13
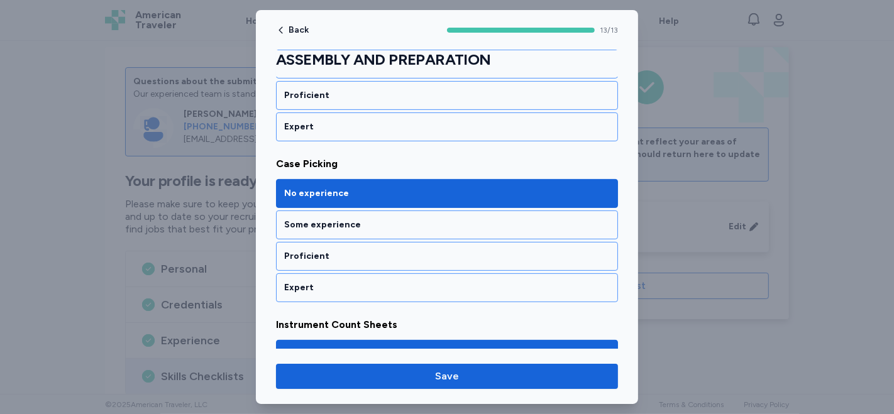
scroll to position [279, 0]
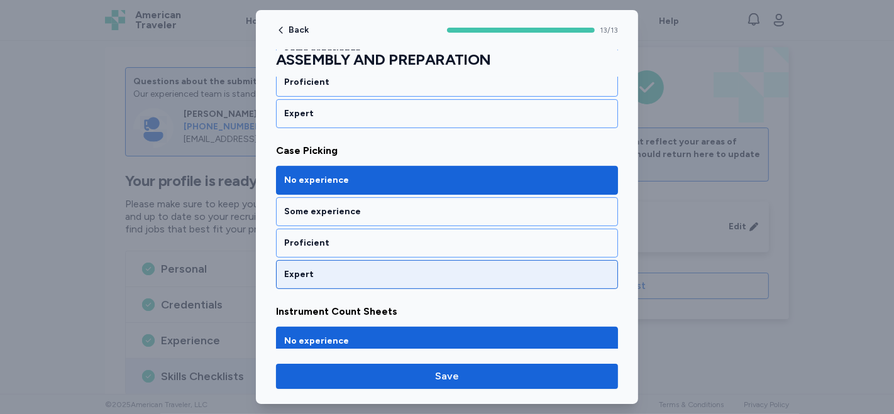
click at [429, 268] on div "Expert" at bounding box center [447, 274] width 326 height 13
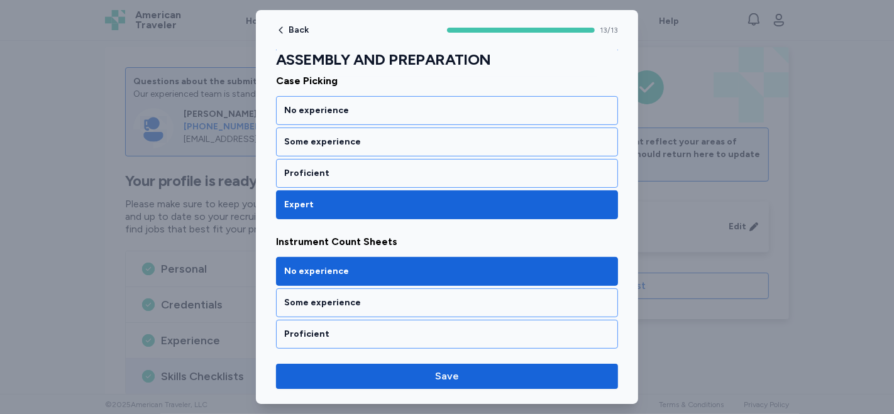
scroll to position [419, 0]
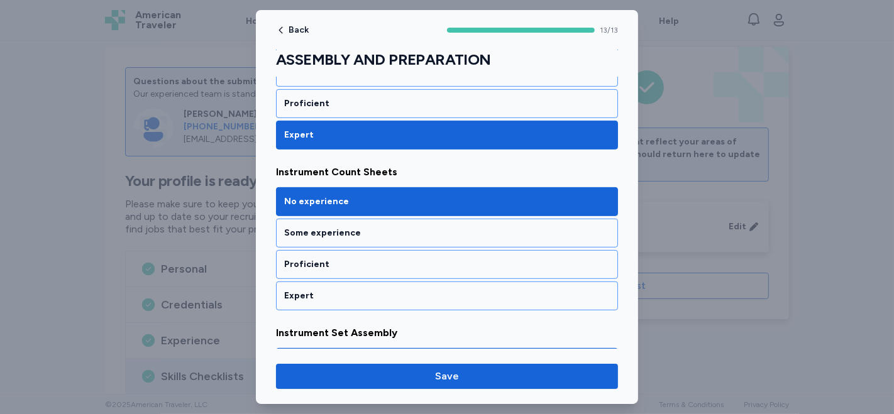
click at [452, 276] on div "No experience Some experience Proficient Expert" at bounding box center [447, 248] width 342 height 123
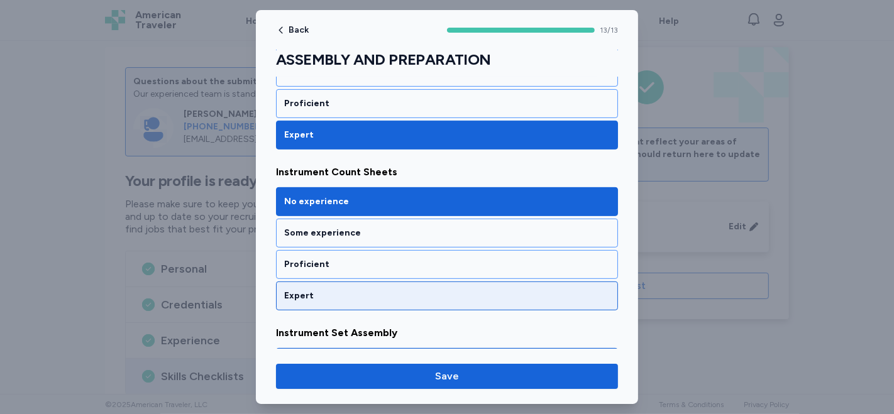
click at [442, 290] on div "Expert" at bounding box center [447, 296] width 326 height 13
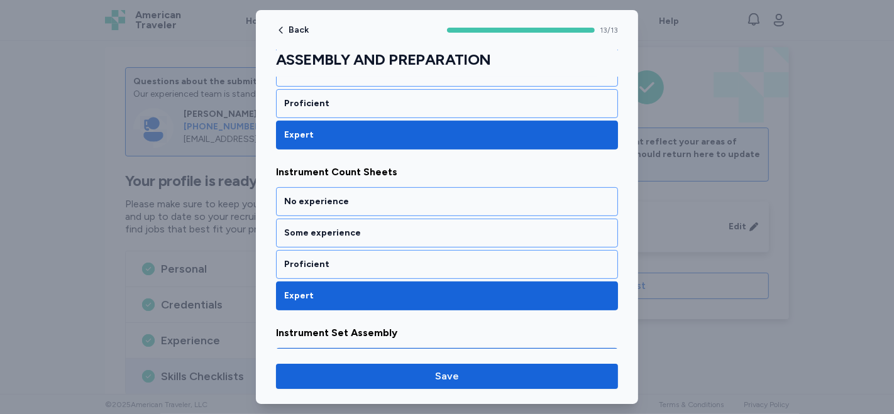
drag, startPoint x: 449, startPoint y: 287, endPoint x: 472, endPoint y: 293, distance: 24.1
click at [463, 290] on div "Expert" at bounding box center [447, 296] width 326 height 13
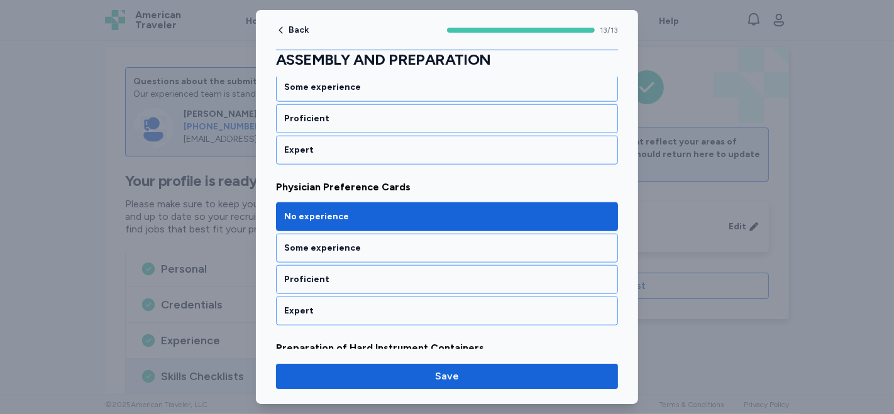
scroll to position [1117, 0]
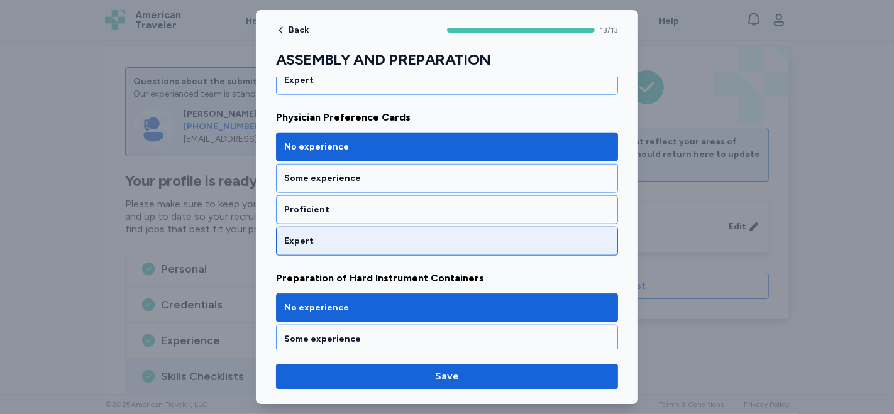
click at [398, 241] on div "Expert" at bounding box center [447, 241] width 342 height 29
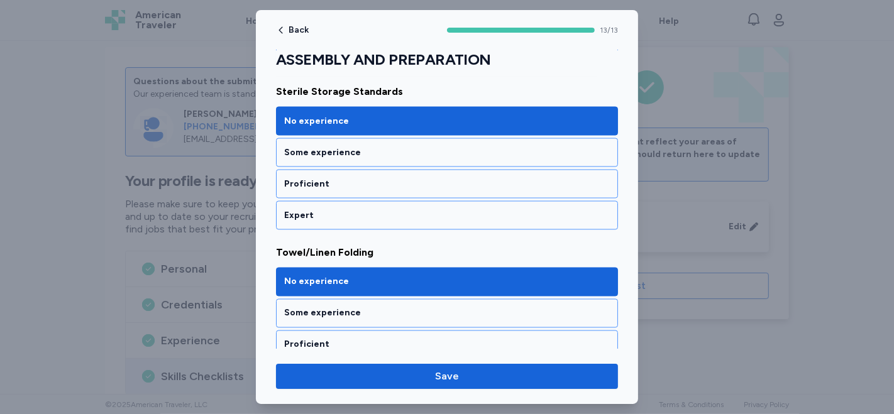
scroll to position [1815, 0]
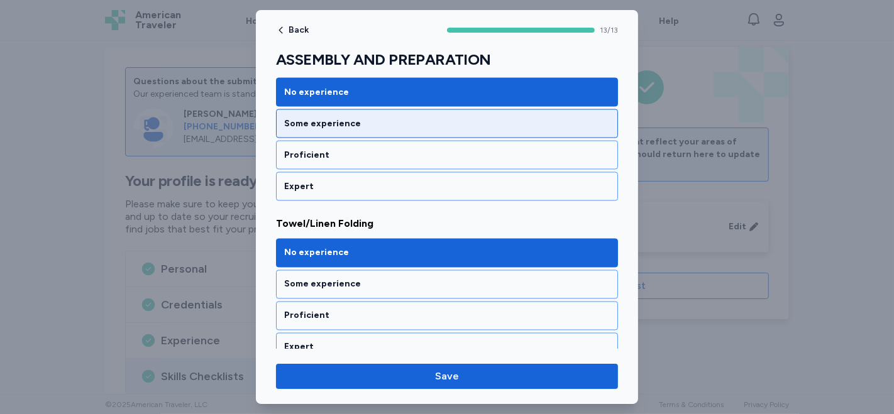
click at [460, 118] on div "Some experience" at bounding box center [447, 124] width 326 height 13
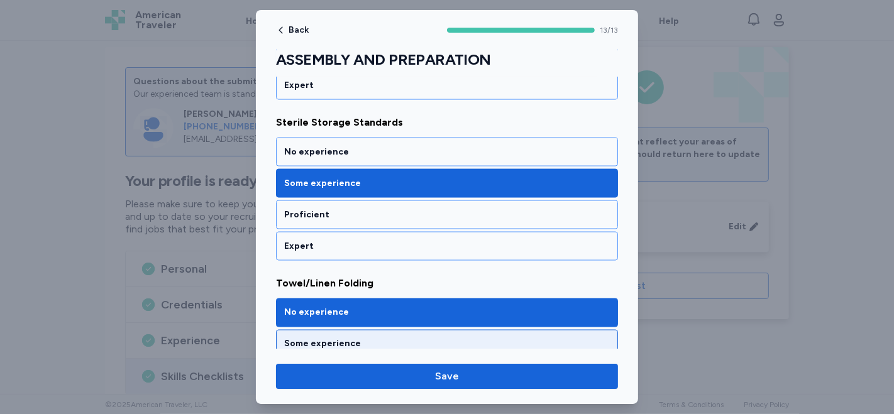
scroll to position [1745, 0]
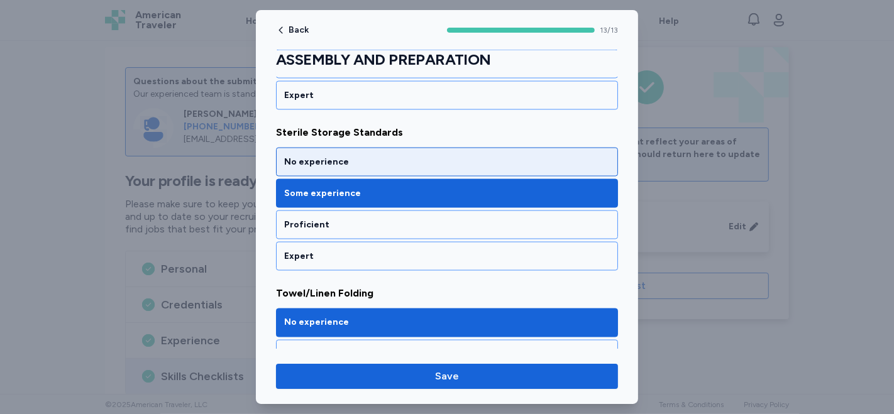
click at [454, 160] on div "No experience" at bounding box center [447, 162] width 342 height 29
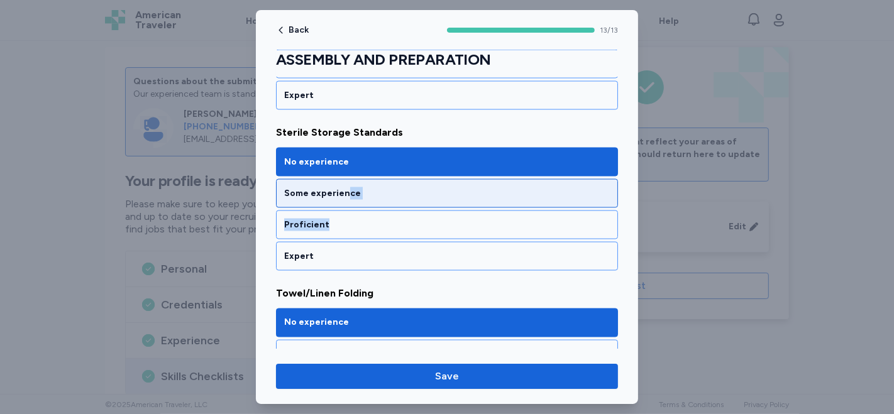
click at [346, 185] on div "No experience Some experience Proficient Expert" at bounding box center [447, 209] width 342 height 123
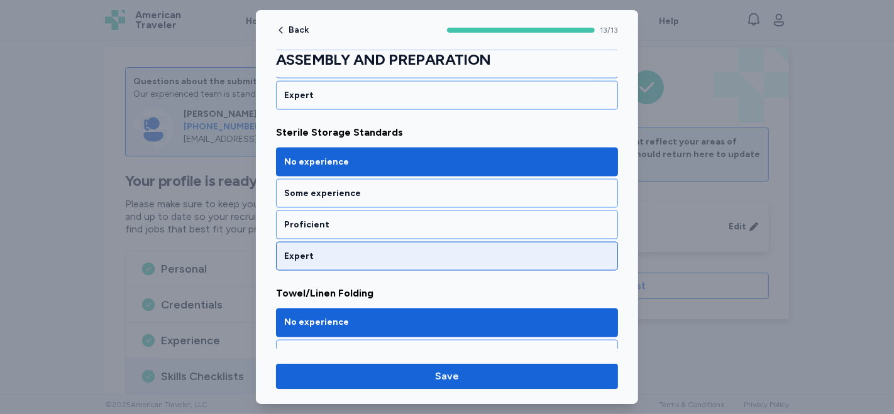
click at [391, 250] on div "Expert" at bounding box center [447, 256] width 326 height 13
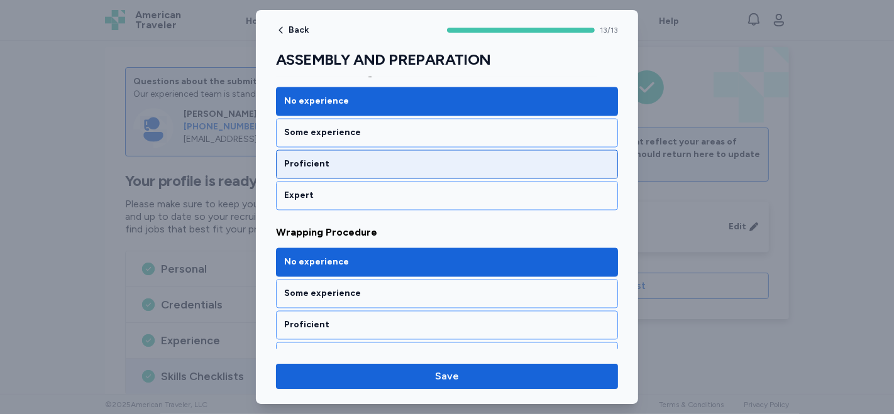
scroll to position [1973, 0]
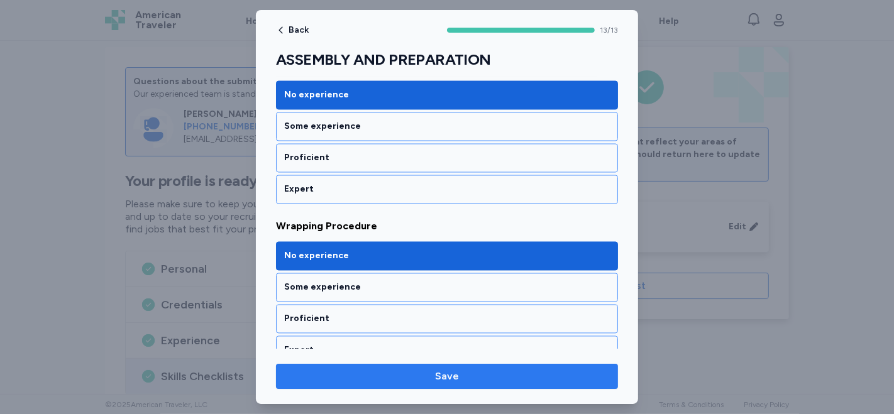
click at [400, 376] on span "Save" at bounding box center [447, 376] width 322 height 15
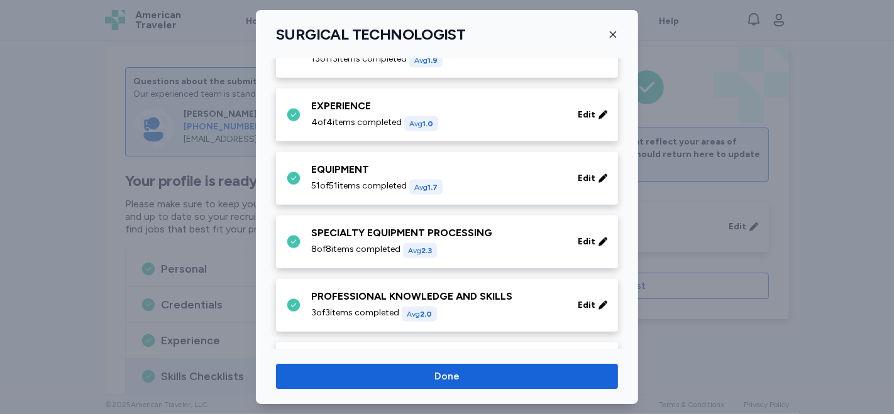
scroll to position [1606, 0]
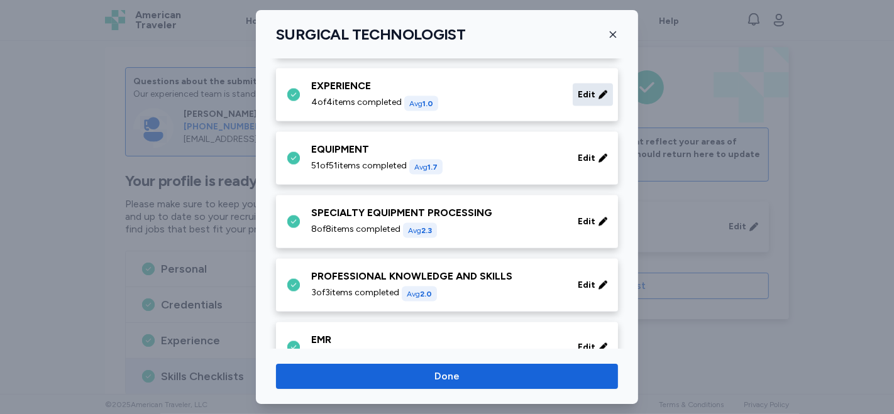
click at [598, 93] on icon at bounding box center [603, 95] width 10 height 13
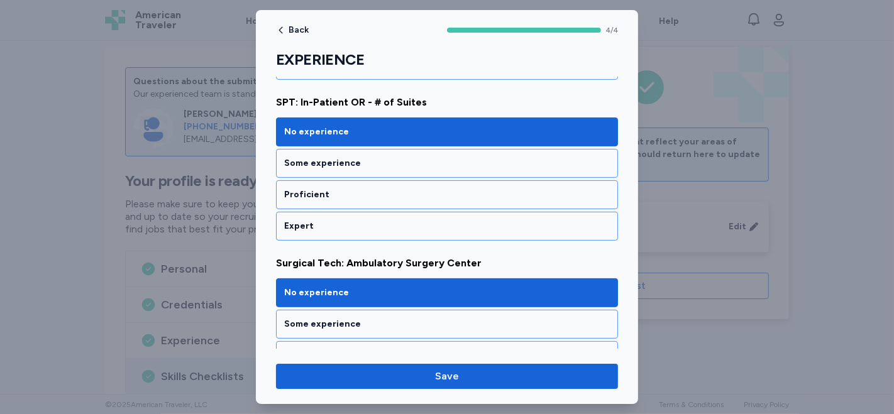
scroll to position [349, 0]
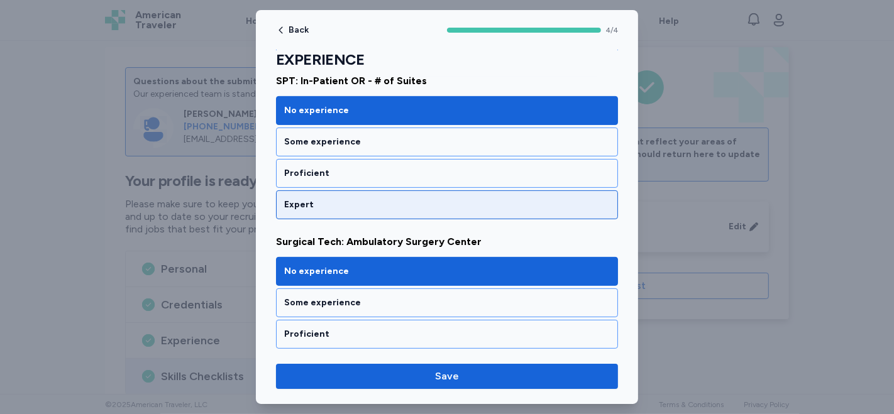
click at [382, 202] on div "Expert" at bounding box center [447, 205] width 326 height 13
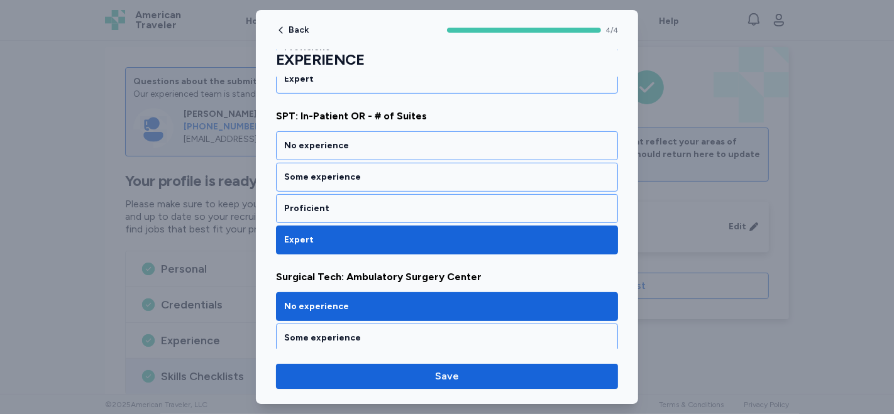
scroll to position [258, 0]
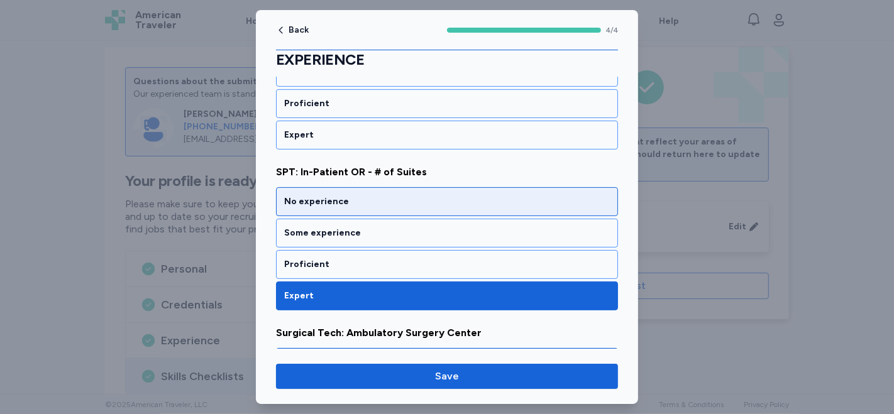
click at [332, 195] on div "No experience" at bounding box center [447, 201] width 326 height 13
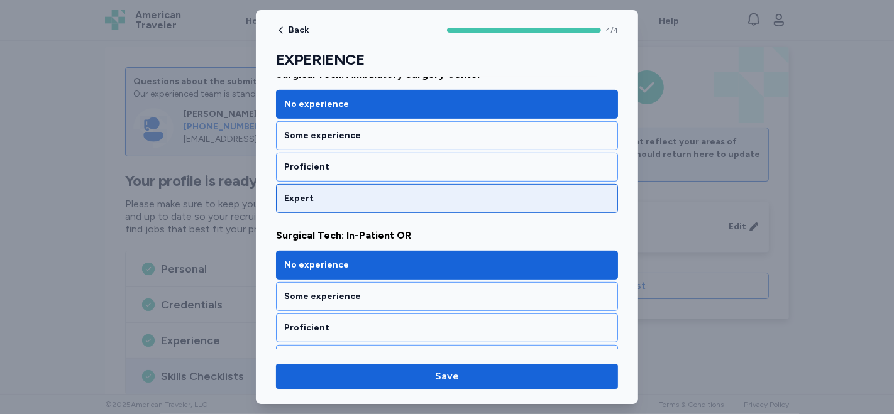
scroll to position [537, 0]
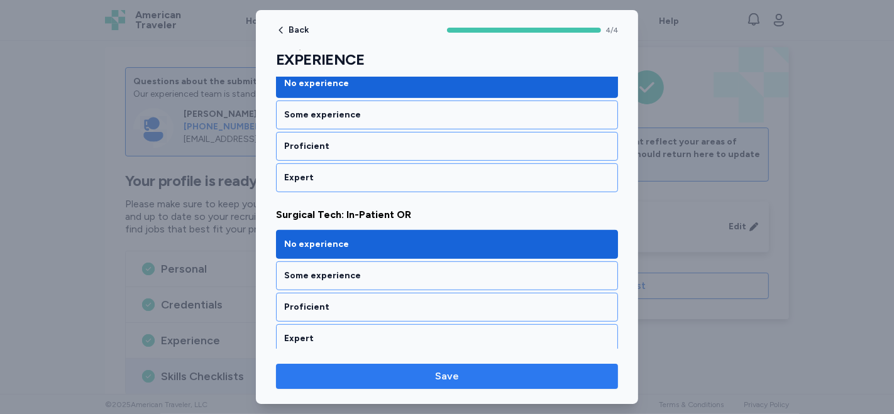
click at [422, 378] on span "Save" at bounding box center [447, 376] width 322 height 15
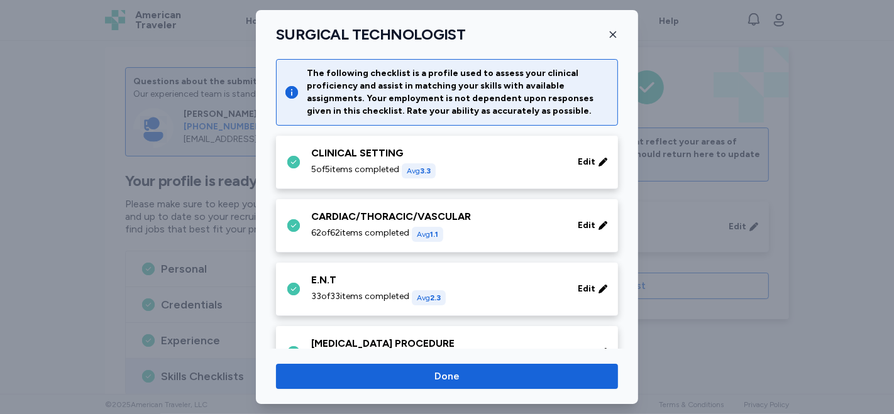
scroll to position [1606, 0]
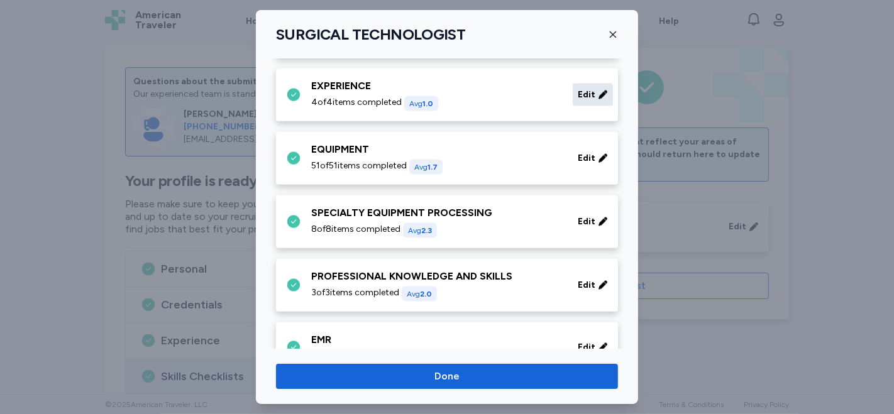
click at [598, 92] on icon at bounding box center [602, 95] width 8 height 8
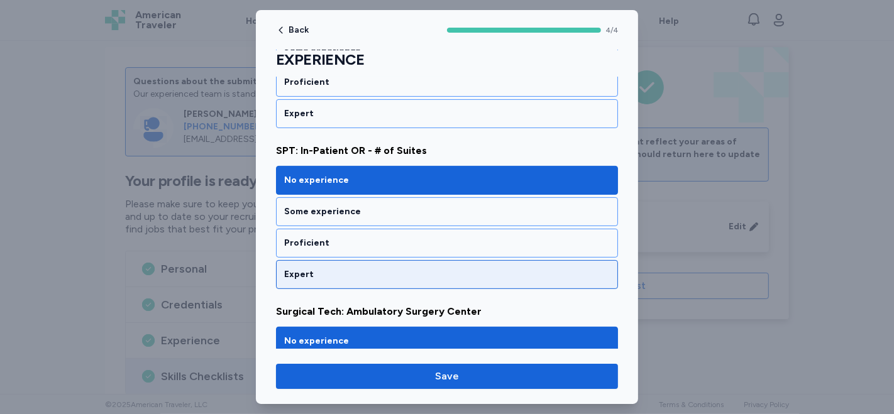
scroll to position [537, 0]
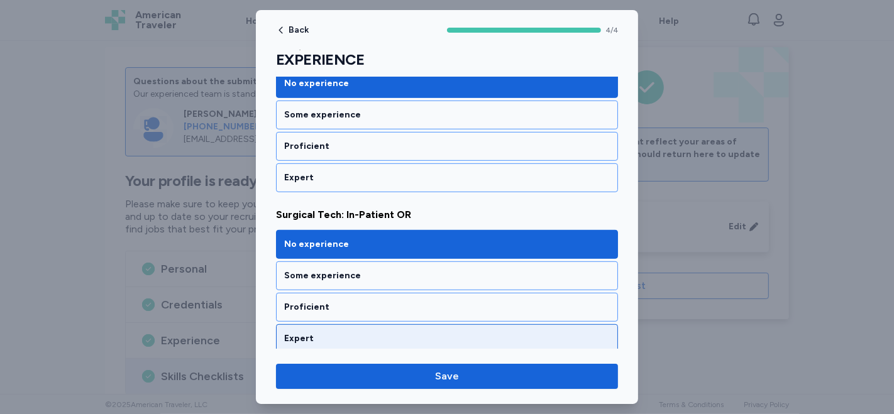
click at [389, 342] on div "Expert" at bounding box center [447, 338] width 342 height 29
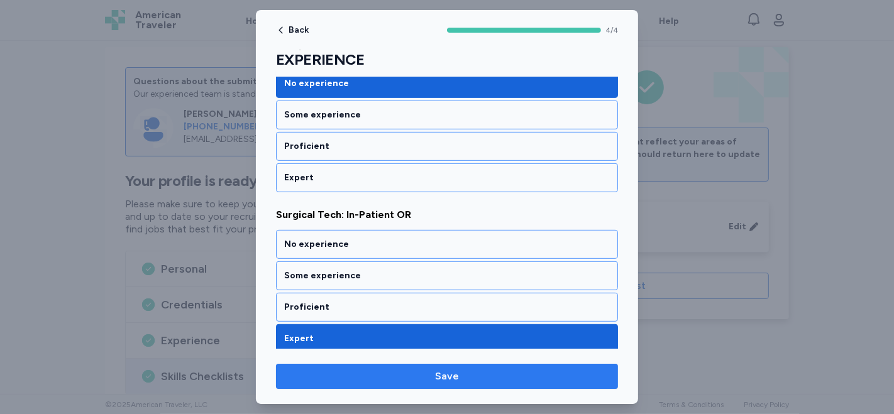
click at [404, 378] on span "Save" at bounding box center [447, 376] width 322 height 15
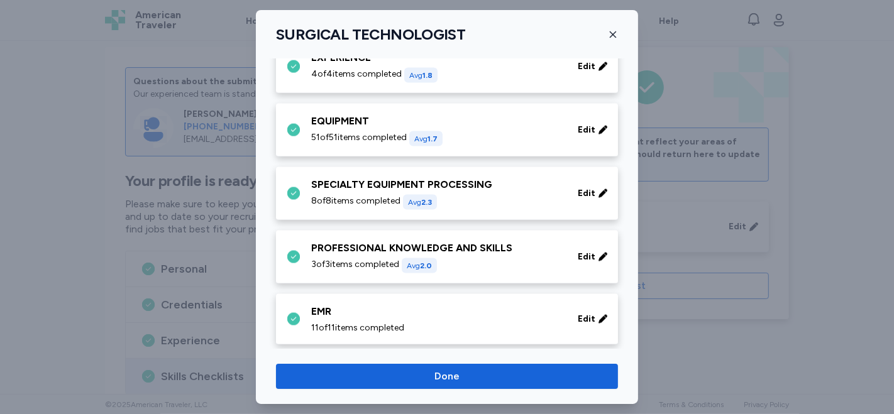
scroll to position [1606, 0]
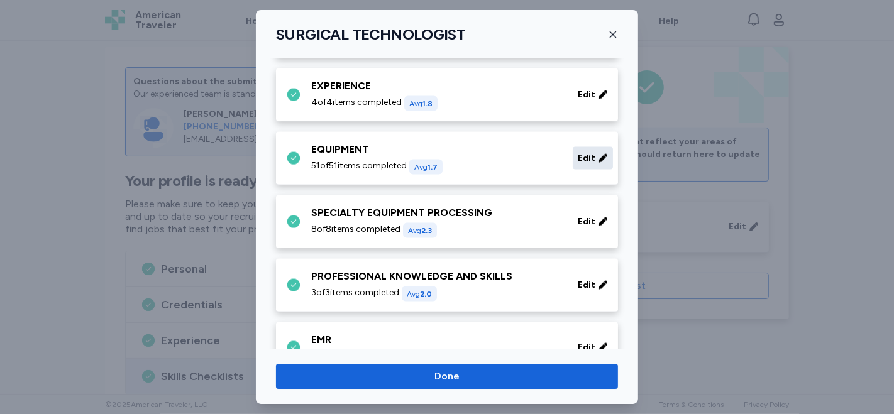
click at [580, 153] on span "Edit" at bounding box center [587, 158] width 18 height 13
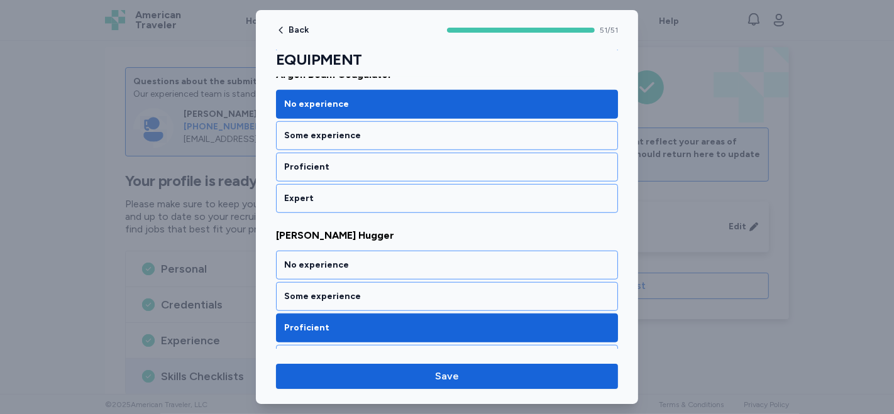
scroll to position [768, 0]
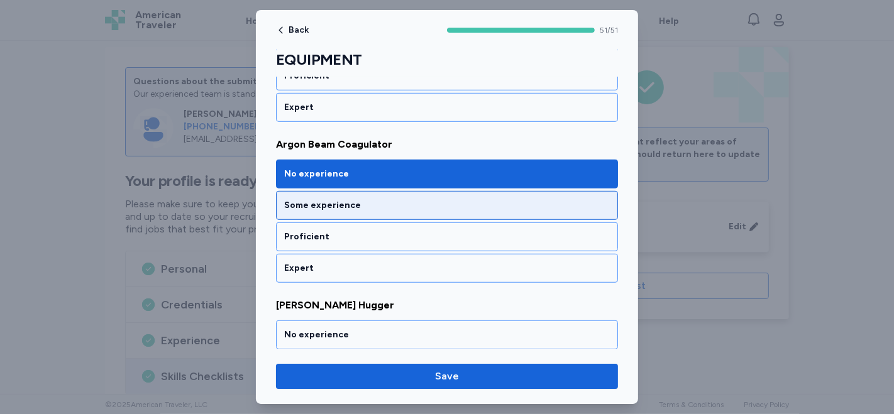
click at [434, 208] on div "Some experience" at bounding box center [447, 205] width 342 height 29
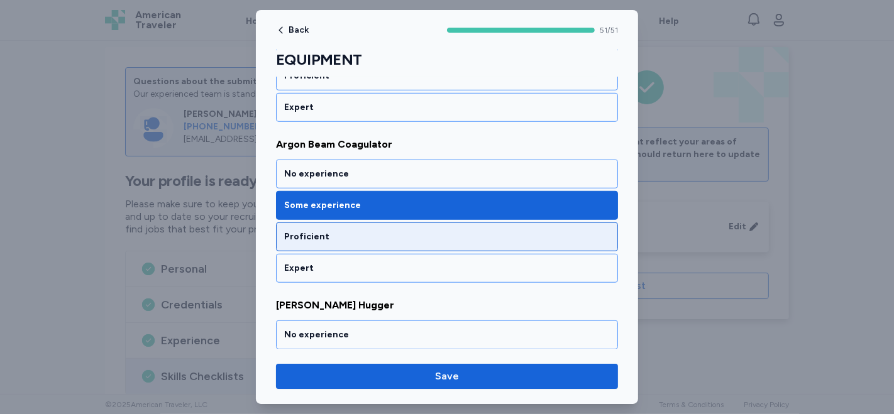
click at [421, 223] on div "Proficient" at bounding box center [447, 236] width 342 height 29
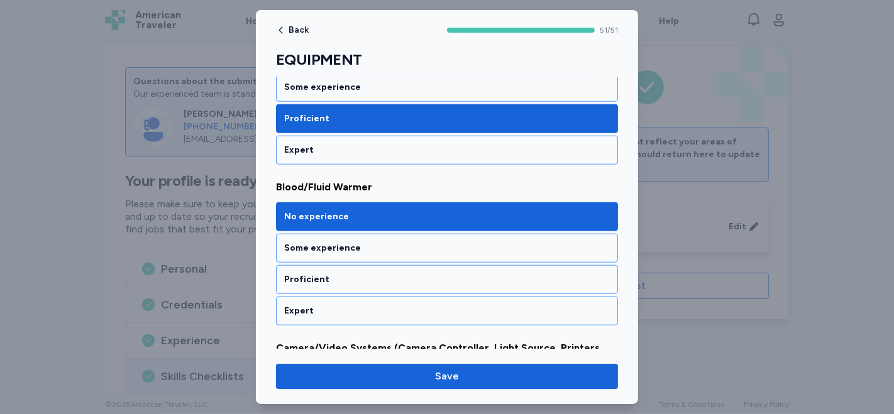
scroll to position [1117, 0]
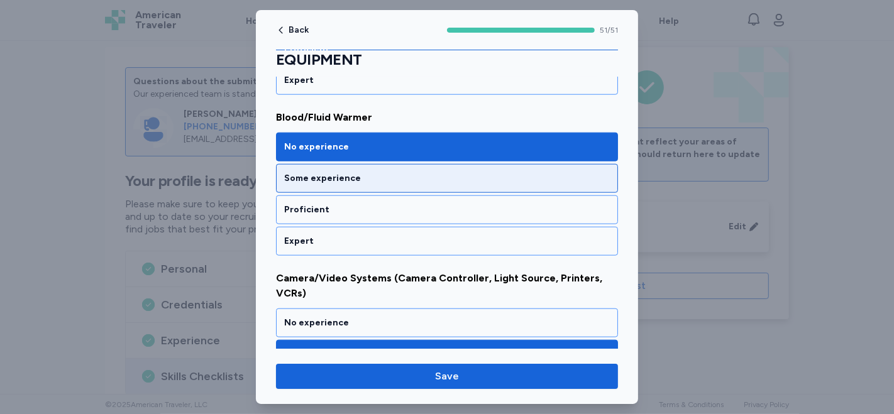
click at [446, 173] on div "Some experience" at bounding box center [447, 178] width 326 height 13
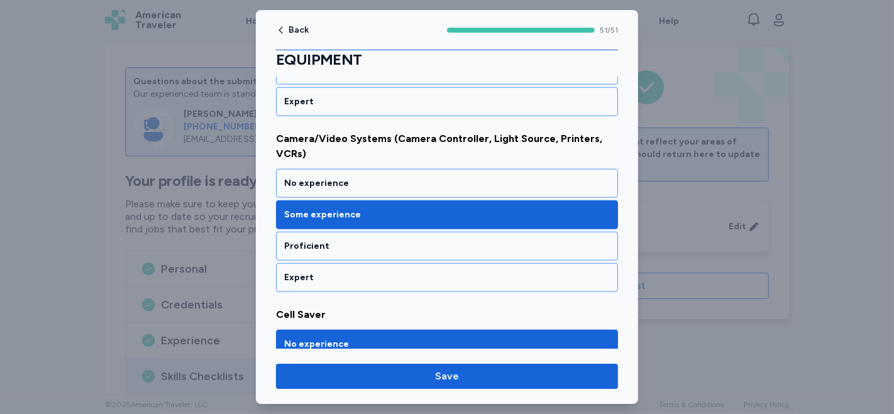
scroll to position [1257, 0]
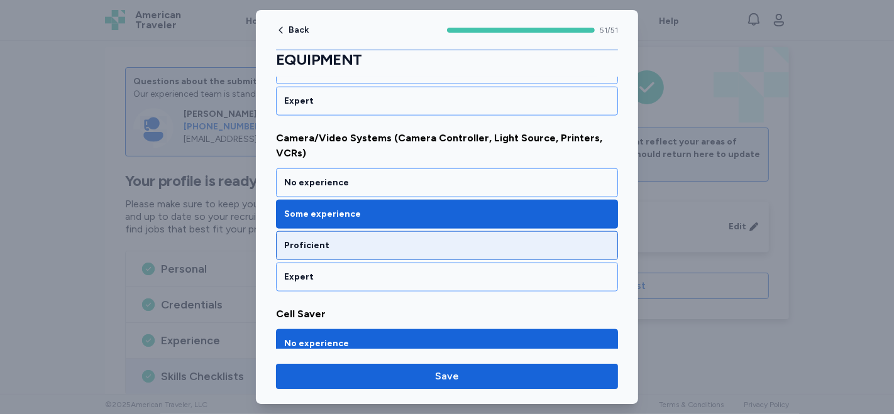
click at [354, 239] on div "Proficient" at bounding box center [447, 245] width 326 height 13
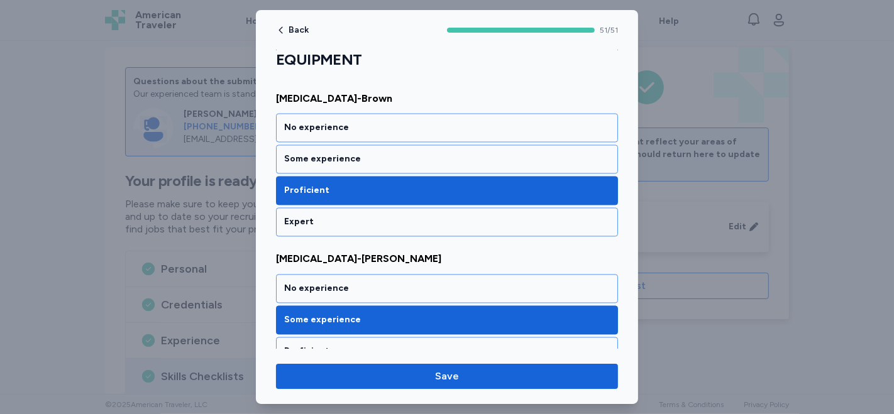
scroll to position [2025, 0]
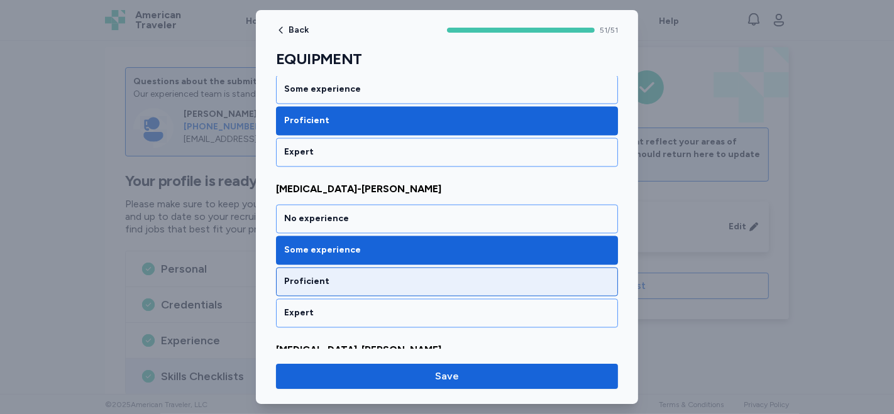
click at [340, 276] on div "Proficient" at bounding box center [447, 282] width 326 height 13
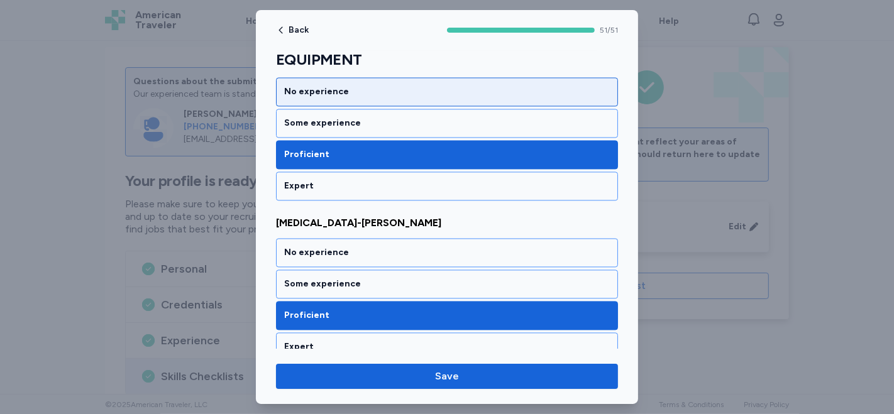
click at [395, 238] on div "No experience" at bounding box center [447, 252] width 342 height 29
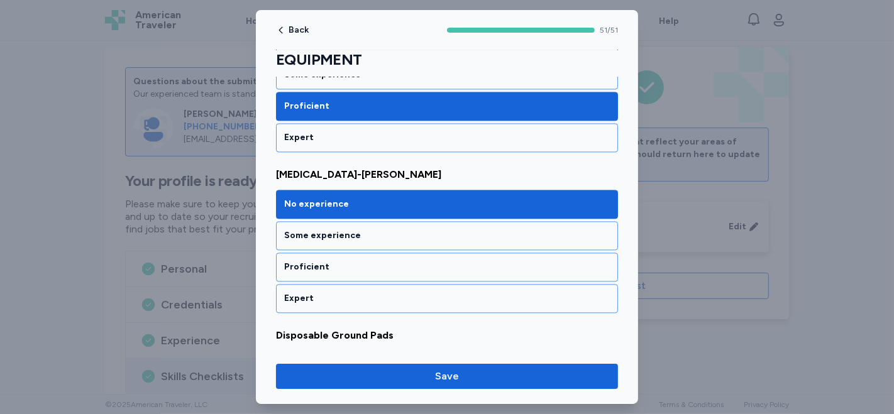
scroll to position [2223, 0]
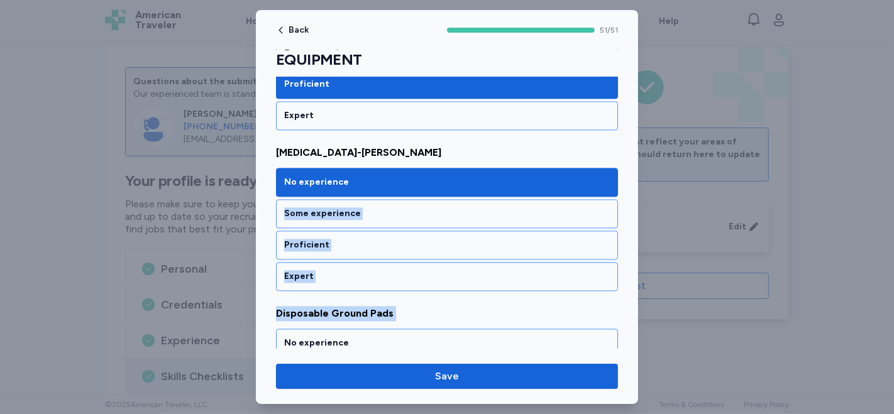
drag, startPoint x: 395, startPoint y: 221, endPoint x: 420, endPoint y: 299, distance: 81.3
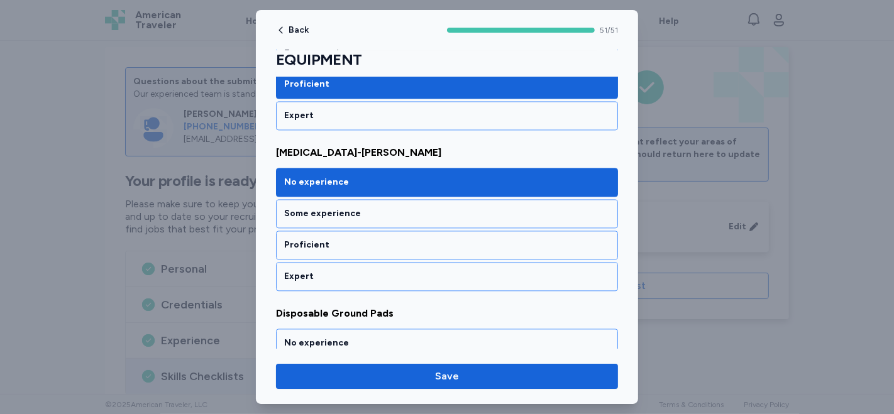
click at [475, 145] on span "[MEDICAL_DATA]-[PERSON_NAME]" at bounding box center [447, 152] width 342 height 15
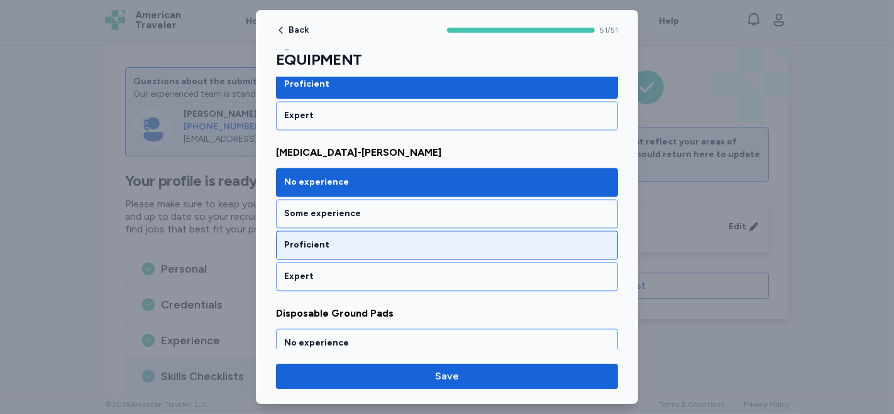
click at [384, 239] on div "Proficient" at bounding box center [447, 245] width 326 height 13
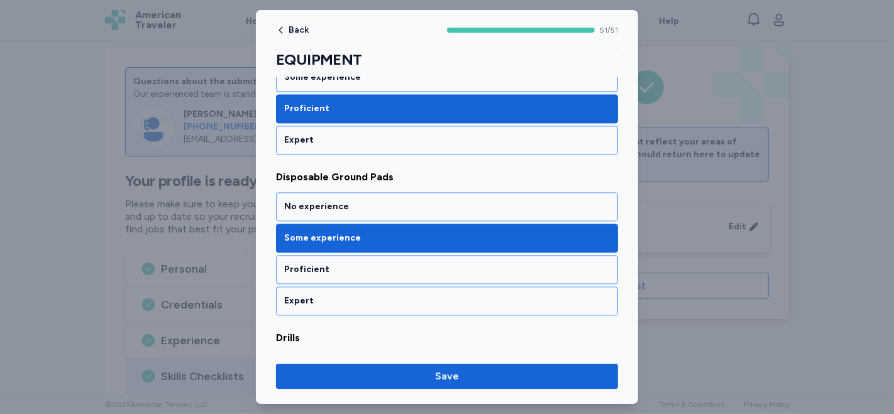
scroll to position [2363, 0]
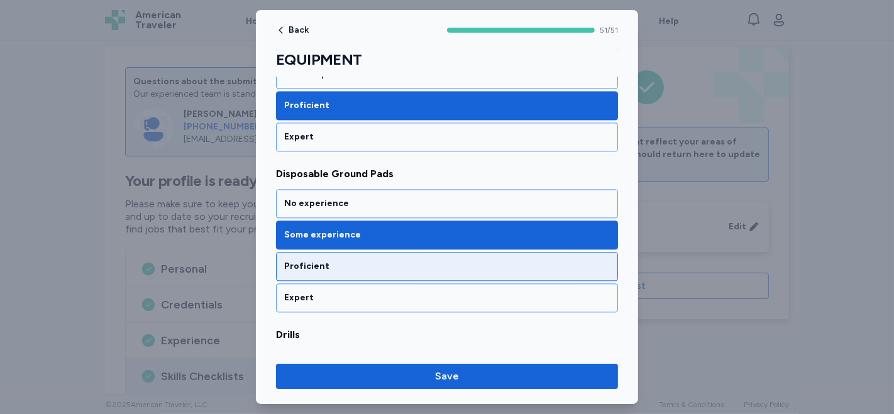
click at [368, 260] on div "Proficient" at bounding box center [447, 266] width 326 height 13
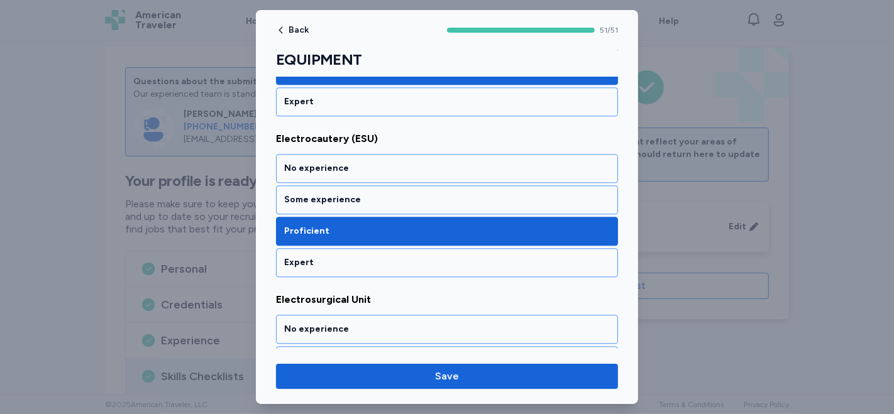
scroll to position [2711, 0]
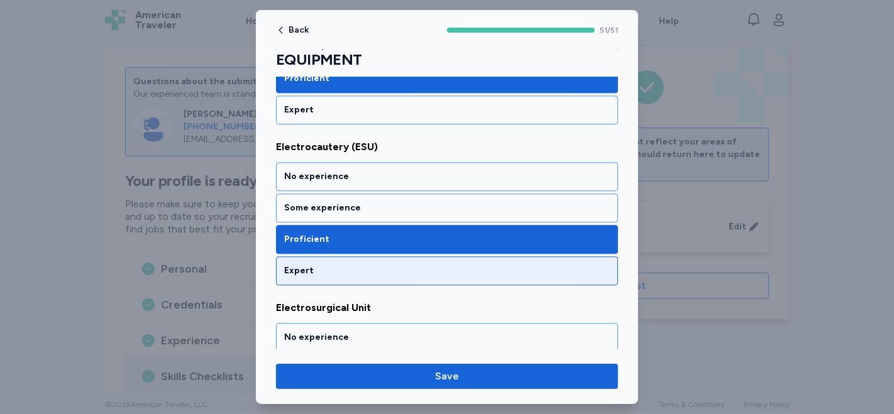
click at [314, 256] on div "Expert" at bounding box center [447, 270] width 342 height 29
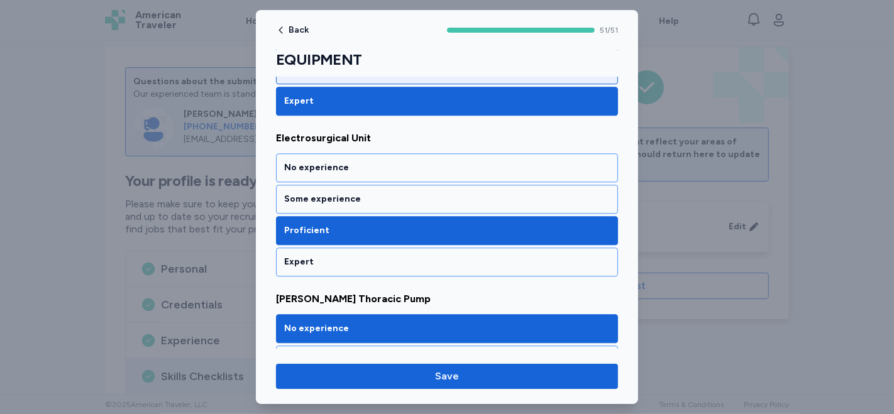
scroll to position [2852, 0]
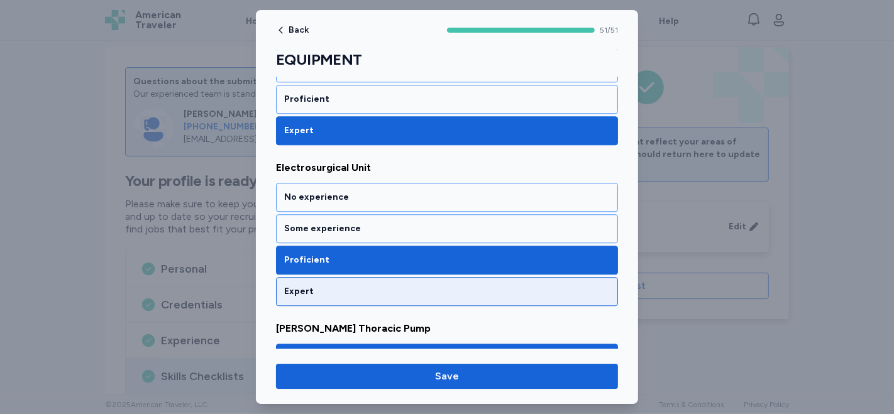
click at [375, 277] on div "Expert" at bounding box center [447, 291] width 342 height 29
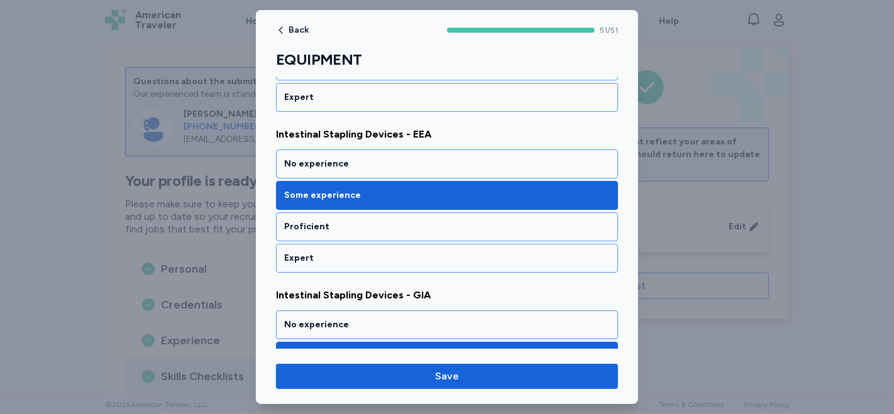
scroll to position [3550, 0]
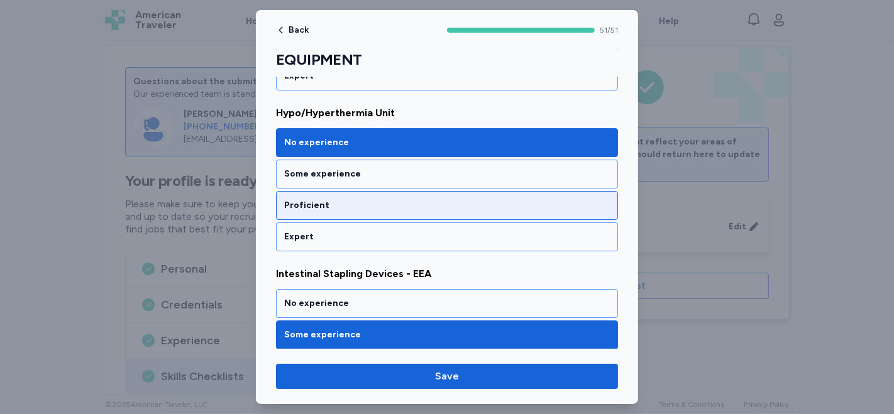
click at [359, 191] on div "Proficient" at bounding box center [447, 205] width 342 height 29
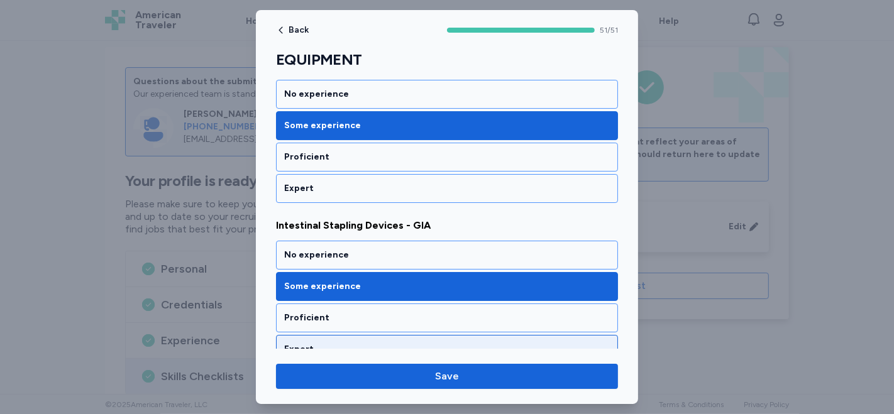
scroll to position [3689, 0]
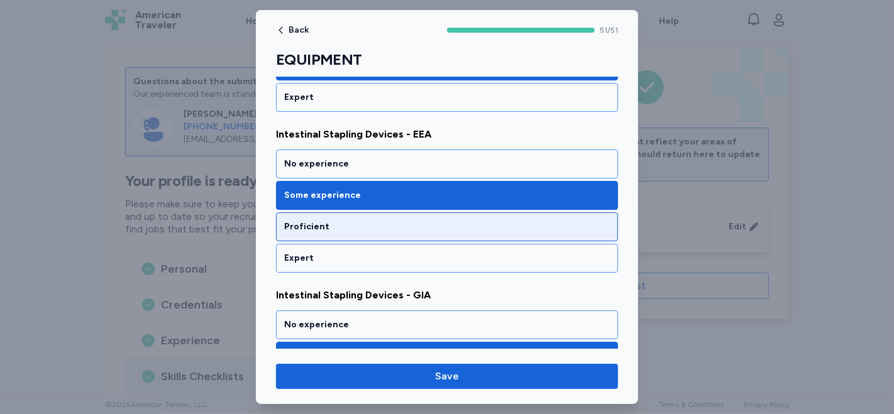
click at [378, 212] on div "Proficient" at bounding box center [447, 226] width 342 height 29
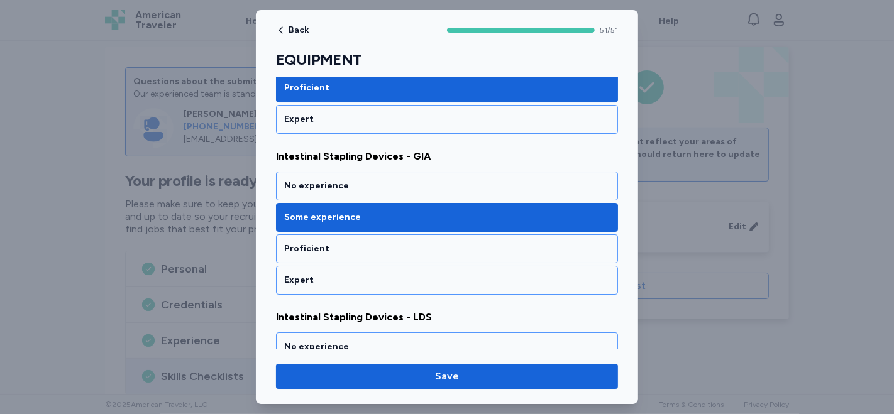
scroll to position [3829, 0]
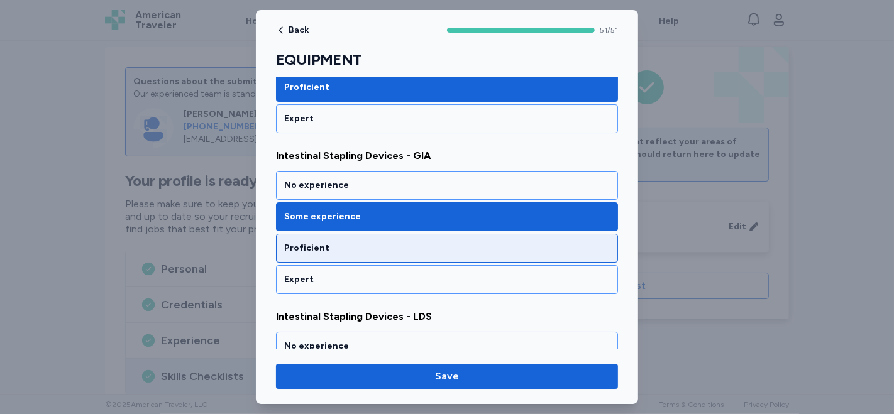
click at [364, 242] on div "Proficient" at bounding box center [447, 248] width 326 height 13
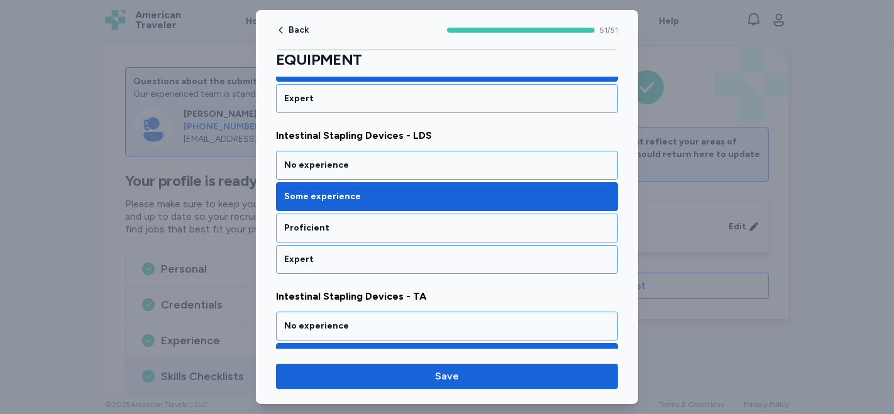
scroll to position [4038, 0]
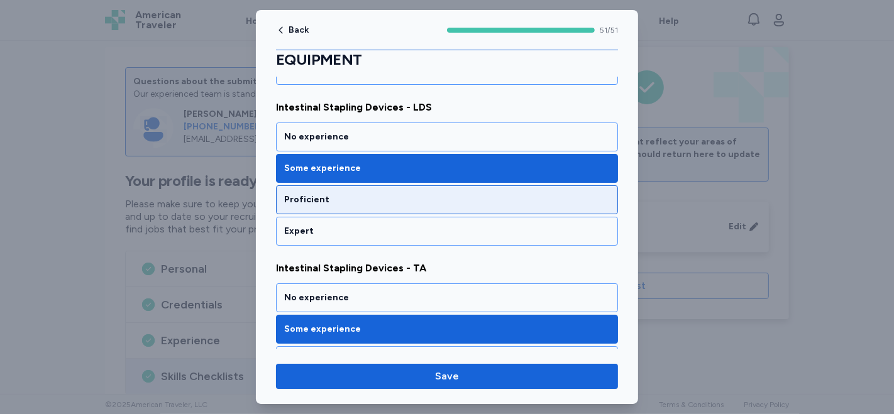
click at [397, 194] on div "Proficient" at bounding box center [447, 200] width 326 height 13
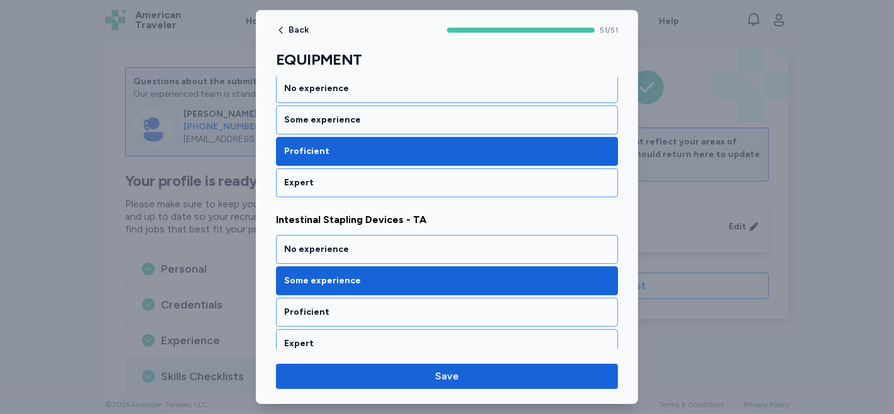
scroll to position [4109, 0]
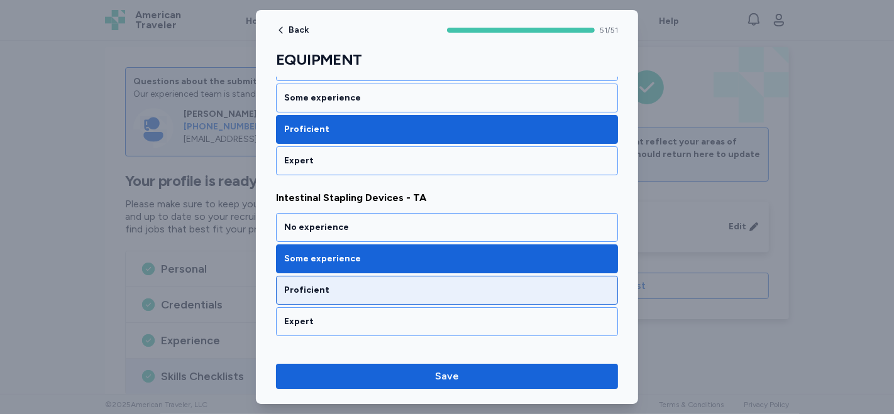
click at [411, 276] on div "Proficient" at bounding box center [447, 290] width 342 height 29
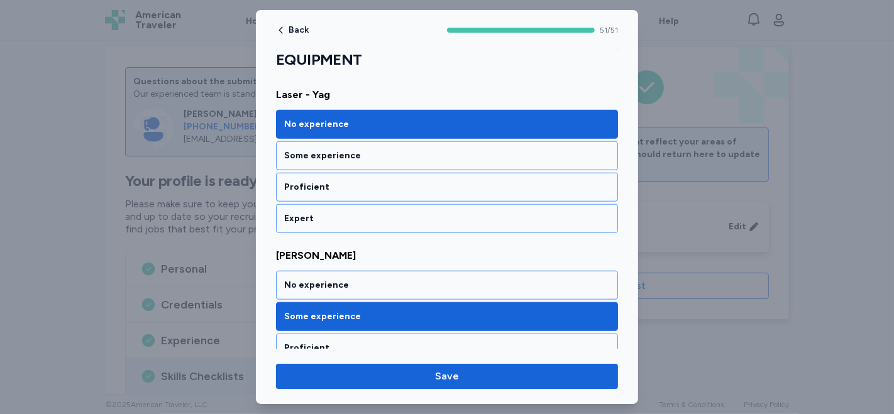
scroll to position [5086, 0]
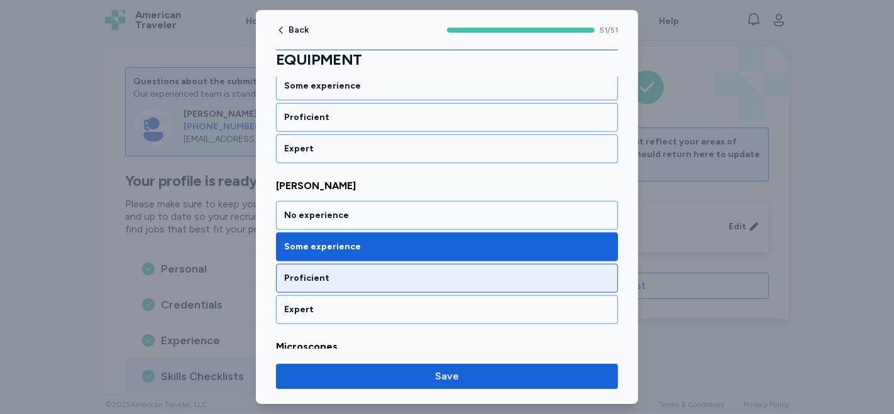
click at [404, 272] on div "Proficient" at bounding box center [447, 278] width 326 height 13
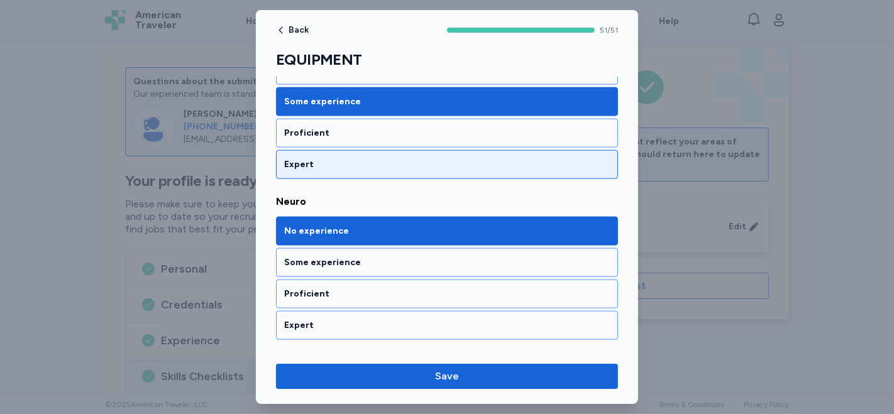
scroll to position [5575, 0]
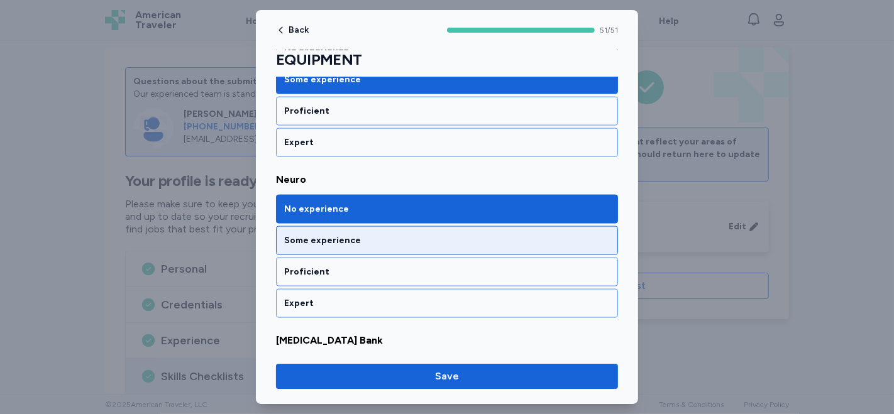
click at [445, 234] on div "Some experience" at bounding box center [447, 240] width 326 height 13
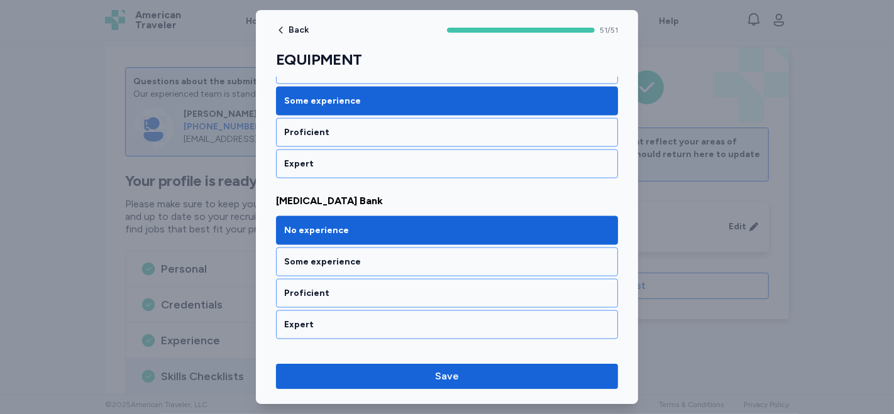
scroll to position [5784, 0]
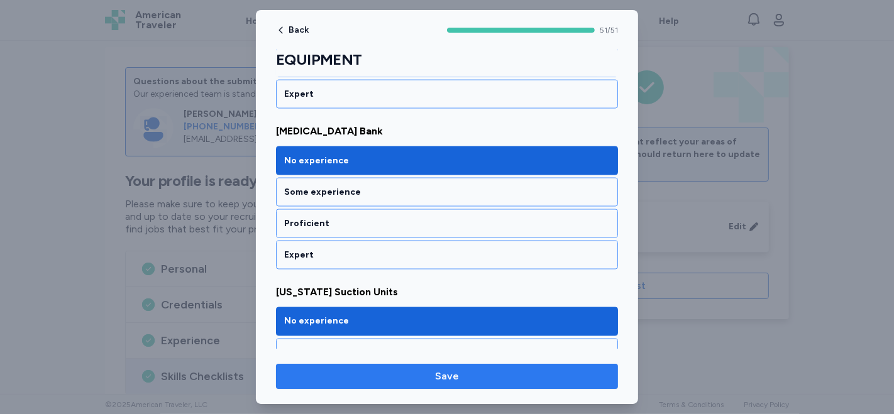
click at [424, 376] on span "Save" at bounding box center [447, 376] width 322 height 15
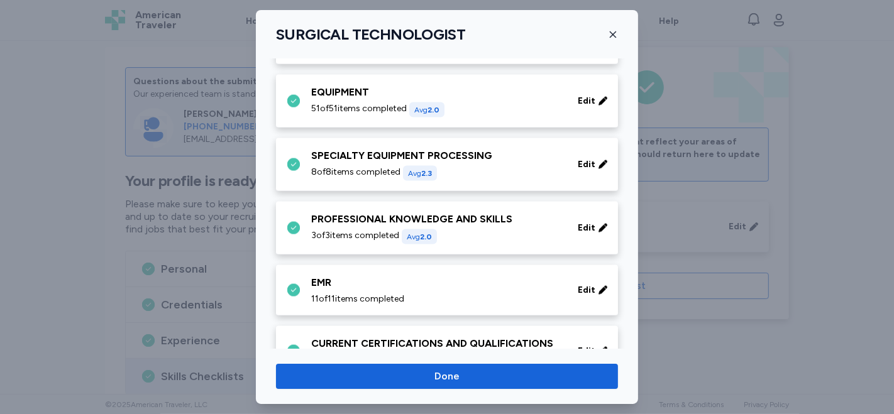
scroll to position [1676, 0]
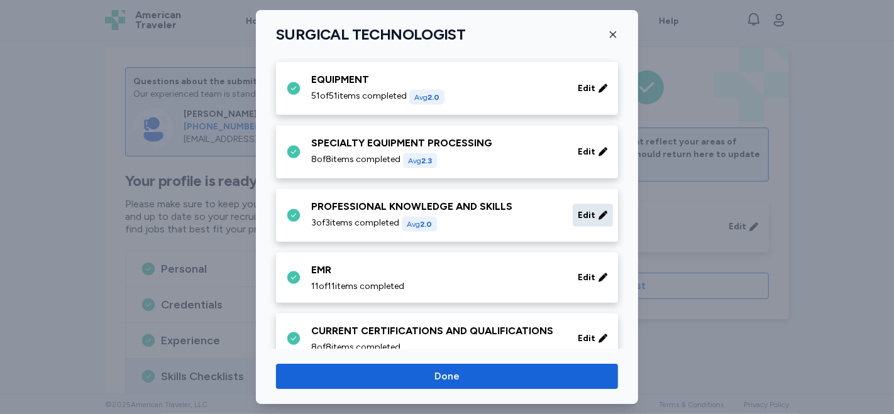
click at [573, 213] on div "Edit" at bounding box center [593, 215] width 40 height 23
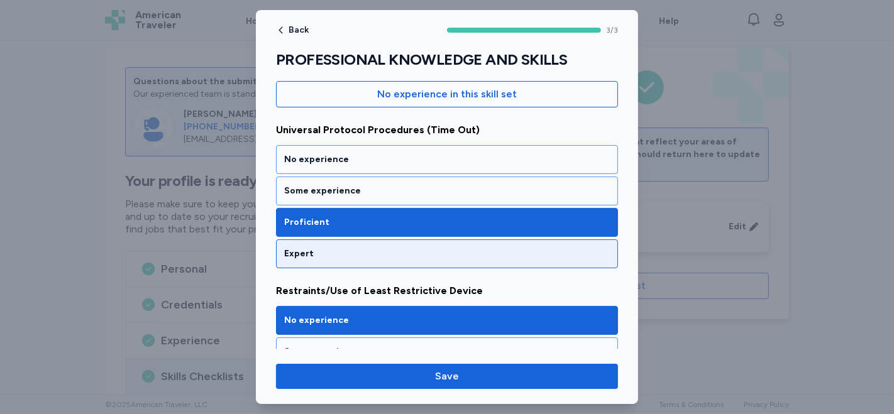
scroll to position [140, 0]
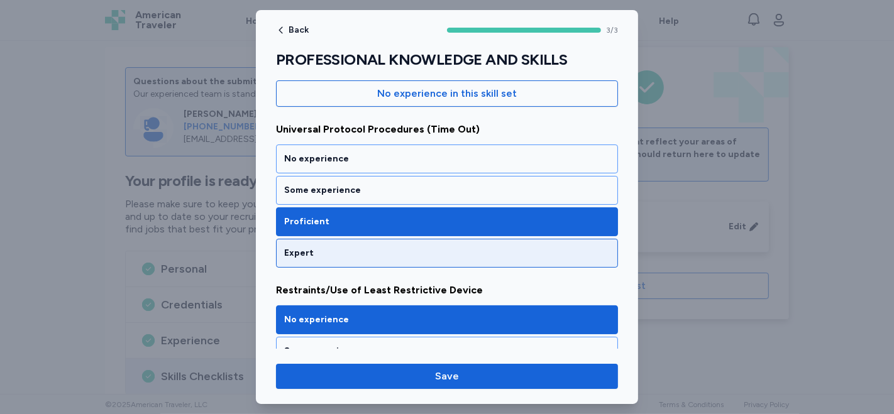
click at [422, 244] on div "Expert" at bounding box center [447, 253] width 342 height 29
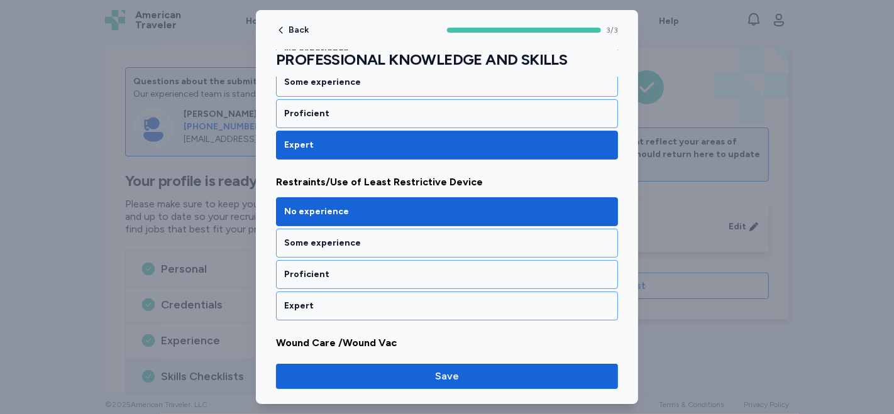
scroll to position [279, 0]
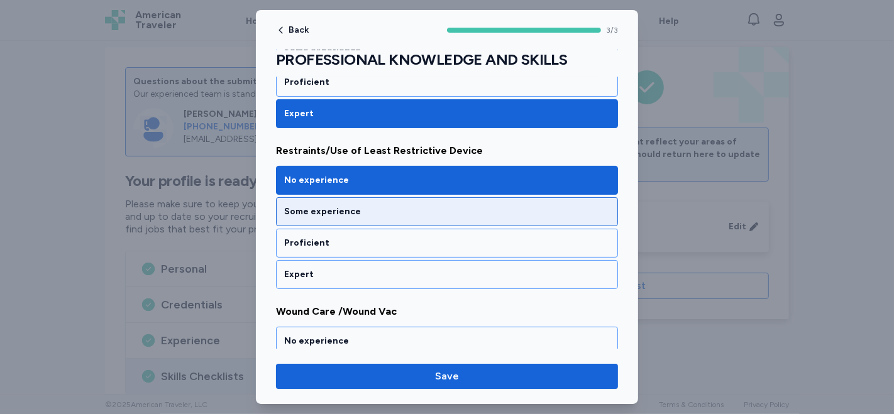
click at [400, 209] on div "Some experience" at bounding box center [447, 212] width 326 height 13
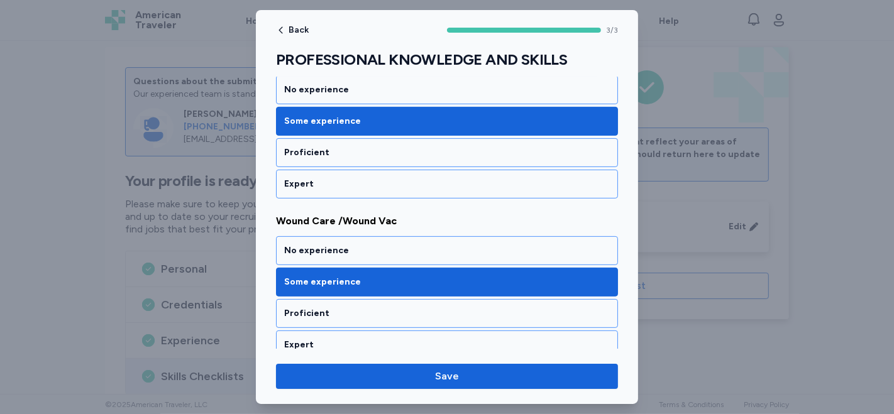
scroll to position [378, 0]
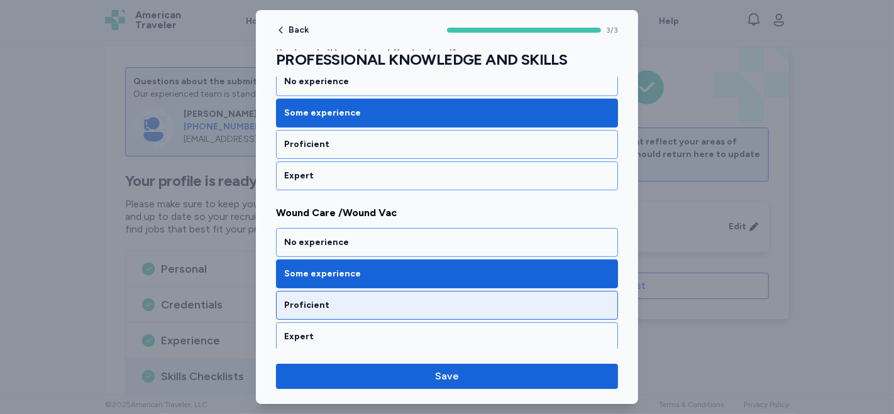
click at [424, 294] on div "Proficient" at bounding box center [447, 305] width 342 height 29
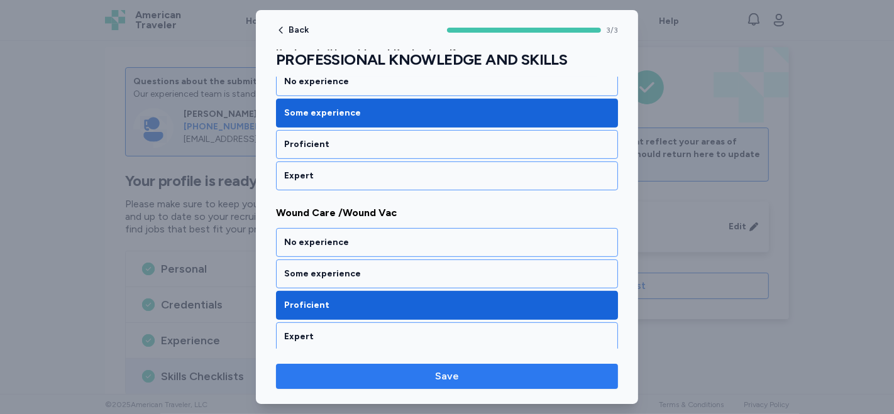
click at [437, 378] on span "Save" at bounding box center [447, 376] width 24 height 15
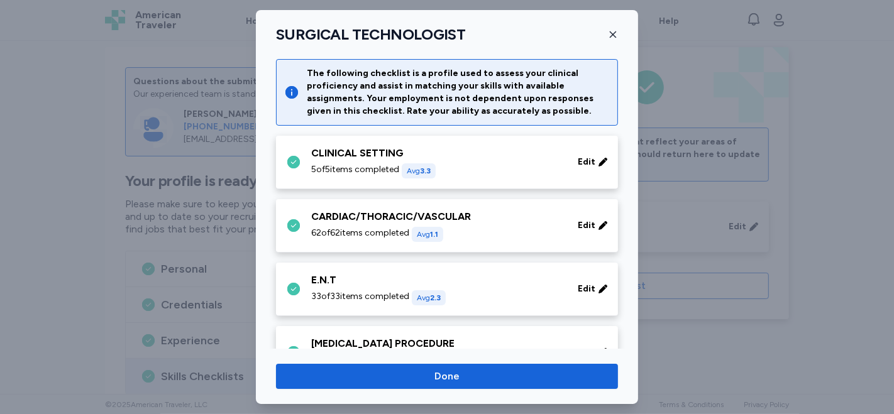
scroll to position [1676, 0]
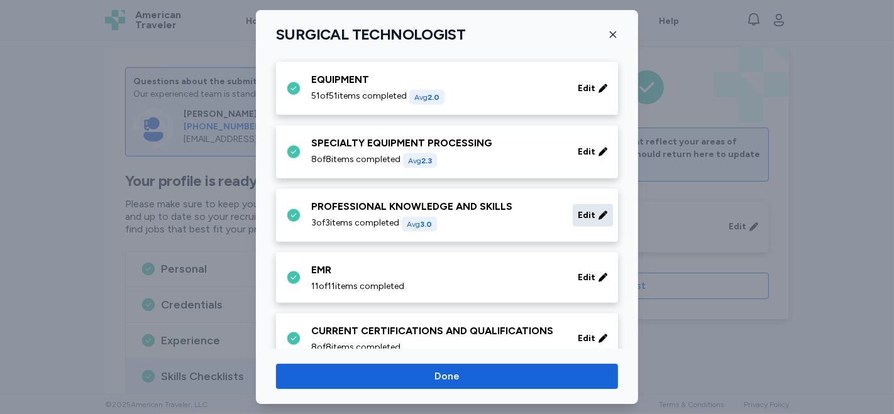
click at [581, 209] on span "Edit" at bounding box center [587, 215] width 18 height 13
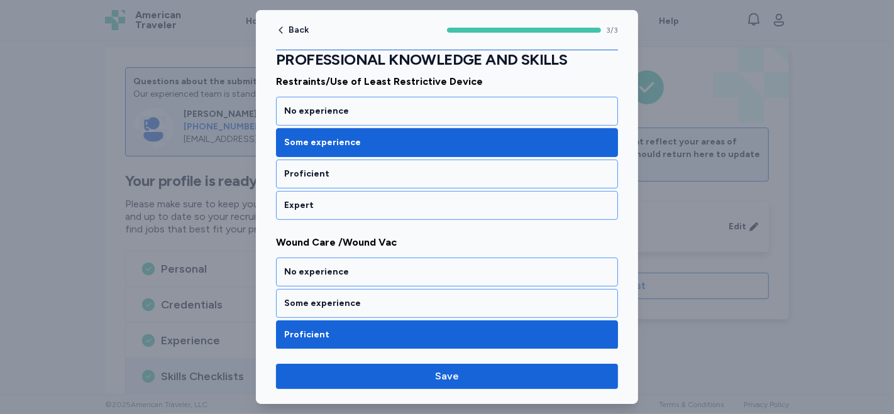
scroll to position [378, 0]
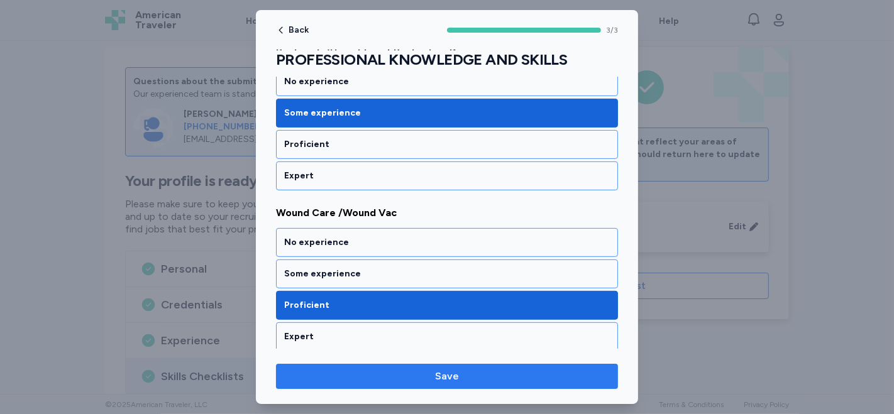
click at [457, 381] on span "Save" at bounding box center [447, 376] width 24 height 15
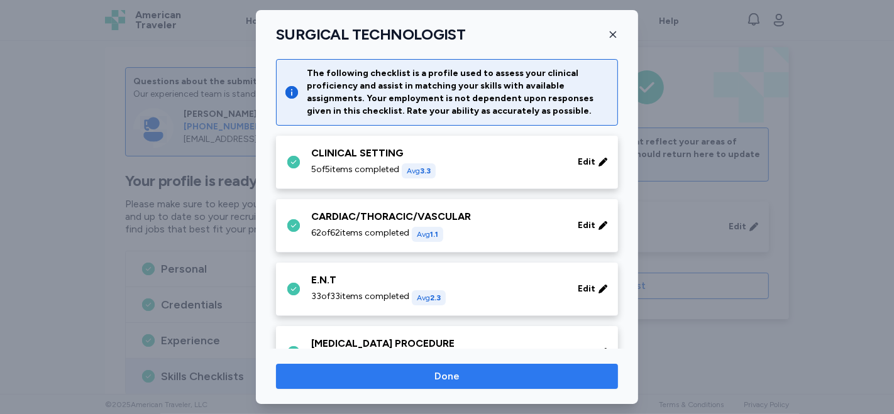
scroll to position [1676, 0]
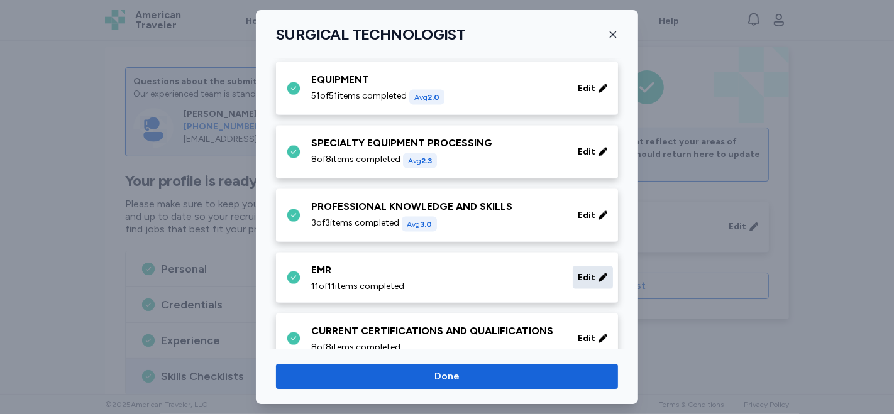
click at [585, 275] on div "Edit" at bounding box center [593, 277] width 40 height 23
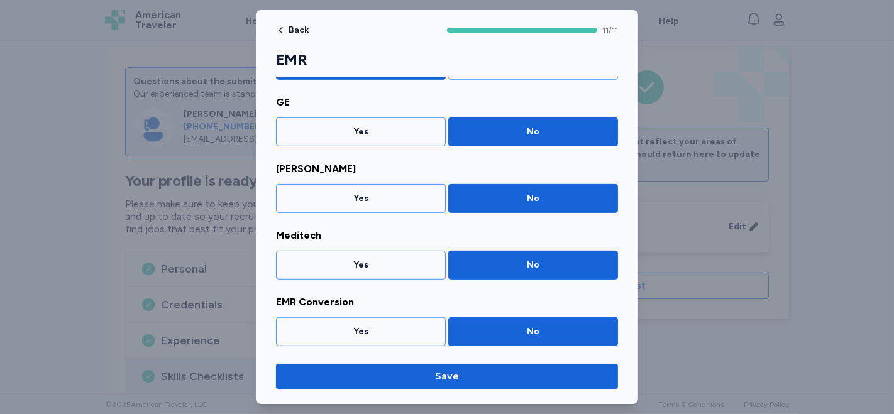
scroll to position [550, 0]
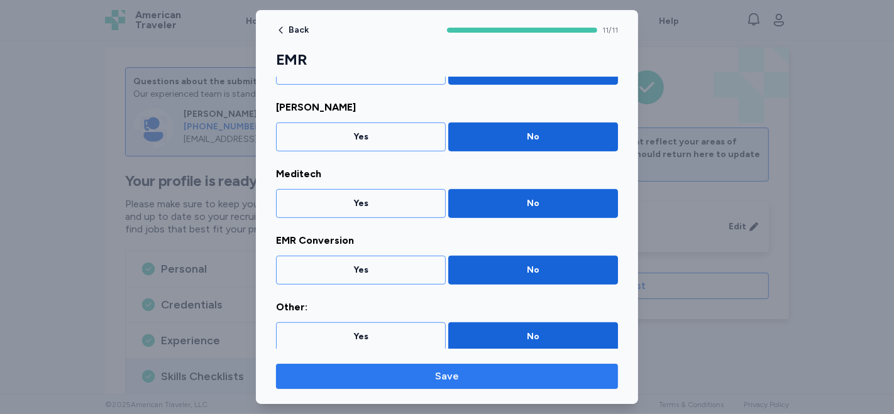
click at [481, 371] on span "Save" at bounding box center [447, 376] width 322 height 15
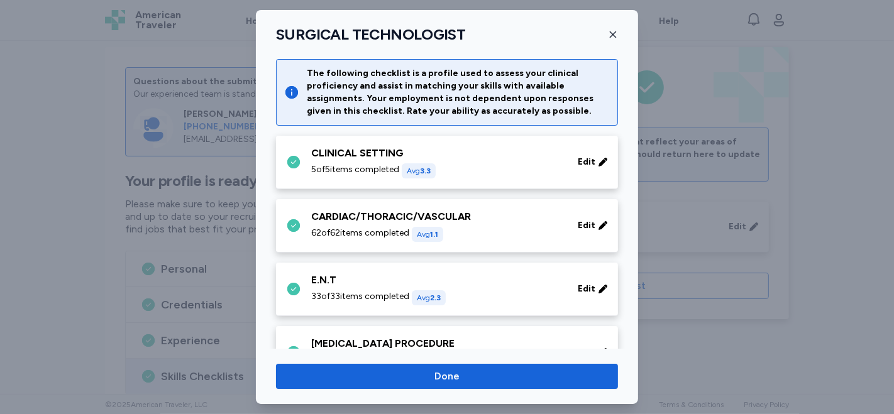
scroll to position [1676, 0]
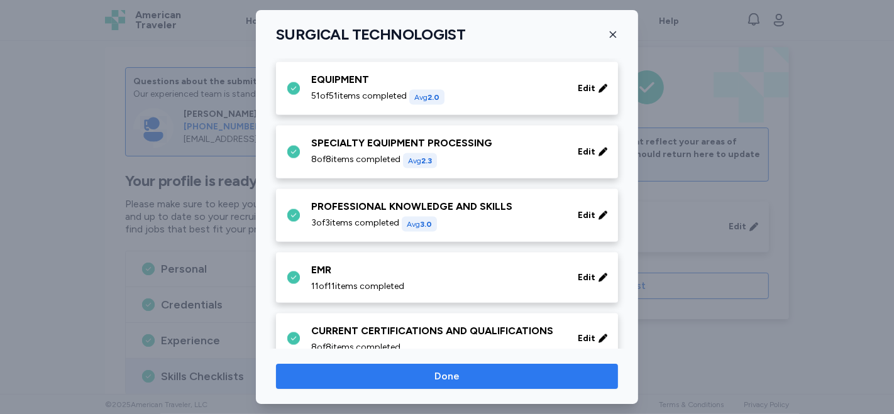
click at [454, 371] on span "Done" at bounding box center [446, 376] width 25 height 15
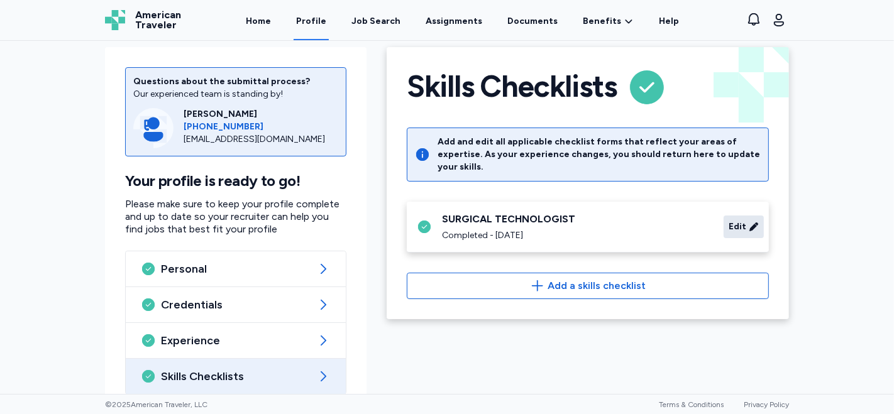
click at [734, 221] on span "Edit" at bounding box center [737, 227] width 18 height 13
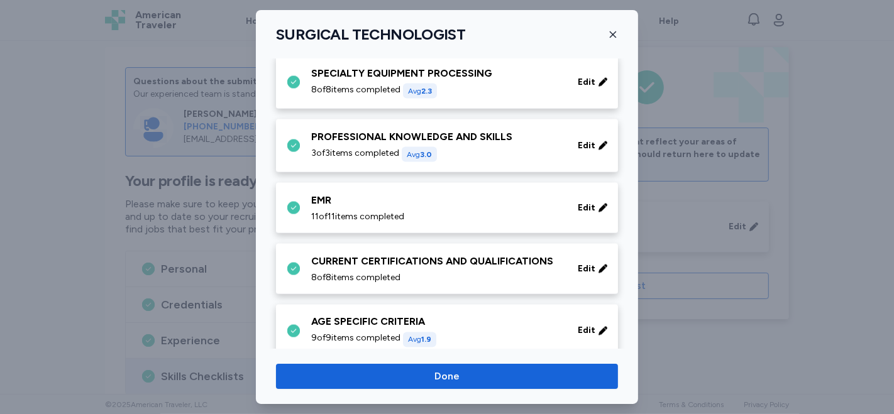
scroll to position [1760, 0]
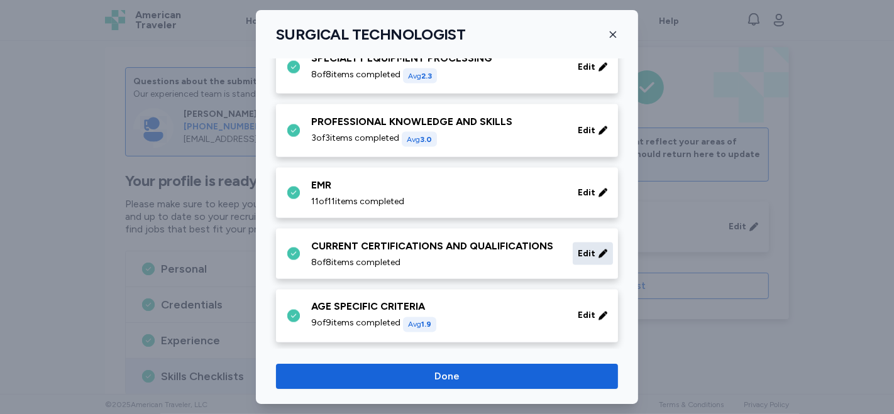
click at [578, 248] on span "Edit" at bounding box center [587, 254] width 18 height 13
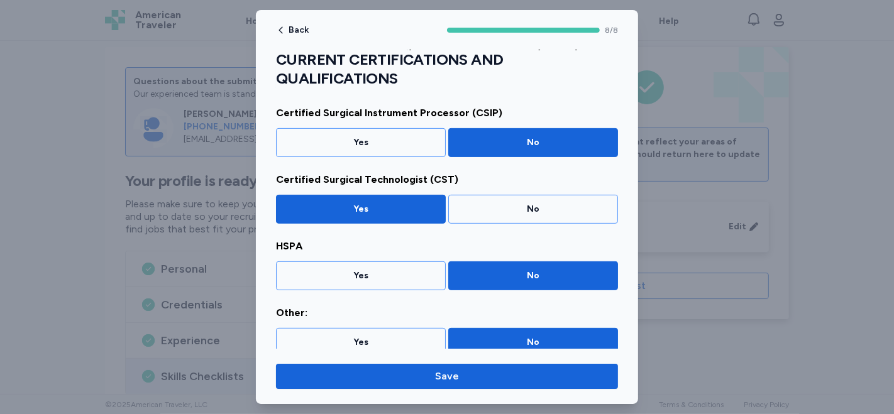
scroll to position [370, 0]
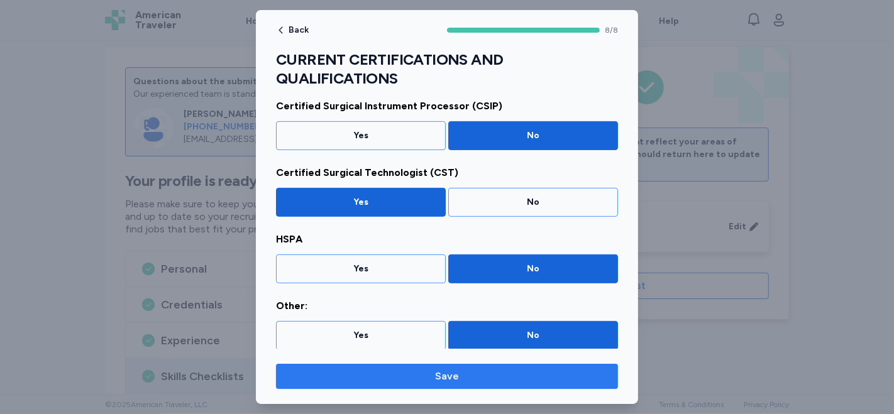
click at [422, 382] on span "Save" at bounding box center [447, 376] width 322 height 15
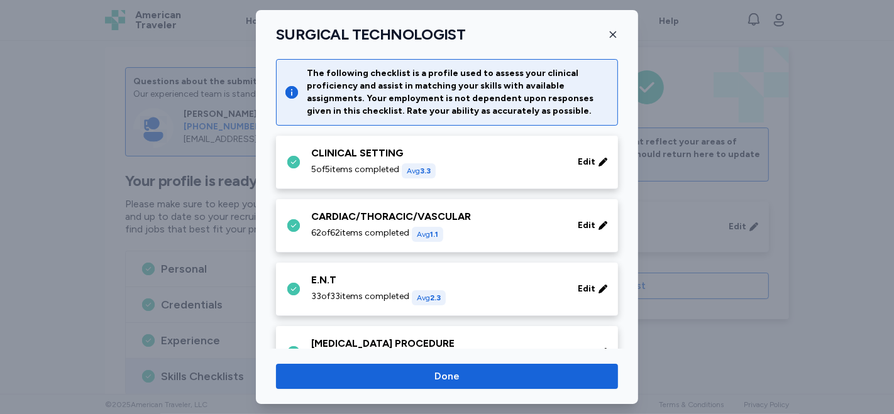
scroll to position [1760, 0]
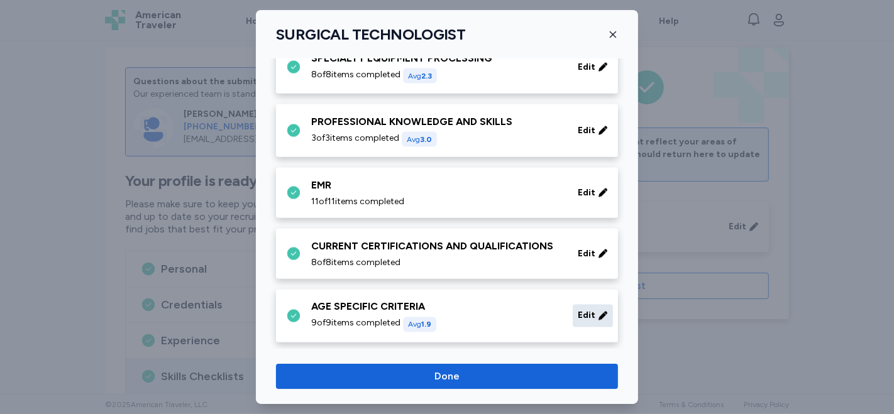
click at [578, 315] on span "Edit" at bounding box center [587, 316] width 18 height 13
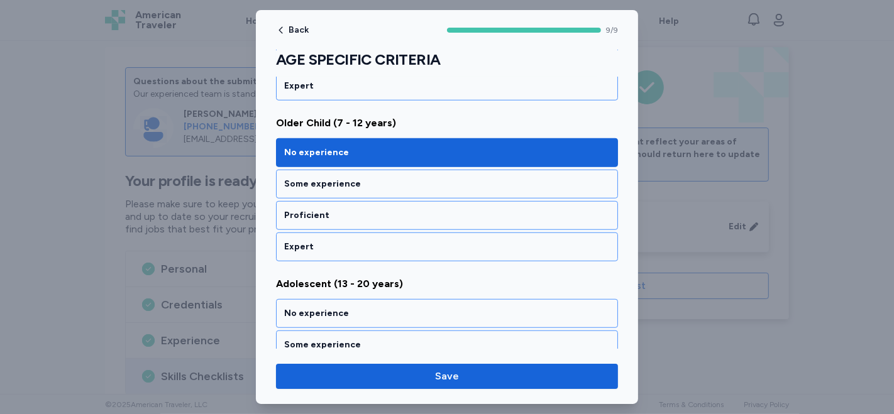
scroll to position [768, 0]
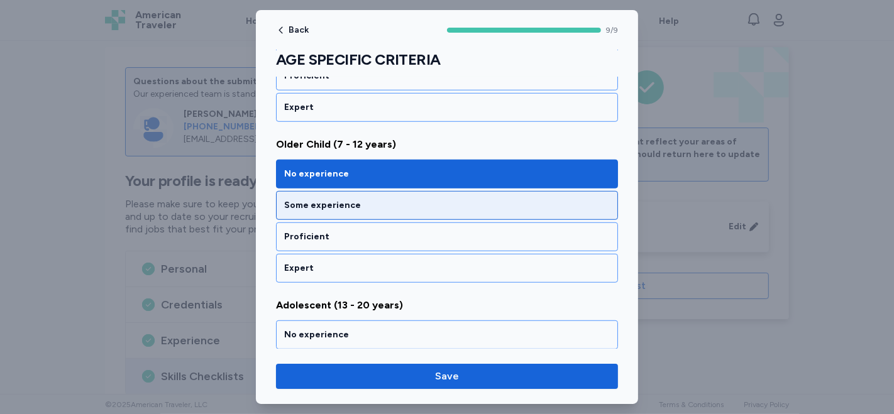
click at [365, 201] on div "Some experience" at bounding box center [447, 205] width 326 height 13
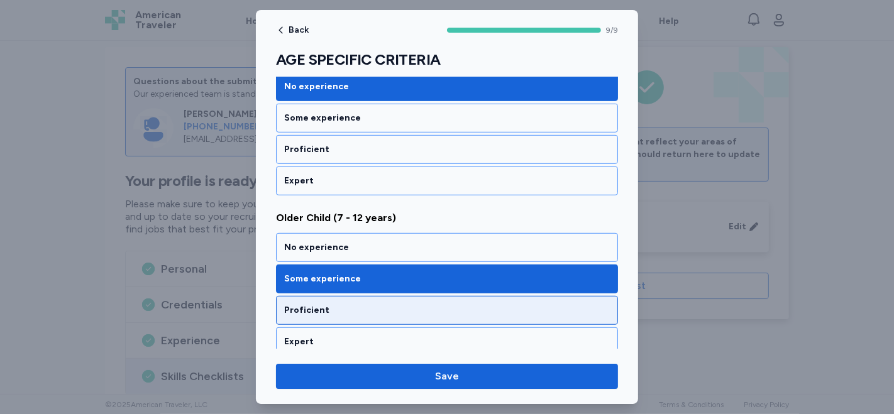
scroll to position [629, 0]
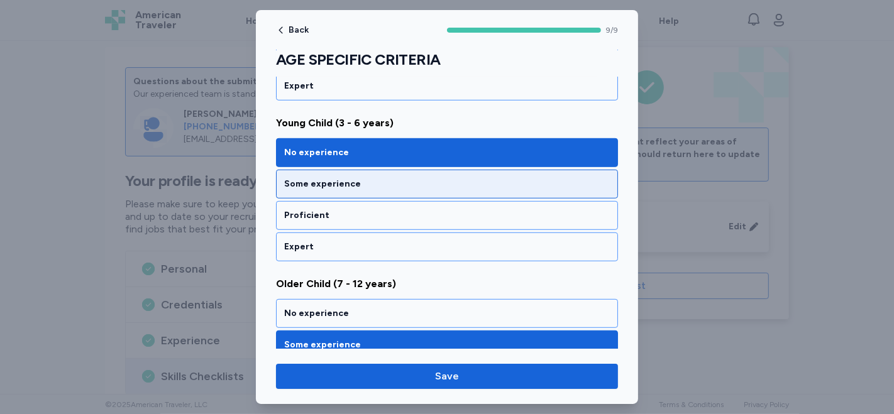
click at [485, 180] on div "Some experience" at bounding box center [447, 184] width 326 height 13
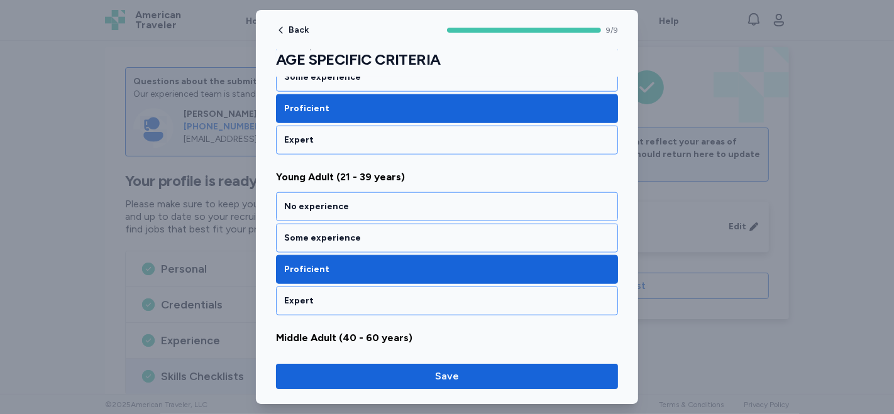
scroll to position [1117, 0]
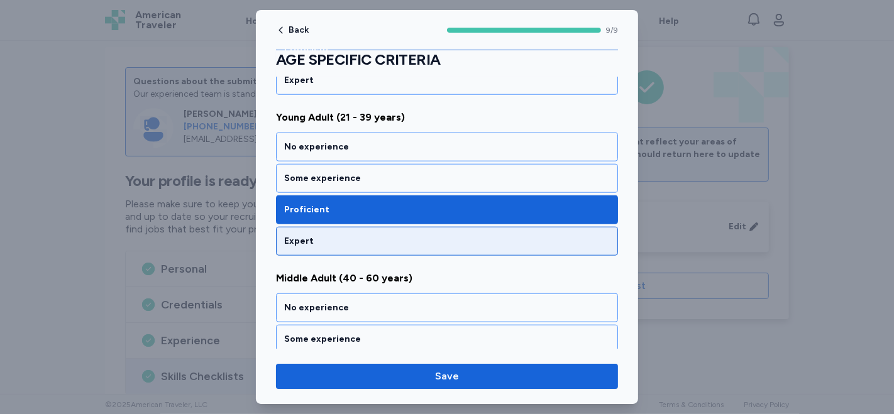
click at [354, 237] on div "Expert" at bounding box center [447, 241] width 326 height 13
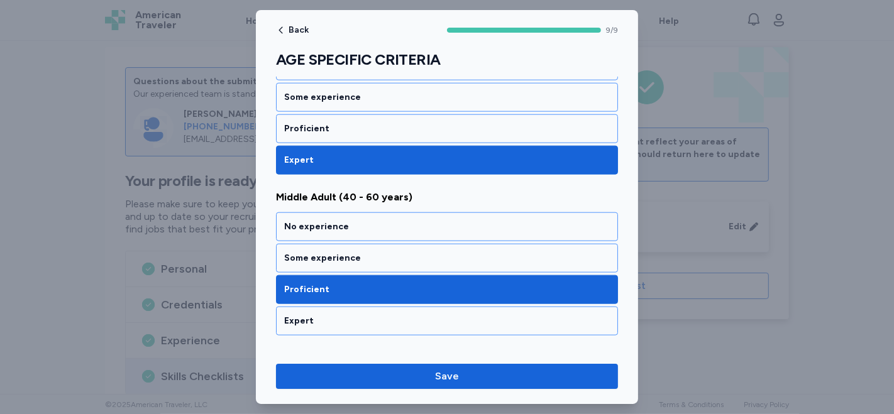
scroll to position [1327, 0]
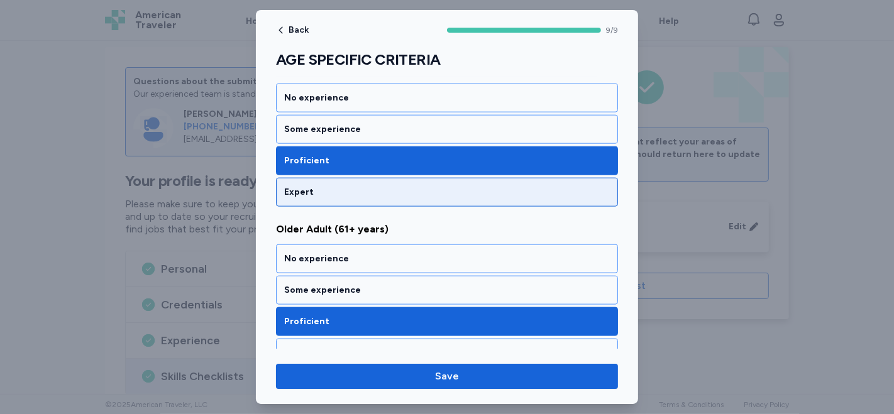
click at [397, 186] on div "Expert" at bounding box center [447, 192] width 326 height 13
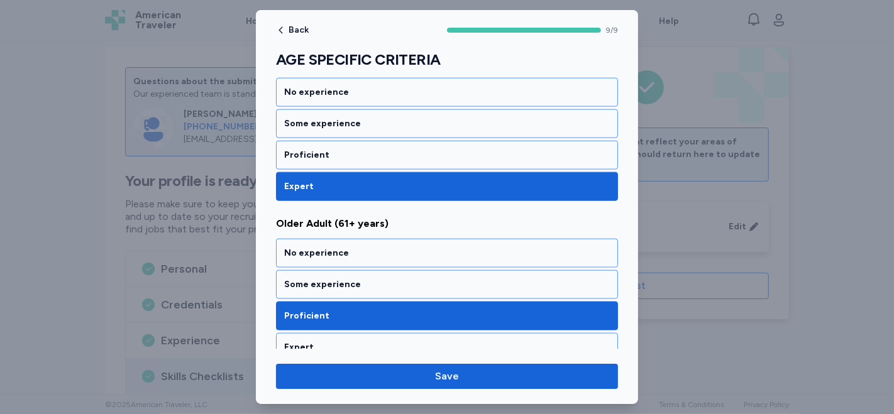
scroll to position [1335, 0]
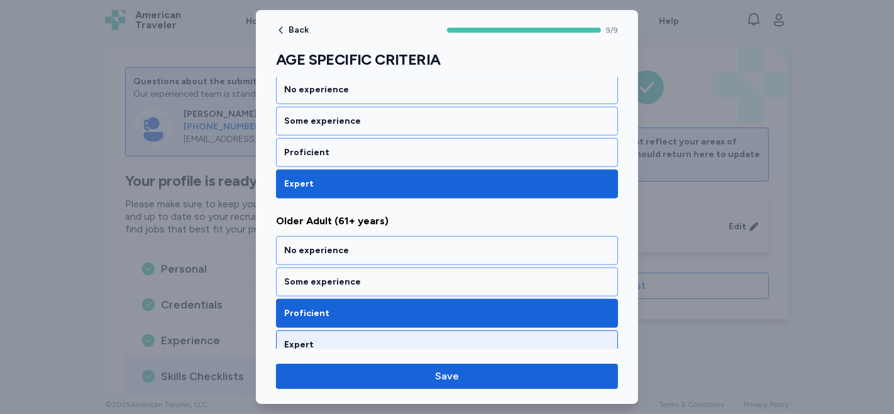
click at [374, 339] on div "Expert" at bounding box center [447, 345] width 326 height 13
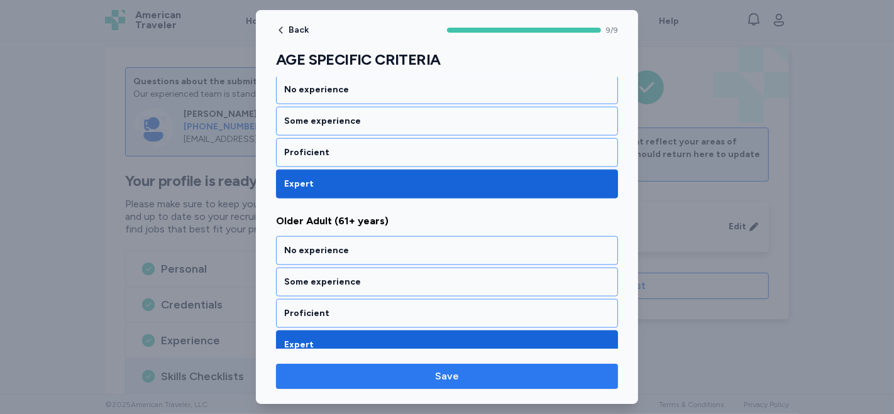
click at [439, 378] on span "Save" at bounding box center [447, 376] width 24 height 15
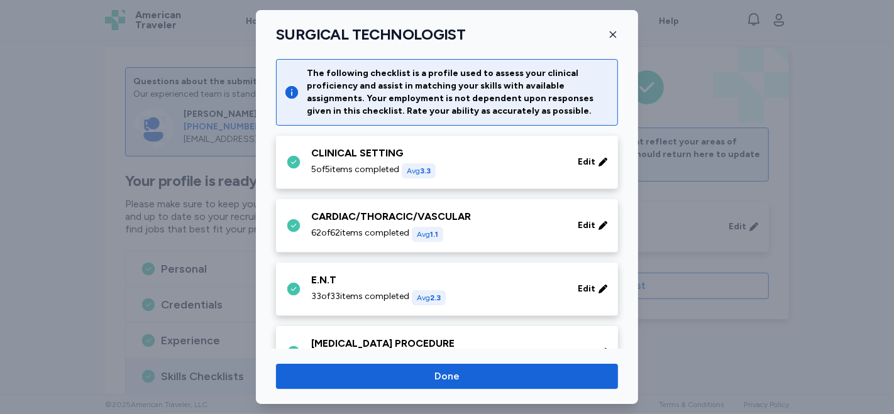
scroll to position [1760, 0]
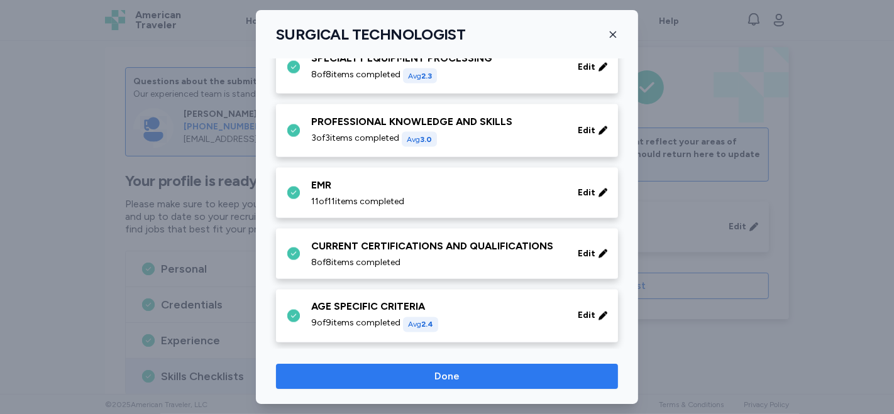
click at [493, 374] on span "Done" at bounding box center [447, 376] width 322 height 15
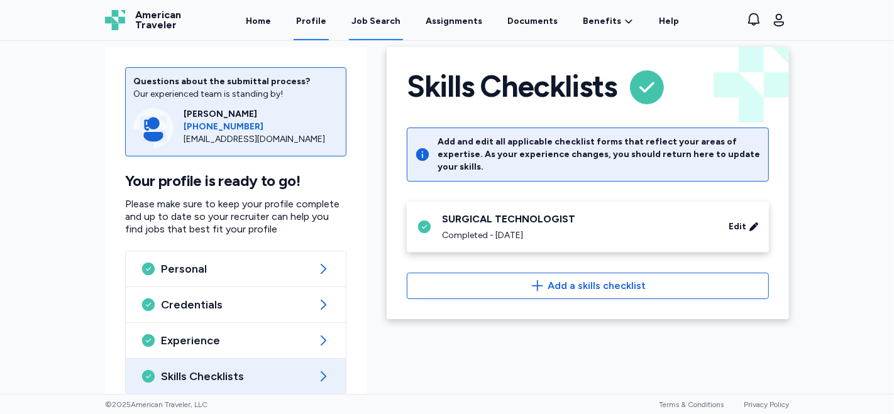
click at [380, 24] on div "Job Search" at bounding box center [375, 21] width 49 height 13
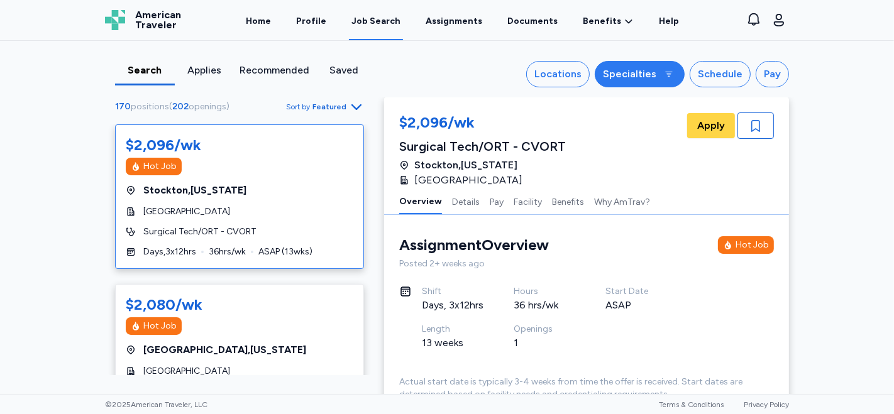
click at [659, 75] on button "Specialties" at bounding box center [640, 74] width 90 height 26
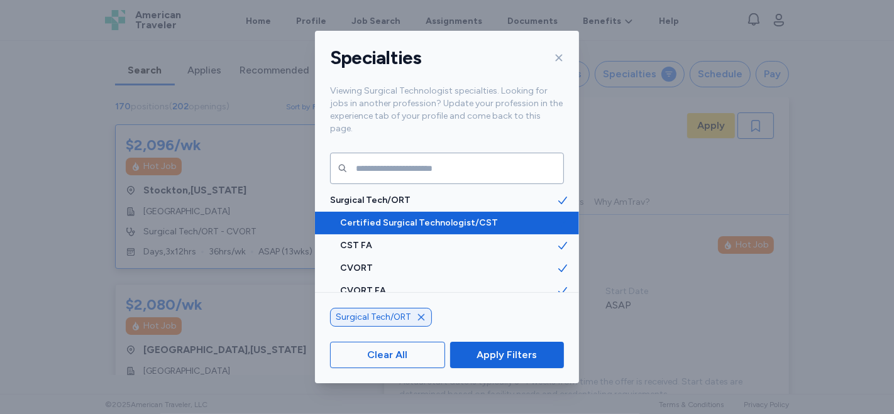
click at [470, 217] on span "Certified Surgical Technologist/CST" at bounding box center [448, 223] width 216 height 13
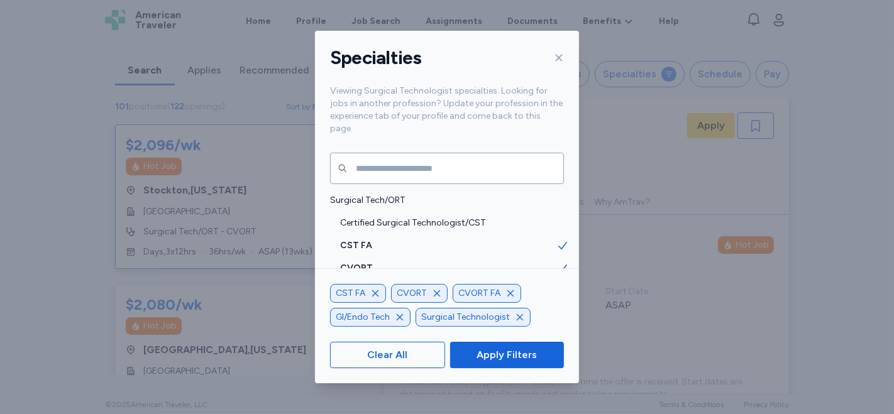
click at [378, 295] on icon "button" at bounding box center [375, 293] width 10 height 10
click at [451, 295] on icon "button" at bounding box center [449, 293] width 10 height 10
click at [459, 292] on icon "button" at bounding box center [461, 293] width 10 height 10
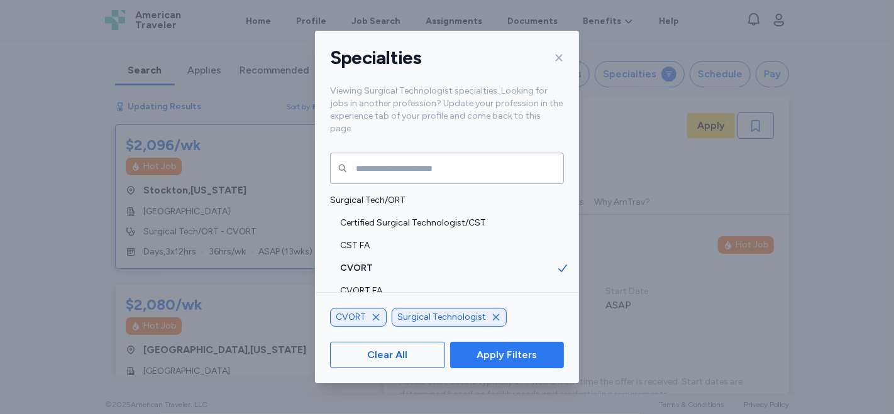
click at [503, 361] on span "Apply Filters" at bounding box center [506, 355] width 60 height 15
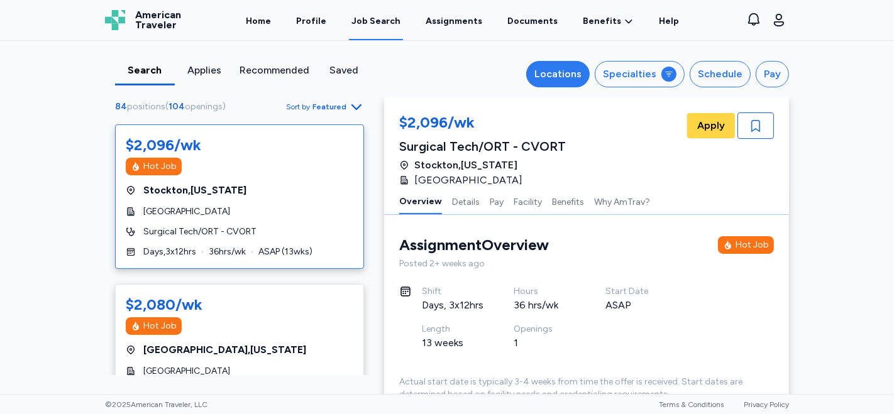
click at [553, 70] on div "Locations" at bounding box center [557, 74] width 47 height 15
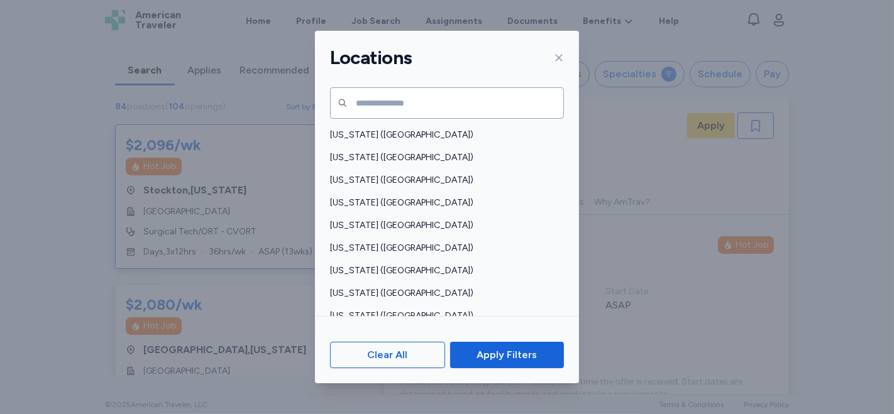
click at [560, 61] on icon at bounding box center [559, 58] width 10 height 10
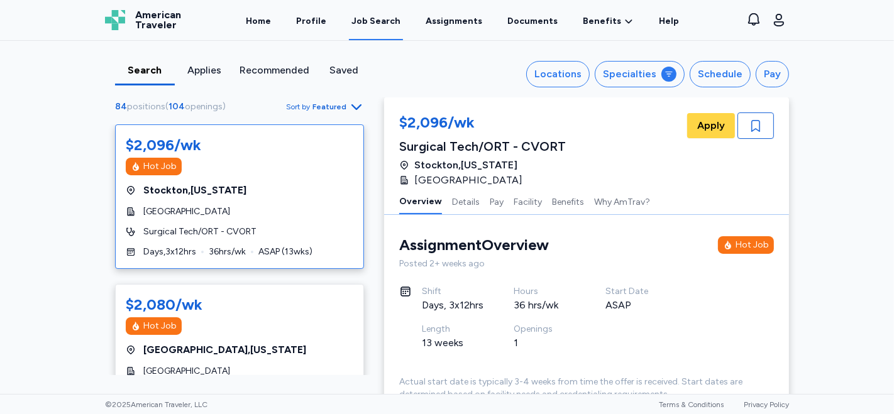
click at [322, 107] on span "Featured" at bounding box center [329, 107] width 34 height 10
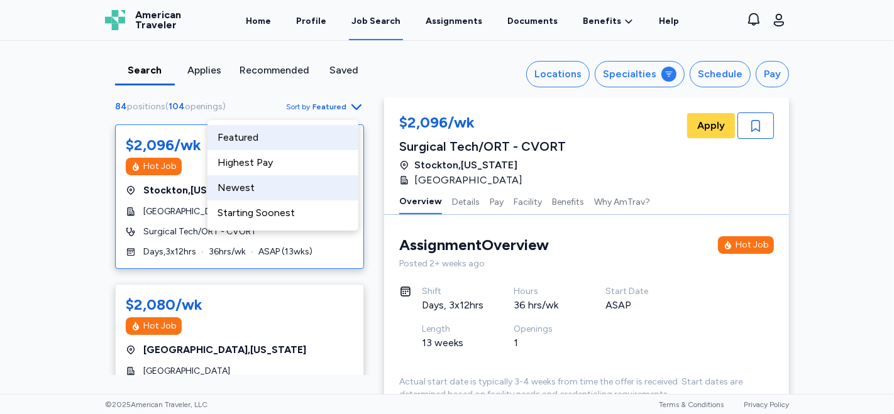
click at [272, 185] on div "Newest" at bounding box center [282, 187] width 151 height 25
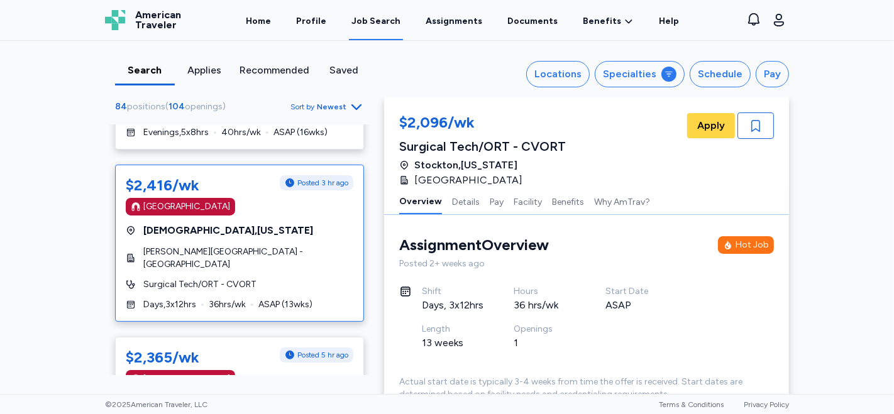
scroll to position [629, 0]
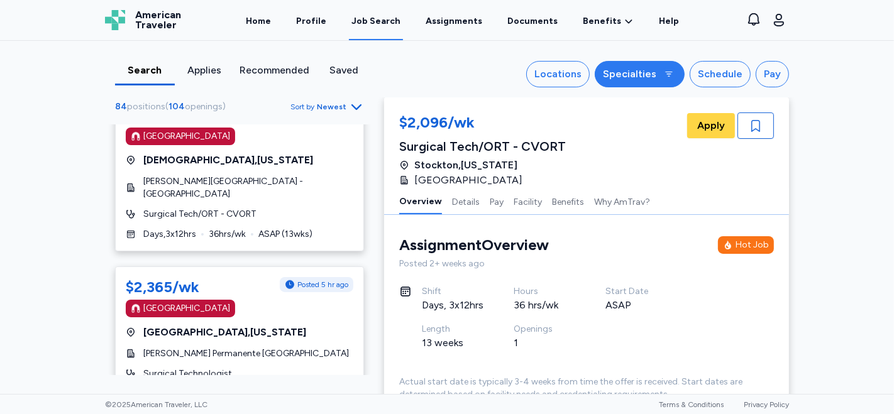
click at [645, 77] on div "Specialties" at bounding box center [629, 74] width 53 height 15
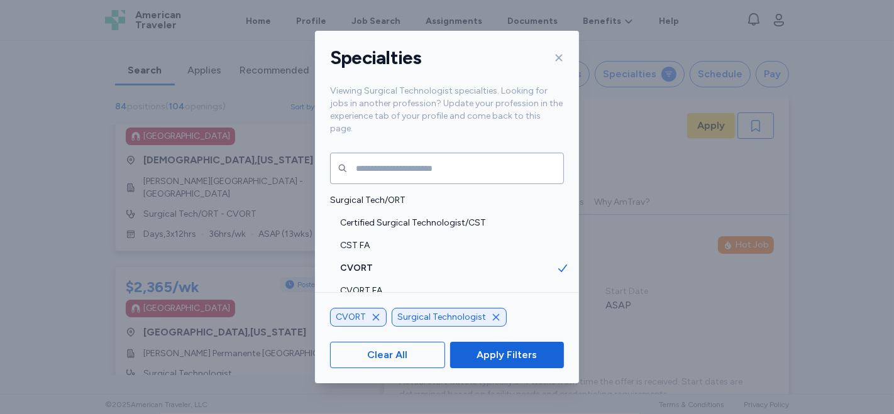
click at [375, 315] on icon "button" at bounding box center [376, 317] width 10 height 10
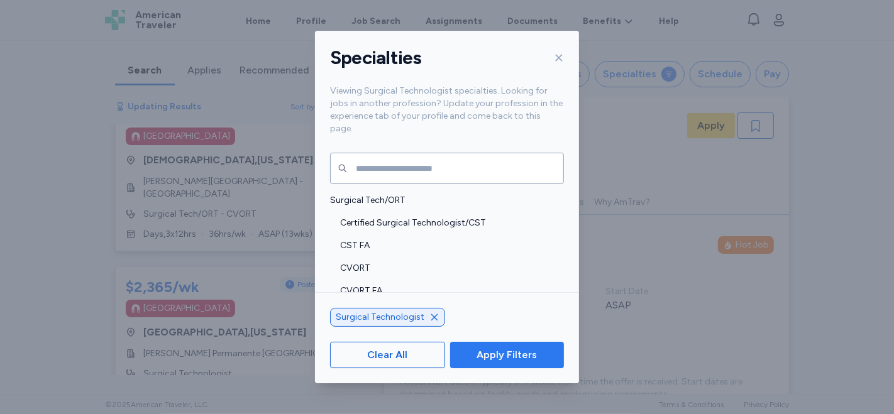
click at [507, 348] on span "Apply Filters" at bounding box center [506, 355] width 60 height 15
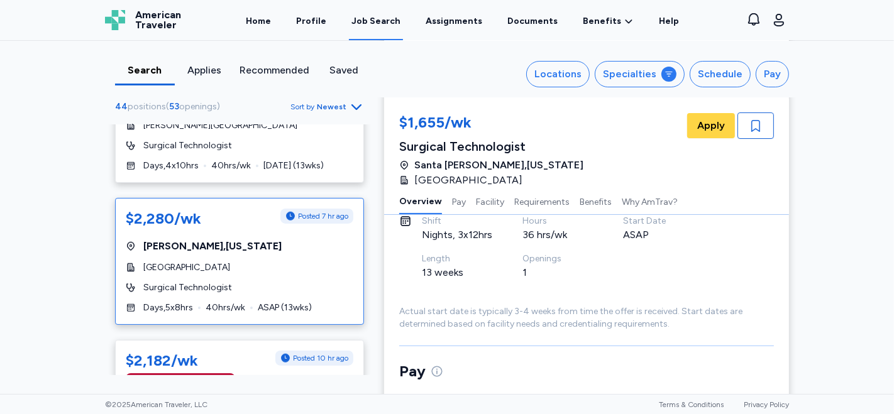
scroll to position [1008, 0]
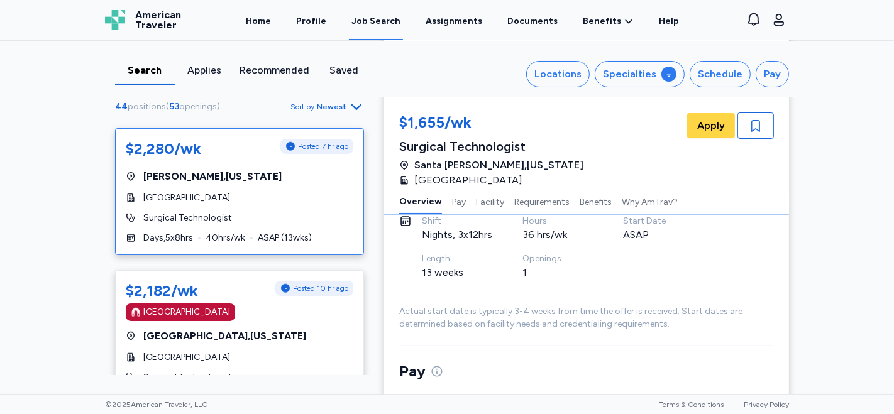
click at [331, 175] on div "[GEOGRAPHIC_DATA] , [US_STATE]" at bounding box center [240, 176] width 228 height 15
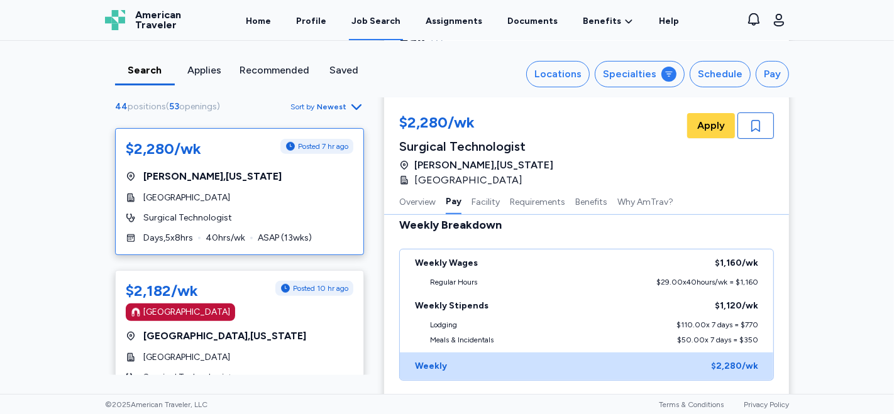
scroll to position [420, 0]
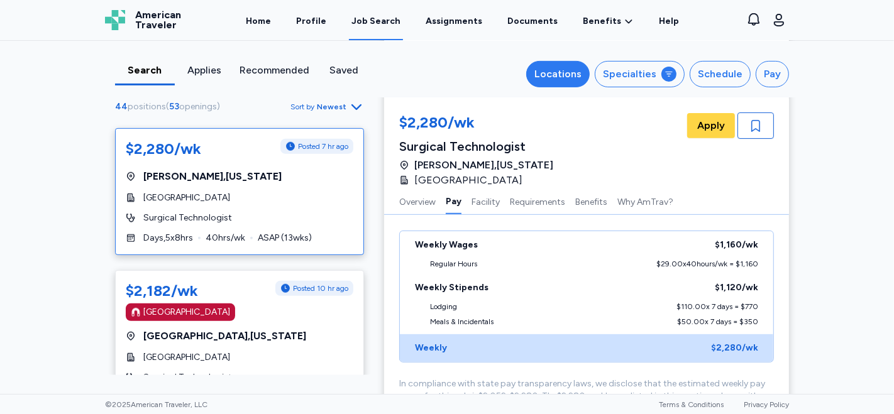
click at [553, 69] on div "Locations" at bounding box center [557, 74] width 47 height 15
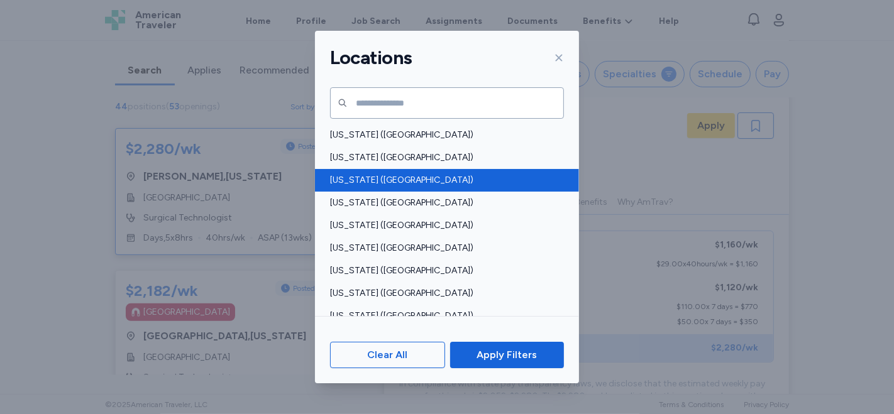
click at [358, 180] on span "[US_STATE] ([GEOGRAPHIC_DATA])" at bounding box center [443, 180] width 226 height 13
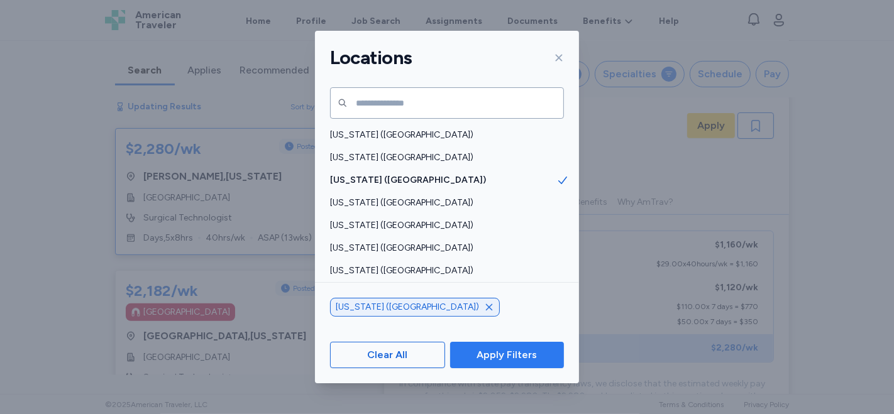
click at [490, 353] on span "Apply Filters" at bounding box center [506, 355] width 60 height 15
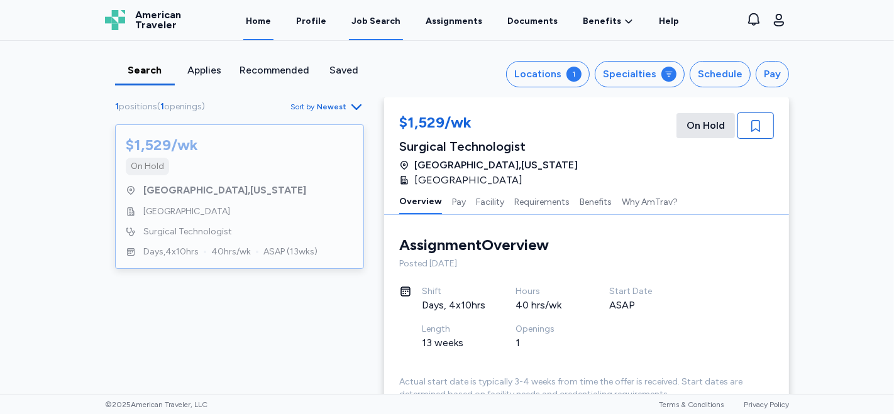
click at [273, 13] on link "Home" at bounding box center [258, 20] width 30 height 39
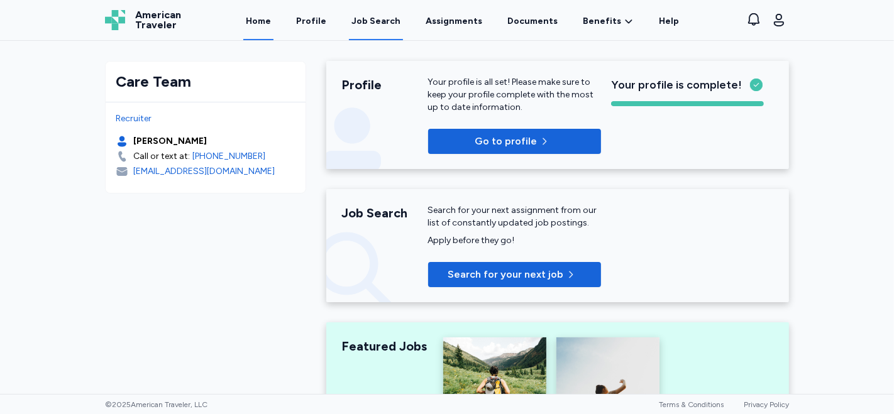
click at [380, 26] on div "Job Search" at bounding box center [375, 21] width 49 height 13
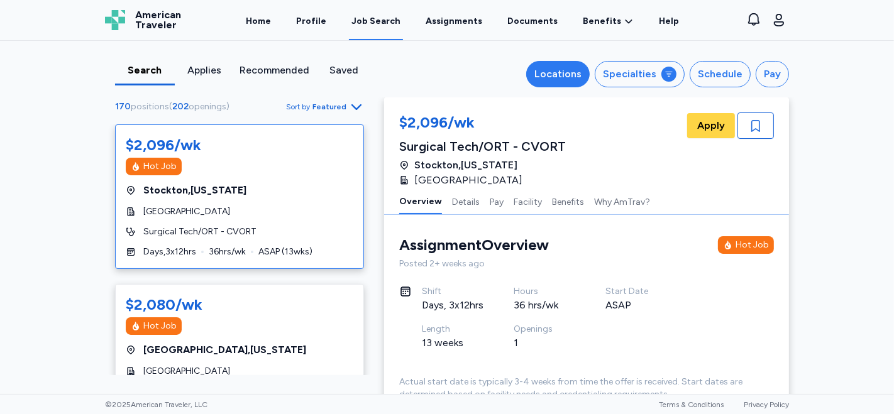
click at [554, 78] on div "Locations" at bounding box center [557, 74] width 47 height 15
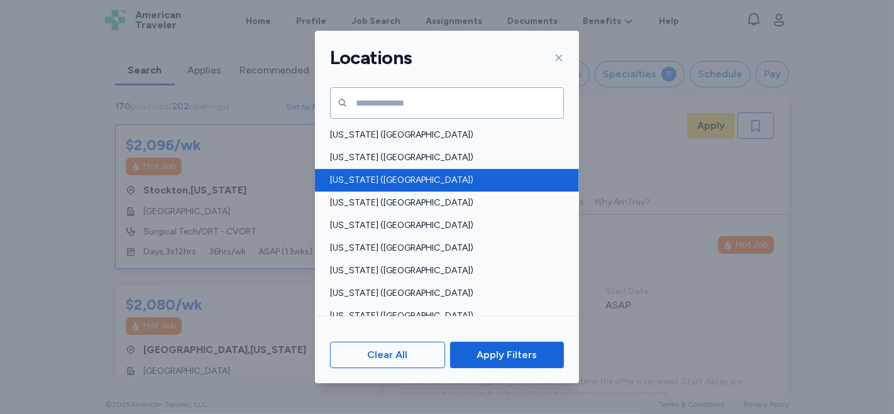
click at [360, 179] on span "[US_STATE] ([GEOGRAPHIC_DATA])" at bounding box center [443, 180] width 226 height 13
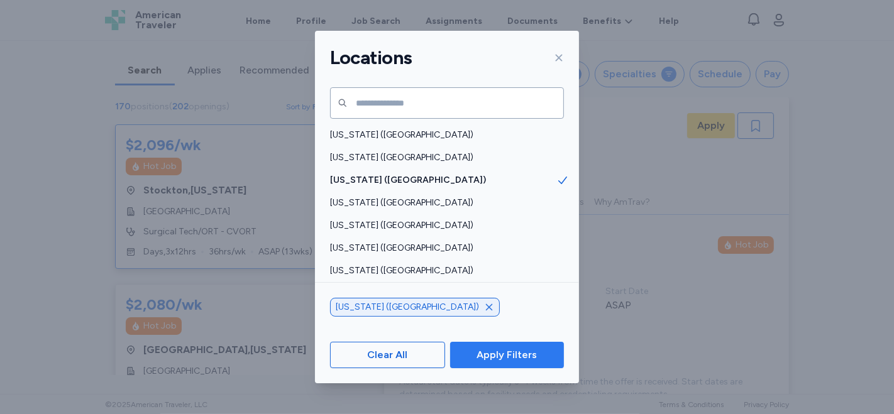
click at [488, 351] on span "Apply Filters" at bounding box center [506, 355] width 60 height 15
